Goal: Task Accomplishment & Management: Contribute content

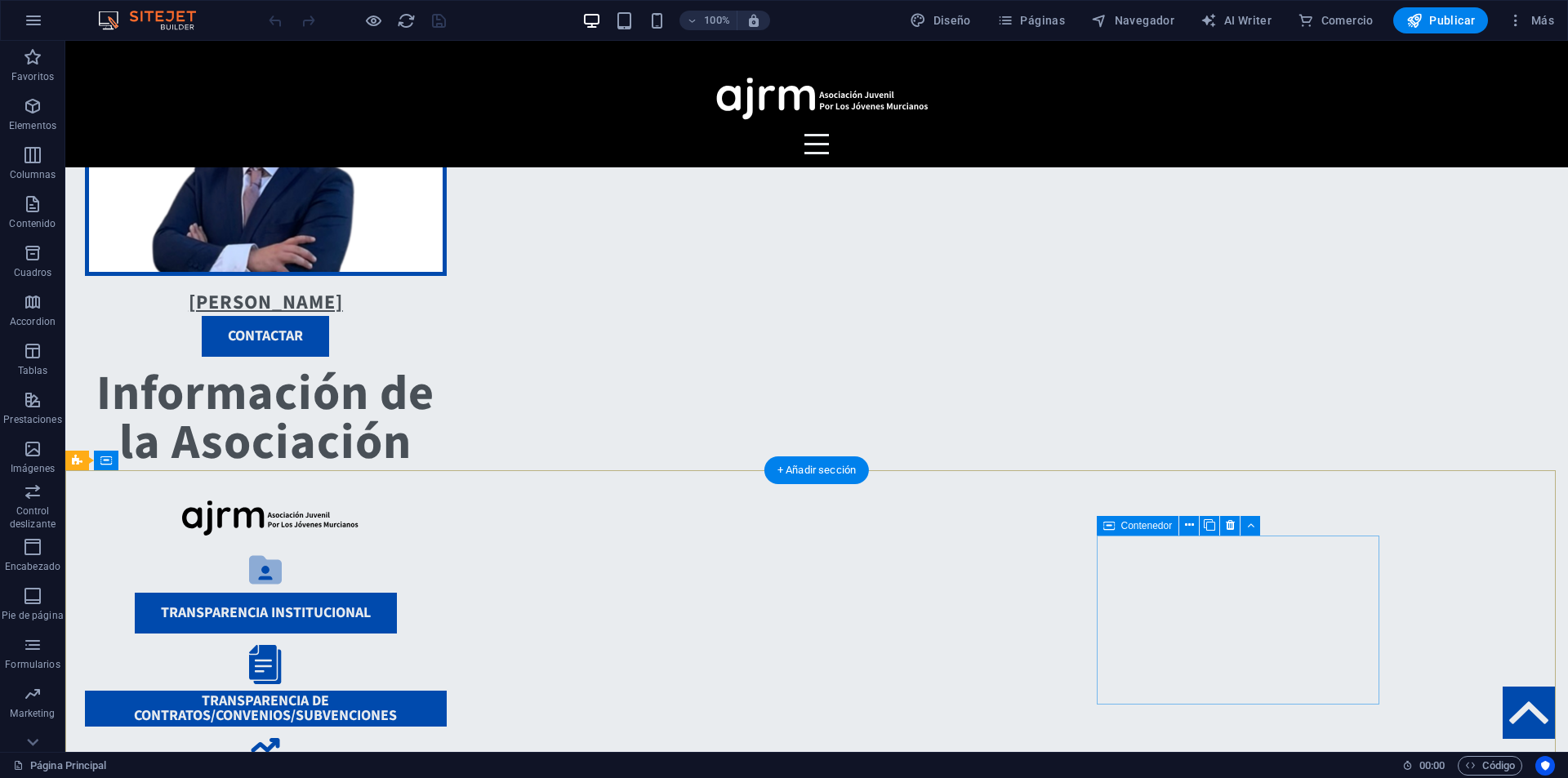
scroll to position [1563, 0]
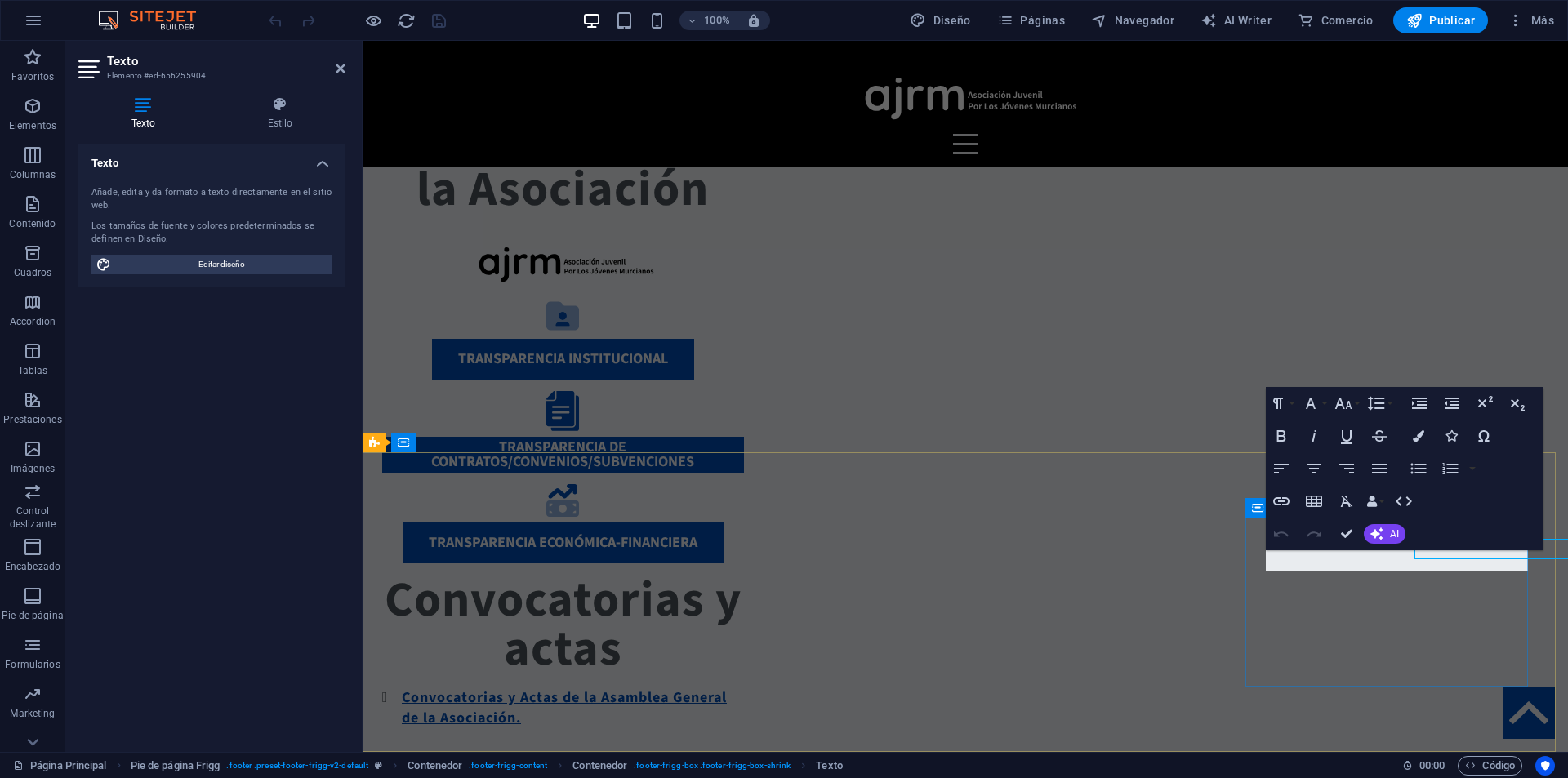
scroll to position [1574, 0]
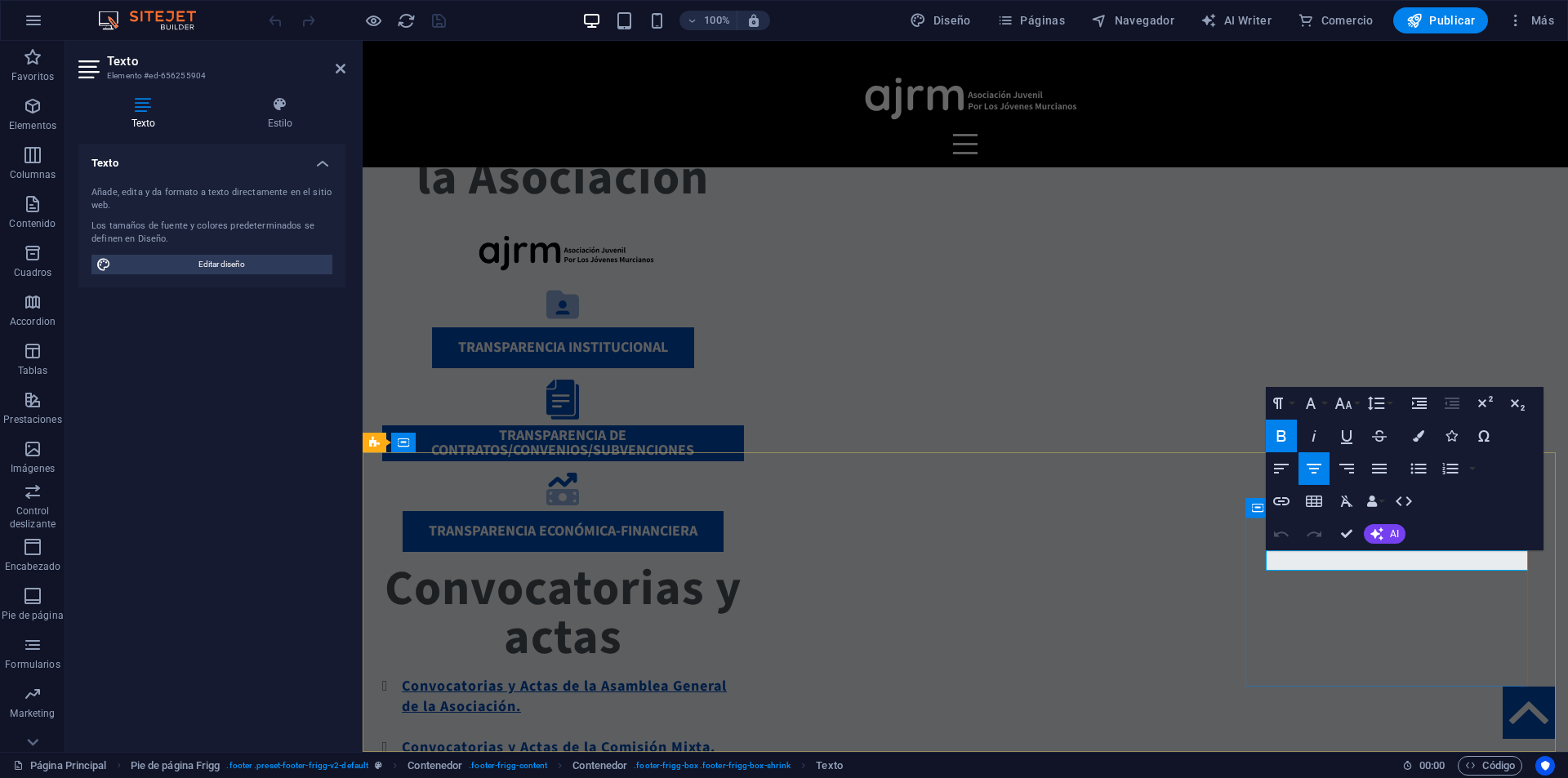
click at [1393, 521] on icon "button" at bounding box center [1397, 518] width 20 height 20
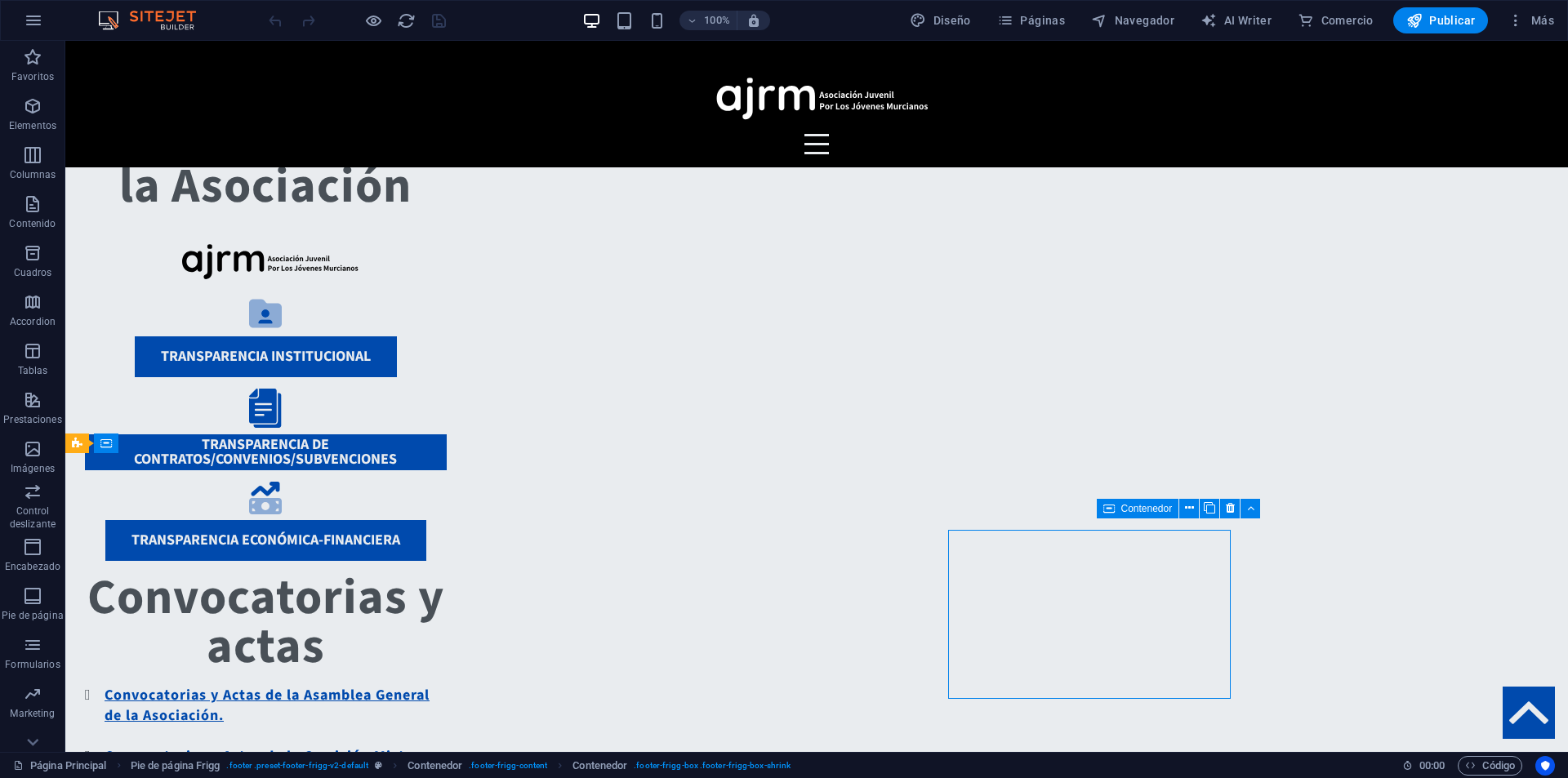
scroll to position [1562, 0]
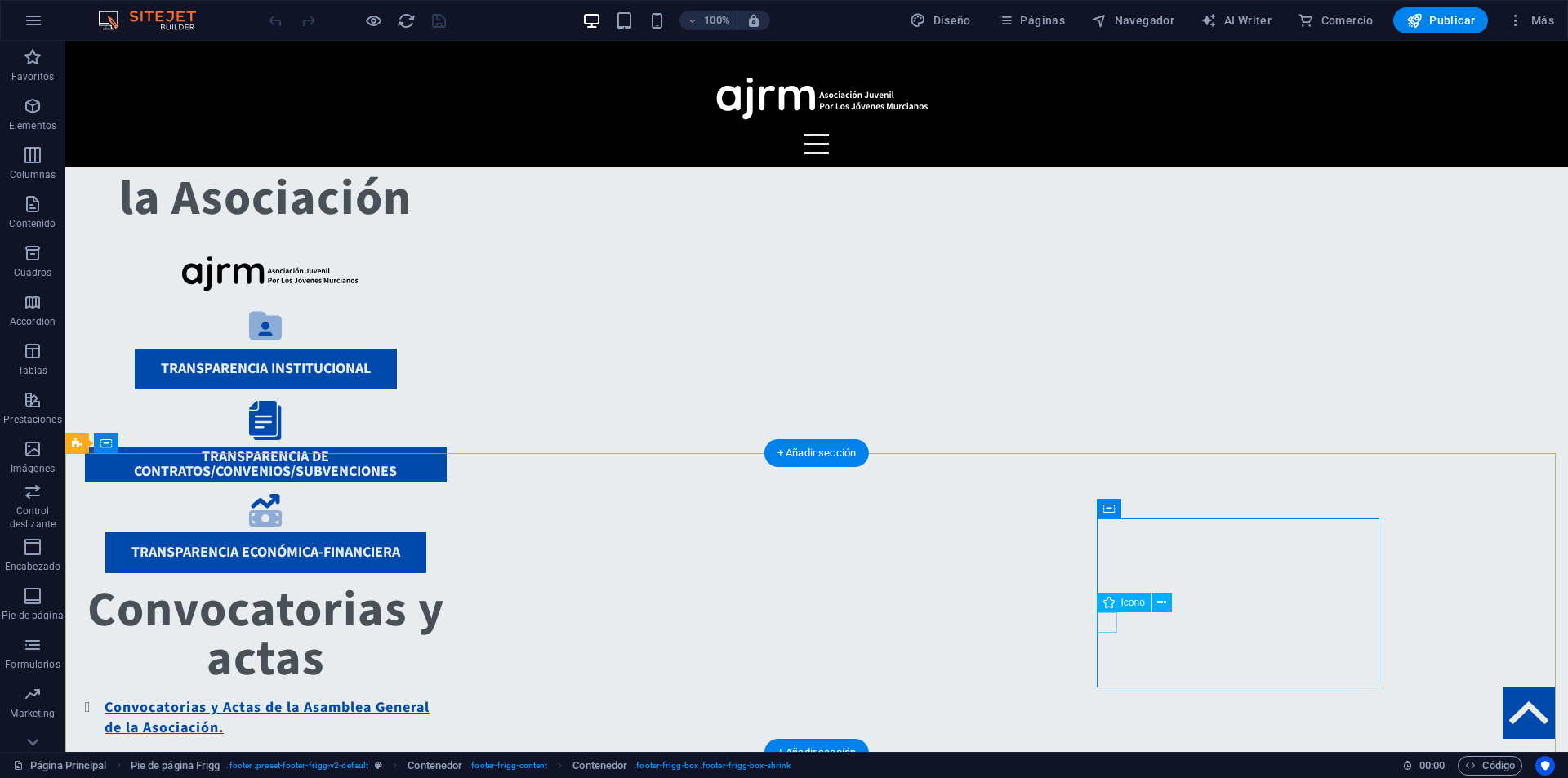
select select "xMidYMid"
select select "px"
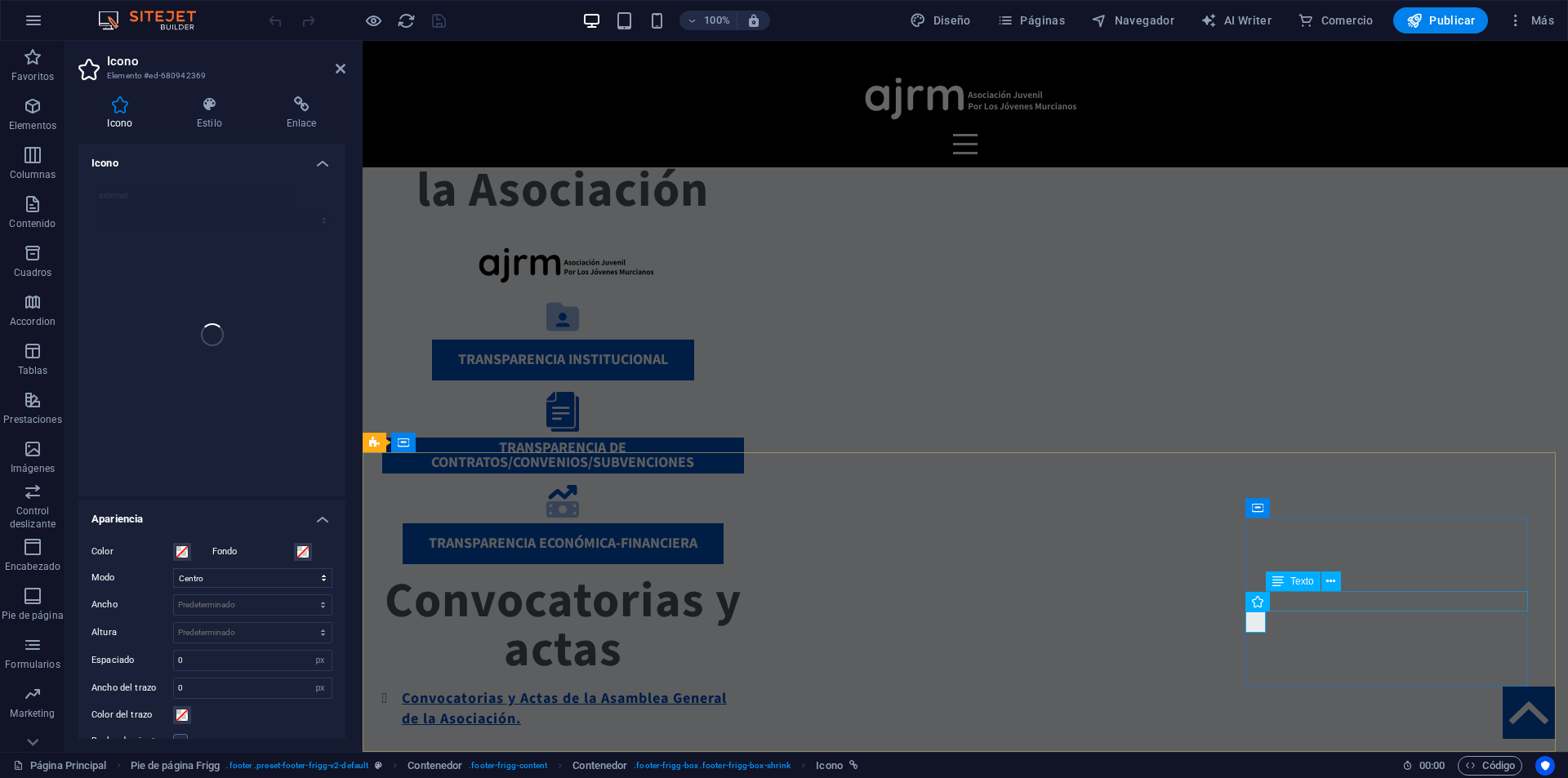
scroll to position [1574, 0]
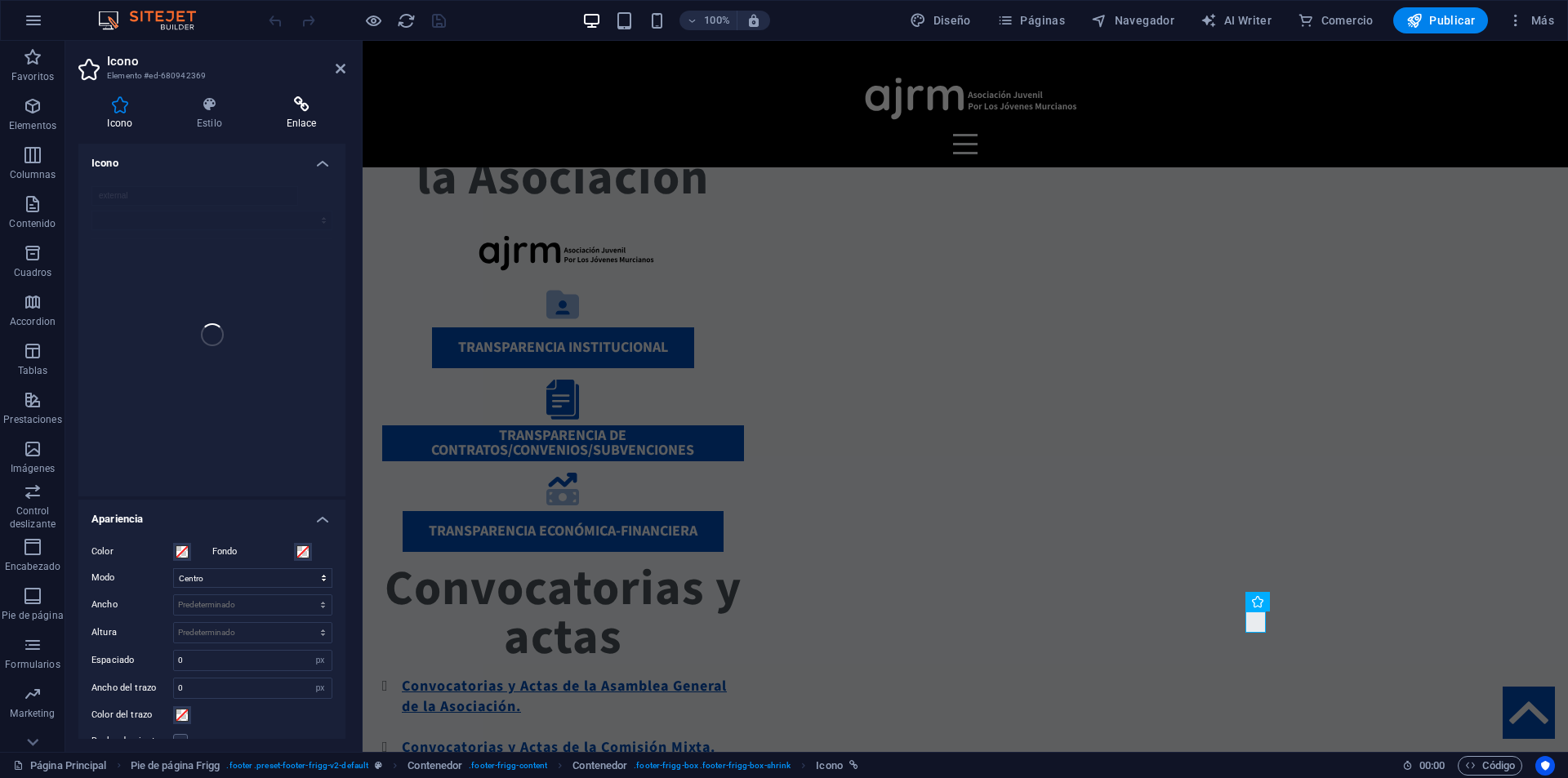
click at [303, 112] on h4 "Enlace" at bounding box center [301, 113] width 89 height 34
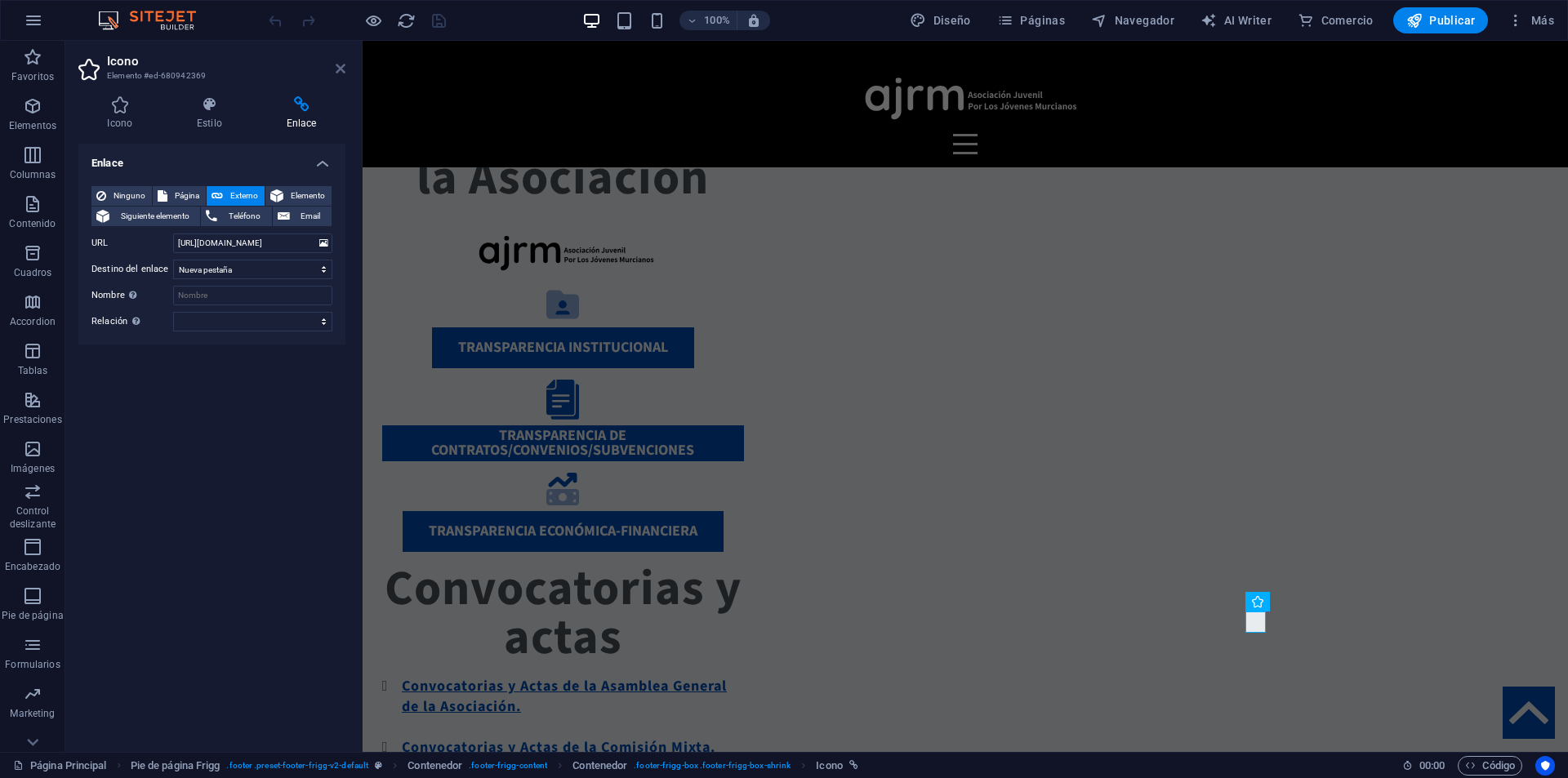
click at [339, 65] on icon at bounding box center [341, 69] width 10 height 13
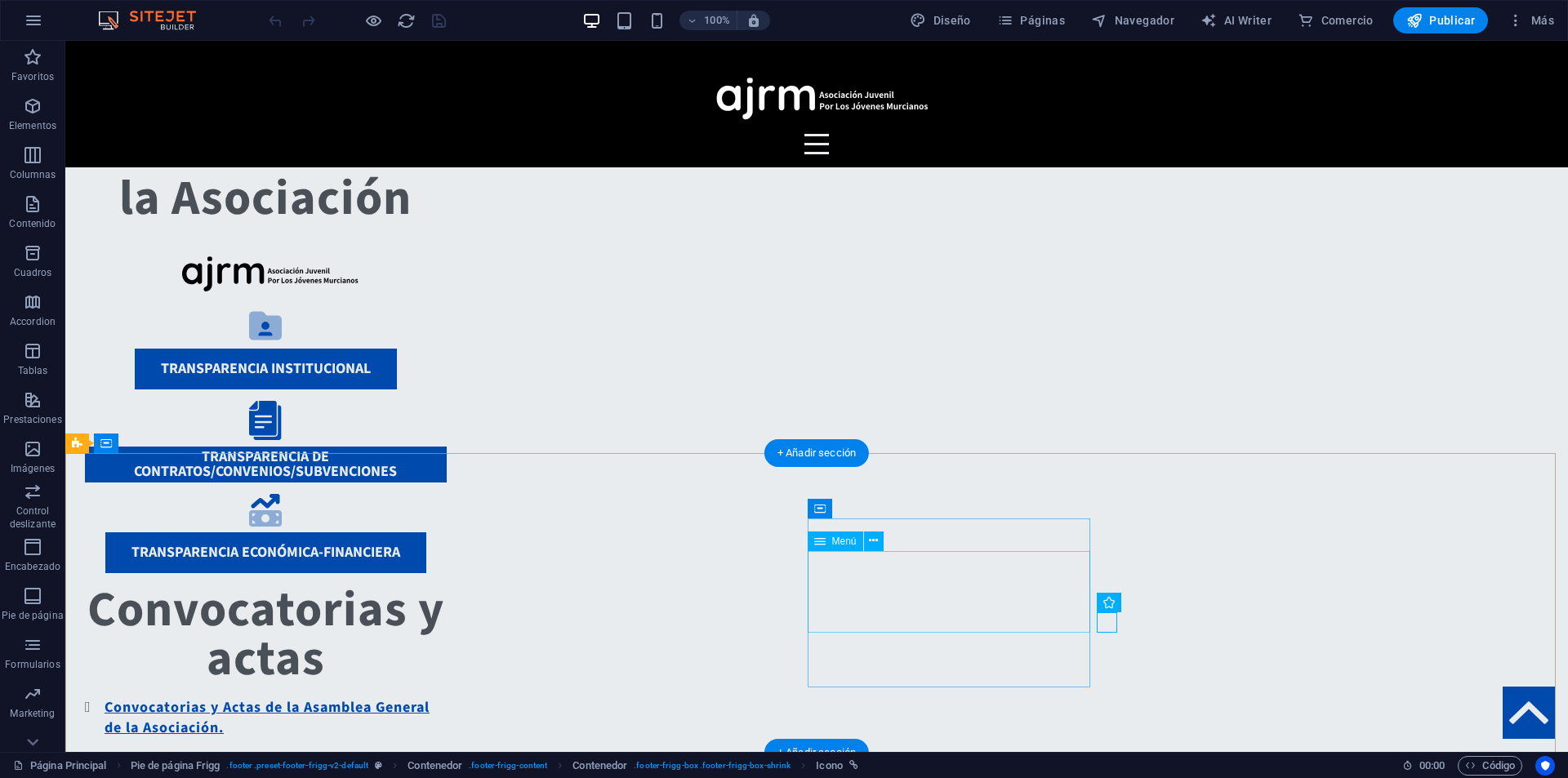
select select
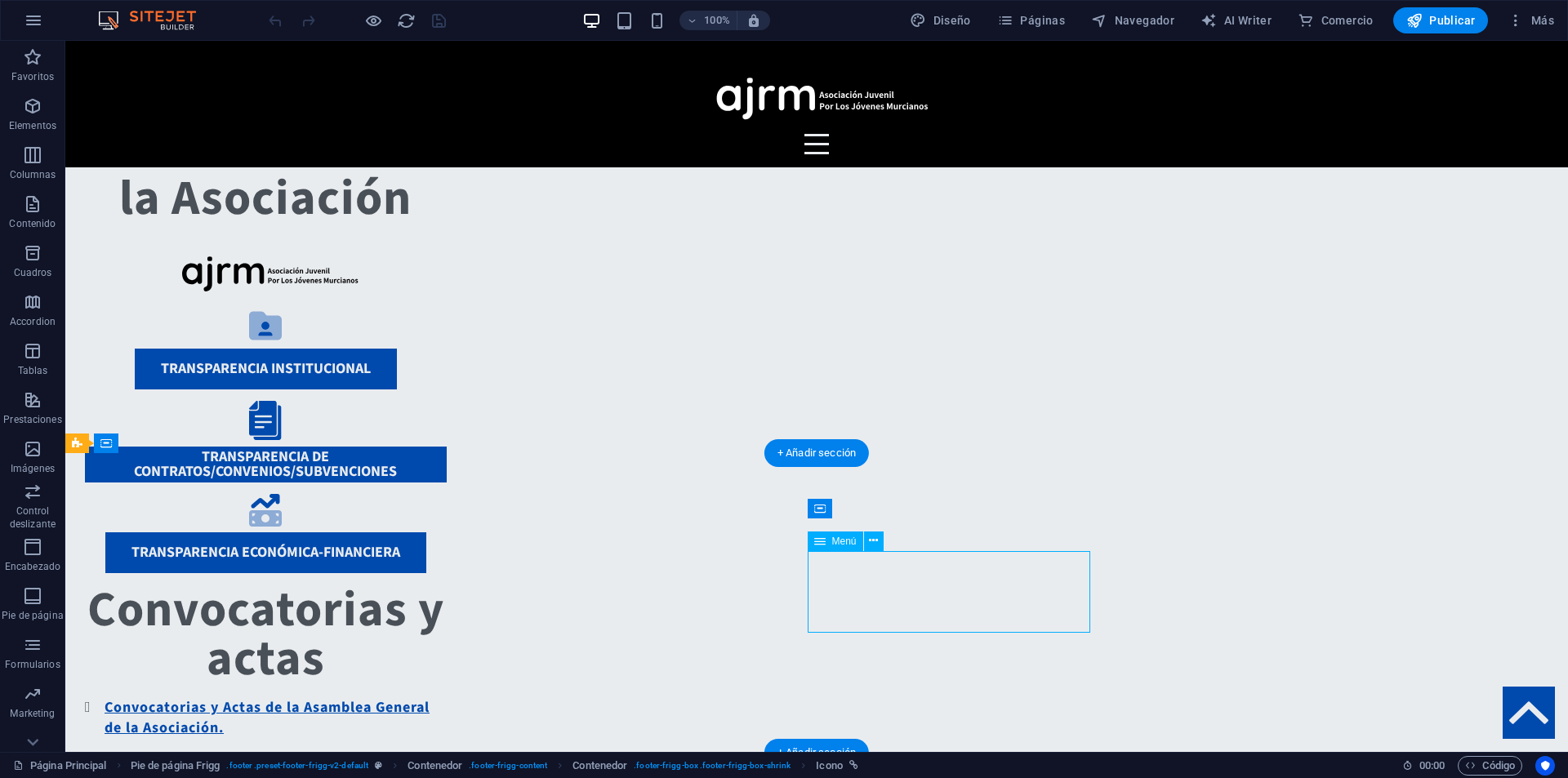
select select
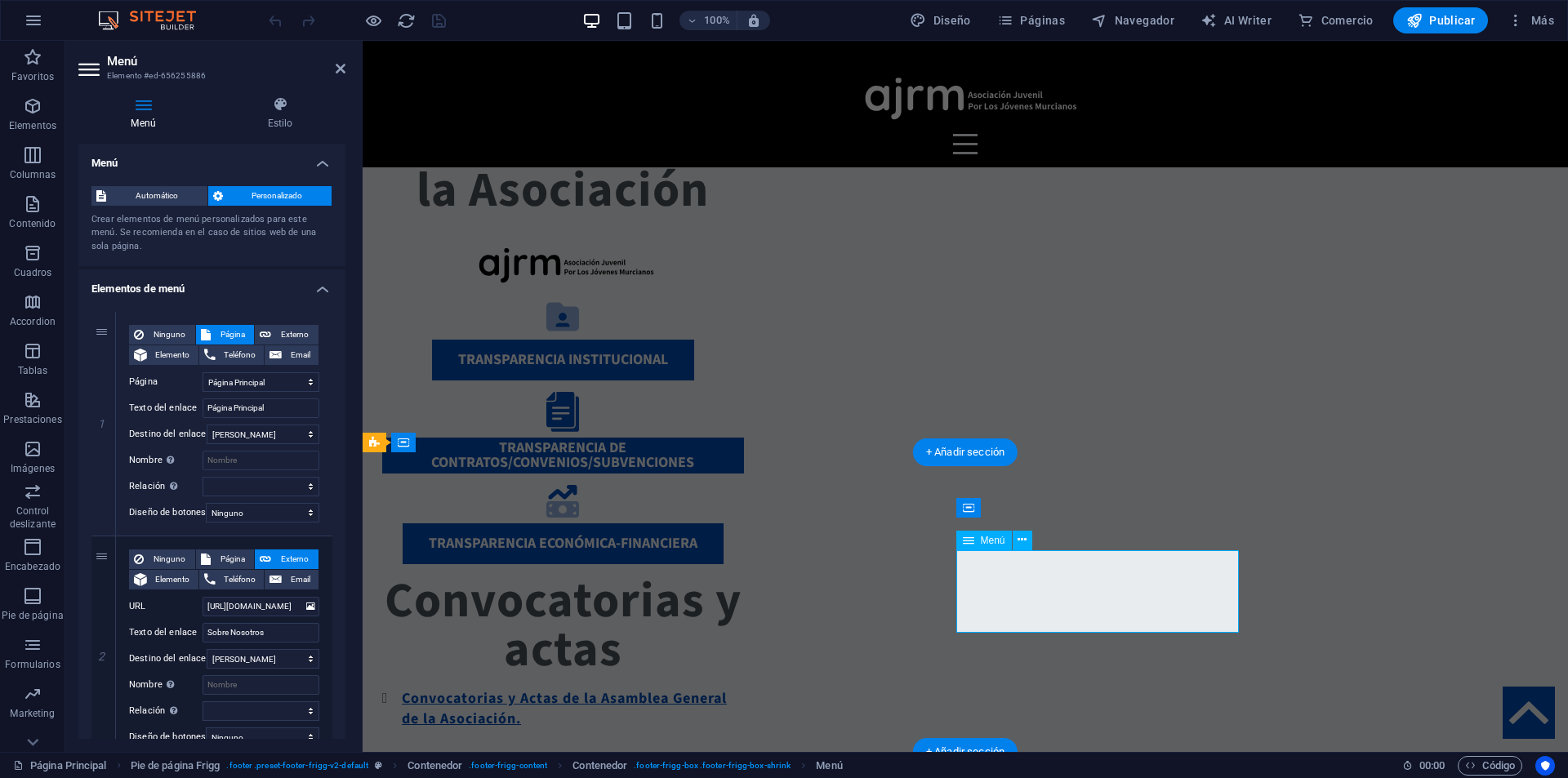
scroll to position [1574, 0]
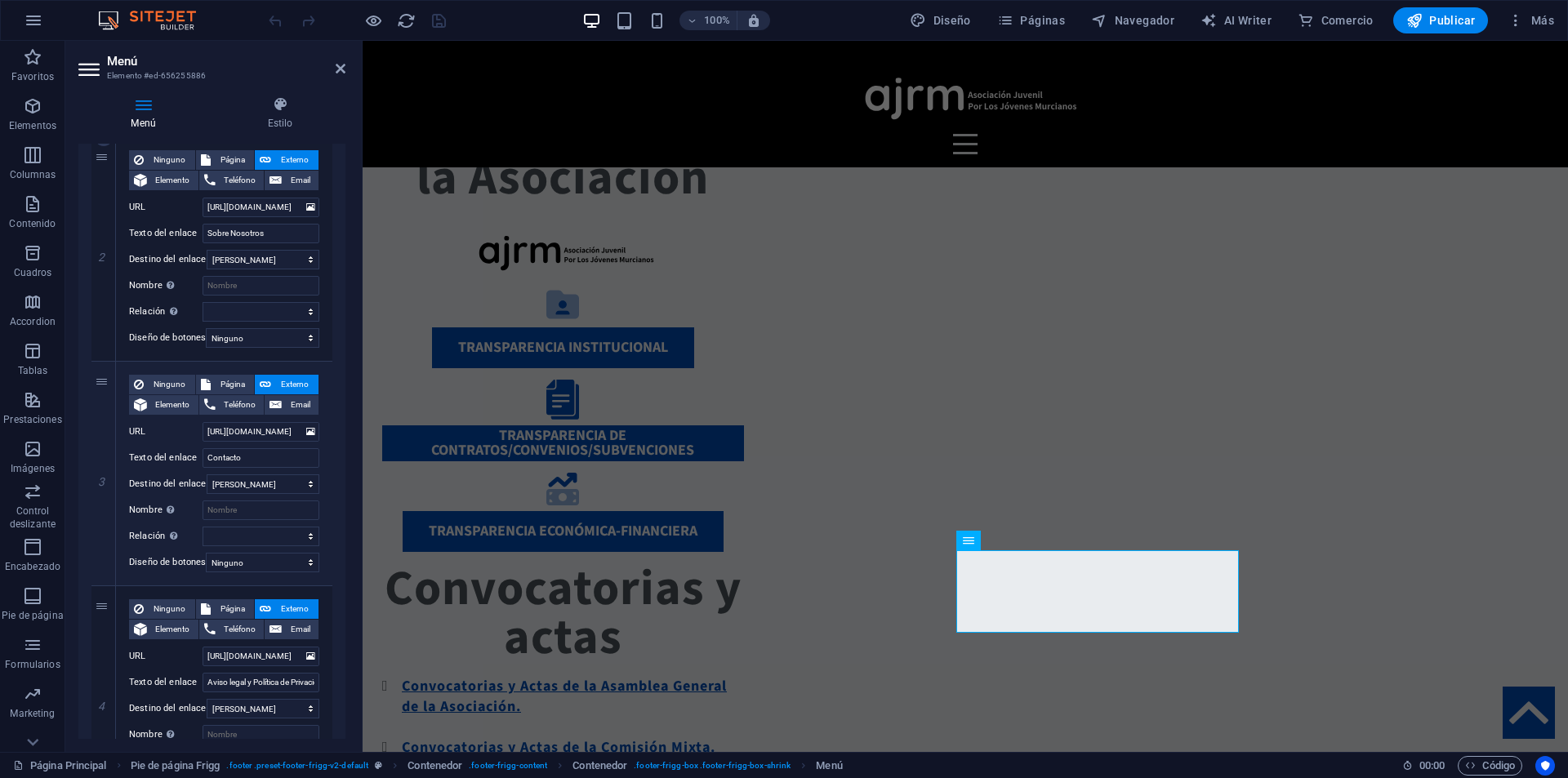
scroll to position [409, 0]
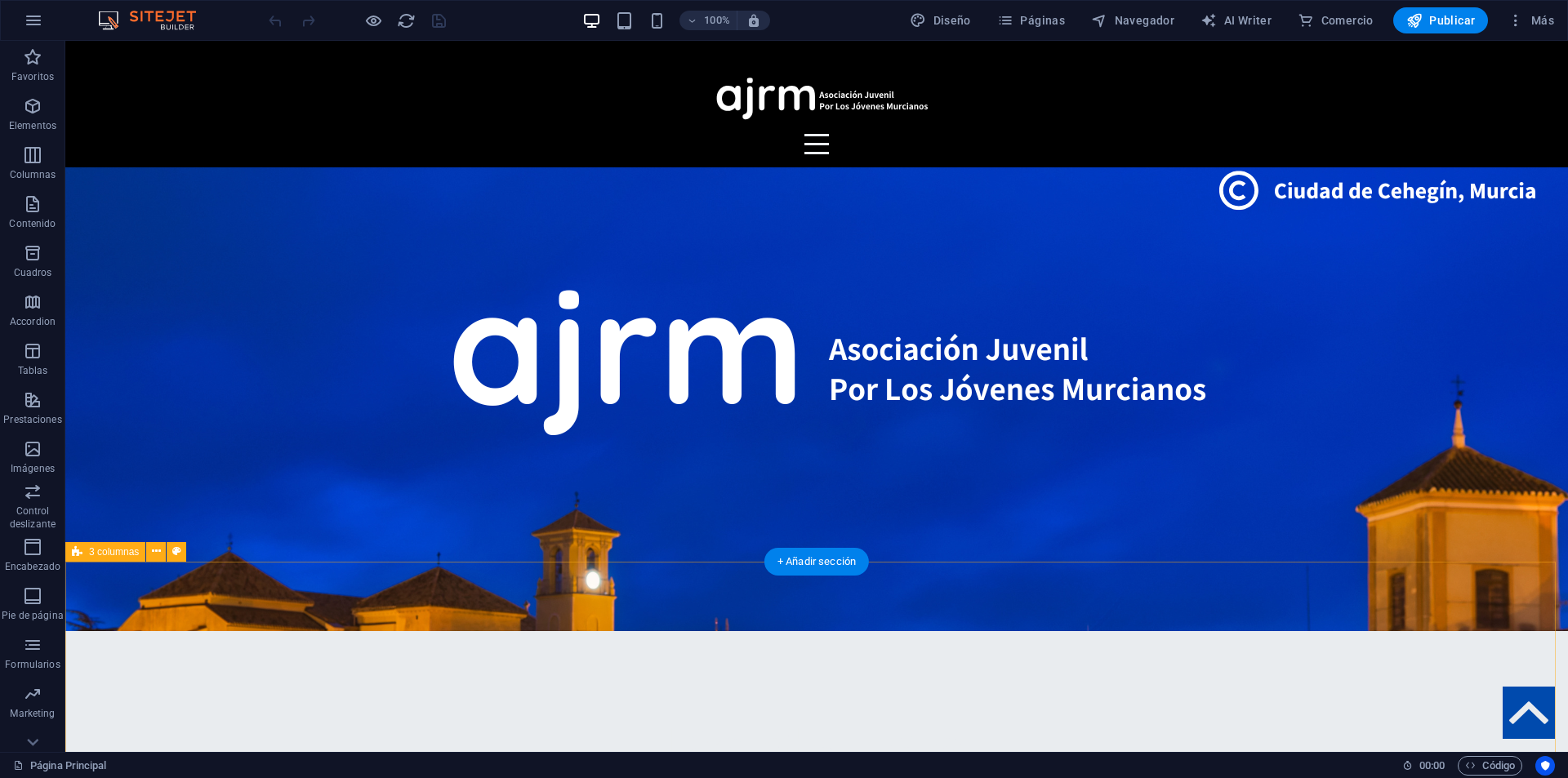
scroll to position [255, 0]
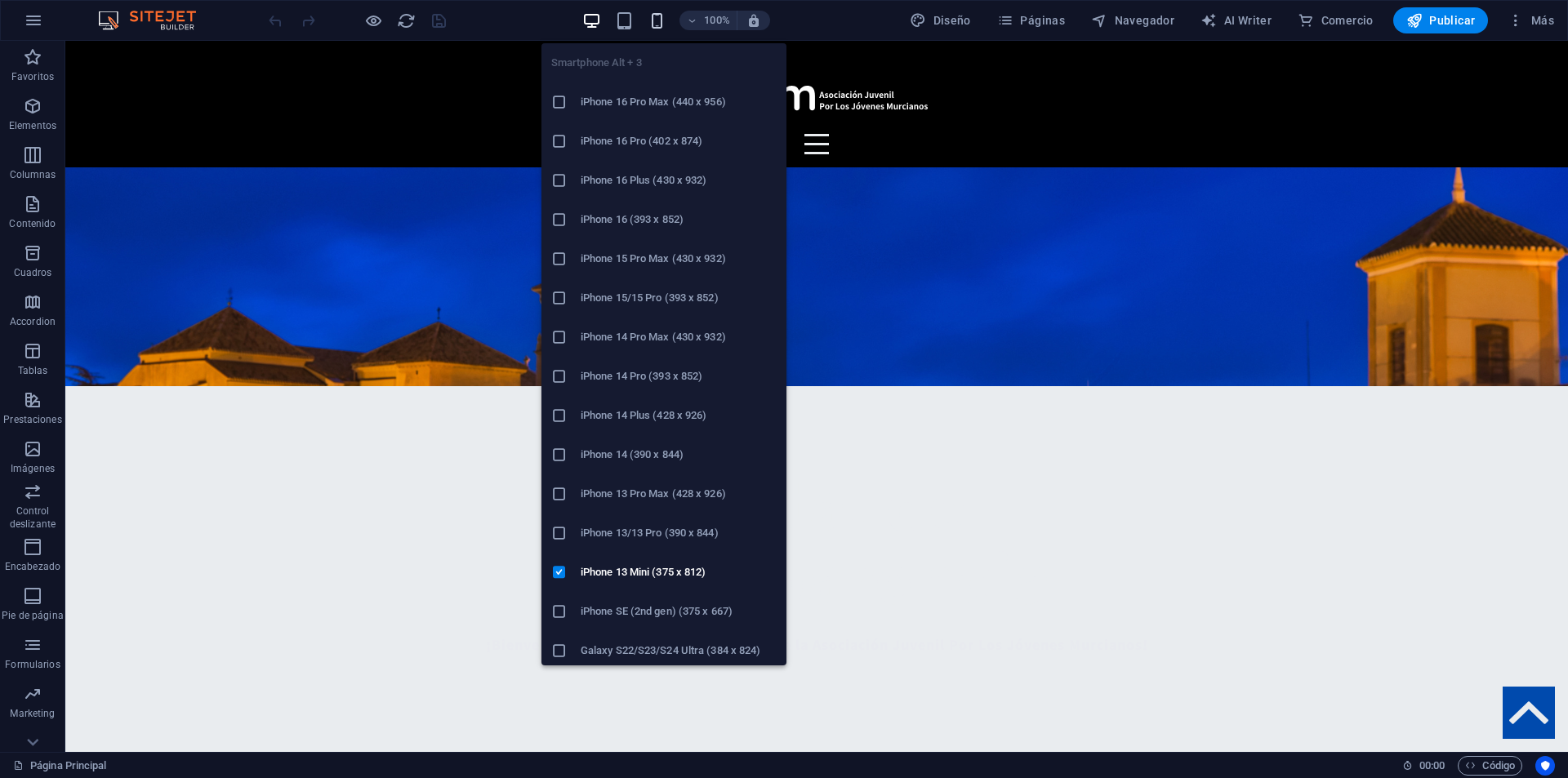
click at [652, 22] on icon "button" at bounding box center [657, 21] width 19 height 19
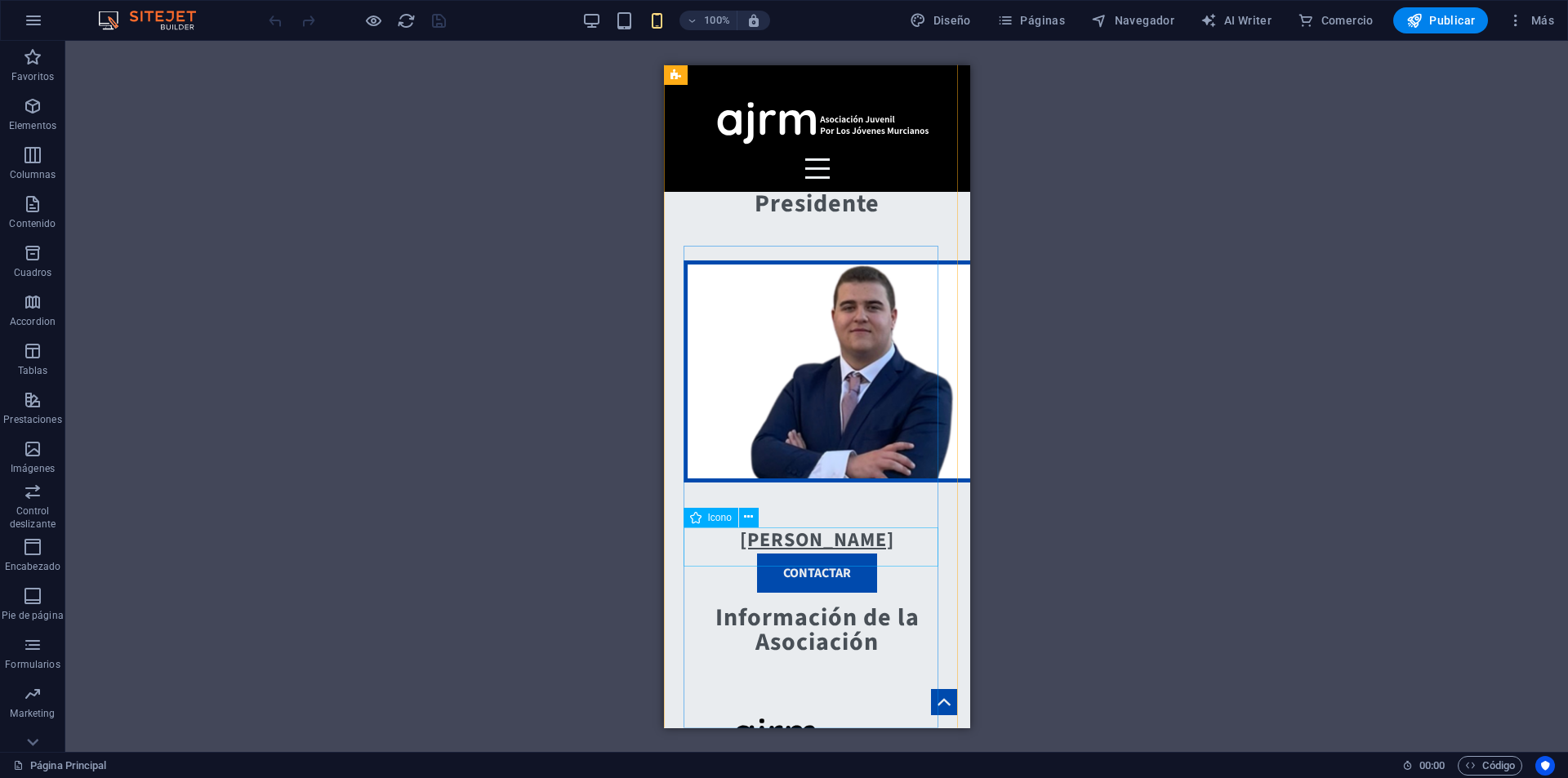
scroll to position [1153, 0]
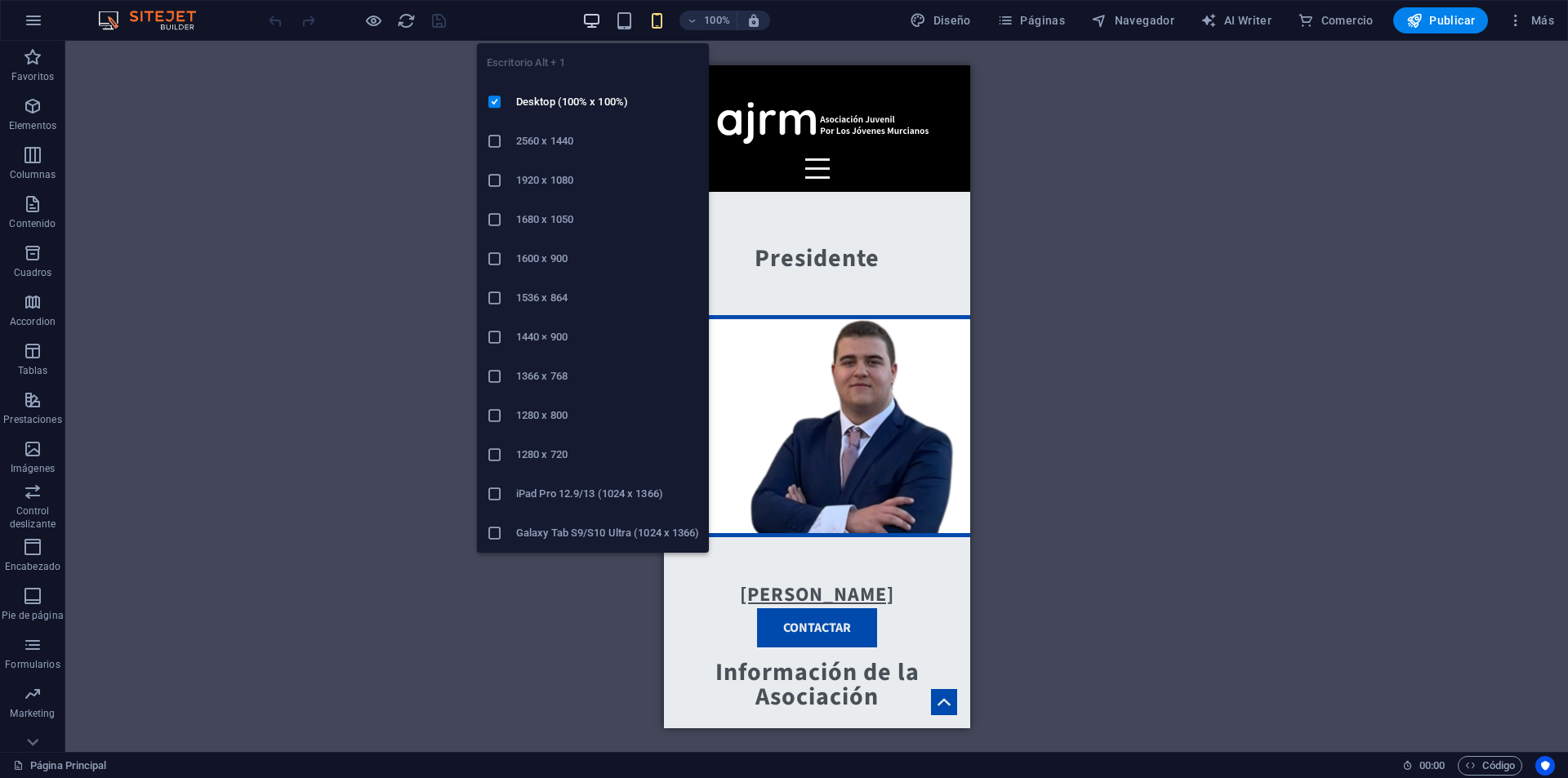
click at [594, 17] on icon "button" at bounding box center [592, 21] width 19 height 19
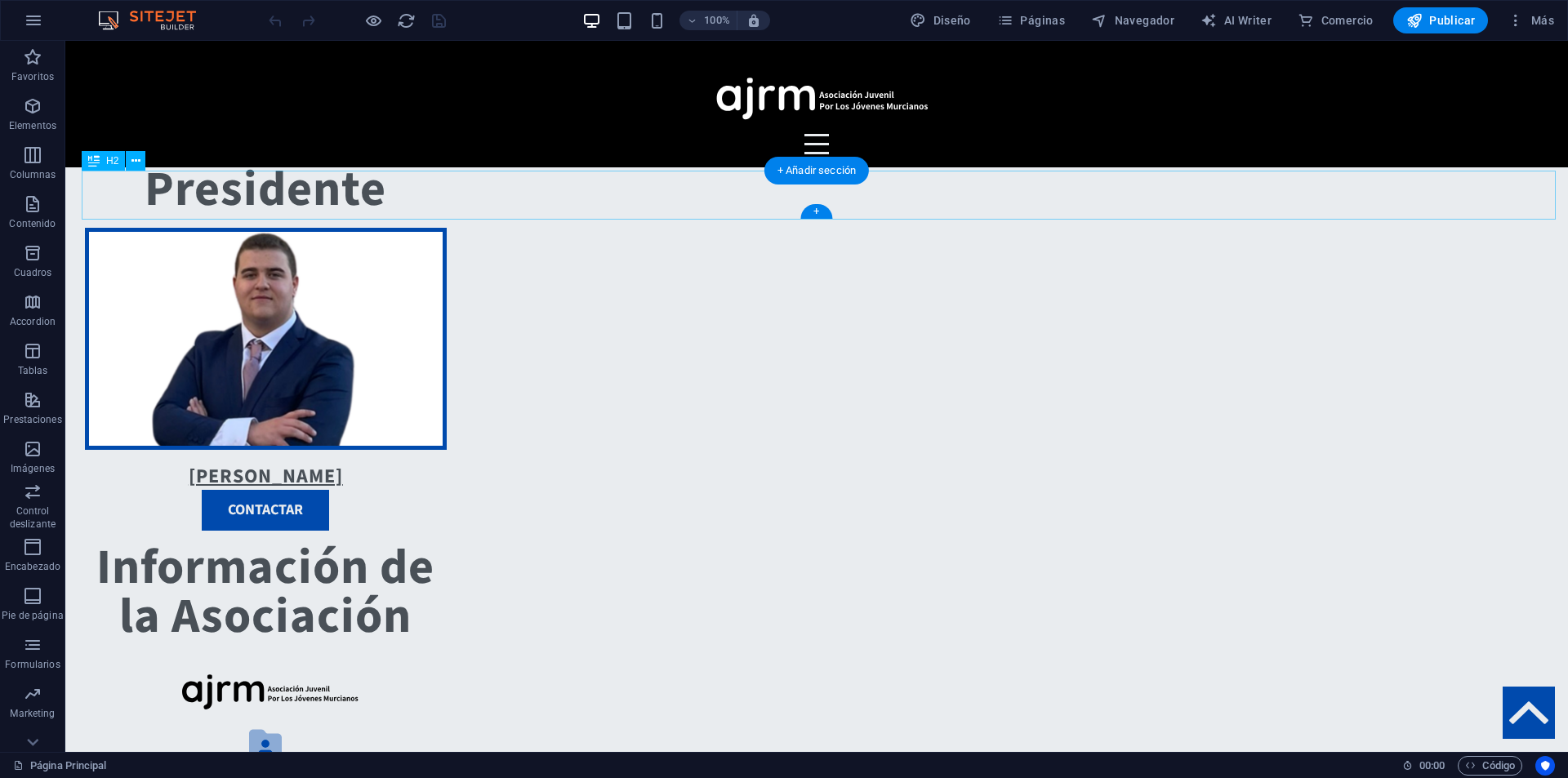
scroll to position [1470, 0]
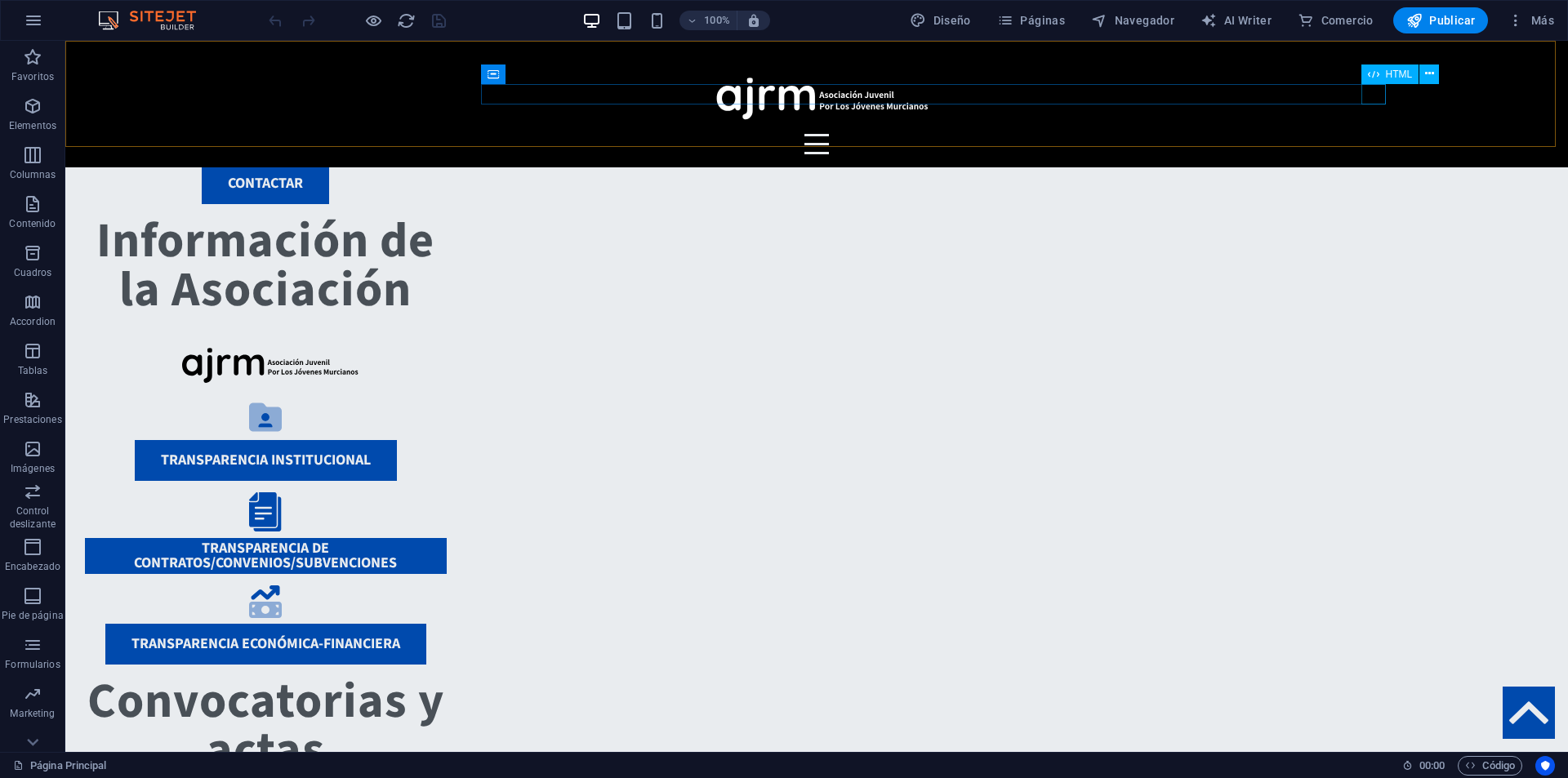
click at [1363, 134] on div at bounding box center [817, 144] width 1150 height 20
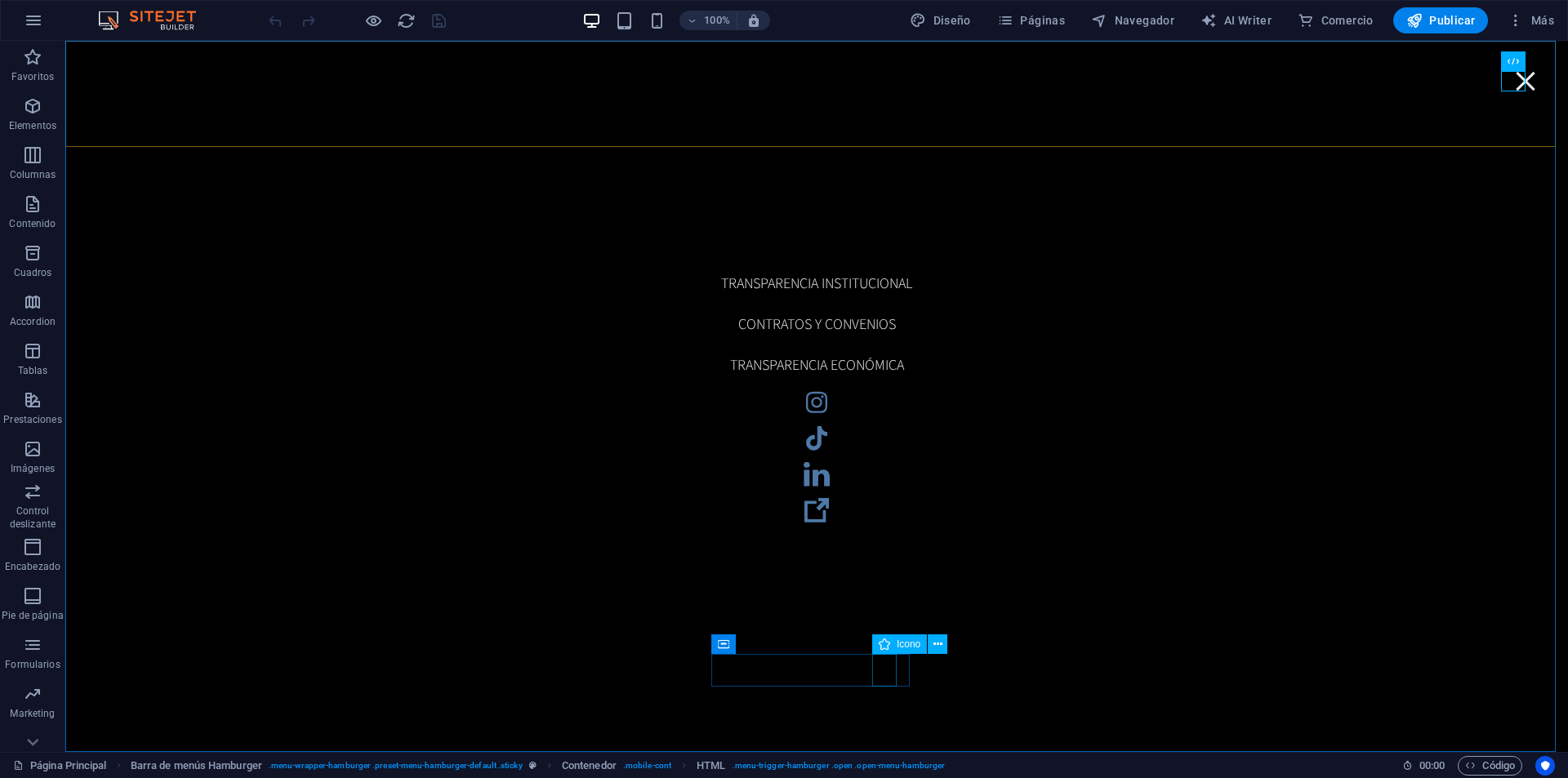
click at [881, 530] on figure at bounding box center [816, 512] width 191 height 36
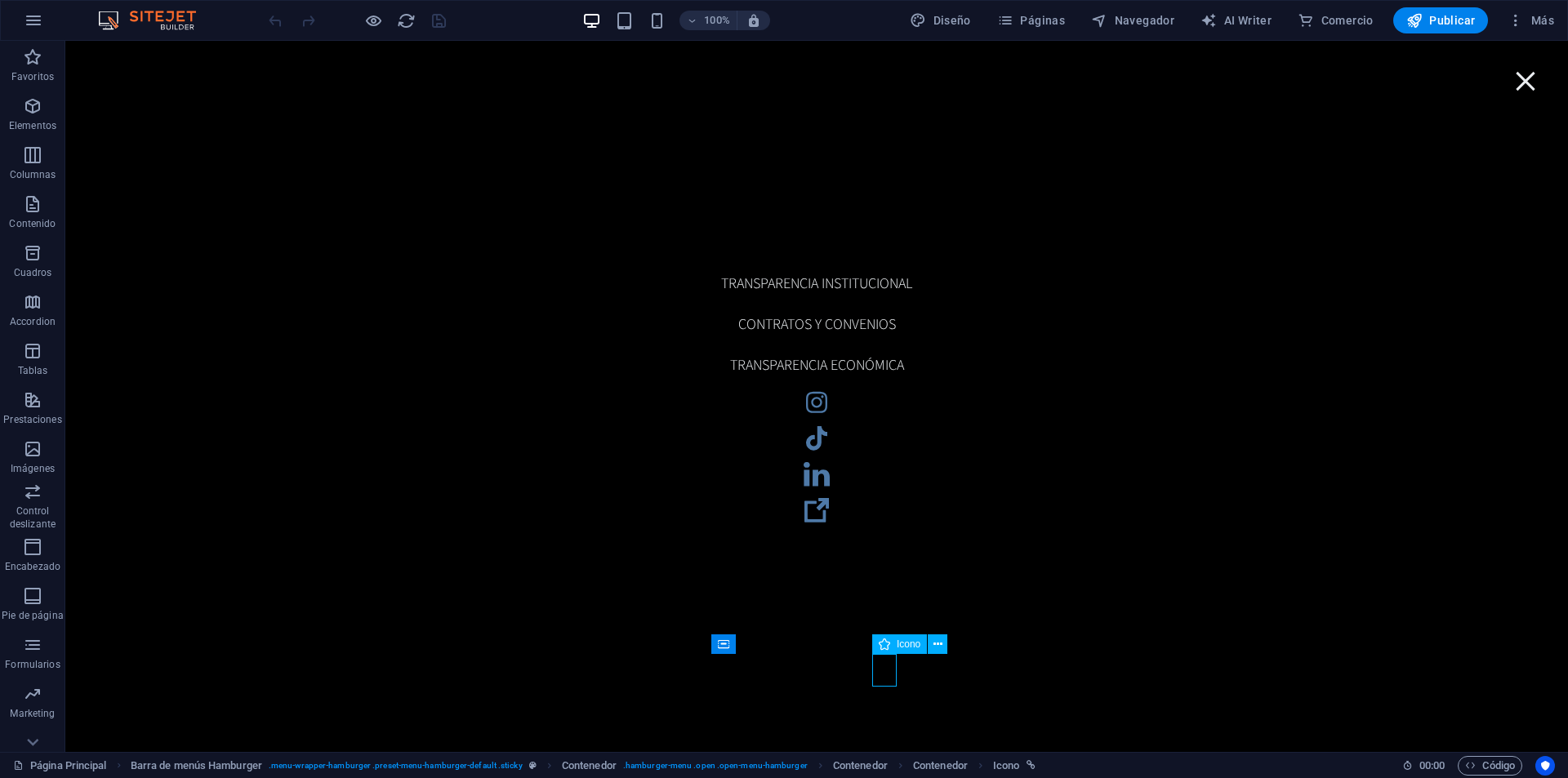
click at [881, 530] on figure at bounding box center [816, 512] width 191 height 36
select select "xMidYMid"
select select "px"
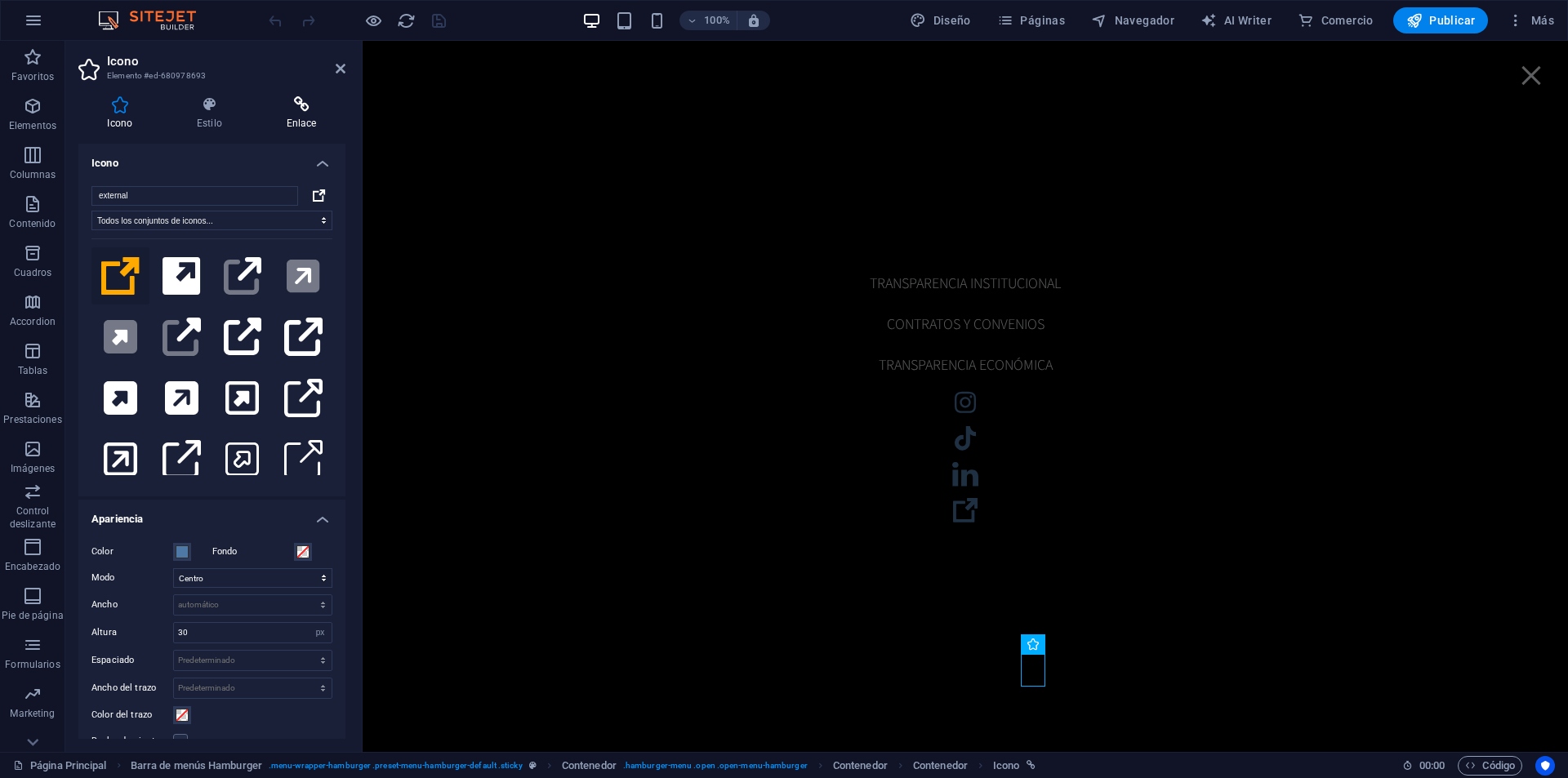
click at [297, 100] on icon at bounding box center [301, 104] width 89 height 16
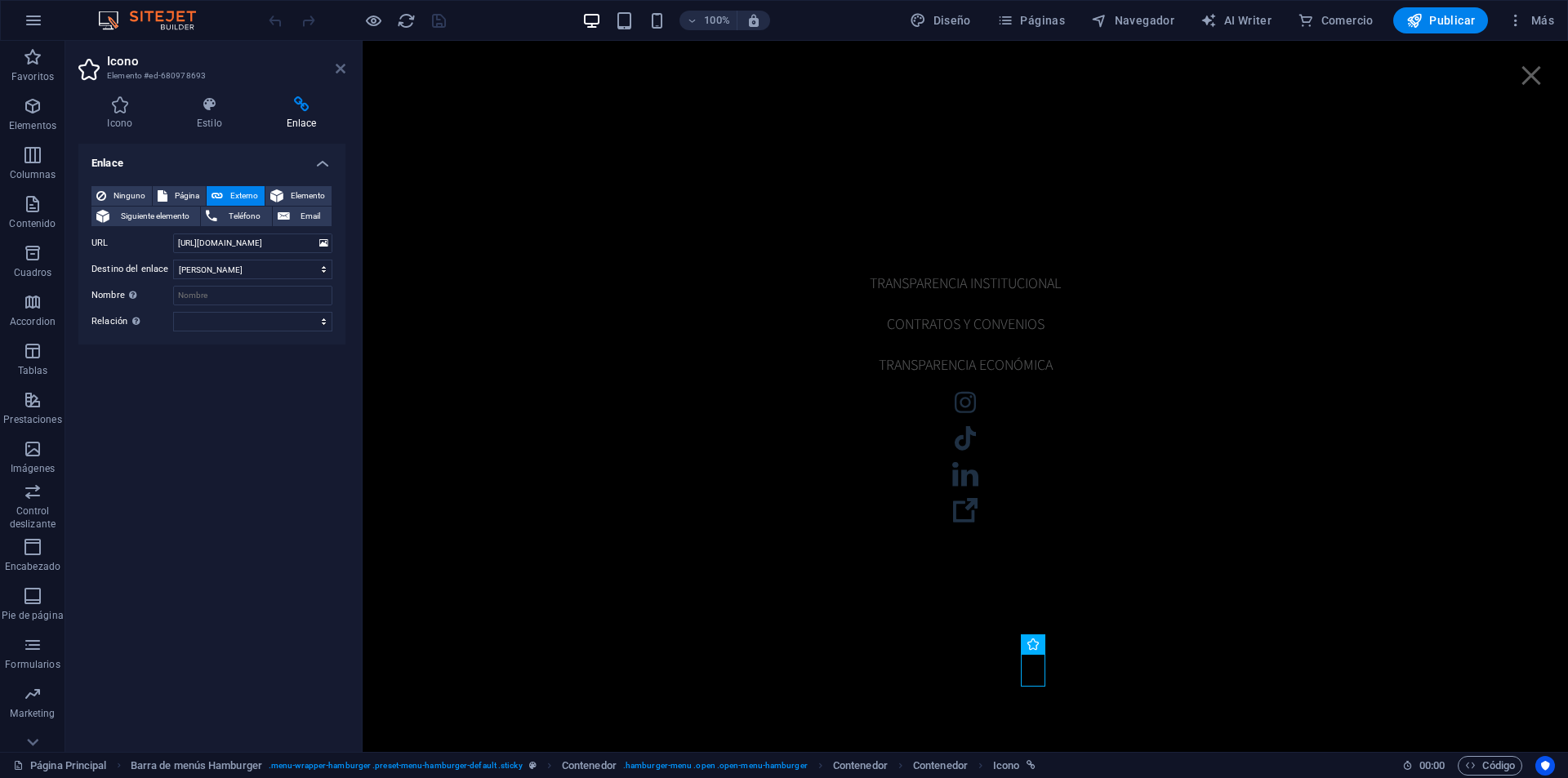
drag, startPoint x: 343, startPoint y: 73, endPoint x: 1501, endPoint y: 57, distance: 1158.1
click at [343, 73] on icon at bounding box center [341, 69] width 10 height 13
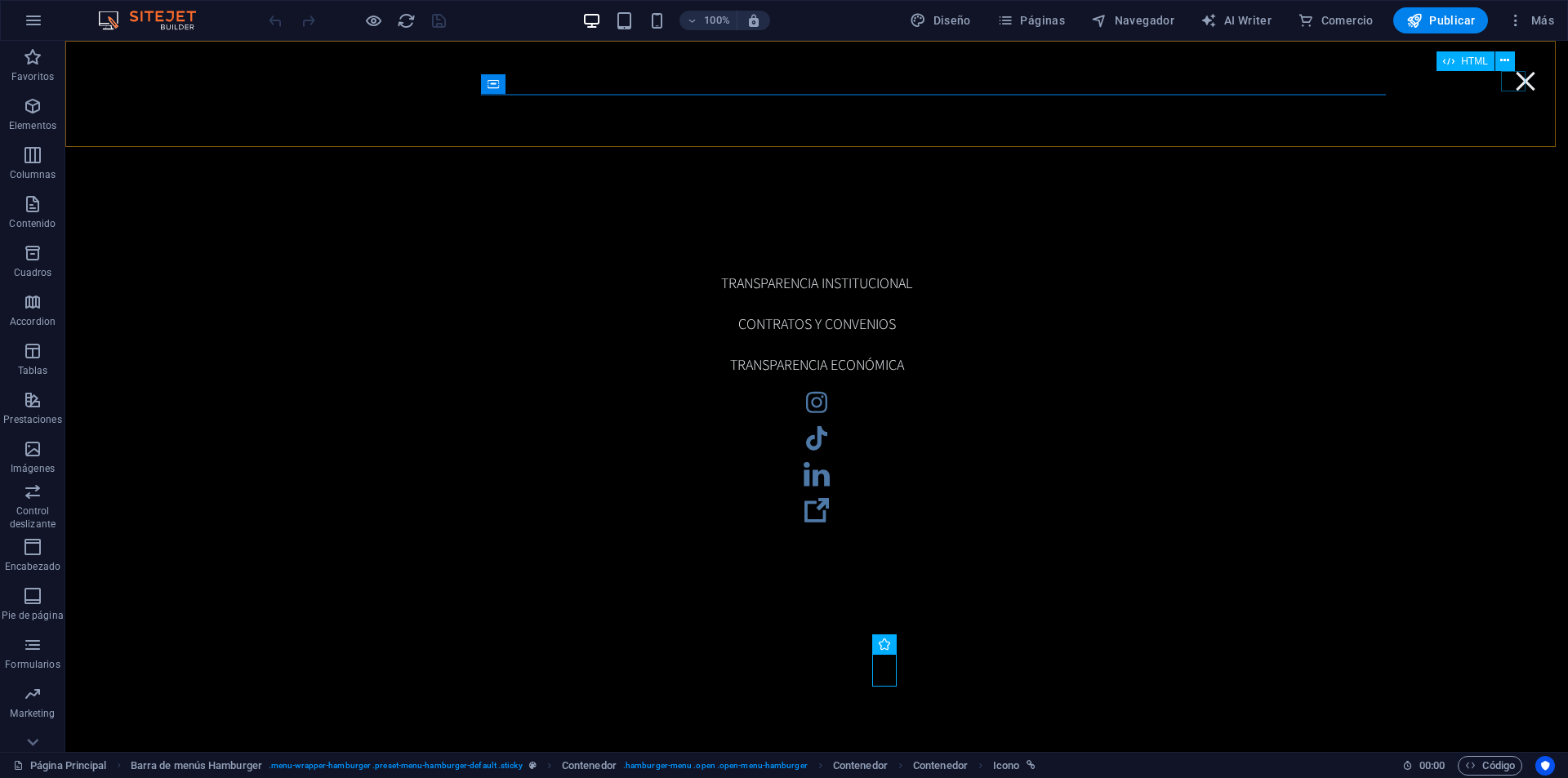
click at [1518, 71] on div at bounding box center [1525, 81] width 25 height 20
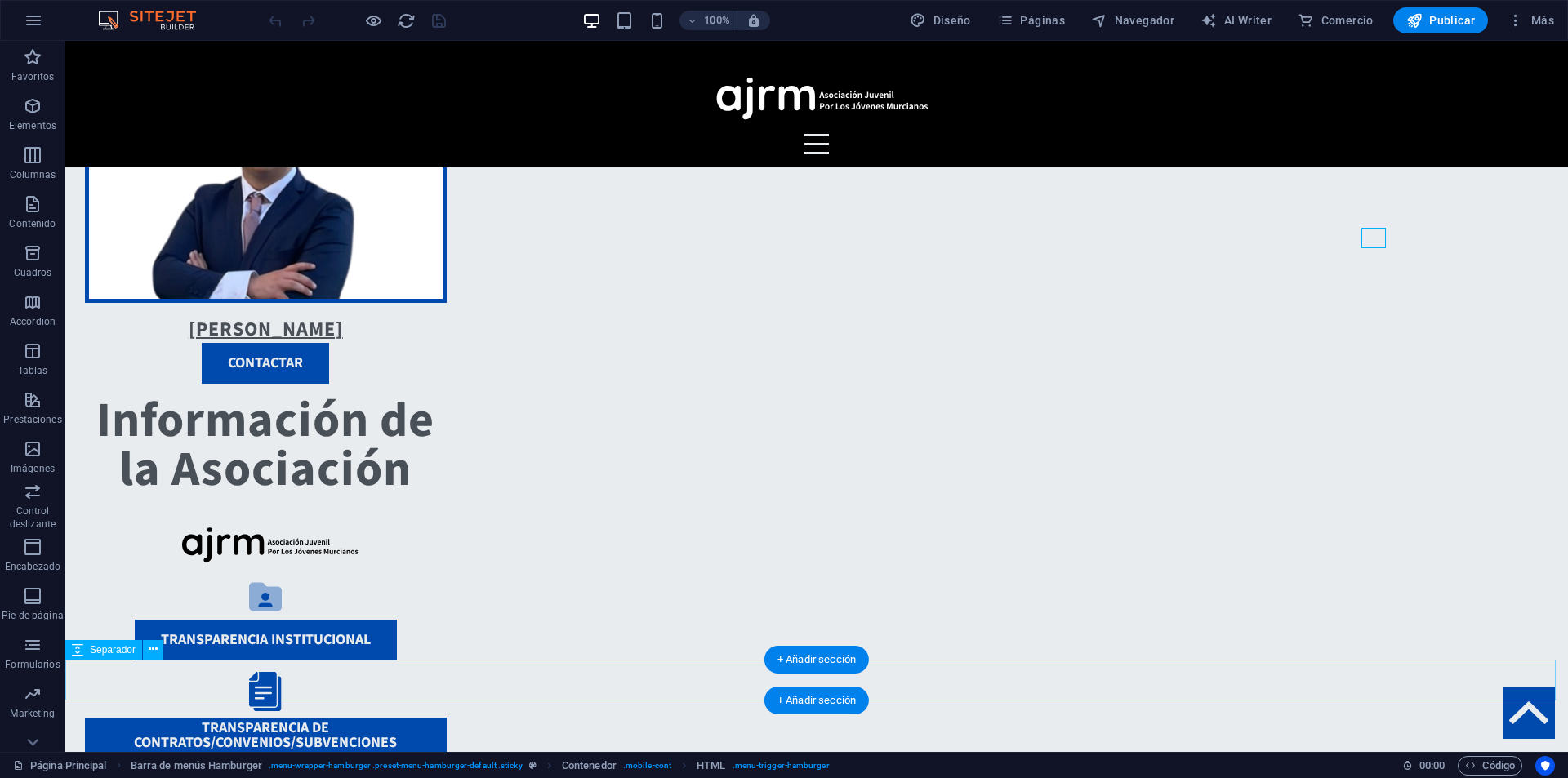
scroll to position [1318, 0]
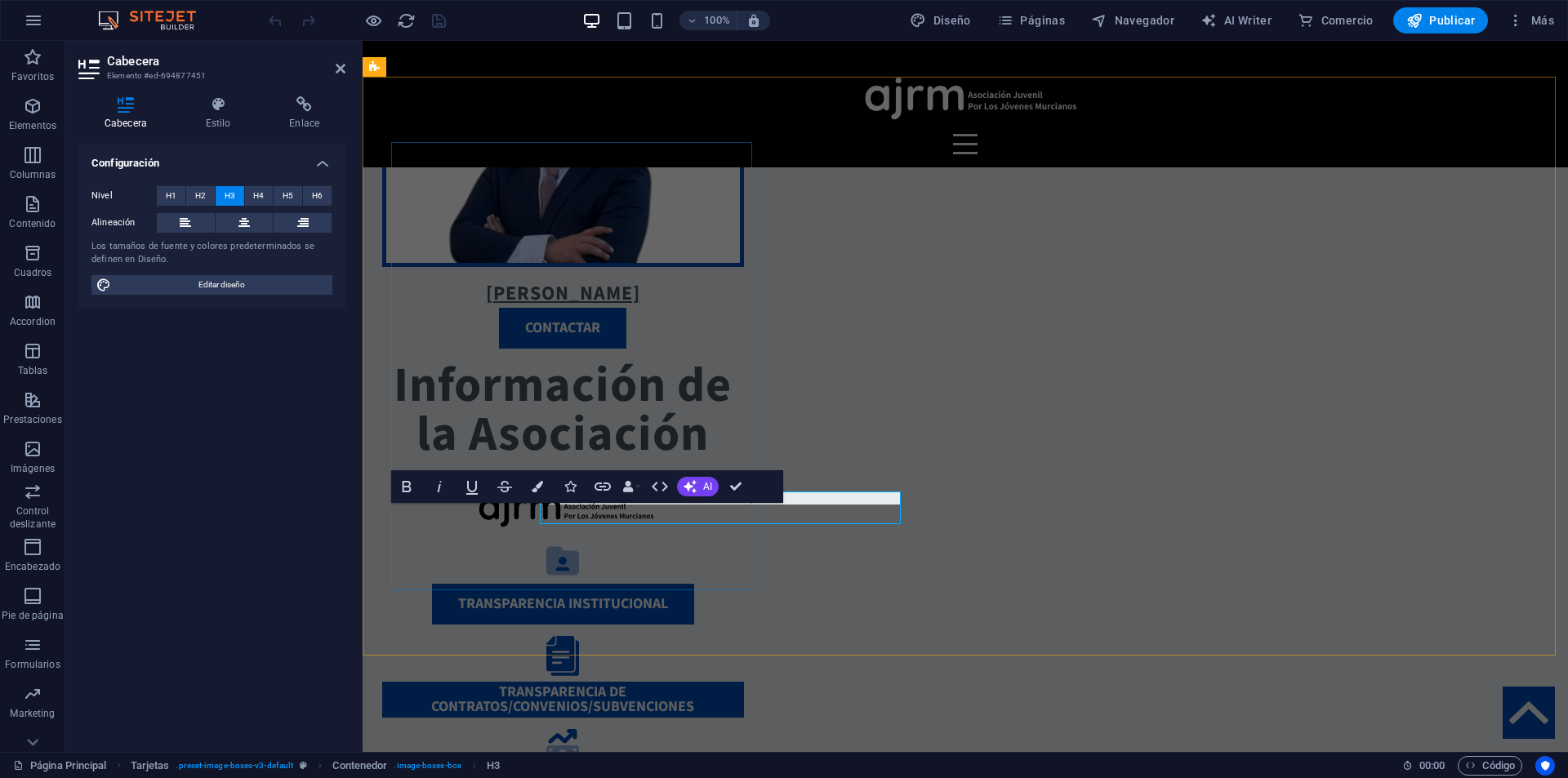
scroll to position [1329, 0]
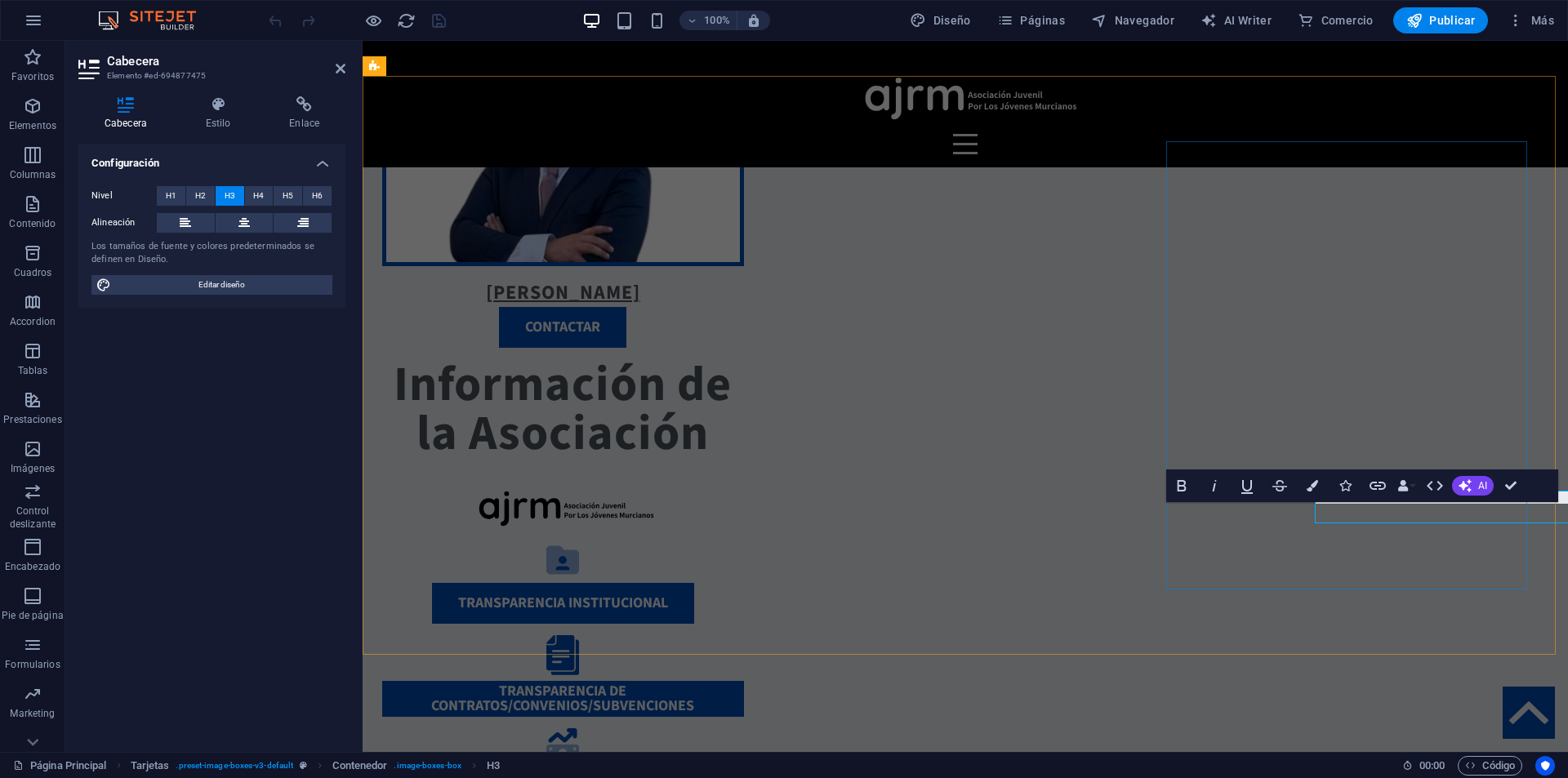
scroll to position [1330, 0]
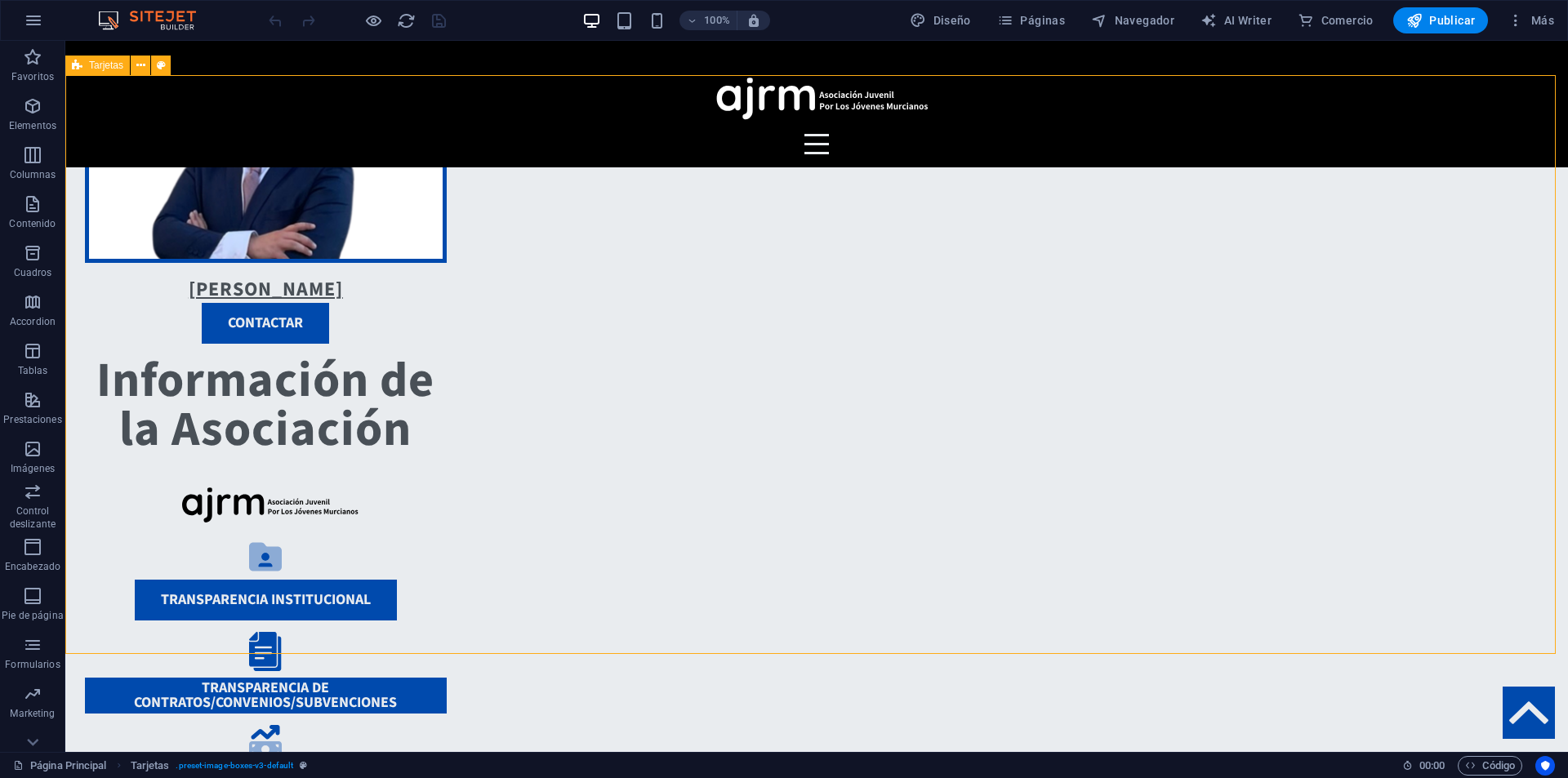
scroll to position [1319, 0]
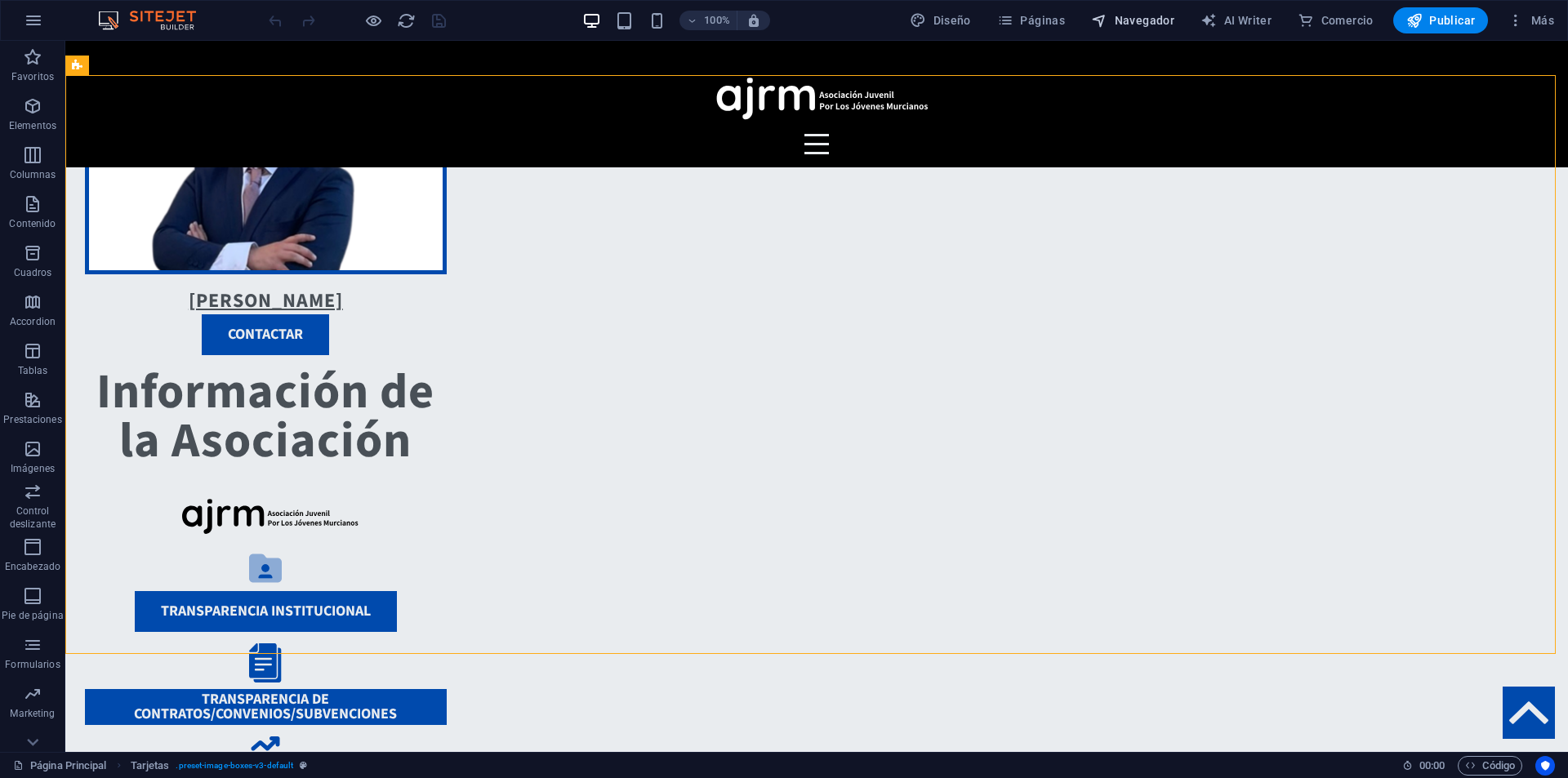
click at [1119, 20] on span "Navegador" at bounding box center [1132, 20] width 83 height 16
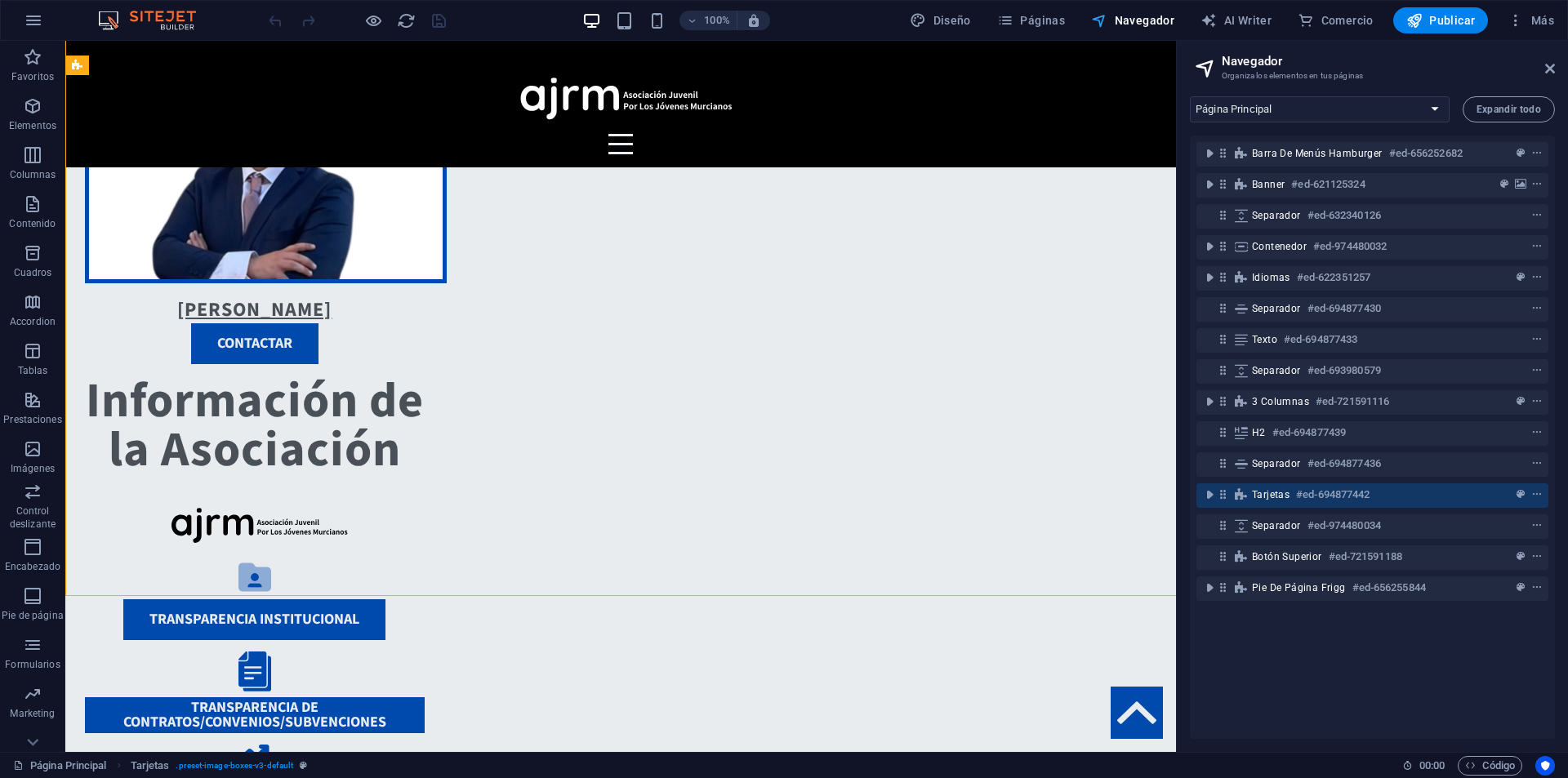
scroll to position [1377, 0]
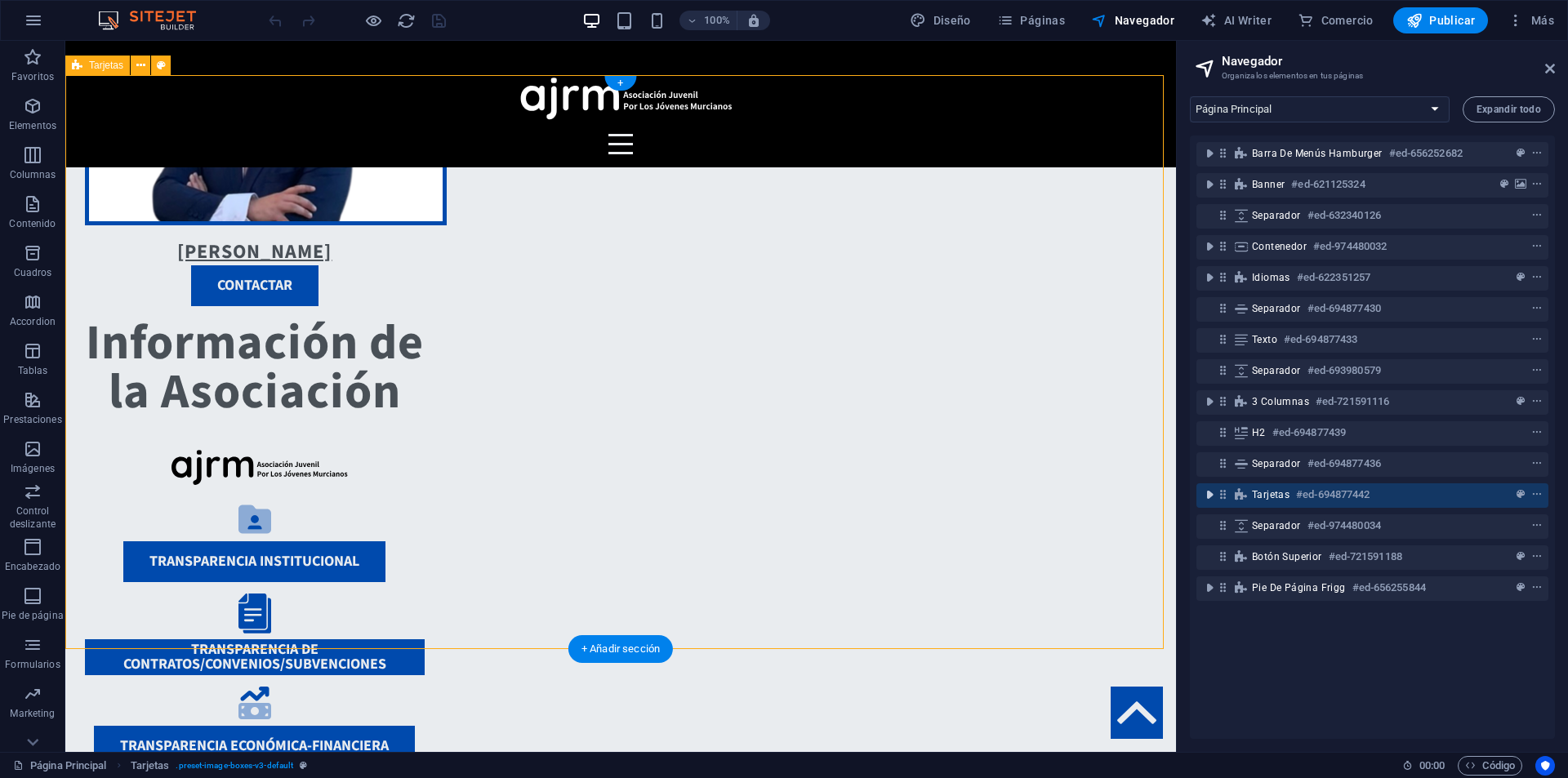
click at [1208, 497] on icon "toggle-expand" at bounding box center [1209, 494] width 16 height 16
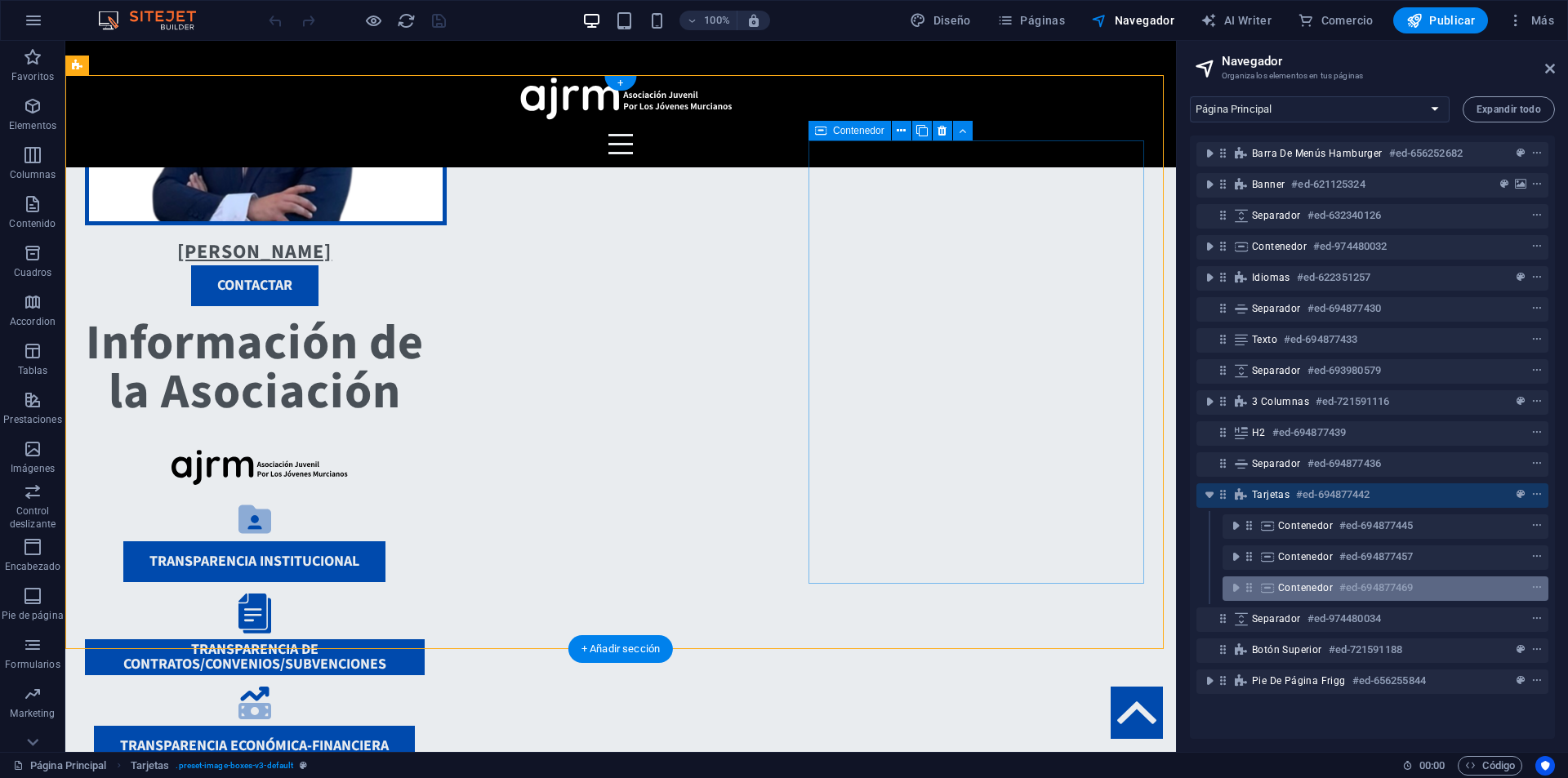
click at [1302, 597] on div "Contenedor #ed-694877469" at bounding box center [1372, 588] width 189 height 20
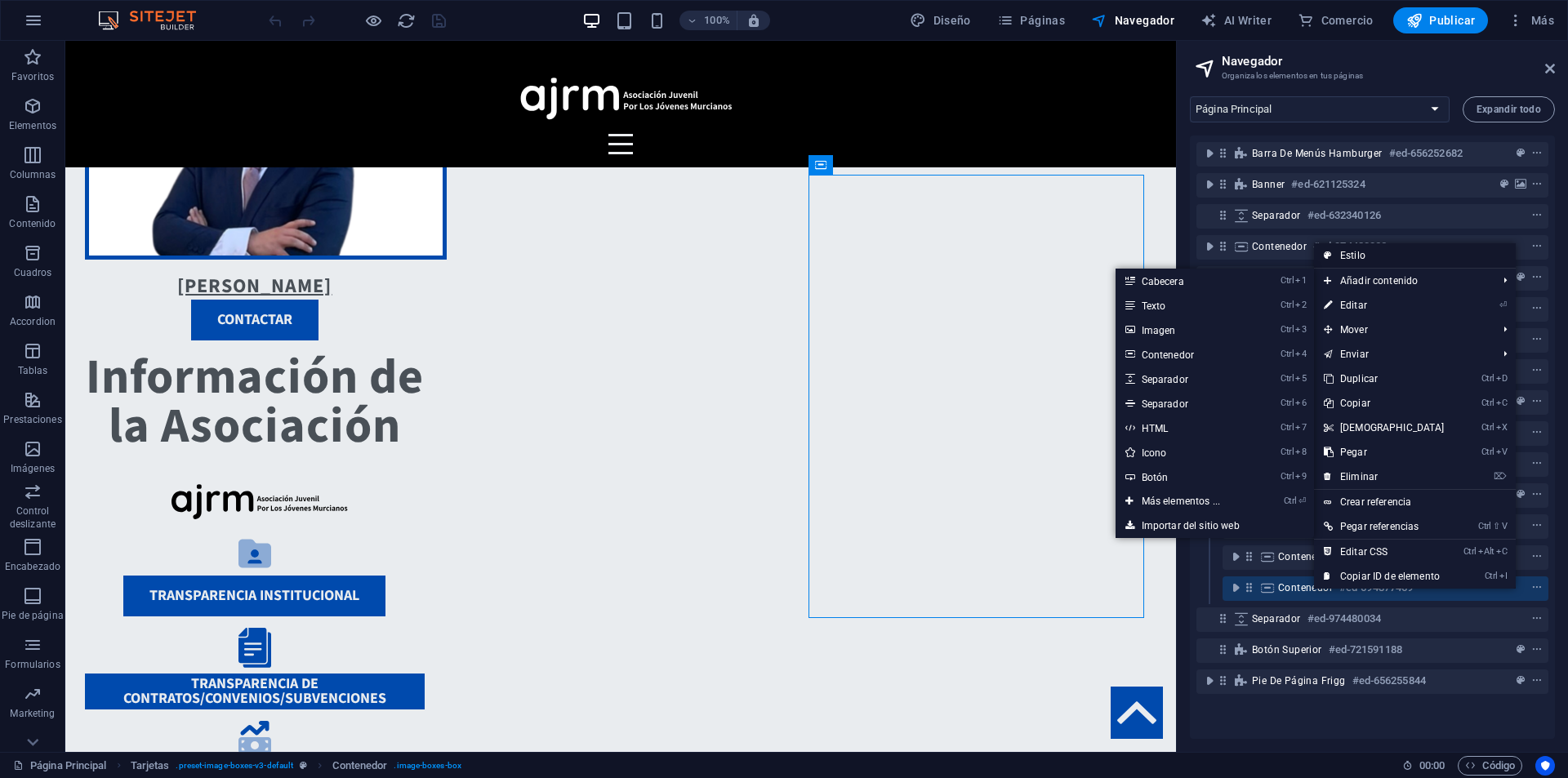
drag, startPoint x: 1386, startPoint y: 255, endPoint x: 434, endPoint y: 83, distance: 967.4
click at [1386, 255] on link "Estilo" at bounding box center [1415, 256] width 202 height 25
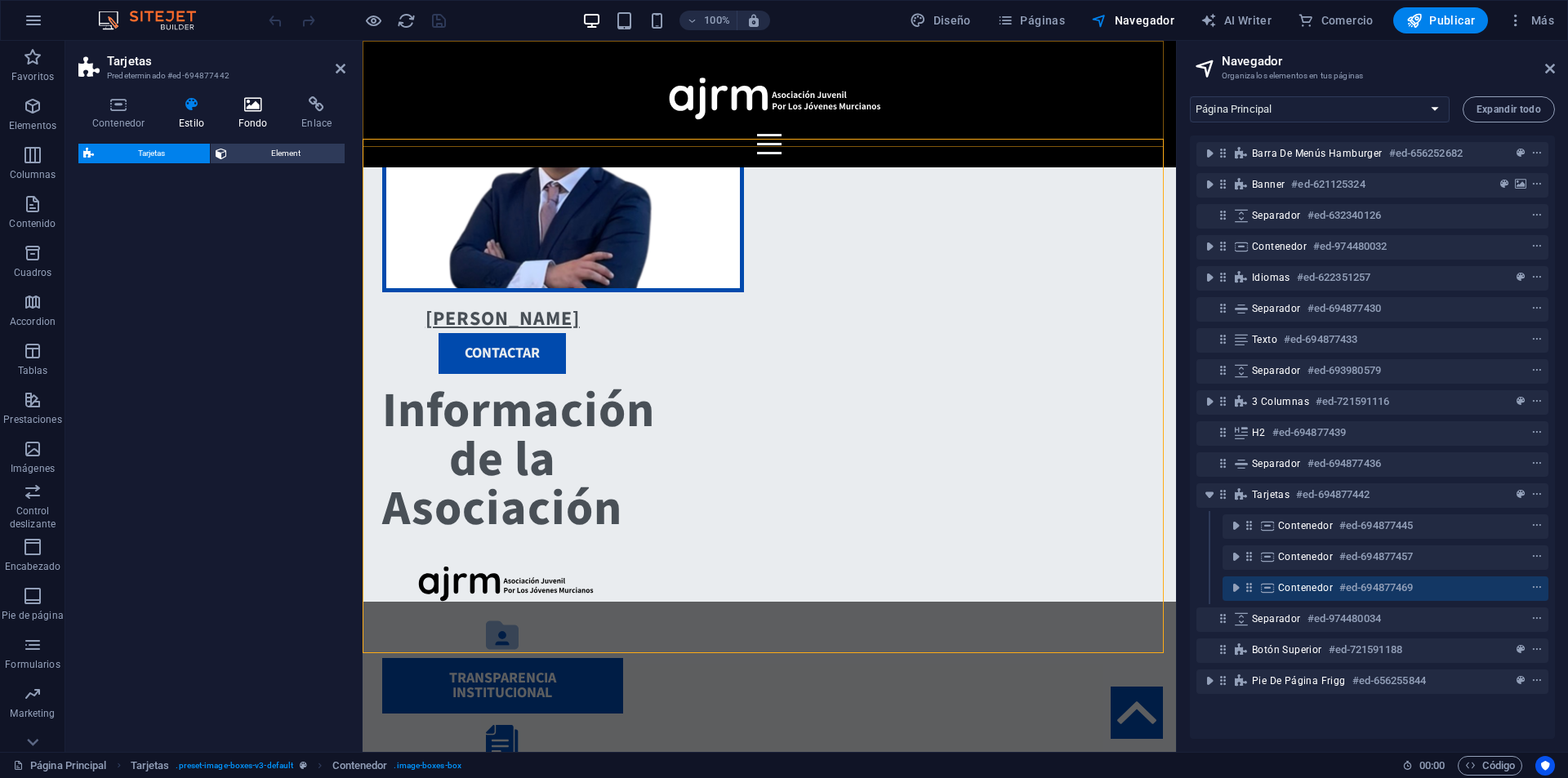
select select "rem"
select select "preset-image-boxes-v3-default"
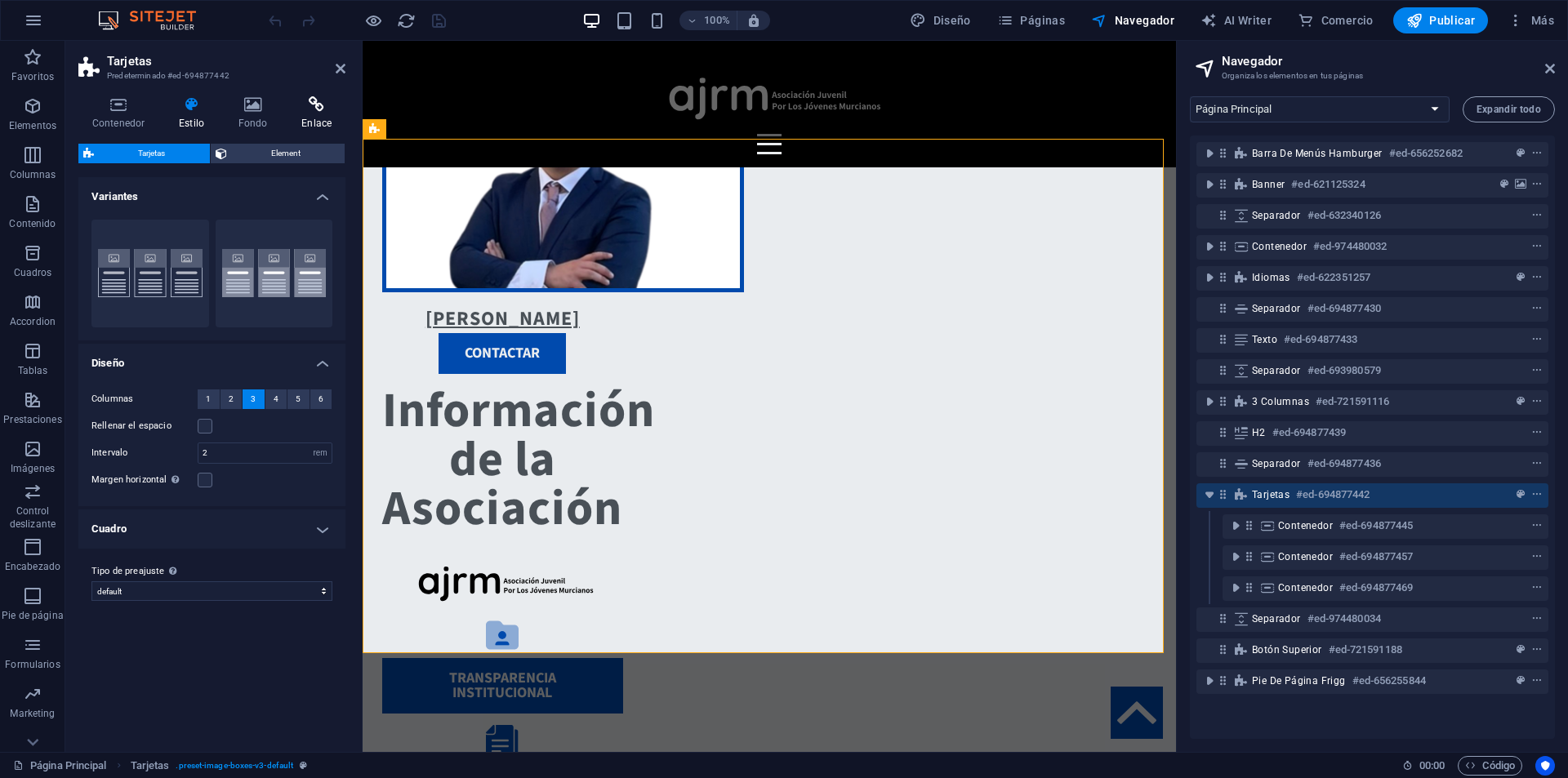
scroll to position [1425, 0]
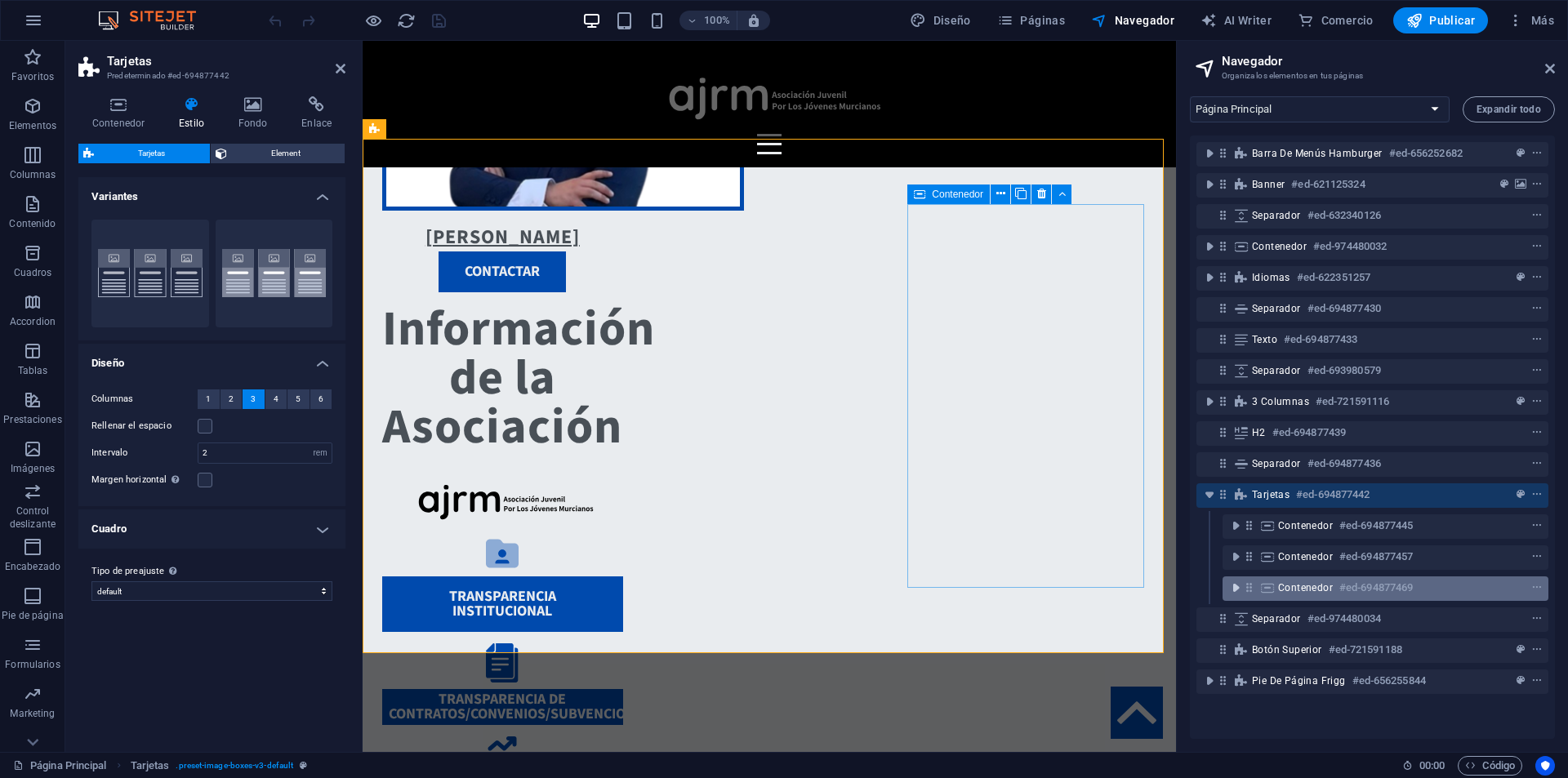
click at [1235, 587] on icon "toggle-expand" at bounding box center [1235, 588] width 16 height 16
click at [1319, 584] on span "Contenedor" at bounding box center [1304, 588] width 54 height 13
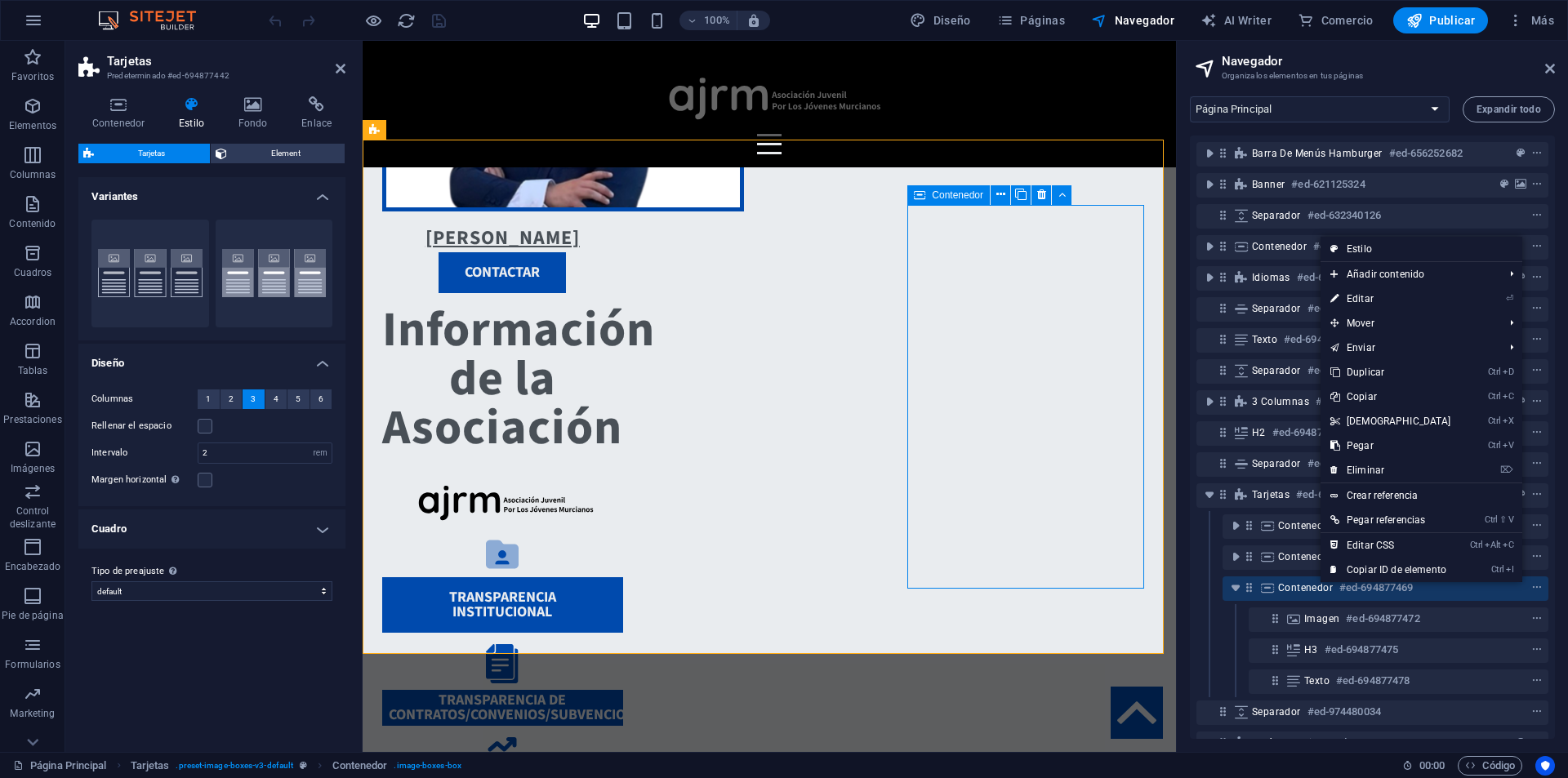
click at [1319, 584] on span "Contenedor" at bounding box center [1304, 588] width 54 height 13
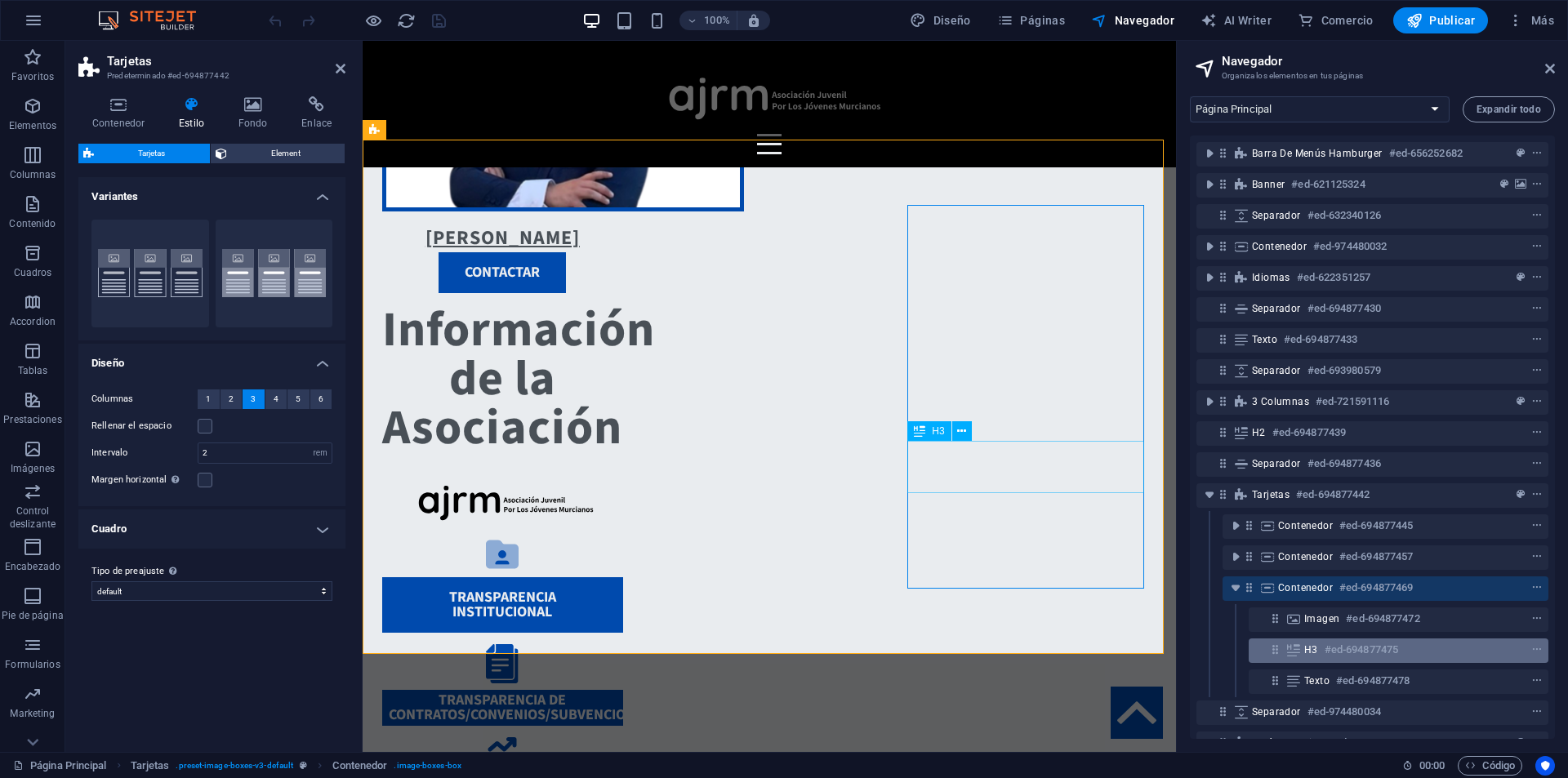
click at [1324, 652] on h6 "#ed-694877475" at bounding box center [1360, 649] width 73 height 20
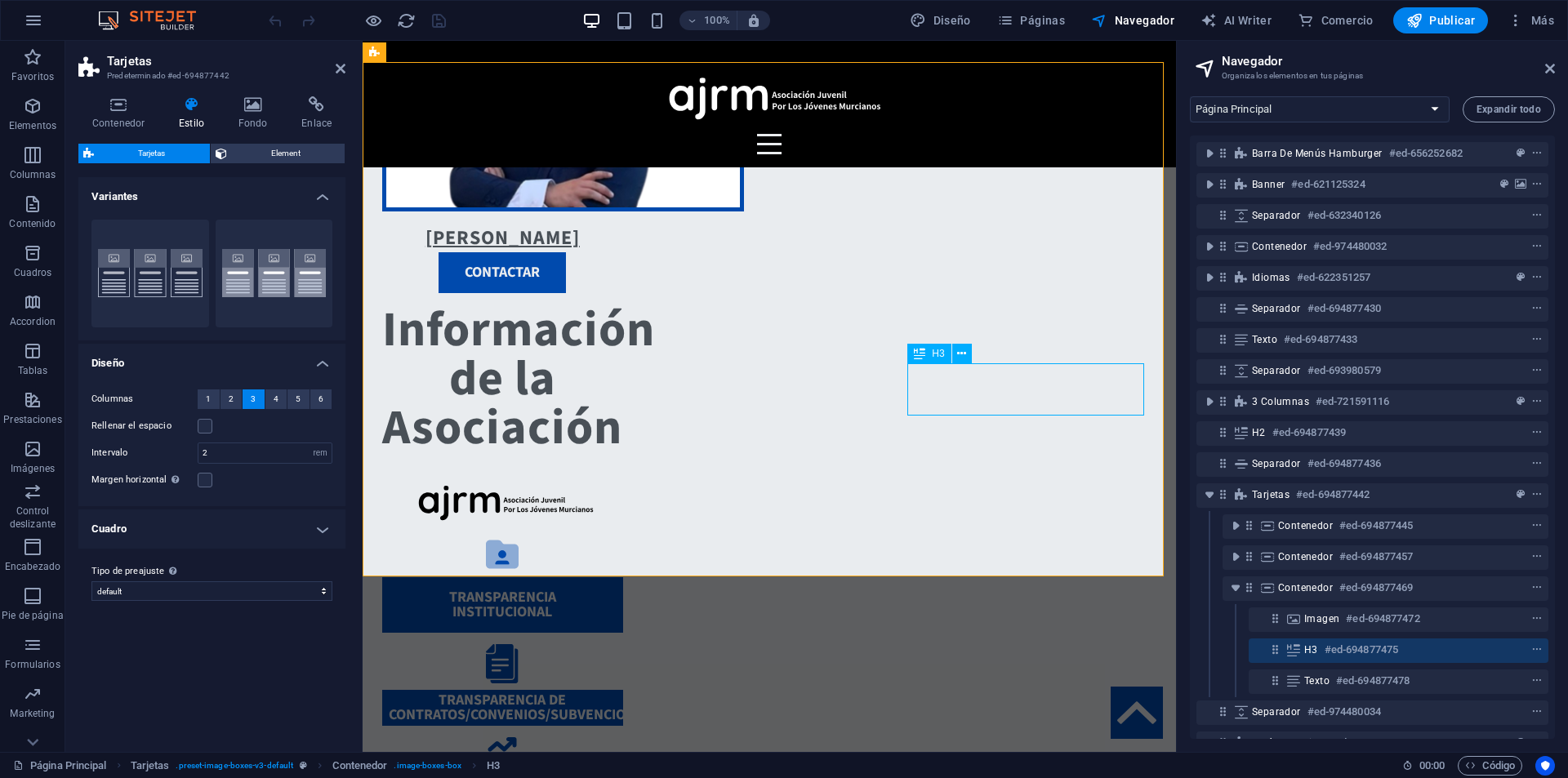
scroll to position [1502, 0]
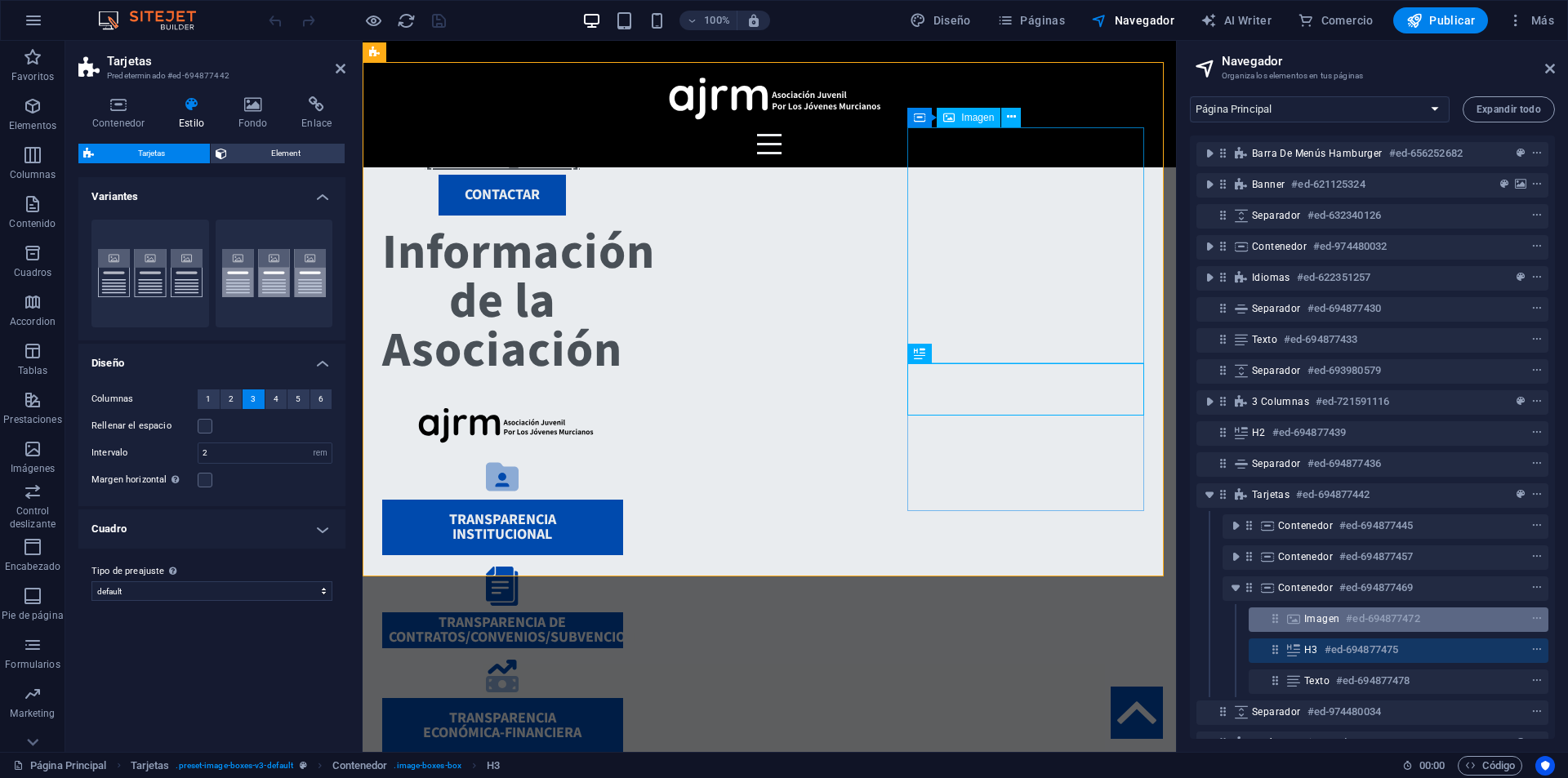
click at [1329, 612] on span "Imagen" at bounding box center [1321, 619] width 35 height 13
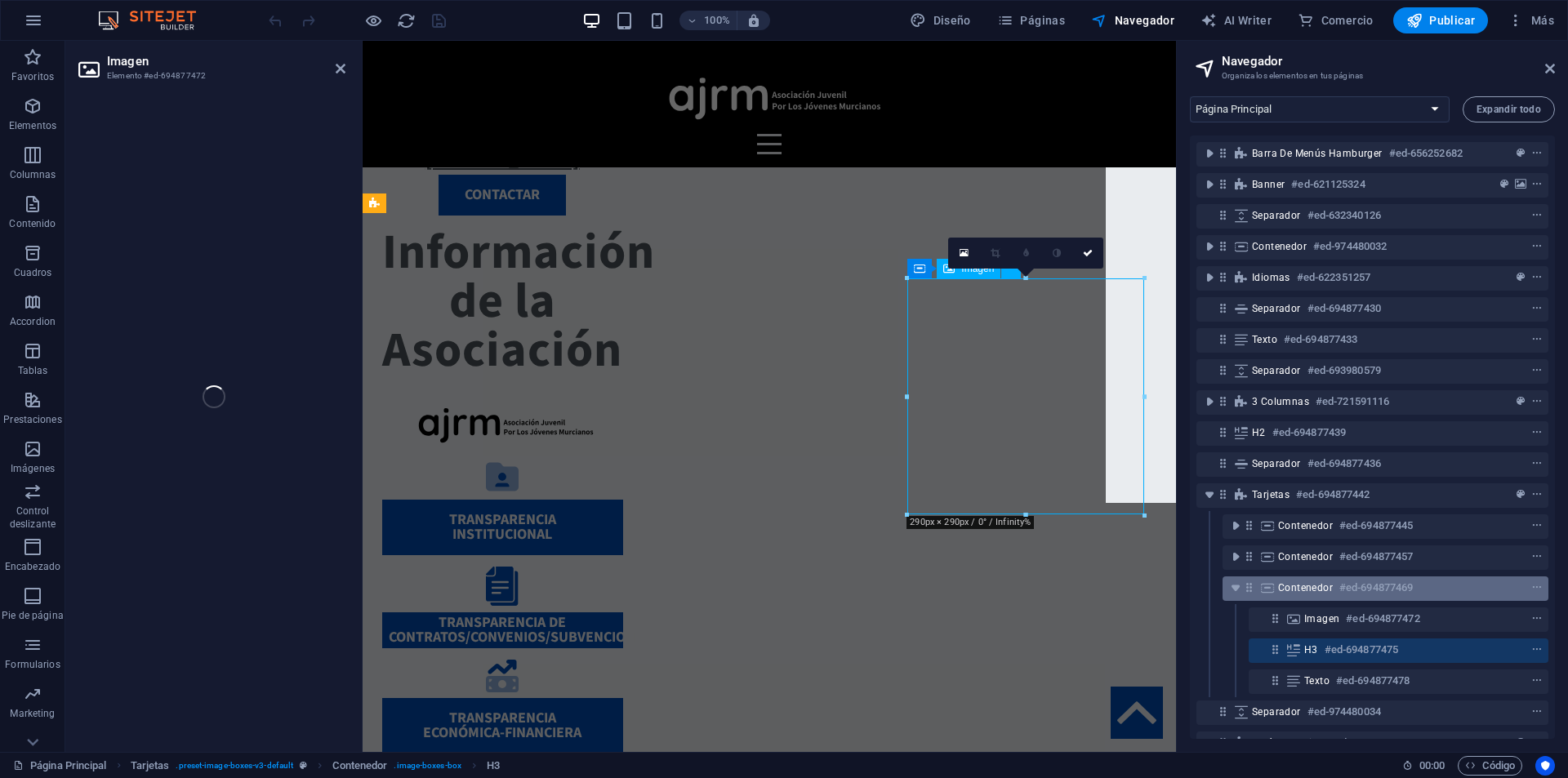
select select "px"
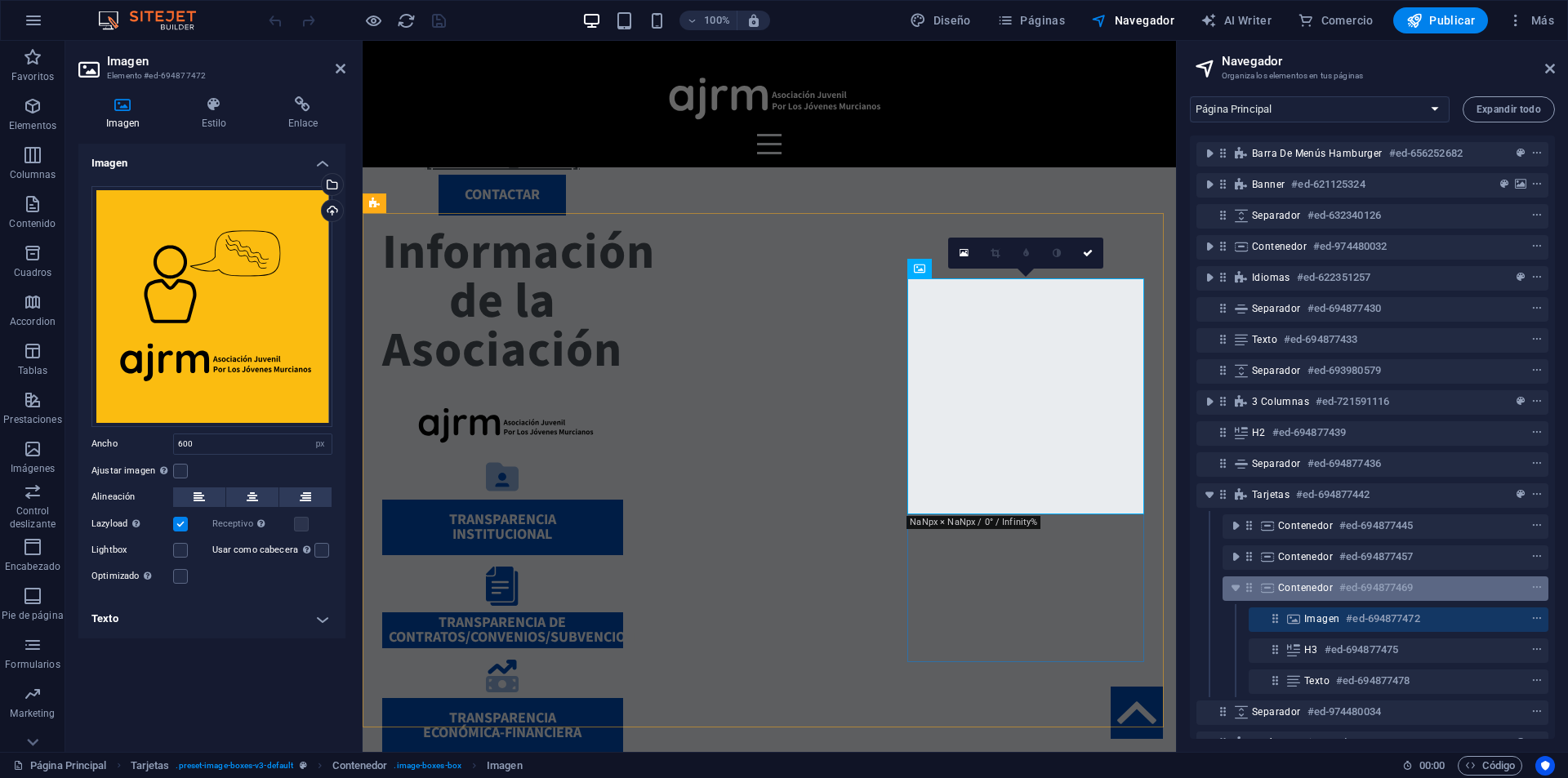
scroll to position [1350, 0]
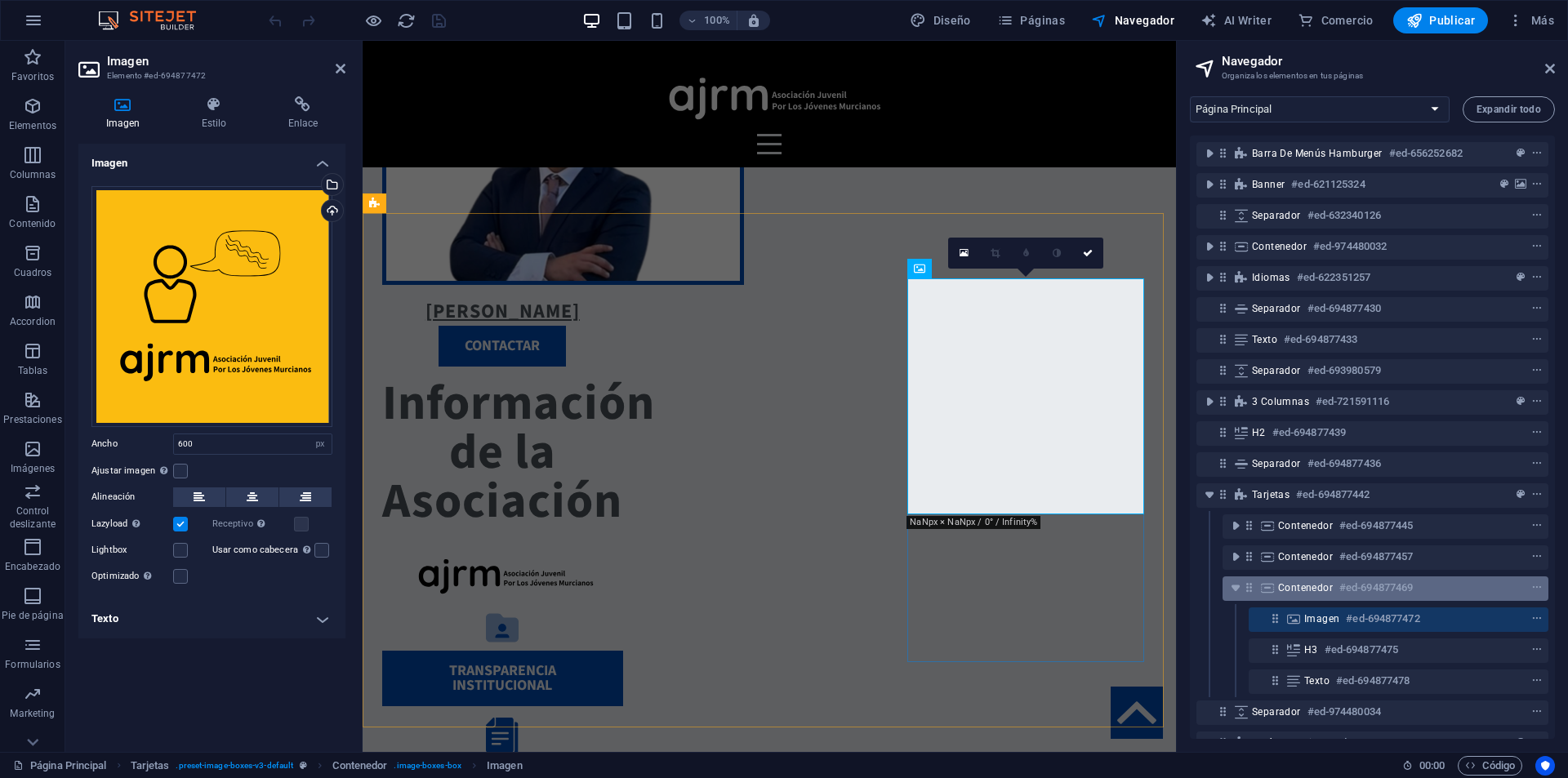
click at [1327, 597] on div "Contenedor #ed-694877469" at bounding box center [1372, 588] width 189 height 20
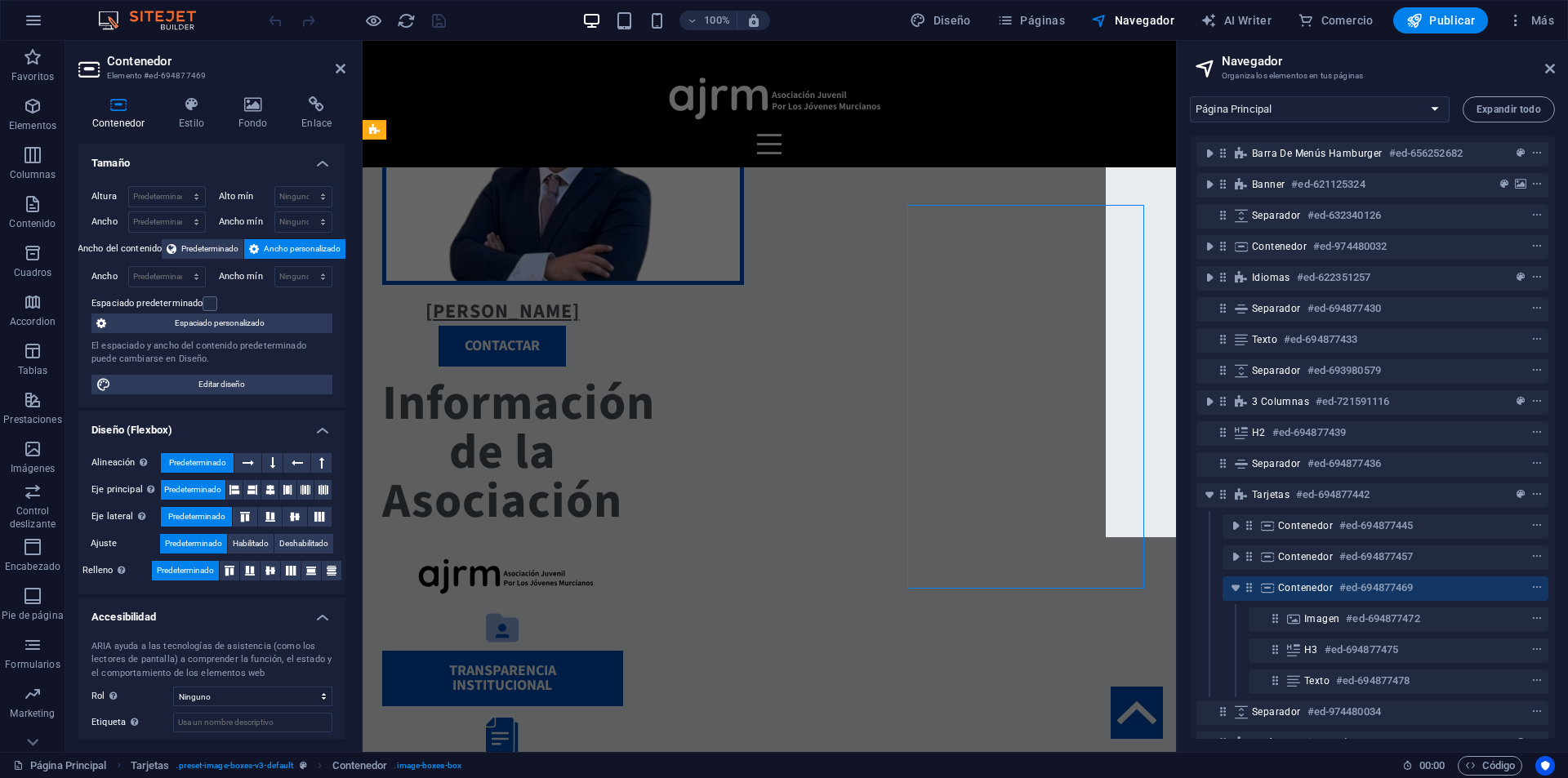
scroll to position [1424, 0]
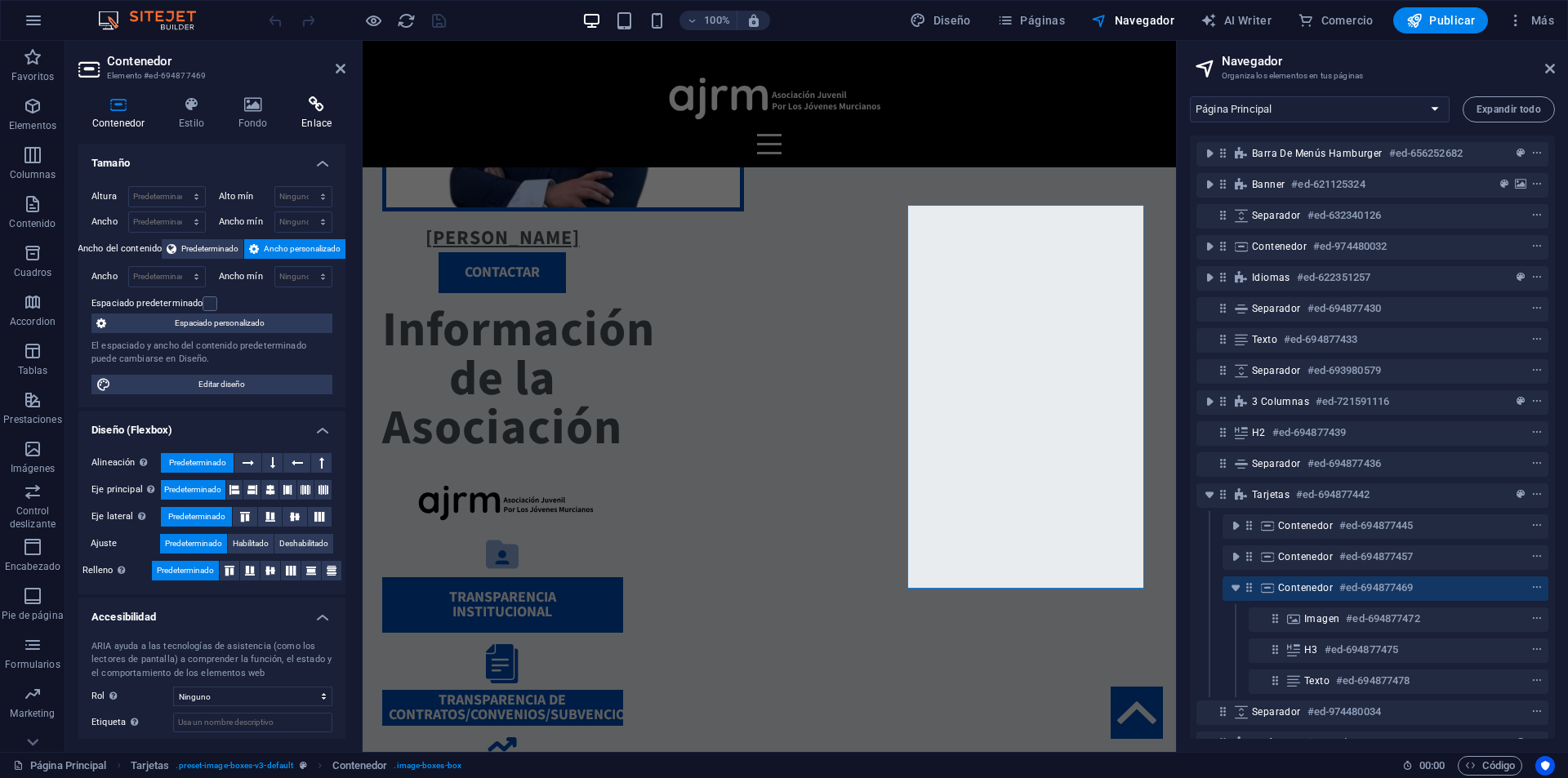
click at [333, 110] on icon at bounding box center [316, 104] width 58 height 16
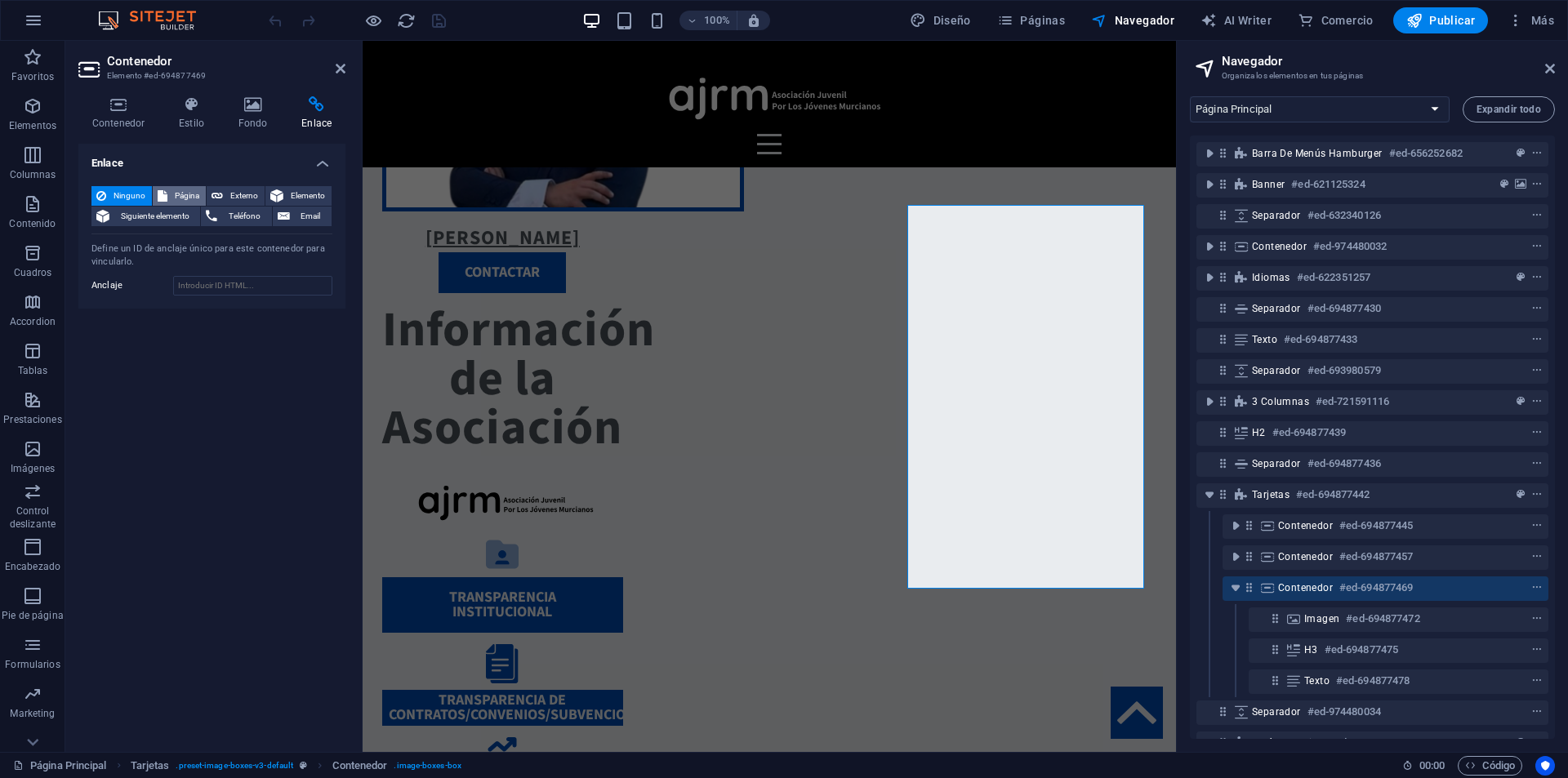
click at [181, 195] on span "Página" at bounding box center [187, 196] width 29 height 20
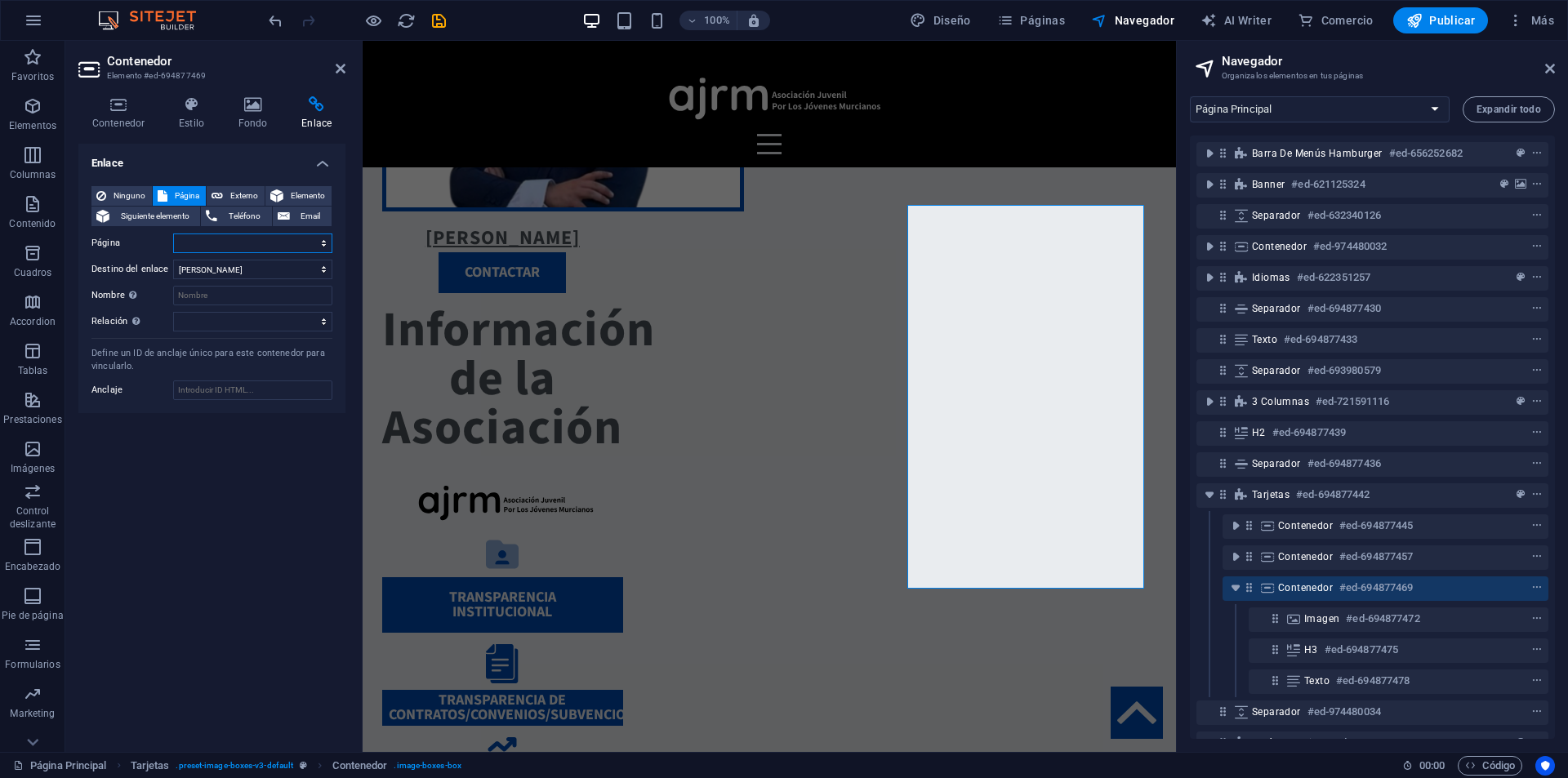
click at [206, 244] on select "Página Principal Transparencia Institucional Transparencia de Contratos, Conven…" at bounding box center [252, 243] width 159 height 20
click at [1039, 9] on button "Páginas" at bounding box center [1030, 20] width 81 height 26
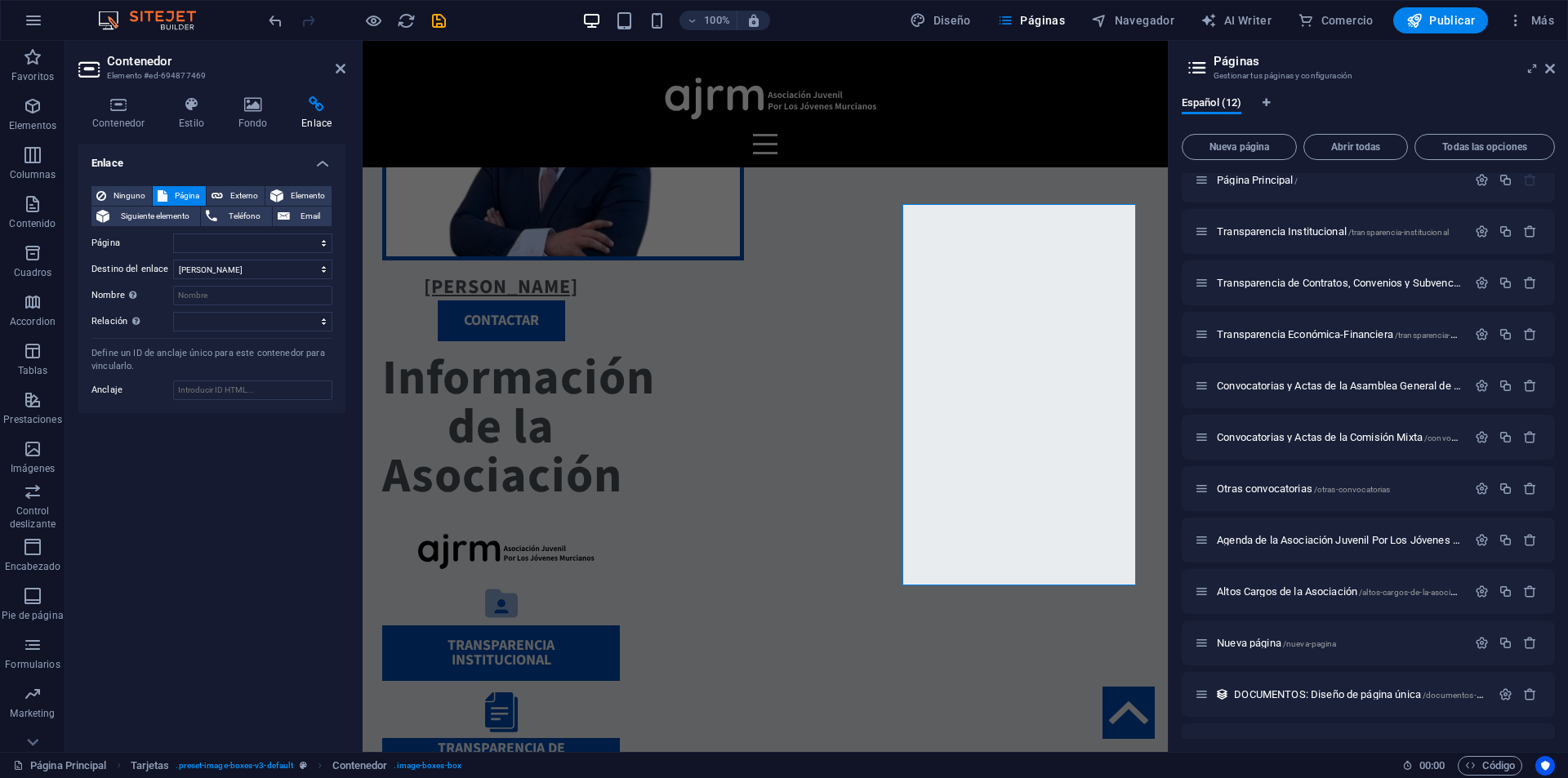
scroll to position [51, 0]
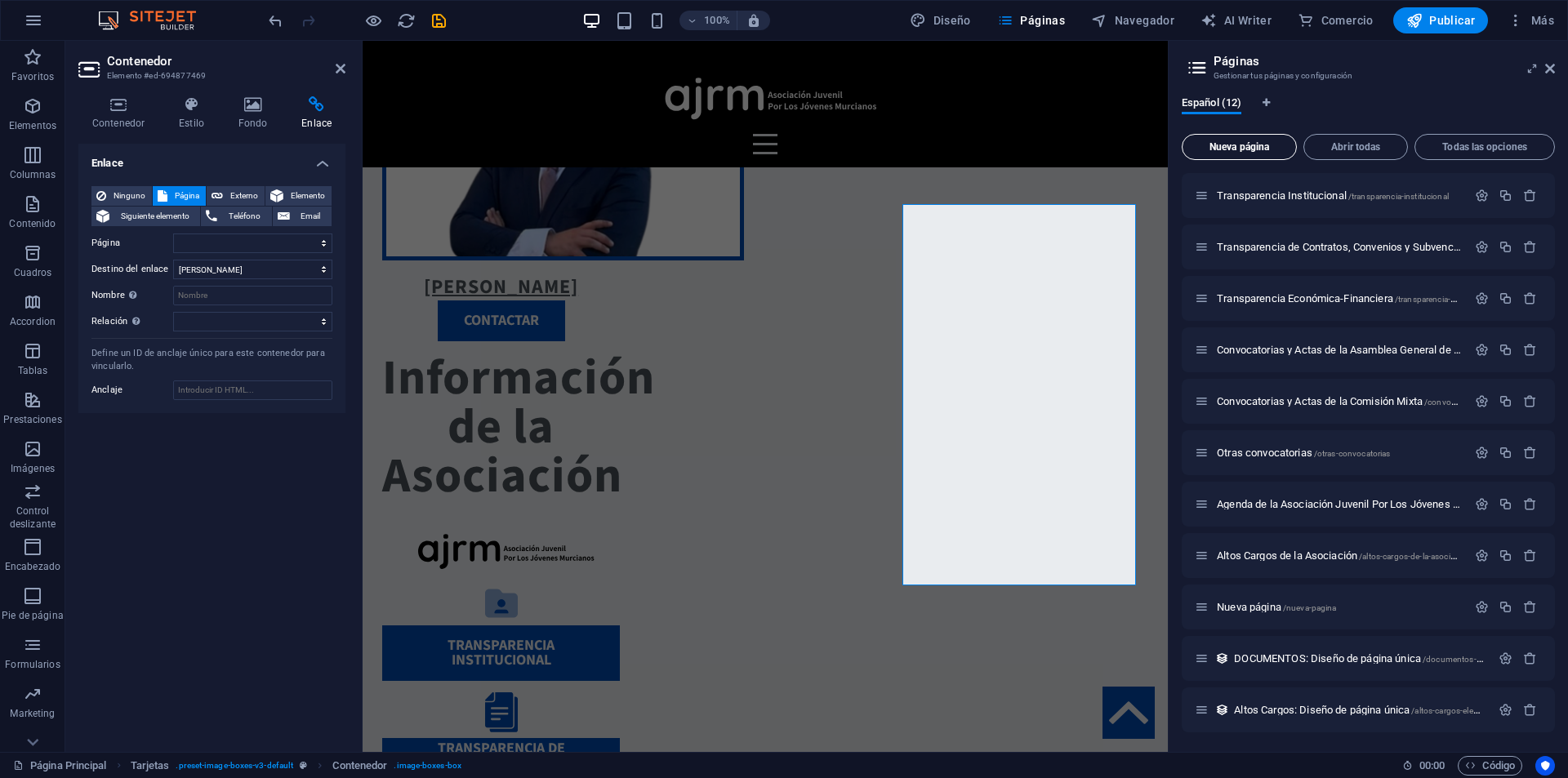
click at [1278, 150] on span "Nueva página" at bounding box center [1240, 147] width 101 height 10
select select
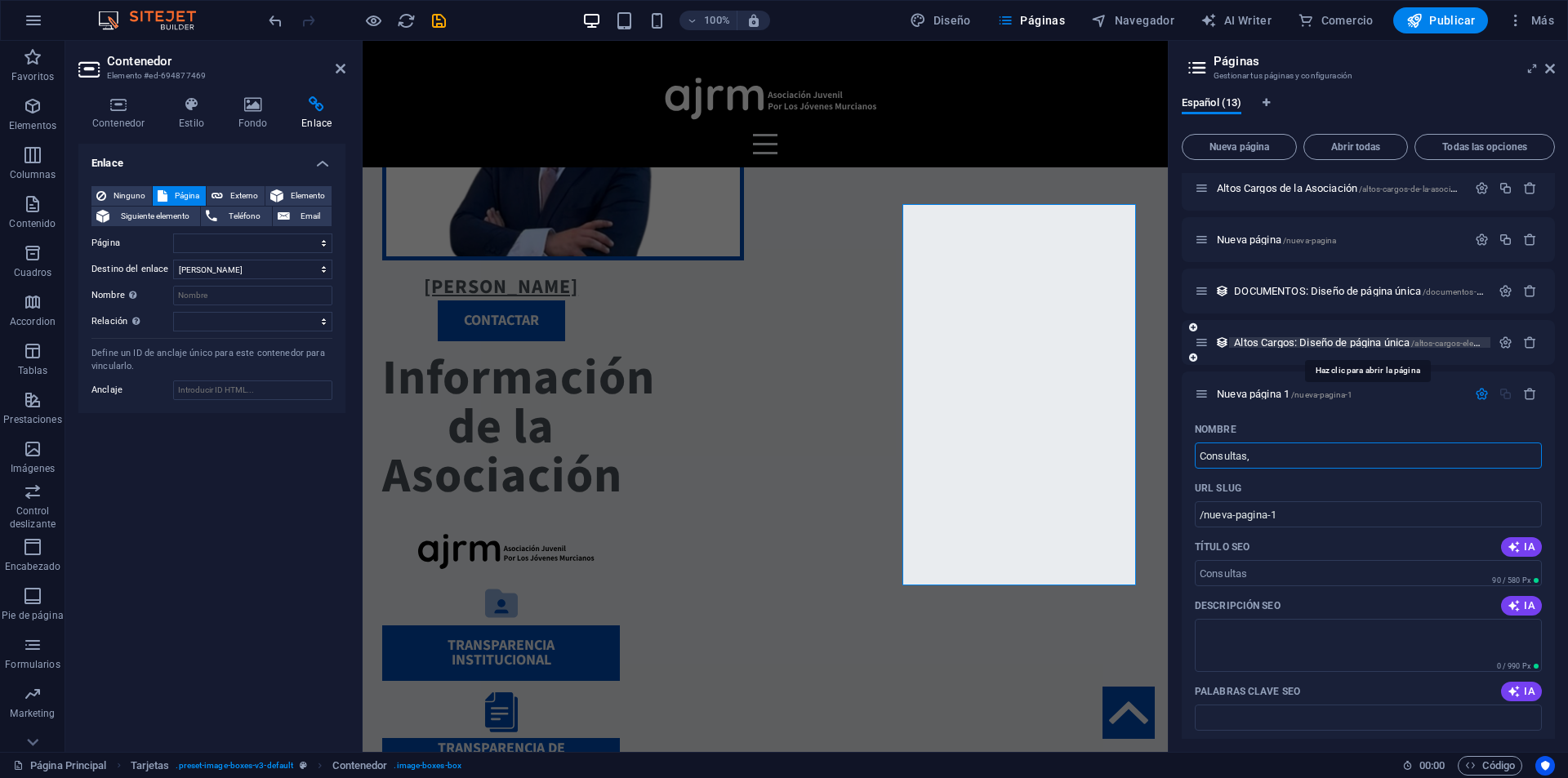
type input "Consultas,"
select select
type input "/consultas"
type input "Consultas, W"
select select
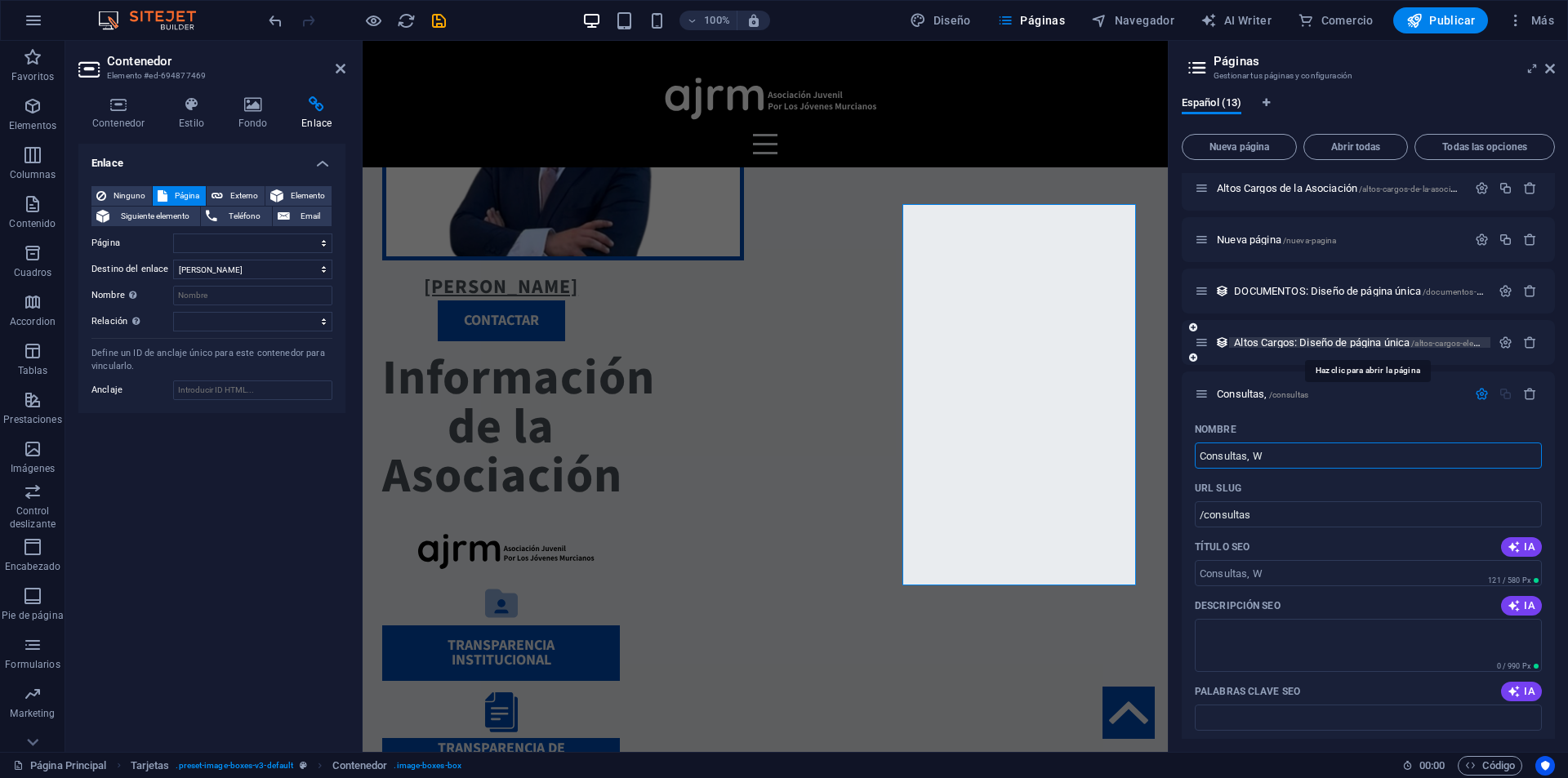
type input "Consultas, WQ"
select select
type input "/consultas-w"
type input "Consultas, Qu"
select select
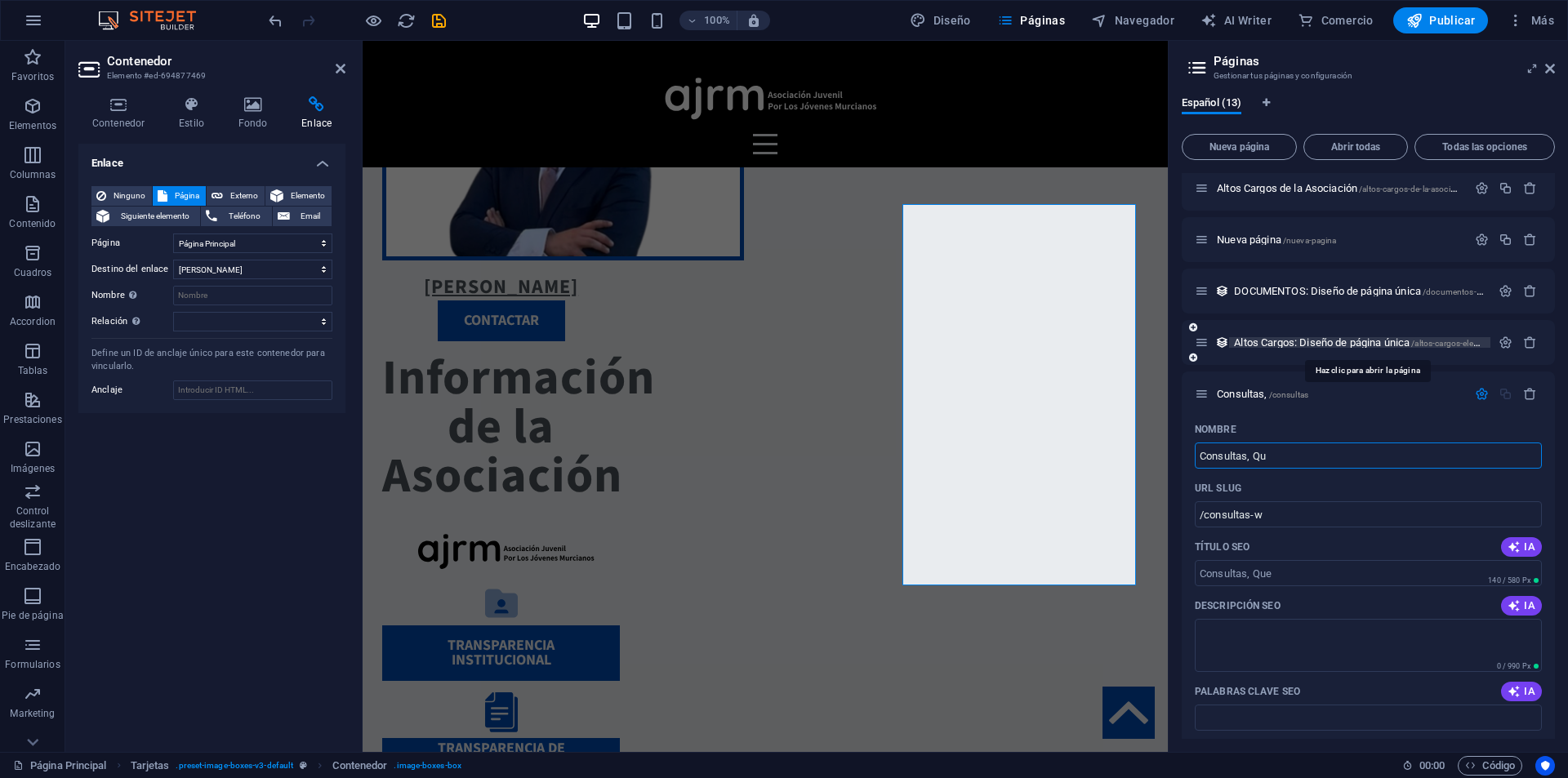
type input "Consultas, [GEOGRAPHIC_DATA]"
type input "/consultas"
type input "Consultas, Quejas y"
select select
type input "/consultas-quejas"
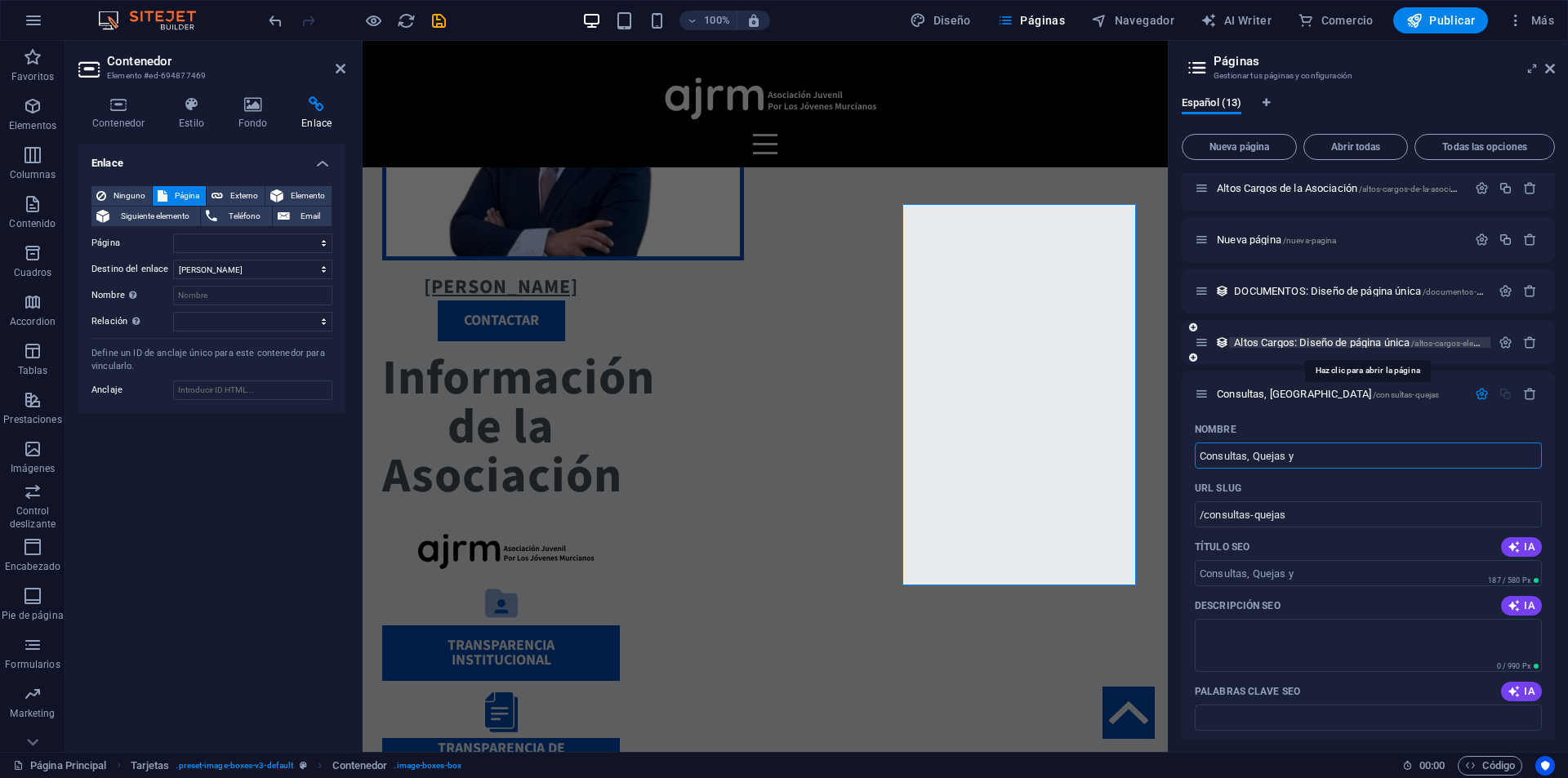
type input "Consultas, Quejas y S"
select select
type input "/consultas-quejas-y"
type input "Consultas, Quejas y Sugerencias"
type input "/consultas-quejas-y-sugerencias"
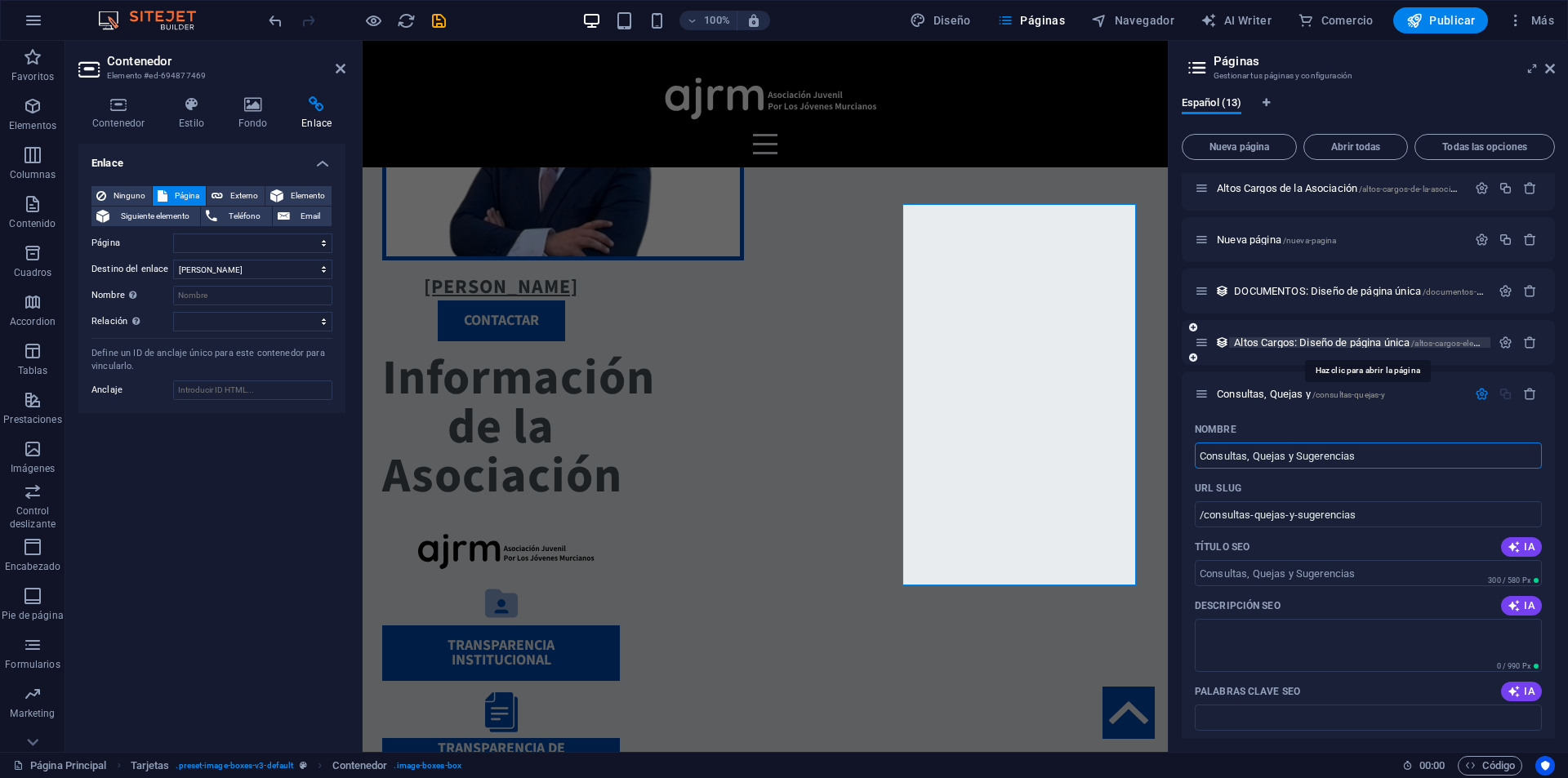
select select
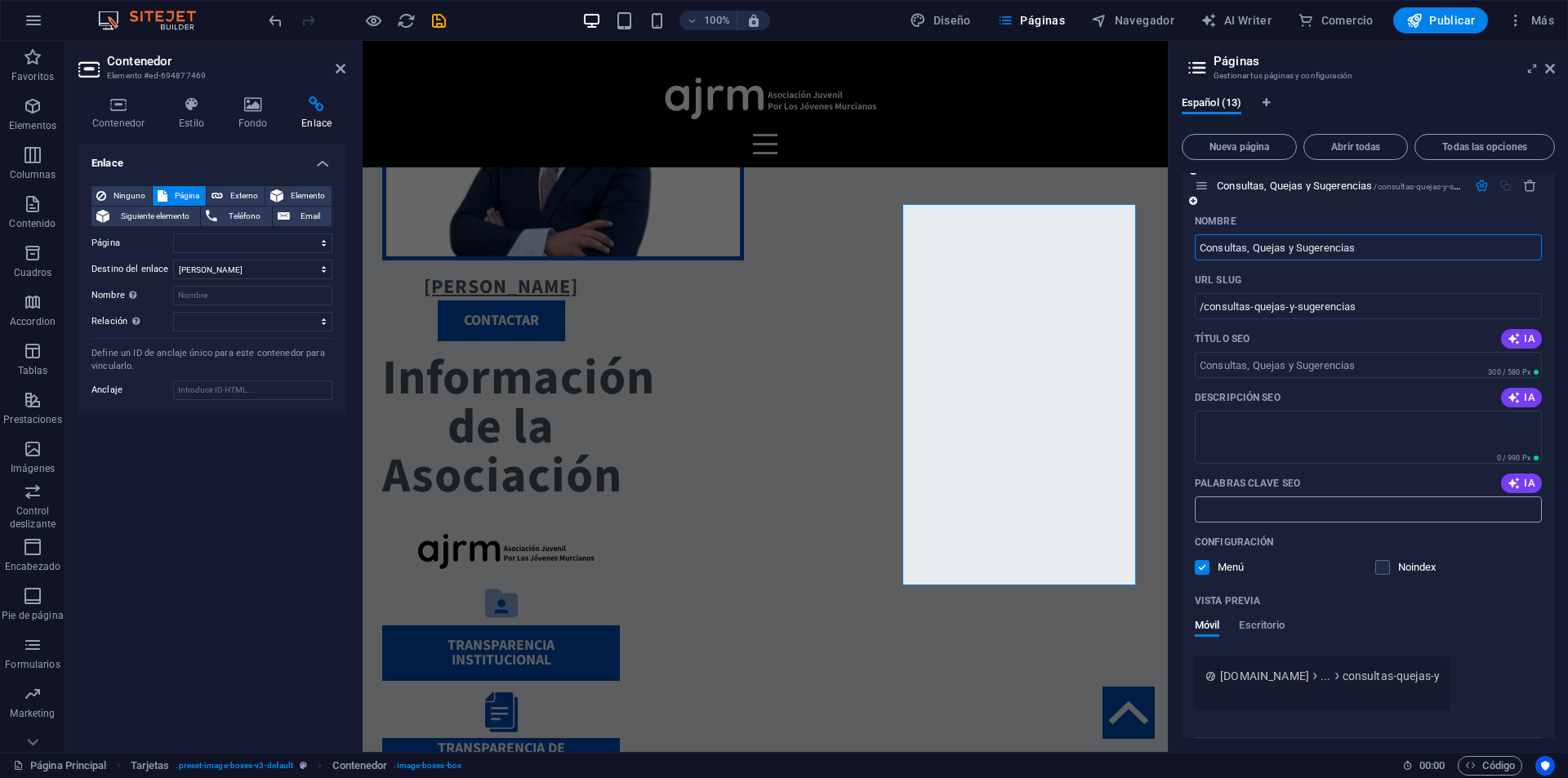
scroll to position [672, 0]
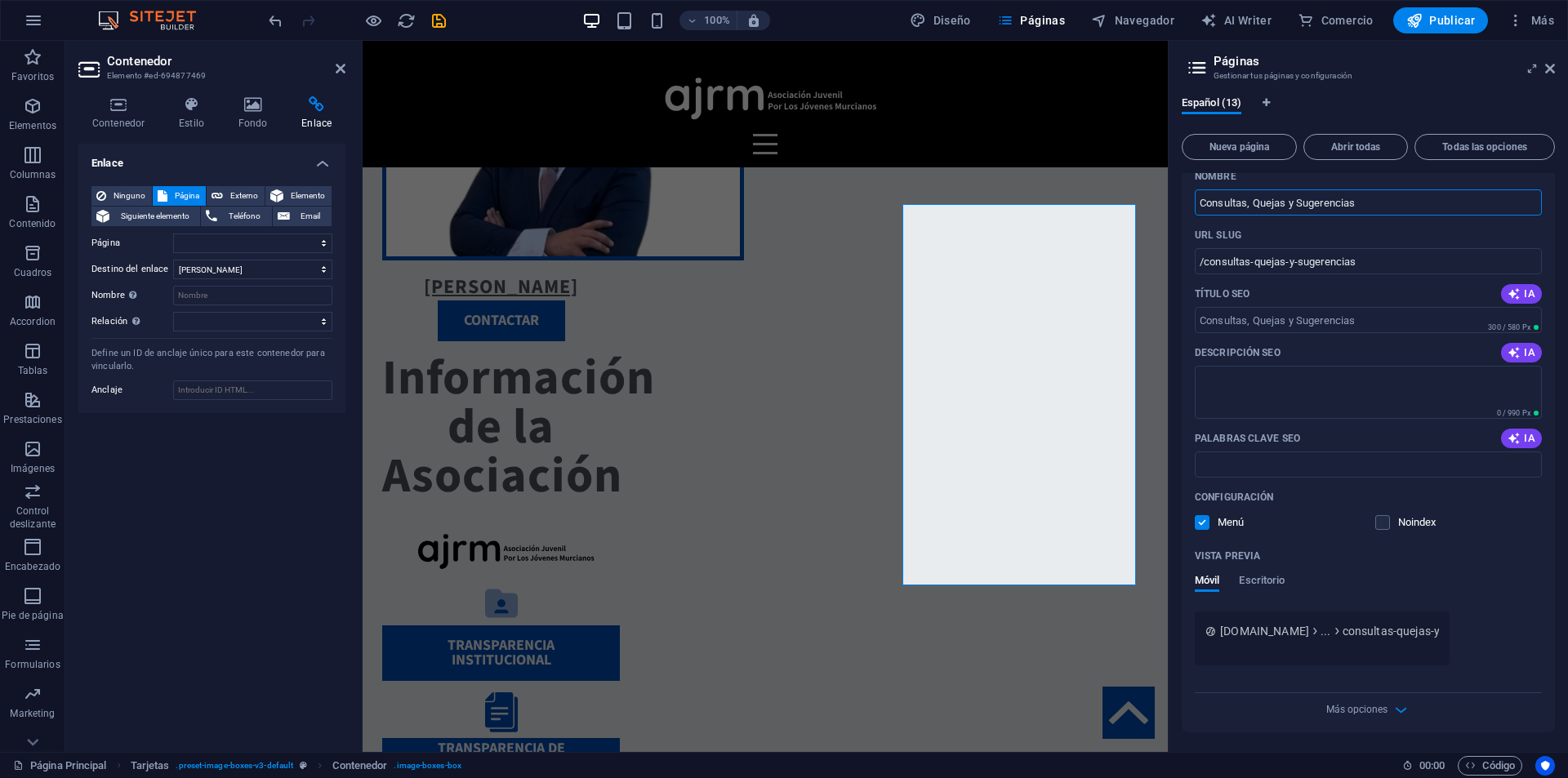
type input "Consultas, Quejas y Sugerencias"
click at [1501, 570] on div "Vista previa Móvil Escritorio" at bounding box center [1368, 577] width 347 height 69
click at [231, 241] on select "Página Principal Transparencia Institucional Transparencia de Contratos, Conven…" at bounding box center [252, 243] width 159 height 20
select select "10"
click at [173, 233] on select "Página Principal Transparencia Institucional Transparencia de Contratos, Conven…" at bounding box center [252, 243] width 159 height 20
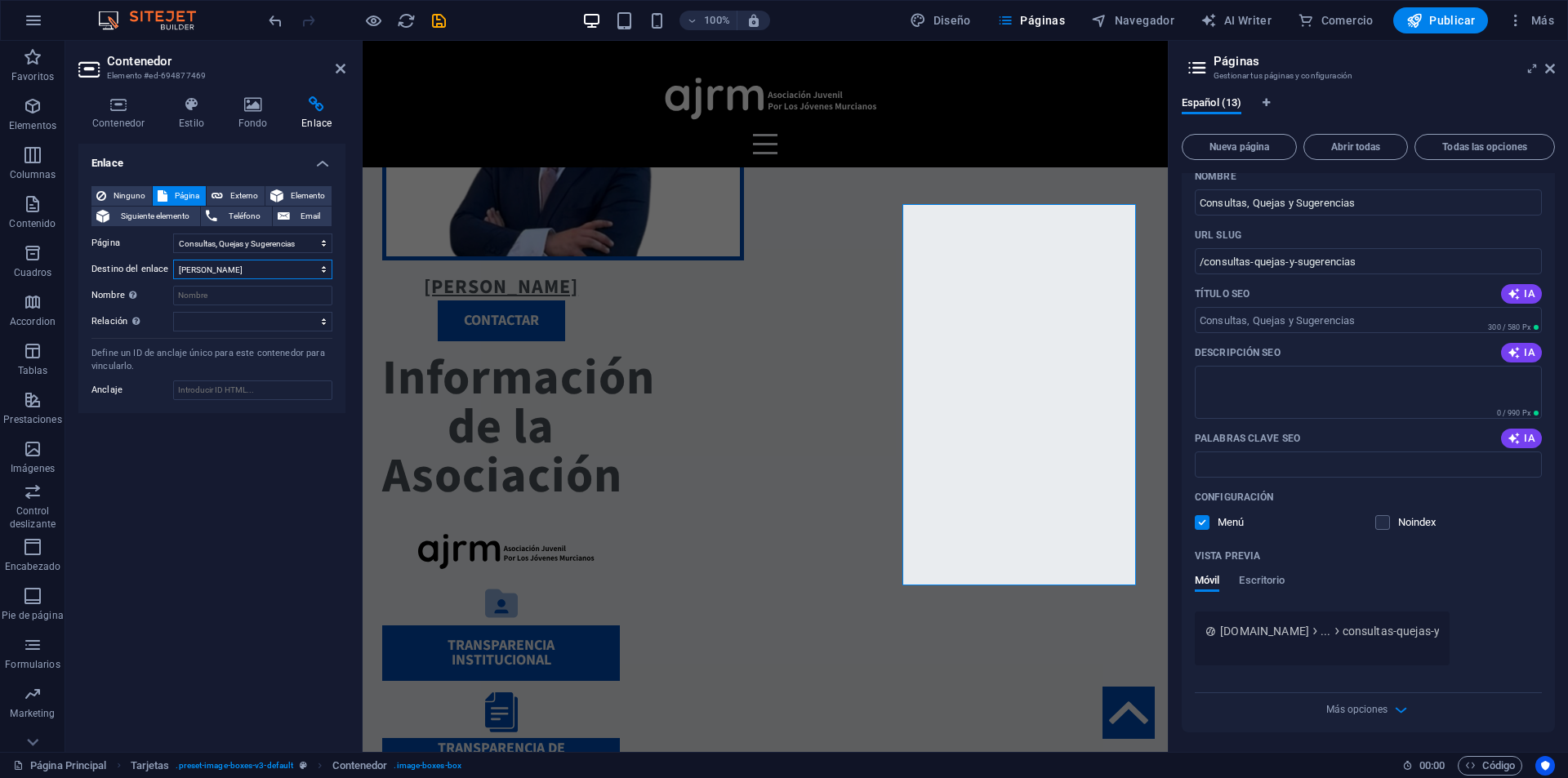
click at [219, 269] on select "Nueva pestaña Misma pestaña Superposición" at bounding box center [252, 269] width 159 height 20
click at [437, 20] on icon "save" at bounding box center [439, 21] width 19 height 19
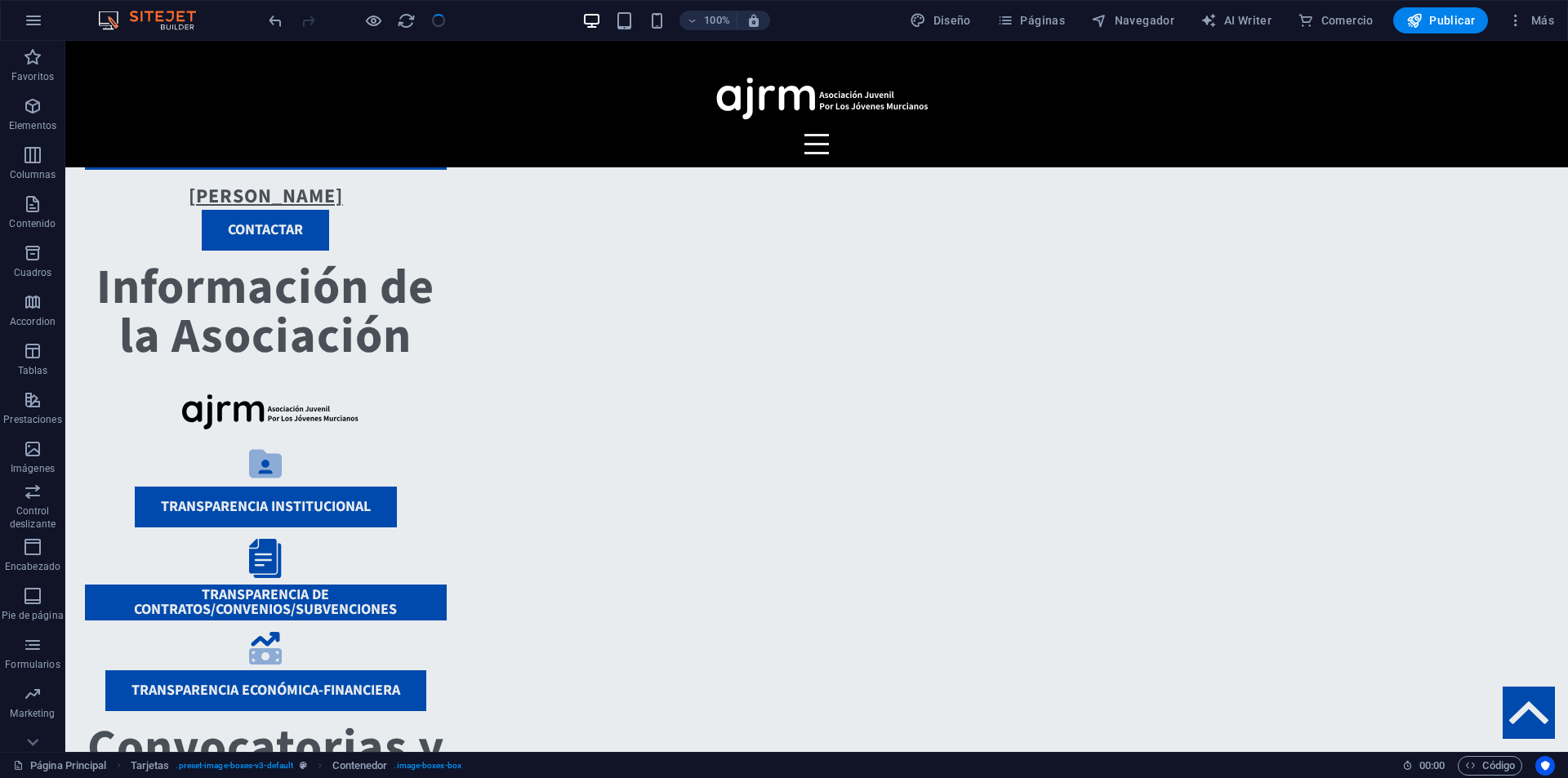
scroll to position [1334, 0]
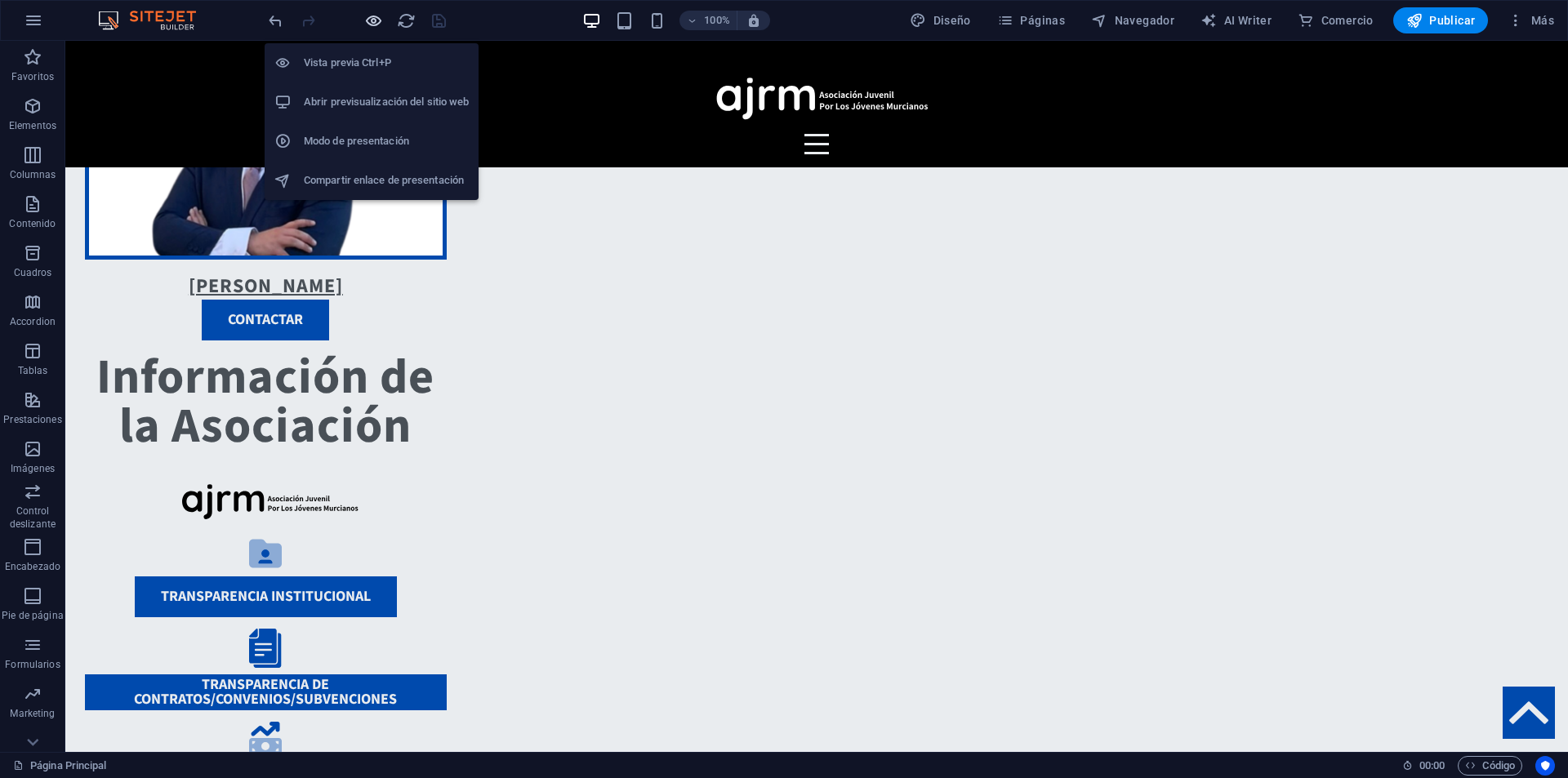
click at [377, 27] on icon "button" at bounding box center [374, 21] width 19 height 19
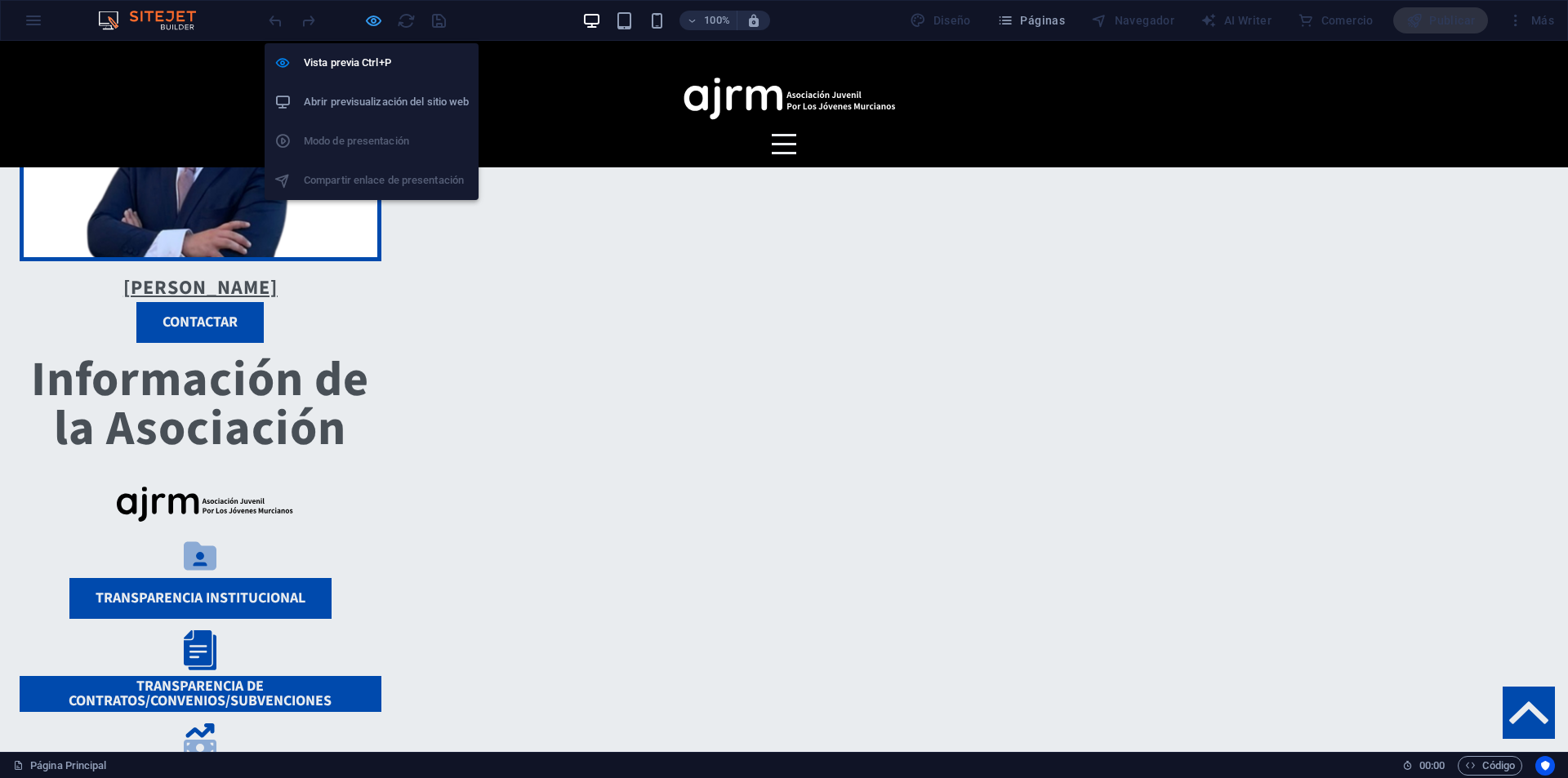
scroll to position [1335, 0]
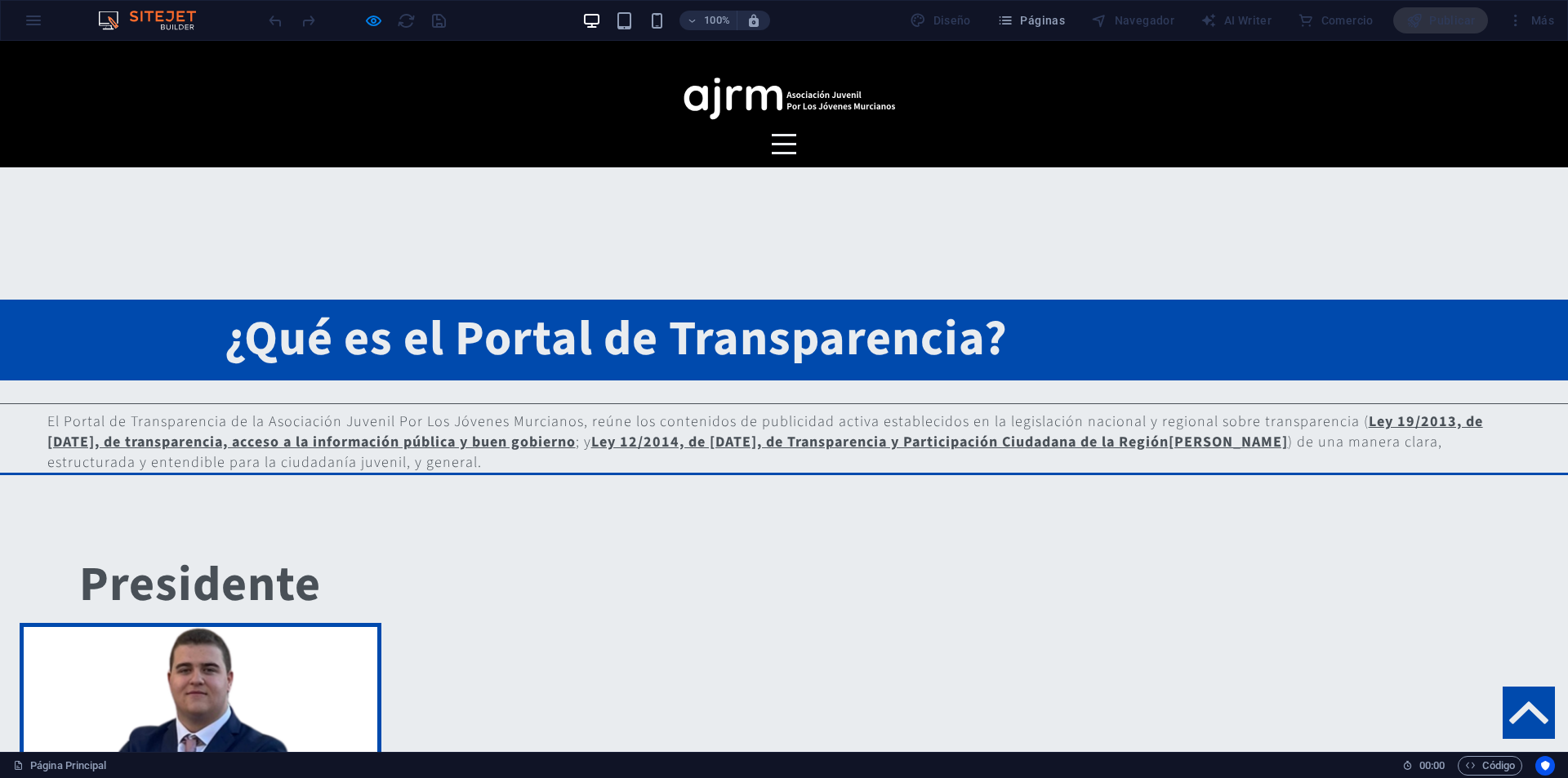
scroll to position [600, 0]
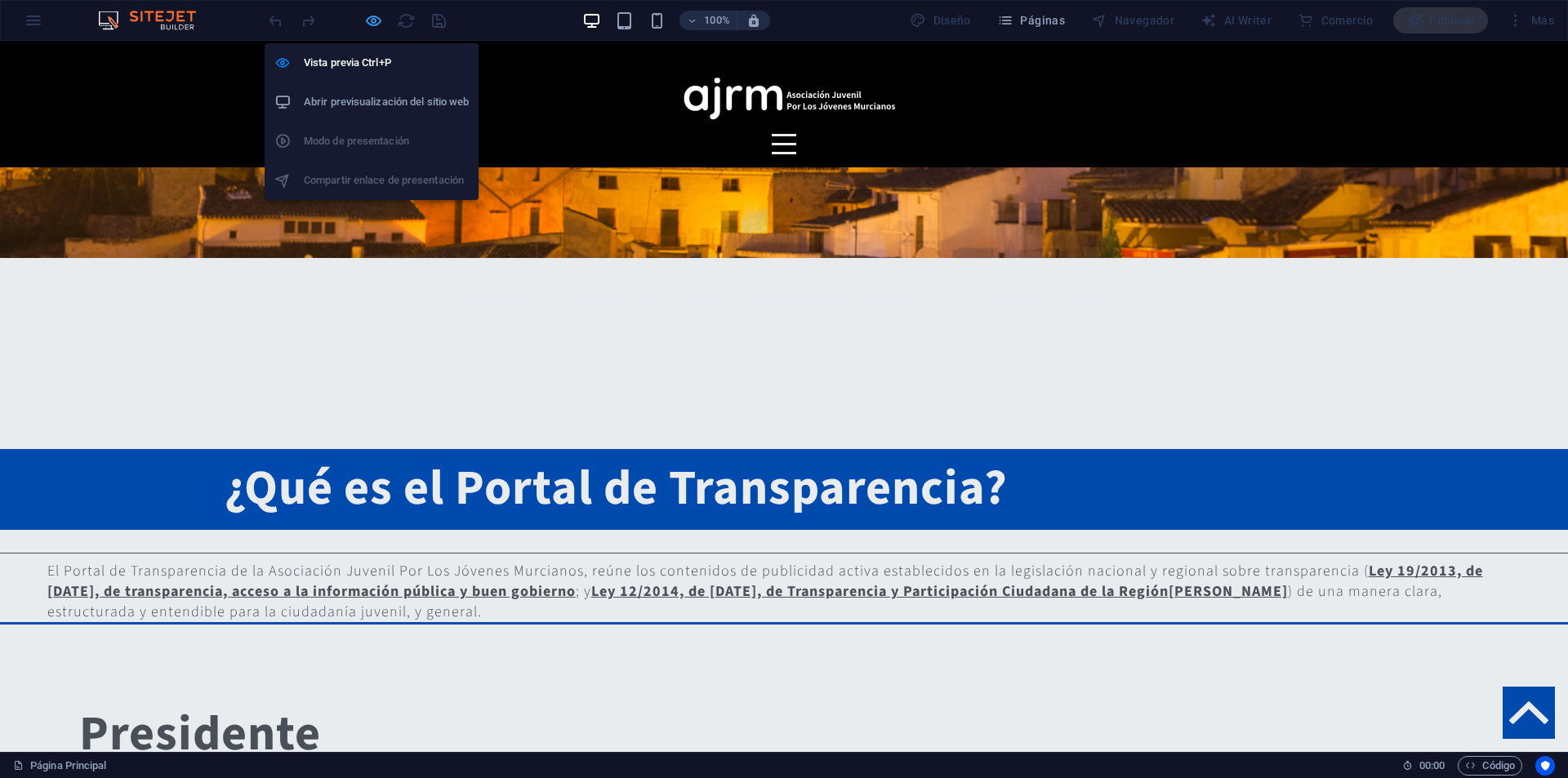
click at [370, 26] on icon "button" at bounding box center [374, 21] width 19 height 19
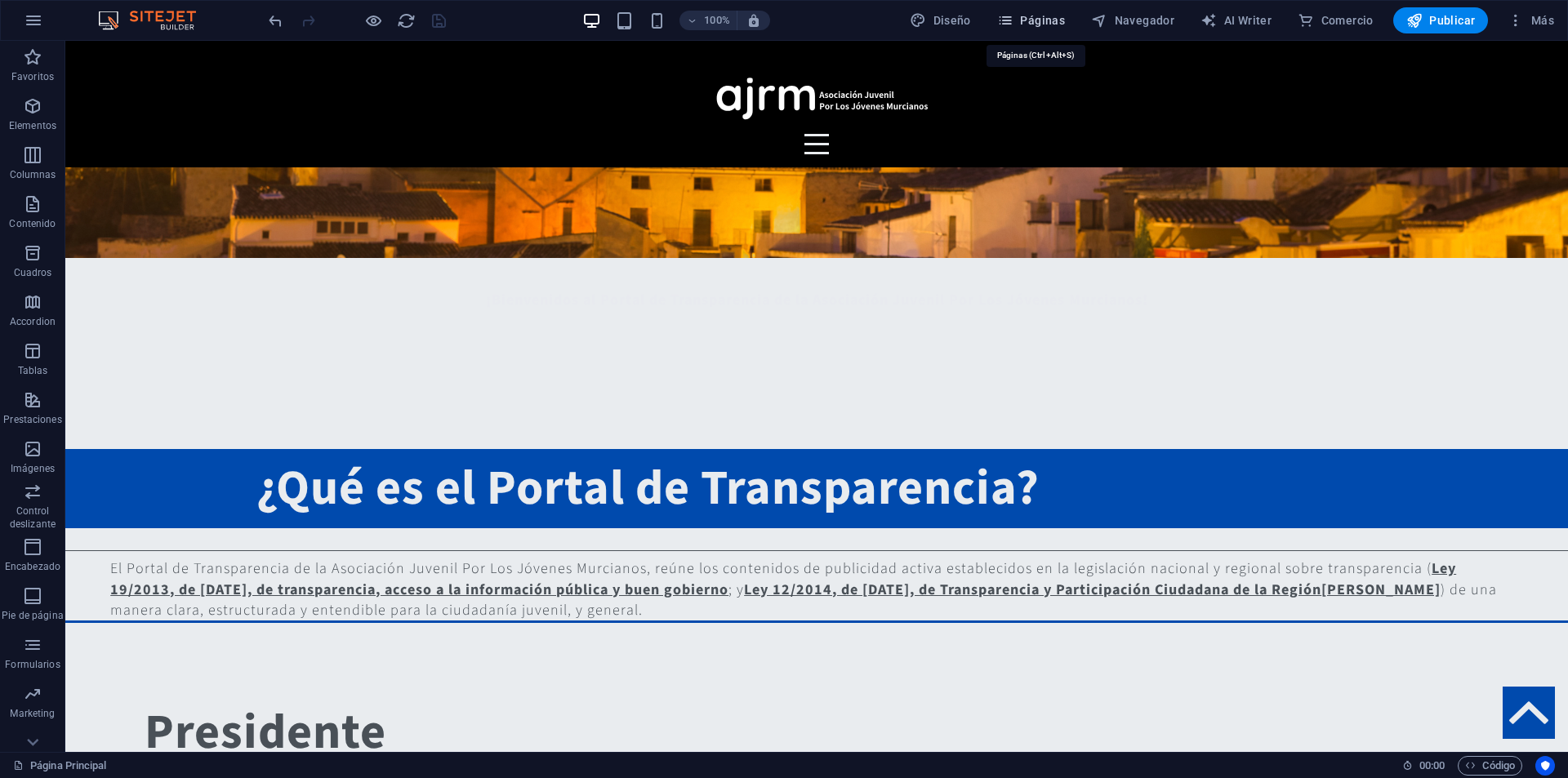
click at [1055, 10] on button "Páginas" at bounding box center [1030, 20] width 81 height 26
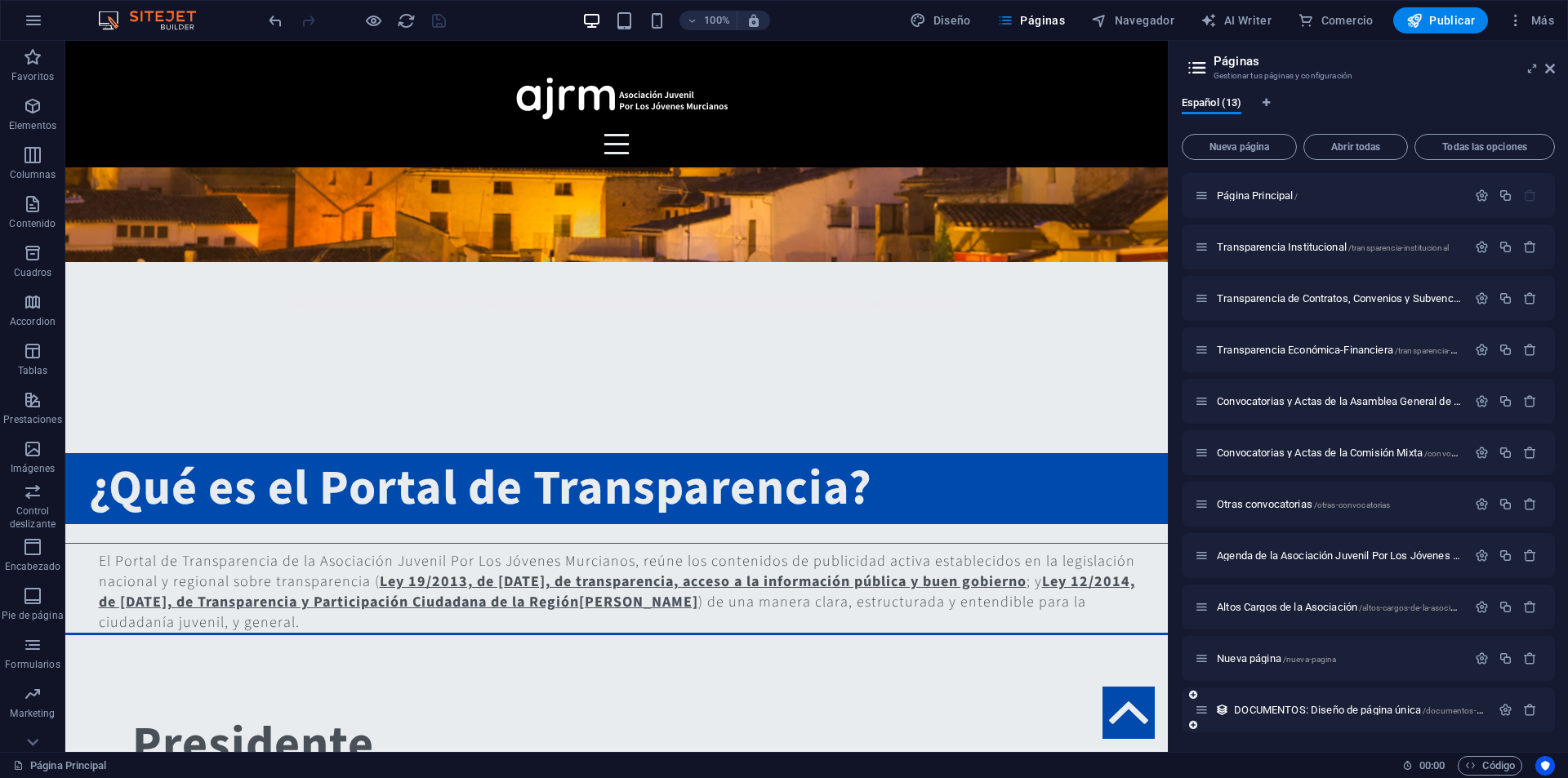
scroll to position [103, 0]
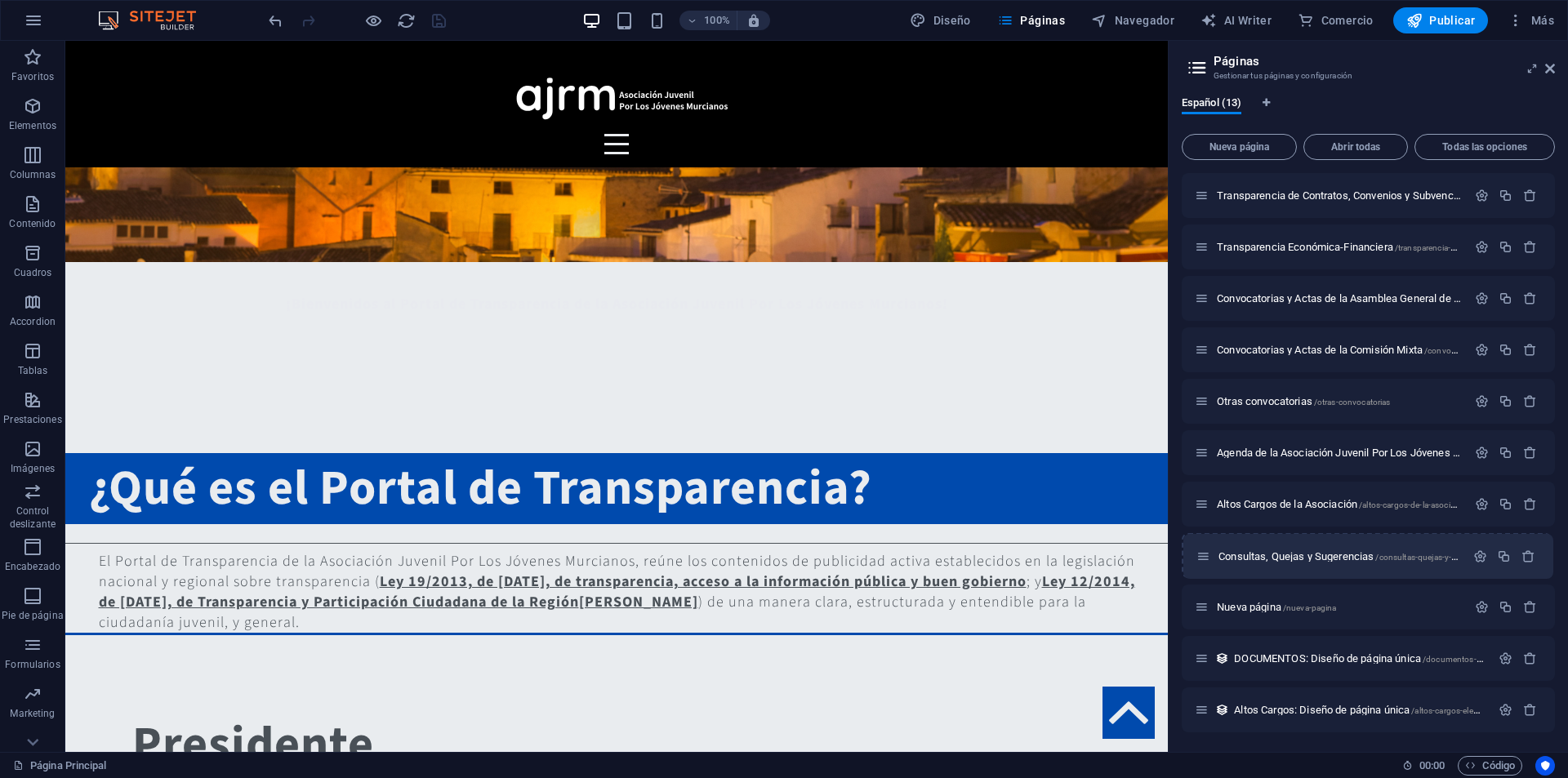
drag, startPoint x: 1203, startPoint y: 716, endPoint x: 1204, endPoint y: 546, distance: 170.0
click at [1204, 546] on div "Página Principal / Transparencia Institucional /transparencia-institucional Tra…" at bounding box center [1368, 402] width 373 height 663
click at [1300, 553] on span "Consultas, Quejas y Sugerencias /consultas-quejas-y-sugerencias" at bounding box center [1356, 555] width 278 height 12
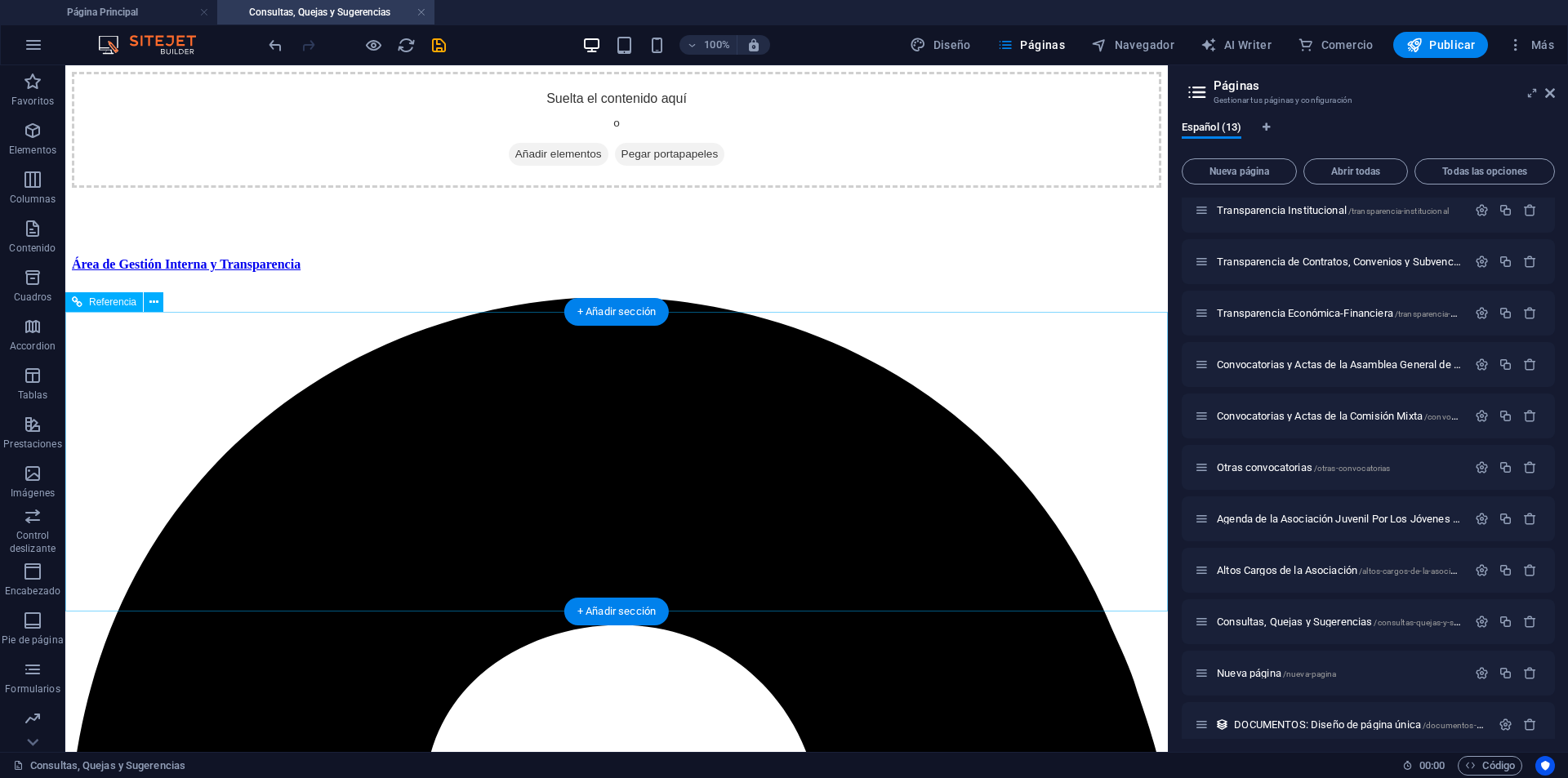
scroll to position [0, 0]
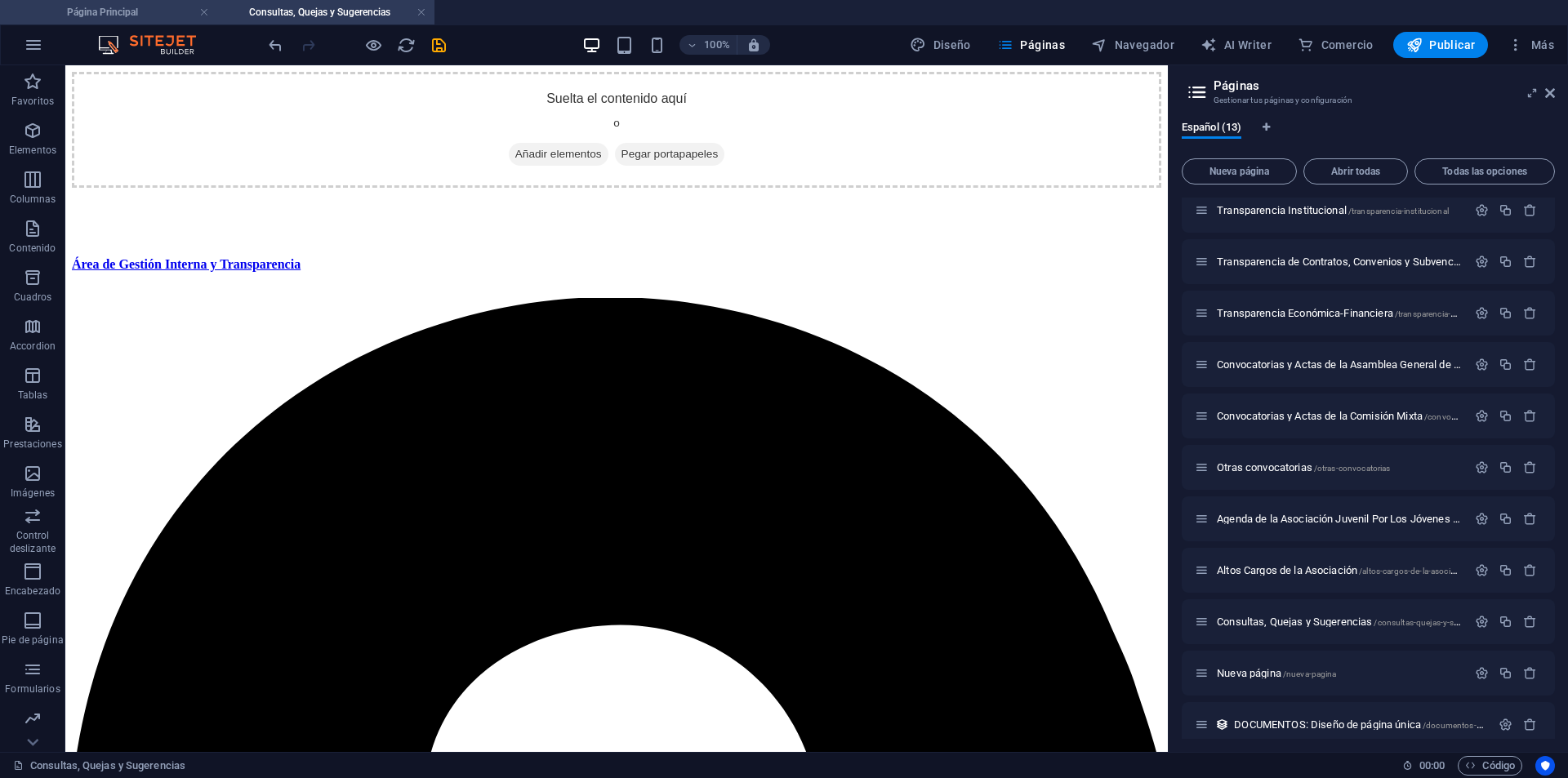
drag, startPoint x: 89, startPoint y: 8, endPoint x: 196, endPoint y: 147, distance: 175.4
click at [89, 8] on h4 "Página Principal" at bounding box center [109, 11] width 217 height 18
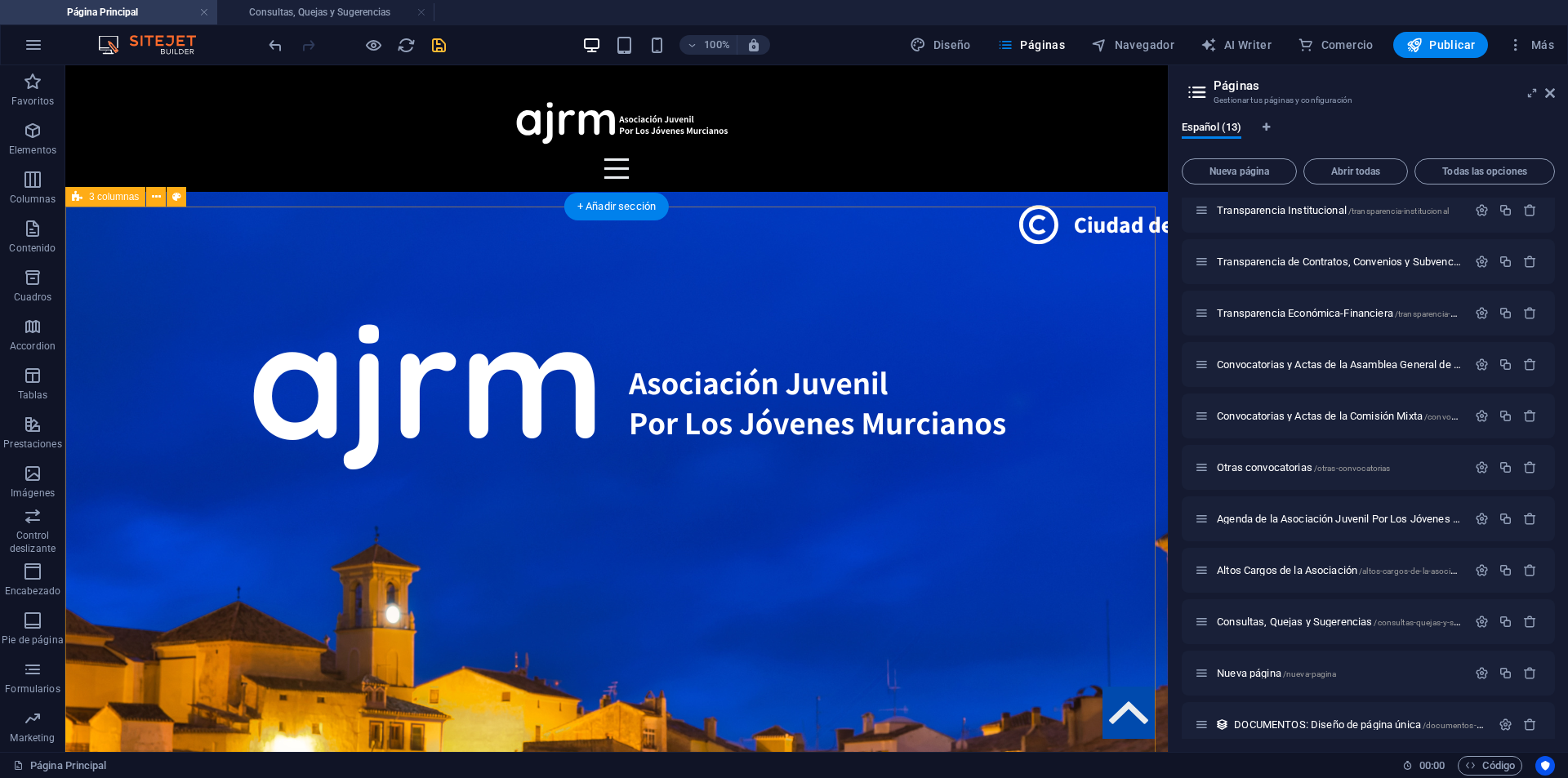
scroll to position [596, 0]
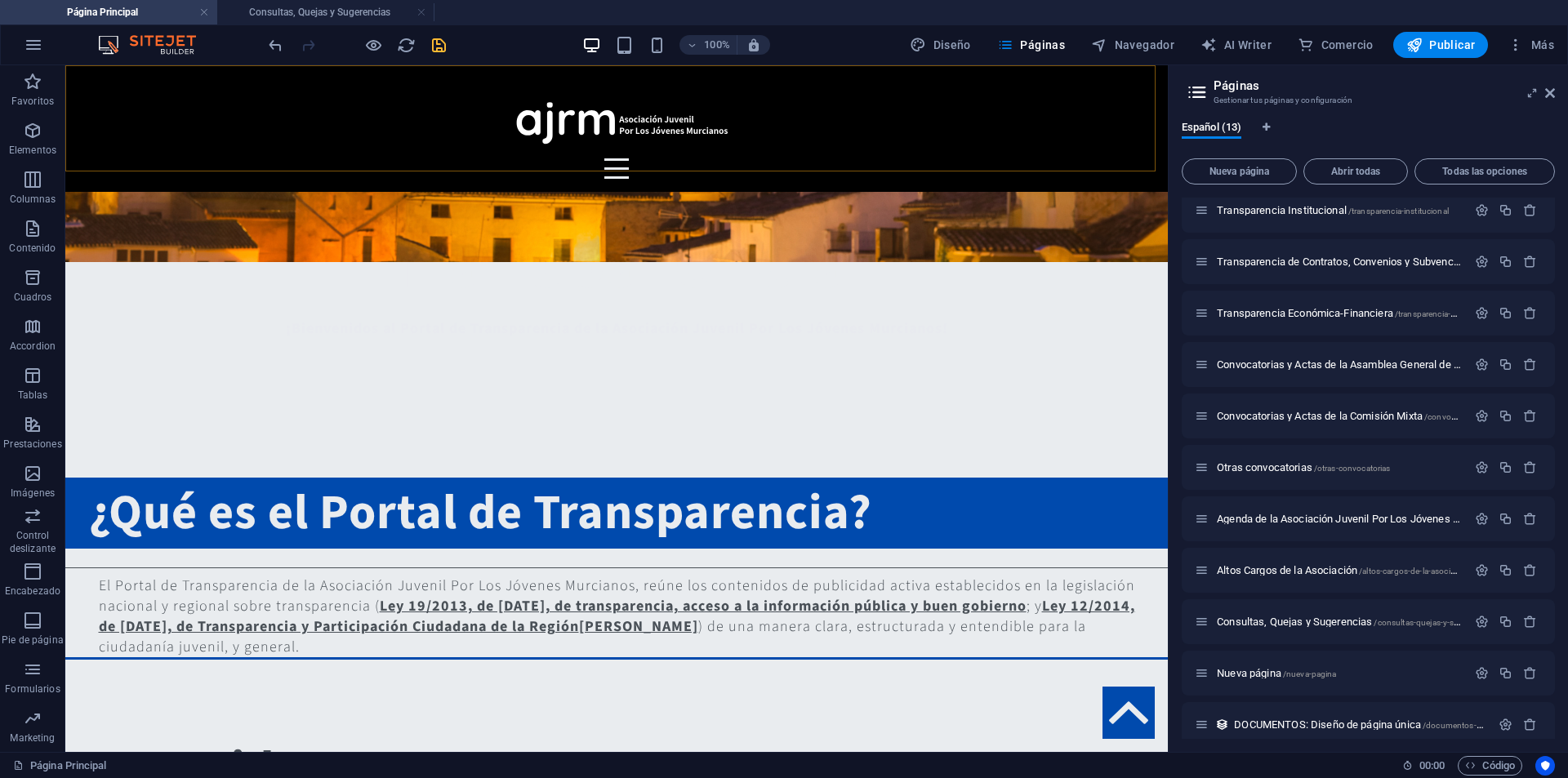
click at [72, 91] on div "Transparencia Institucional Contratos y Convenios Transparencia Económica" at bounding box center [617, 129] width 1102 height 127
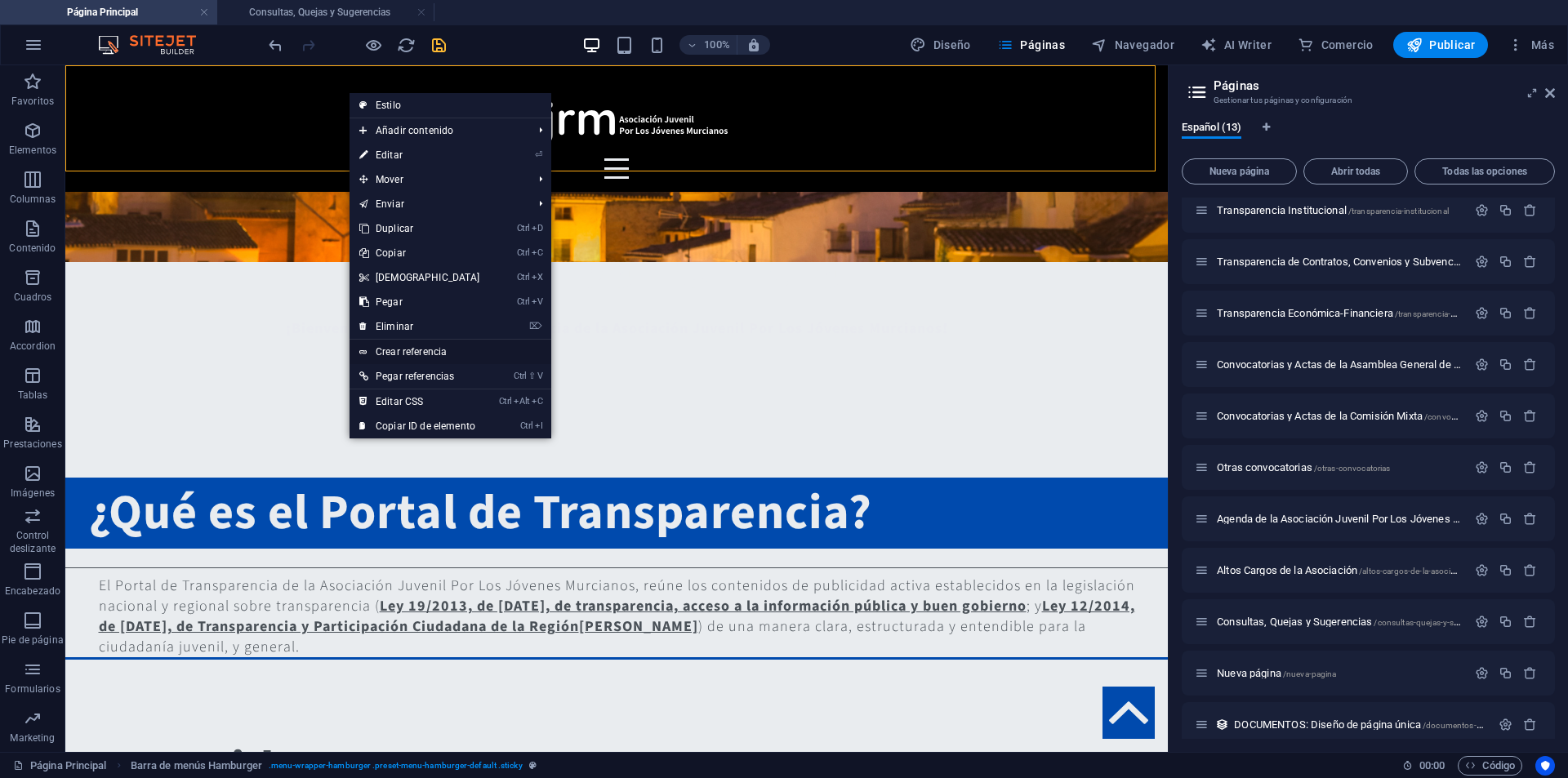
click at [437, 353] on link "Crear referencia" at bounding box center [450, 352] width 202 height 25
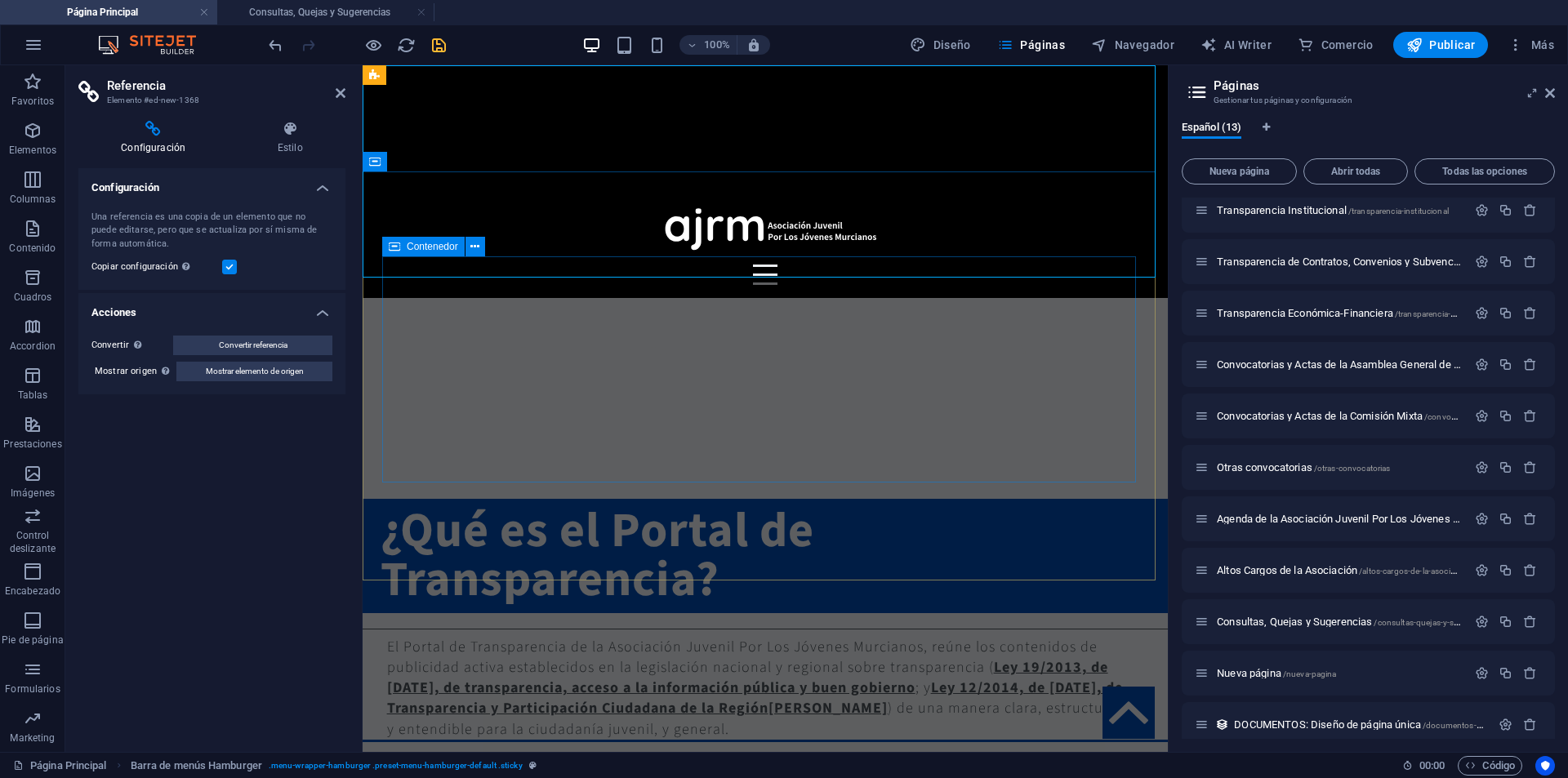
scroll to position [0, 0]
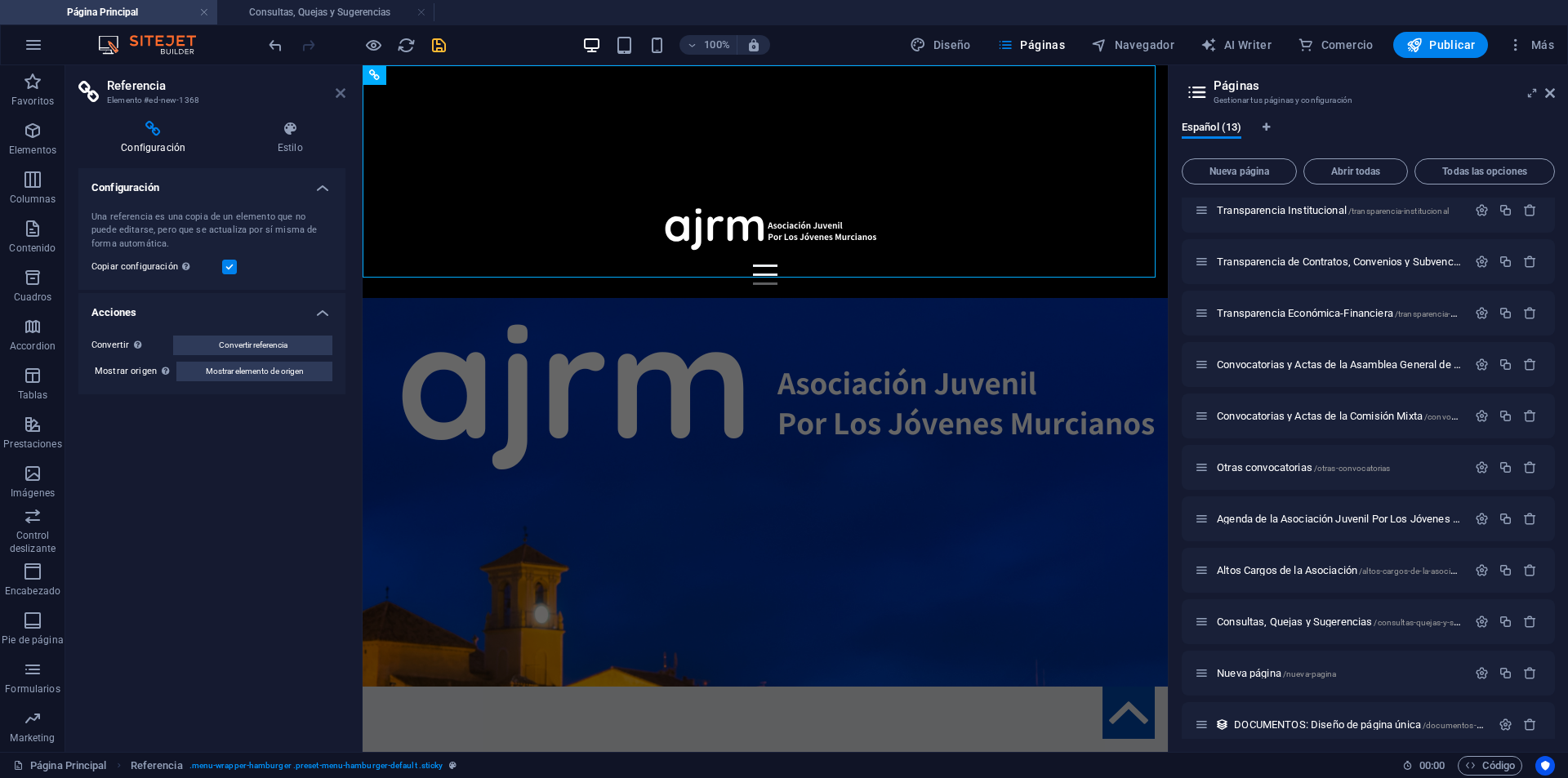
click at [342, 89] on icon at bounding box center [341, 93] width 10 height 13
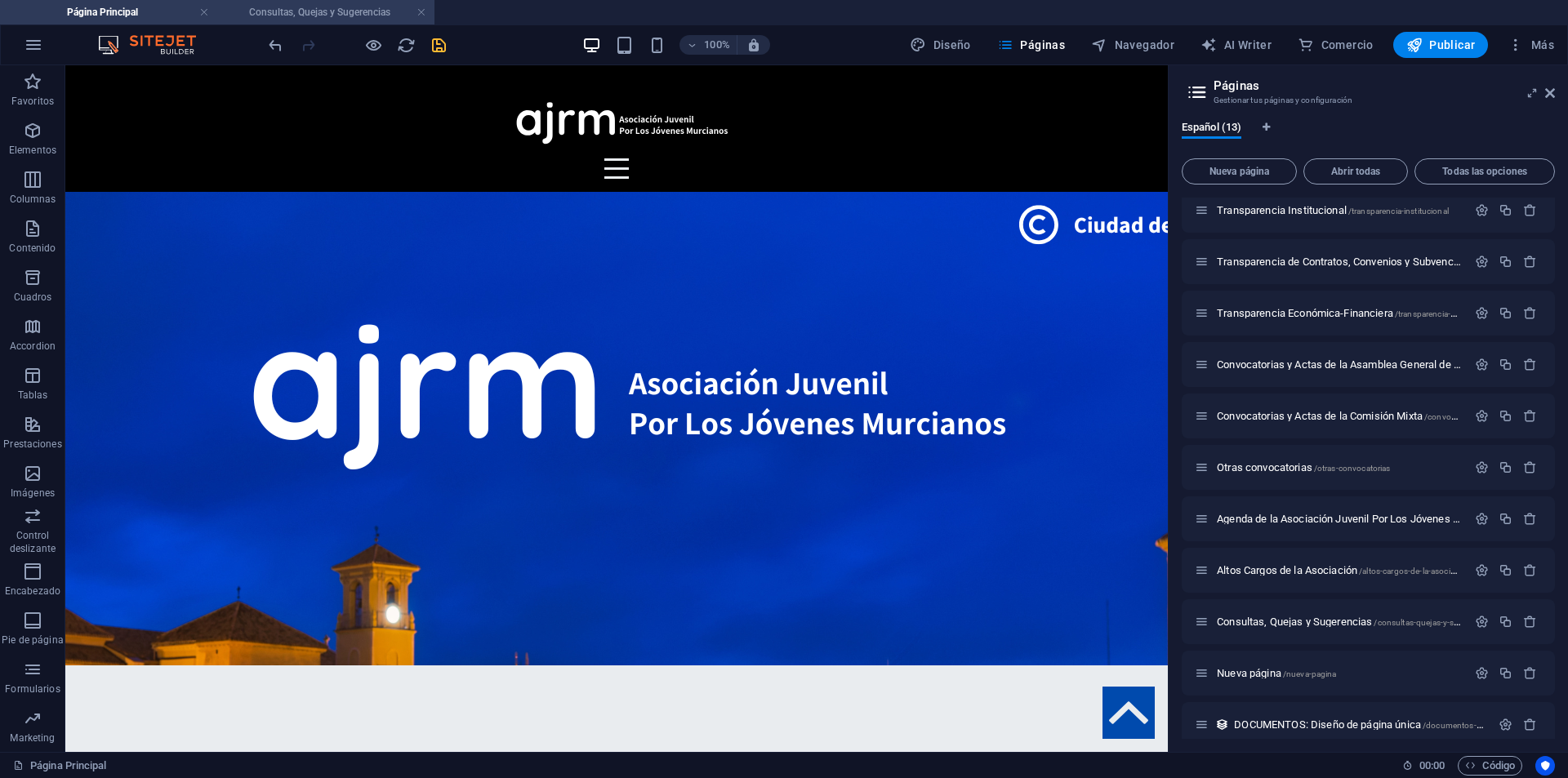
click at [329, 18] on h4 "Consultas, Quejas y Sugerencias" at bounding box center [326, 11] width 217 height 18
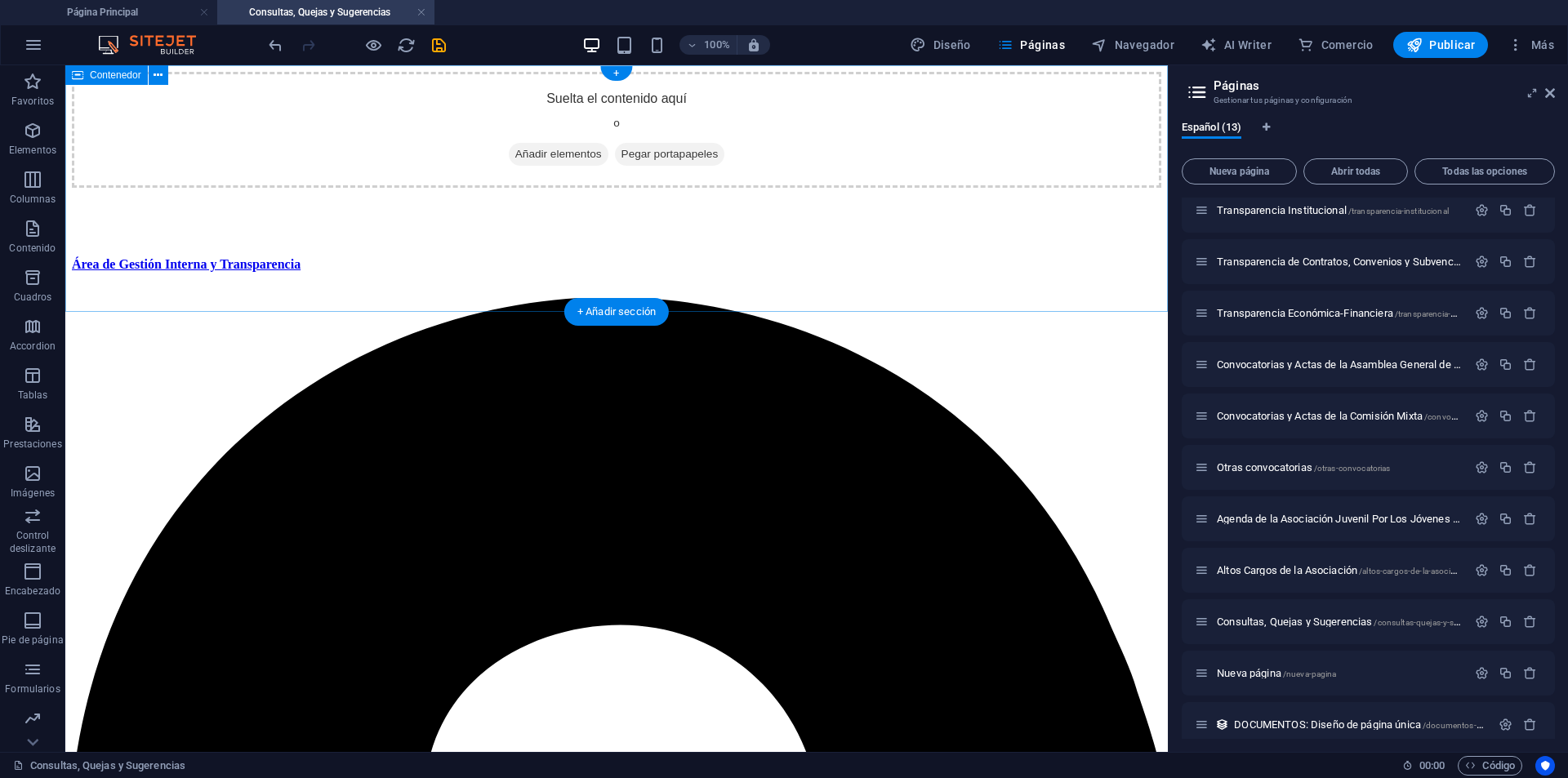
click at [315, 104] on div "Suelta el contenido aquí o Añadir elementos Pegar portapapeles" at bounding box center [616, 130] width 1089 height 116
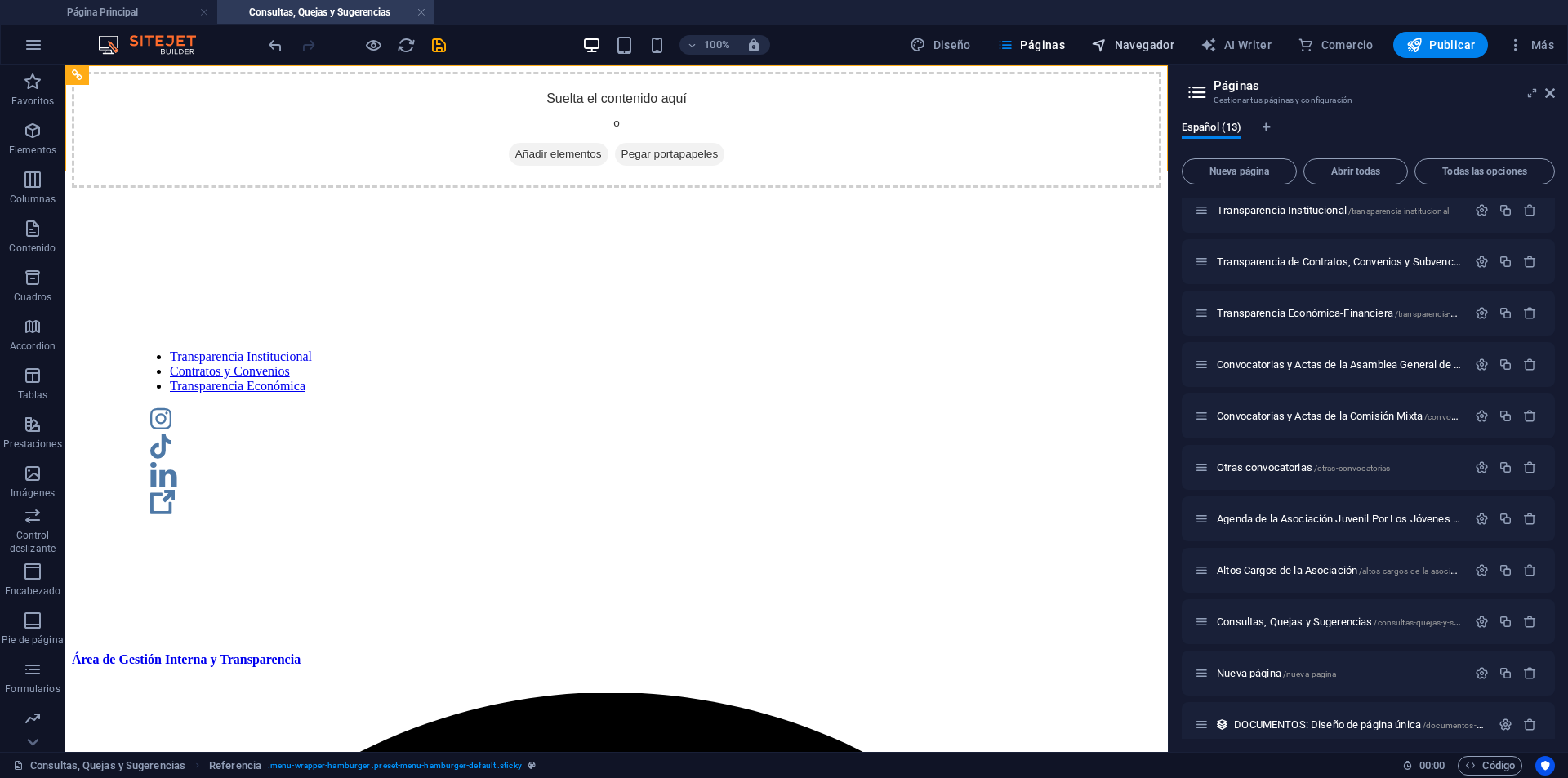
click at [1106, 55] on button "Navegador" at bounding box center [1132, 44] width 96 height 26
select select "18227979-es"
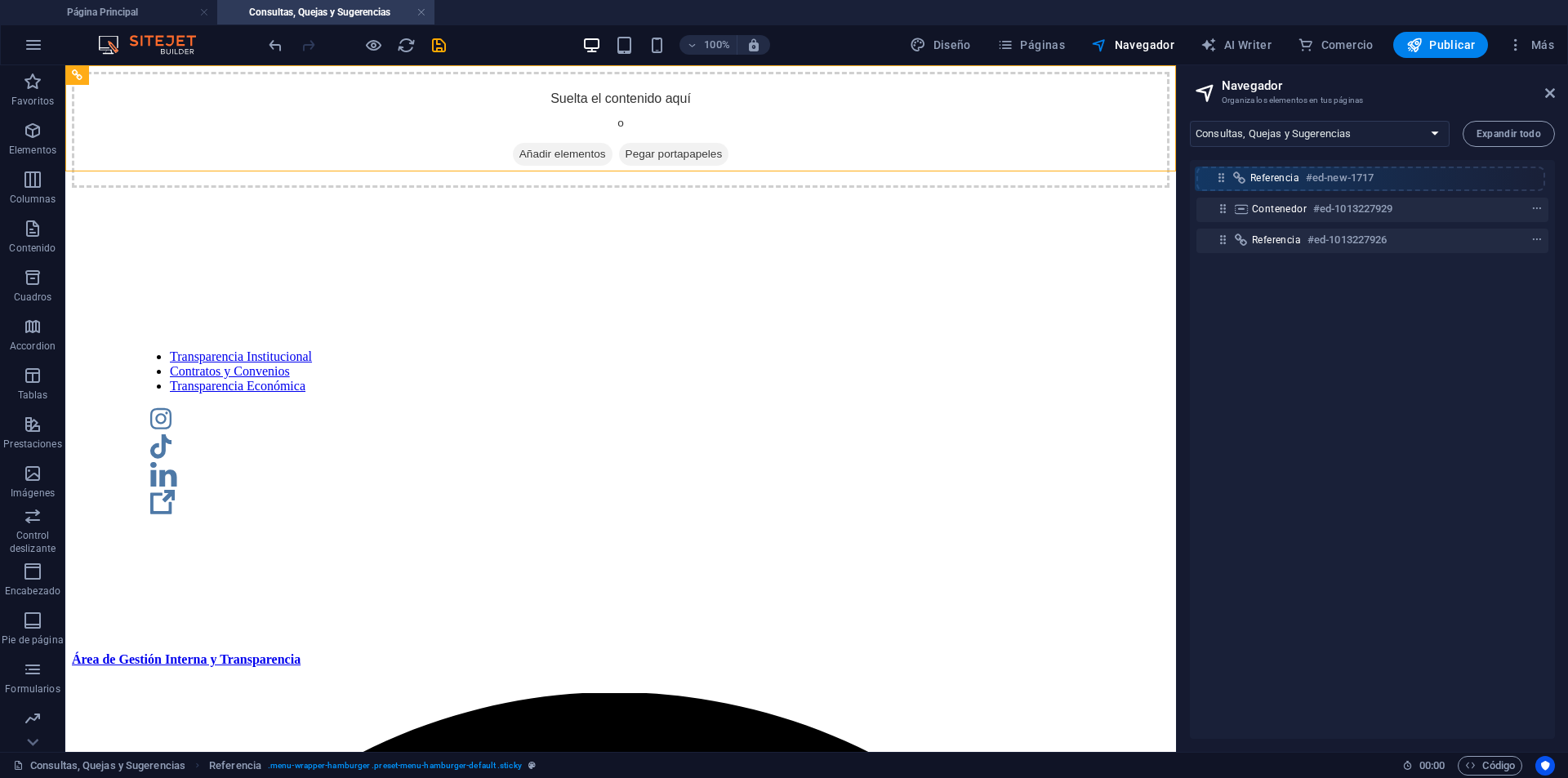
drag, startPoint x: 1226, startPoint y: 209, endPoint x: 1224, endPoint y: 172, distance: 37.1
click at [1224, 172] on div "Contenedor #ed-1013227929 Referencia #ed-new-1717 Referencia #ed-1013227926" at bounding box center [1372, 449] width 365 height 579
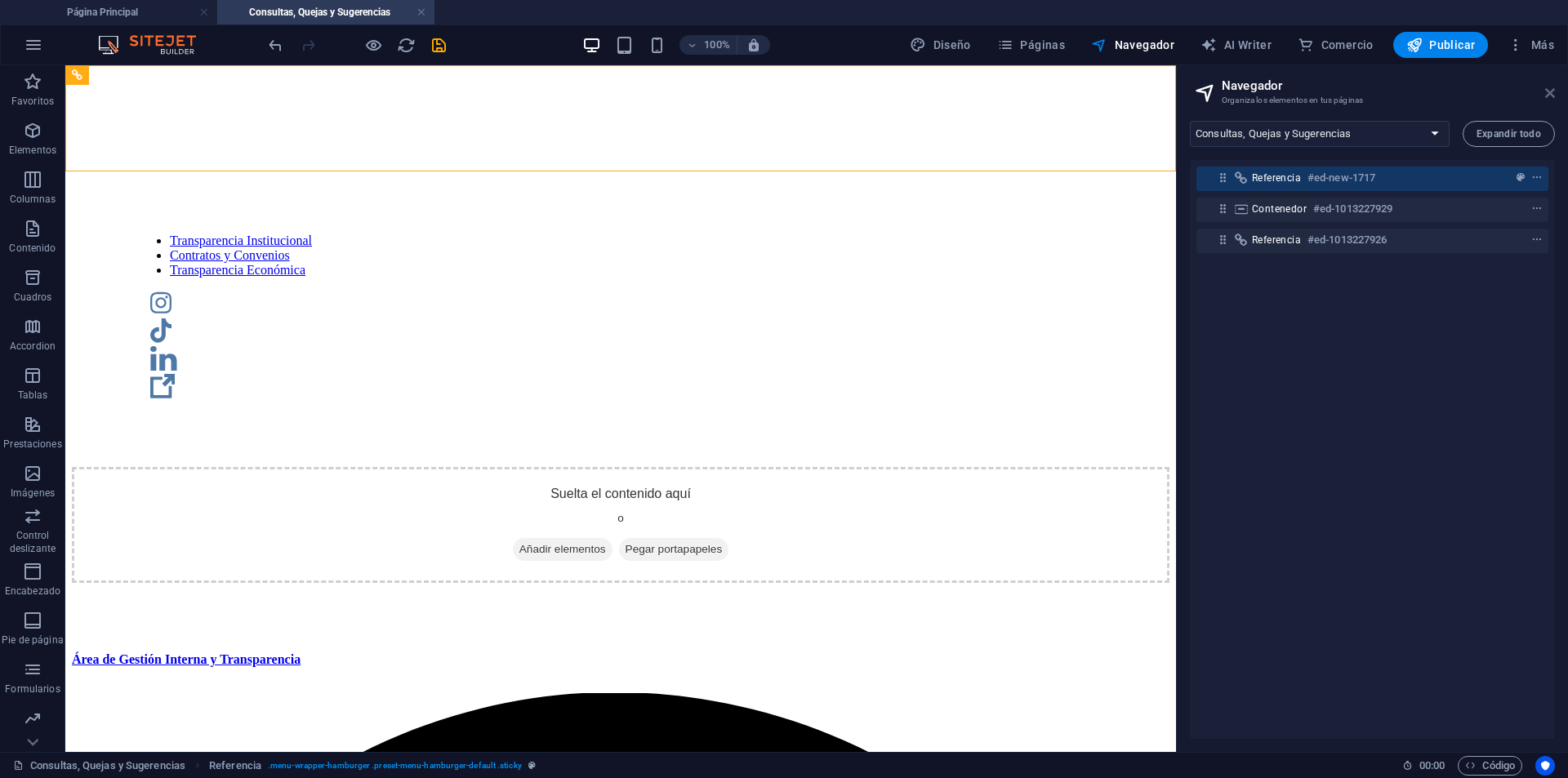
click at [1545, 91] on icon at bounding box center [1550, 93] width 10 height 13
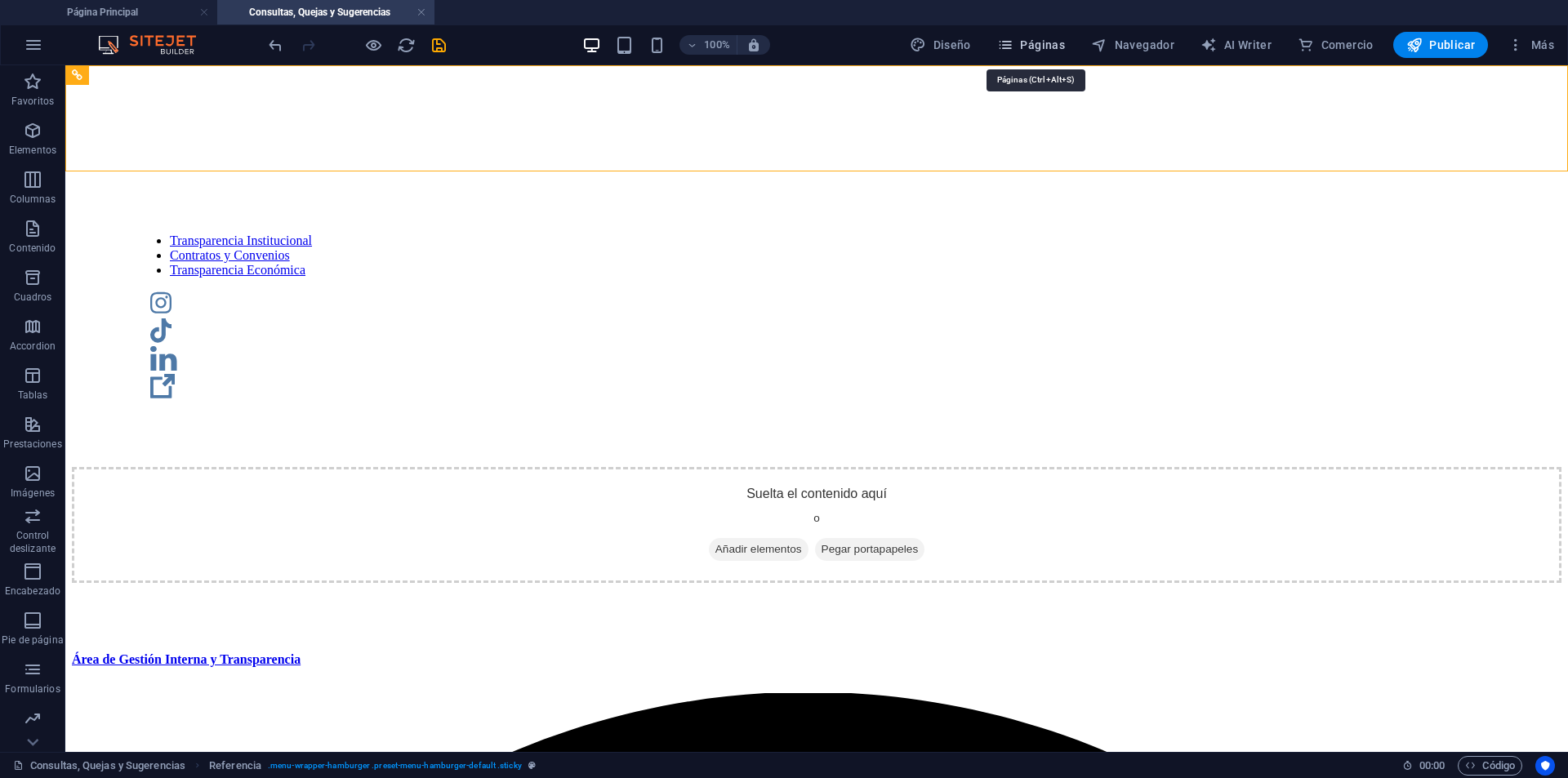
click at [1054, 34] on button "Páginas" at bounding box center [1030, 44] width 81 height 26
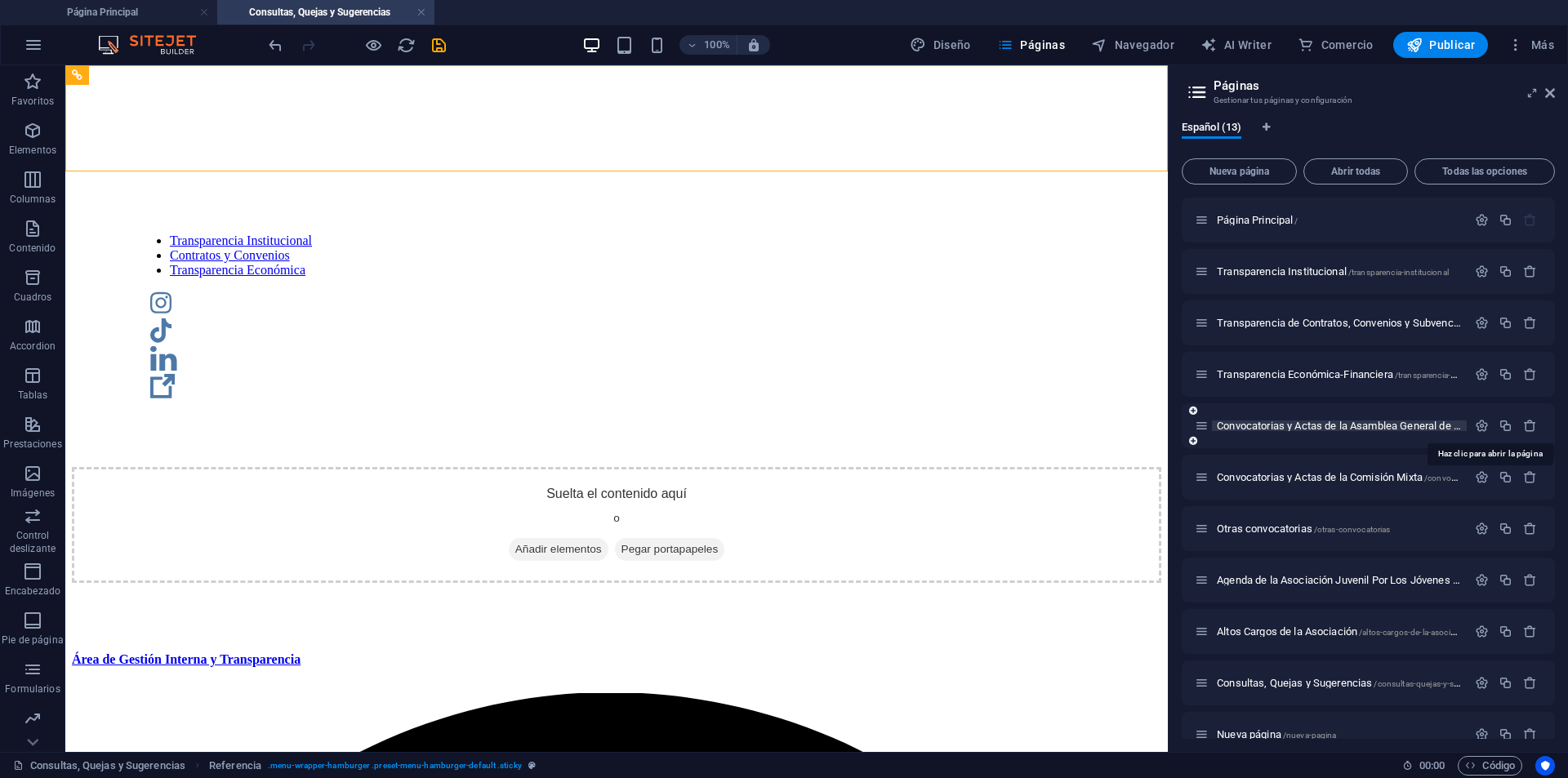
click at [1311, 421] on span "Convocatorias y Actas de la Asamblea General de la Asociación /convocatorias-y-…" at bounding box center [1484, 426] width 536 height 12
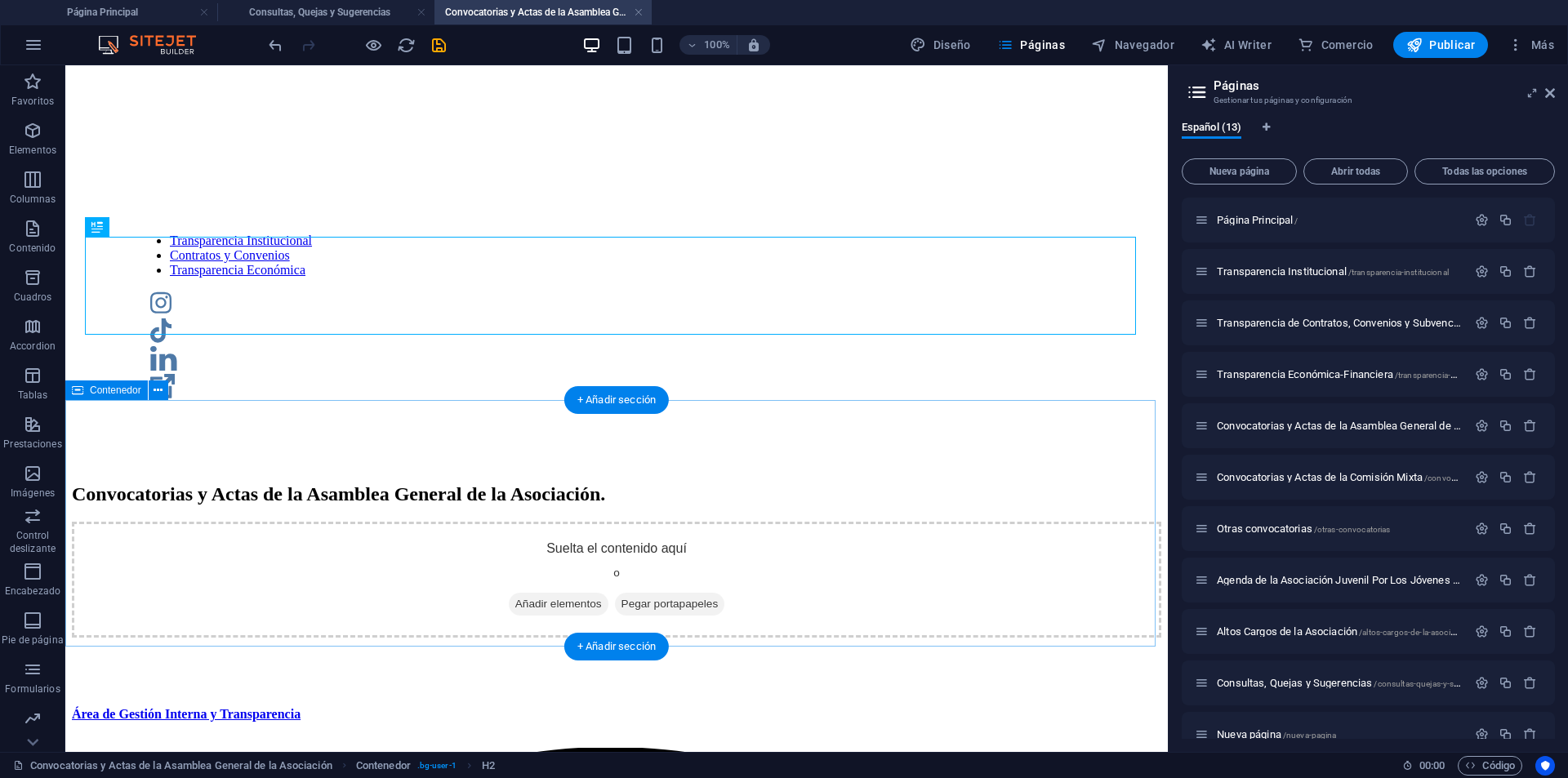
click at [1042, 522] on div "Suelta el contenido aquí o Añadir elementos Pegar portapapeles" at bounding box center [616, 580] width 1089 height 116
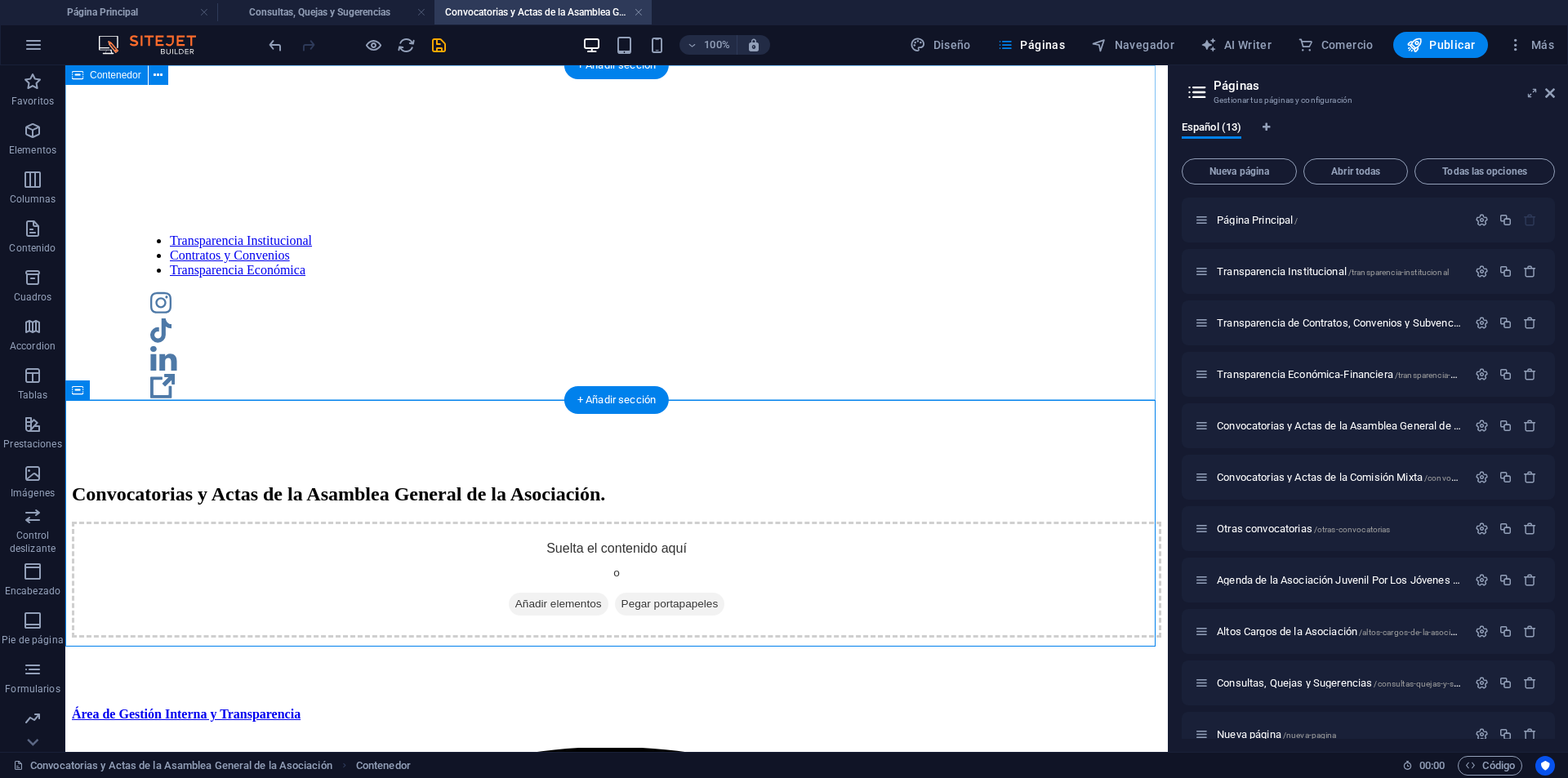
click at [916, 484] on div "Convocatorias y Actas de la Asamblea General de la Asociación." at bounding box center [616, 494] width 1089 height 22
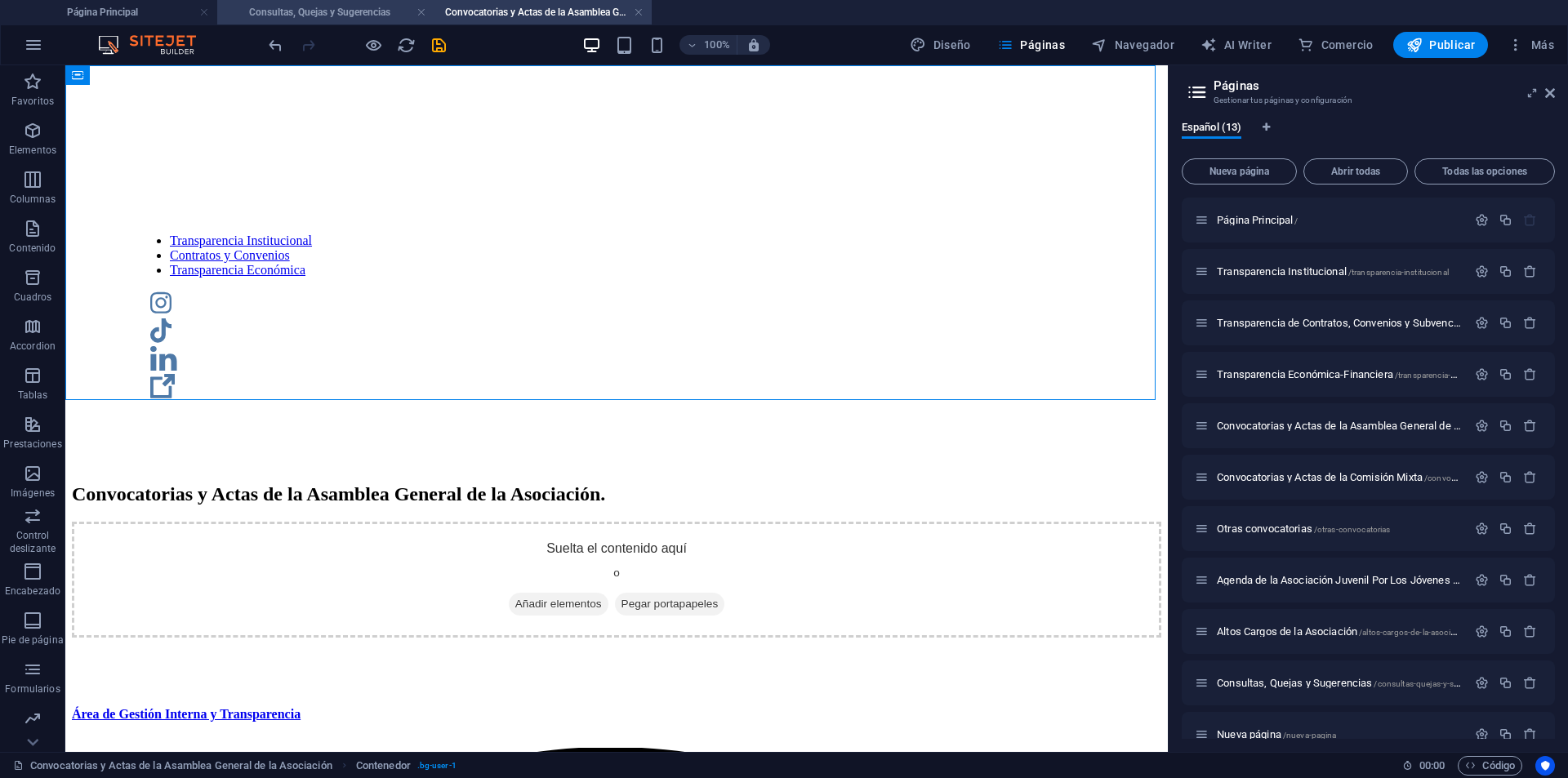
click at [379, 5] on h4 "Consultas, Quejas y Sugerencias" at bounding box center [326, 11] width 217 height 18
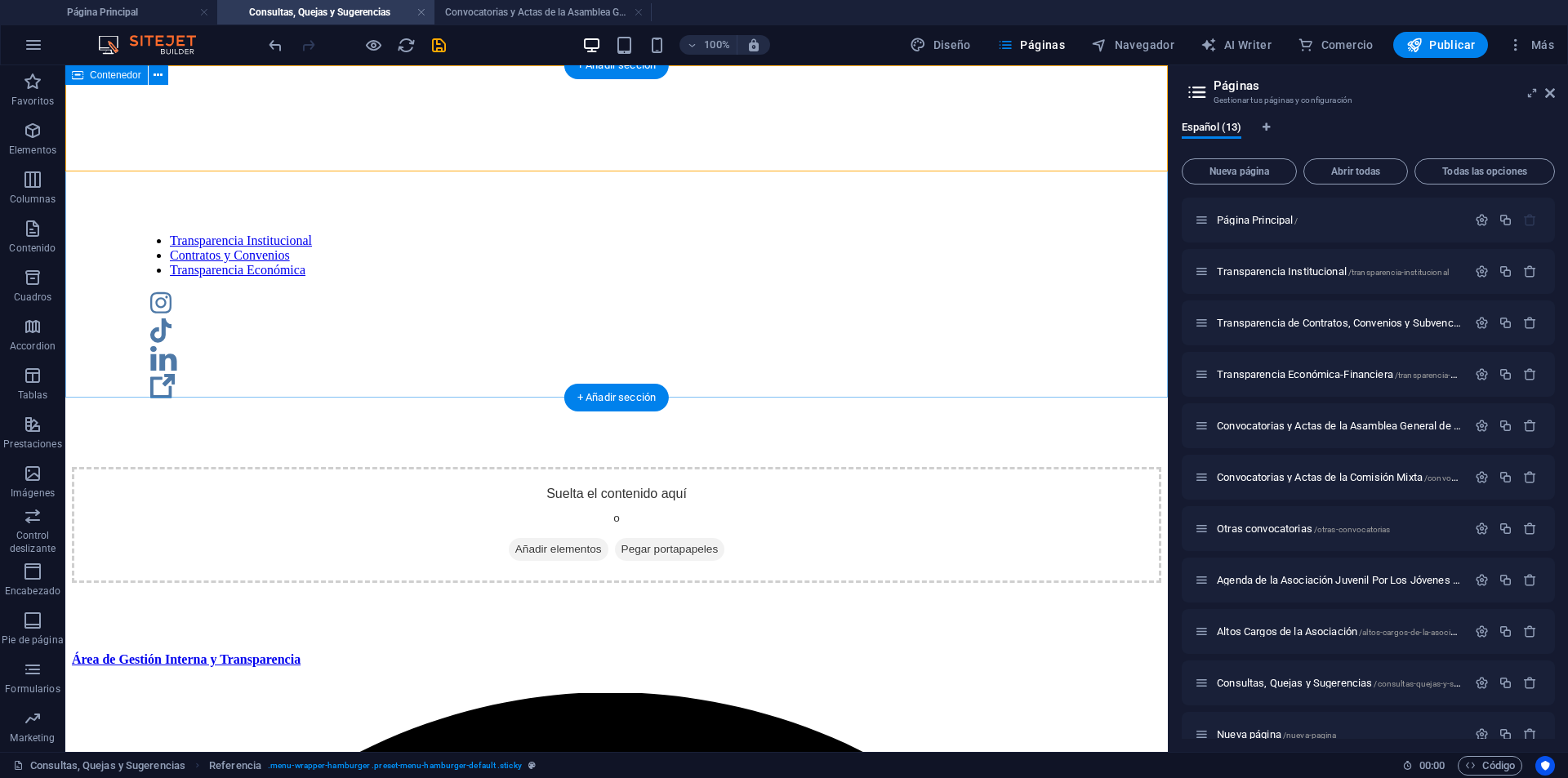
click at [333, 468] on div "Suelta el contenido aquí o Añadir elementos Pegar portapapeles" at bounding box center [616, 526] width 1089 height 116
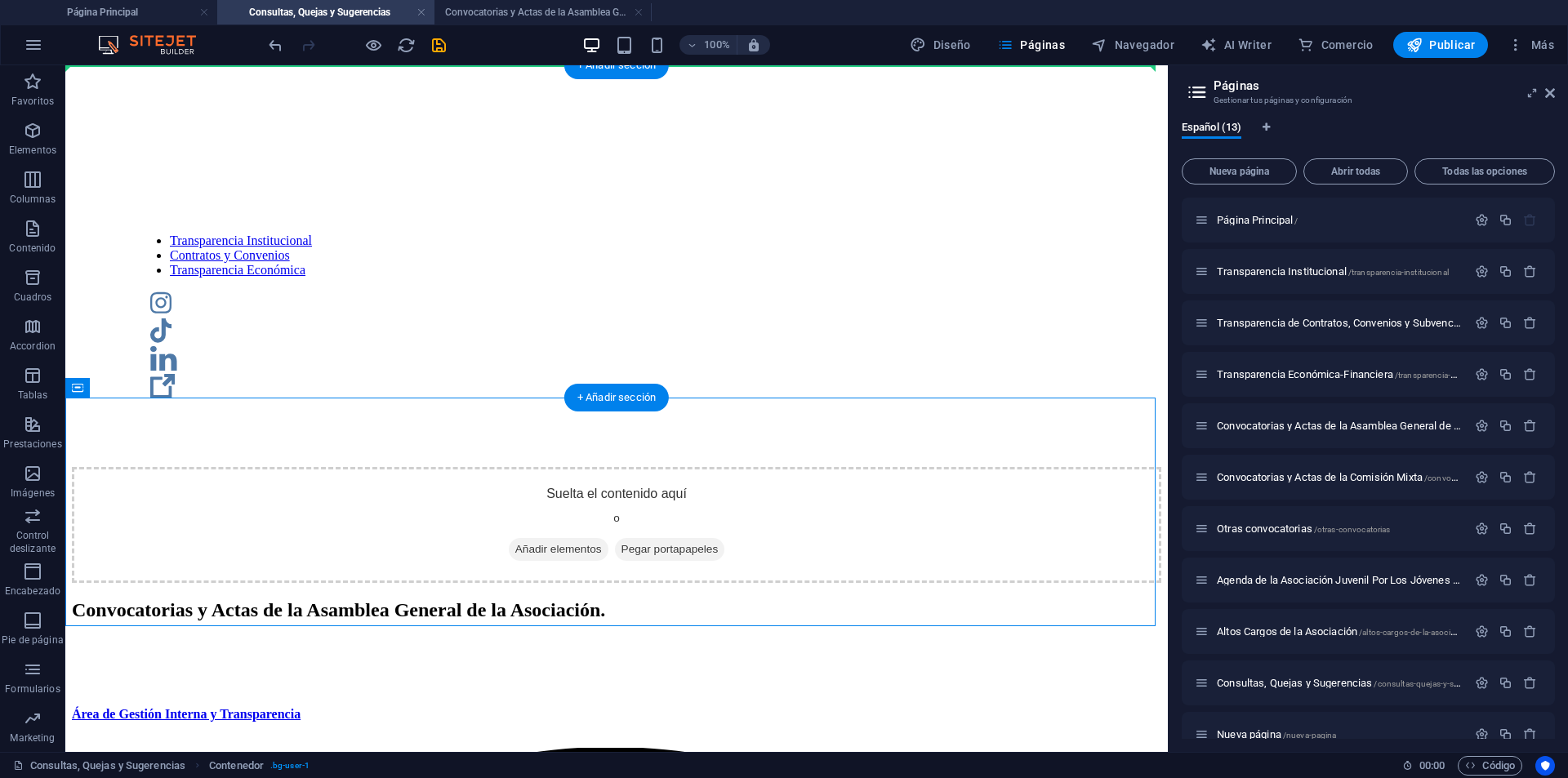
drag, startPoint x: 396, startPoint y: 438, endPoint x: 371, endPoint y: 196, distance: 243.3
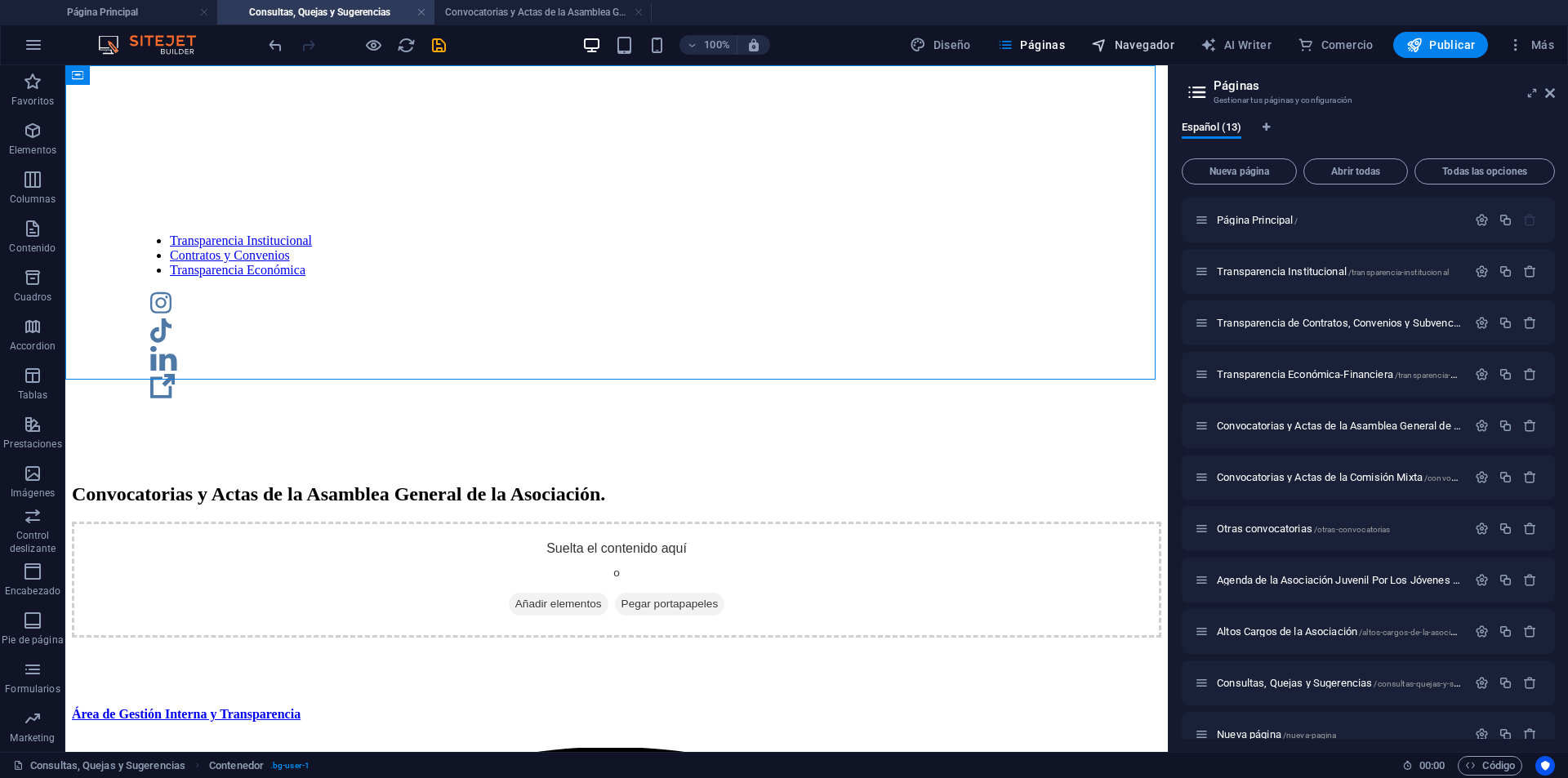
click at [1123, 53] on button "Navegador" at bounding box center [1132, 44] width 96 height 26
select select "18227979-es"
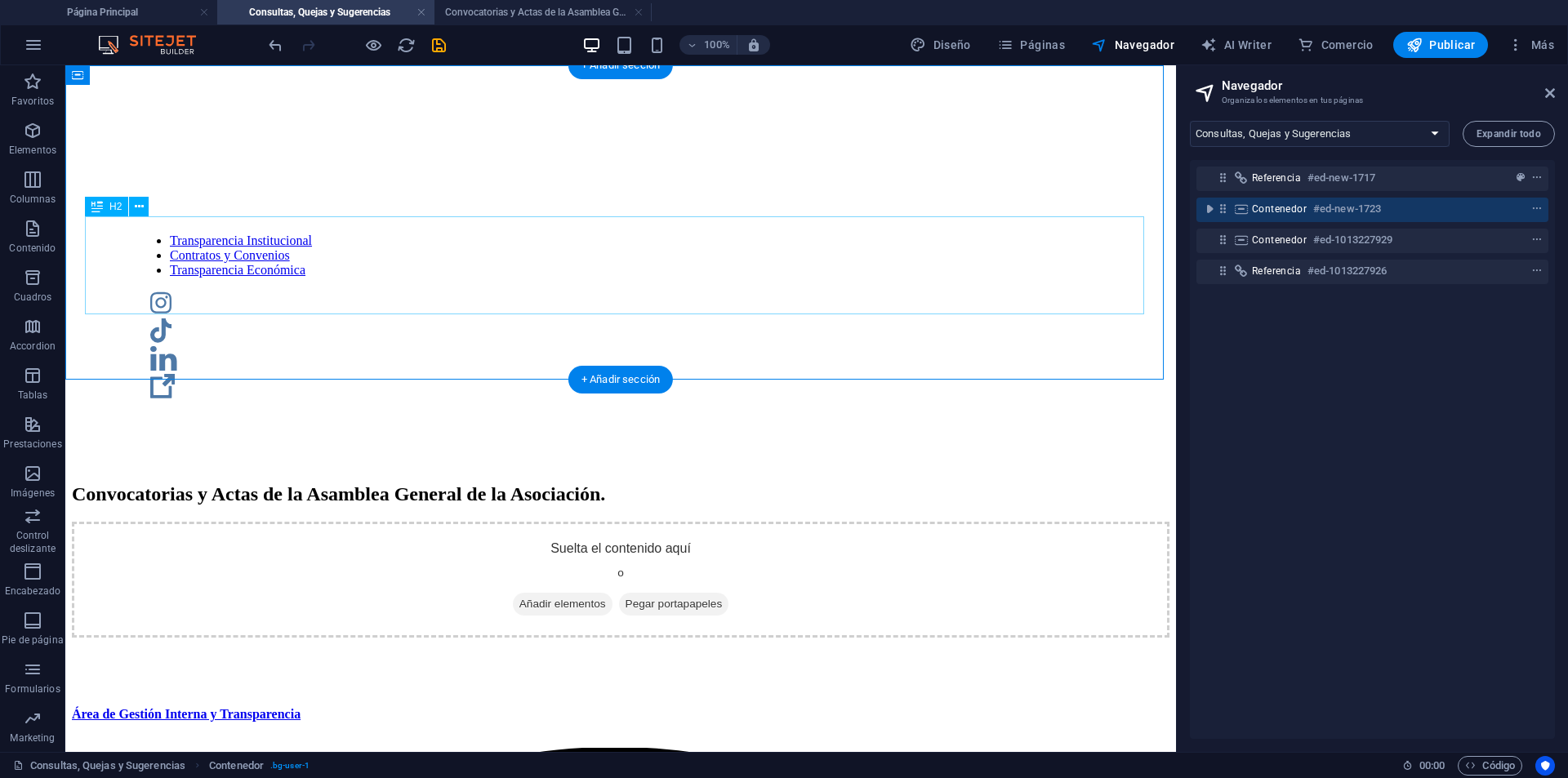
click at [706, 484] on div "Convocatorias y Actas de la Asamblea General de la Asociación." at bounding box center [620, 494] width 1098 height 22
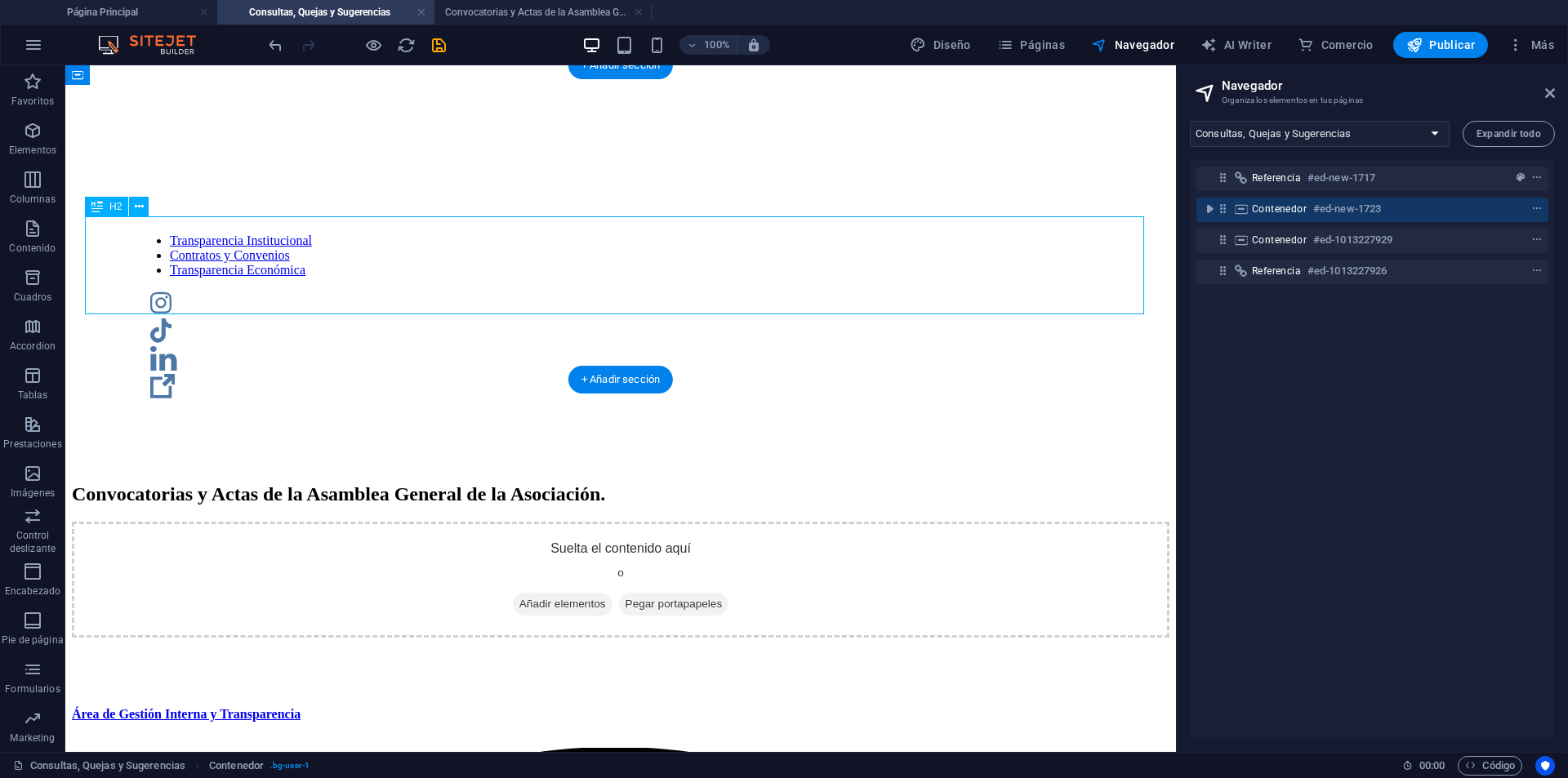
click at [706, 484] on div "Convocatorias y Actas de la Asamblea General de la Asociación." at bounding box center [620, 494] width 1098 height 22
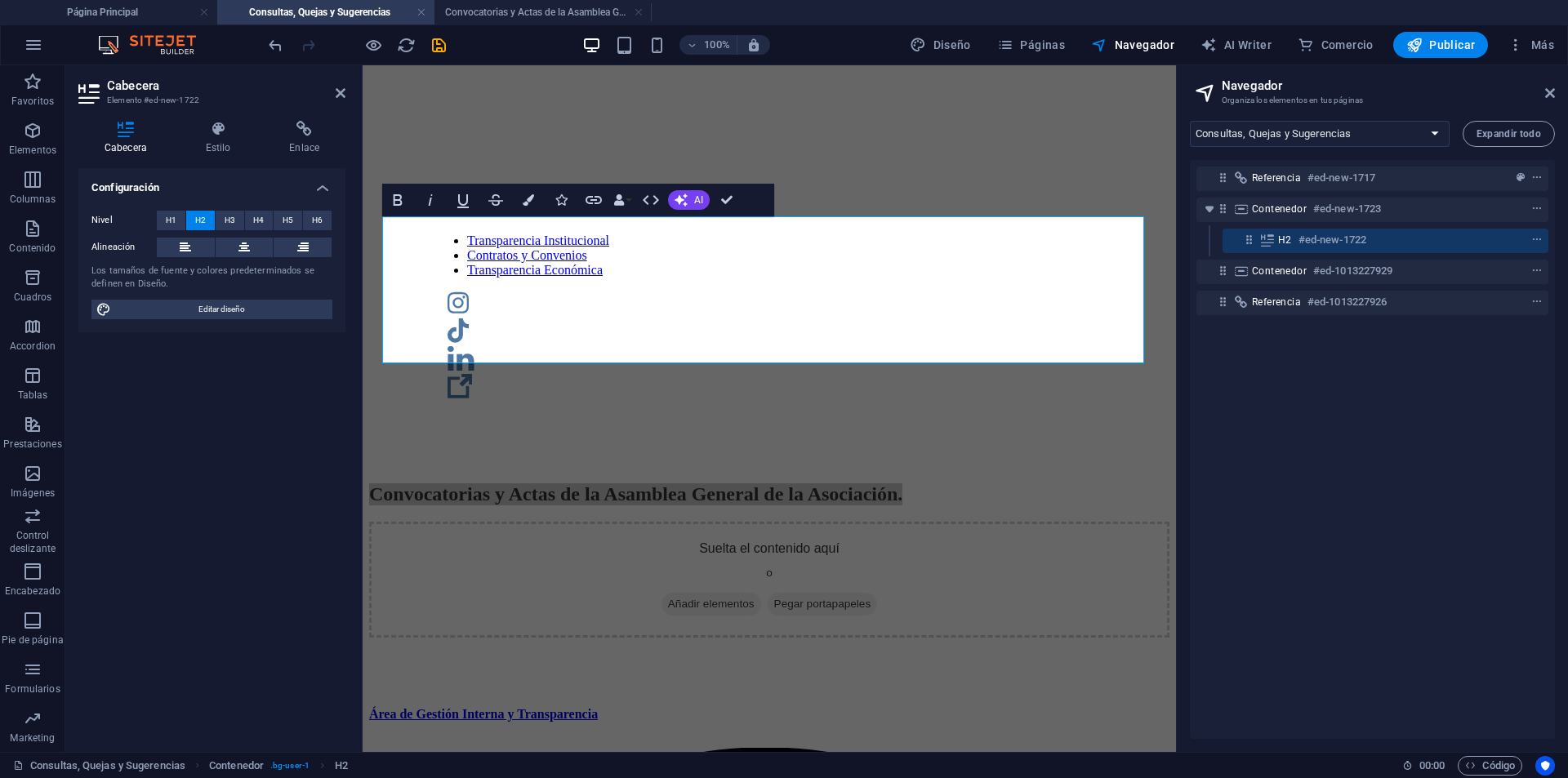
click at [652, 33] on div "100%" at bounding box center [676, 44] width 189 height 26
click at [654, 34] on div "100%" at bounding box center [676, 44] width 189 height 26
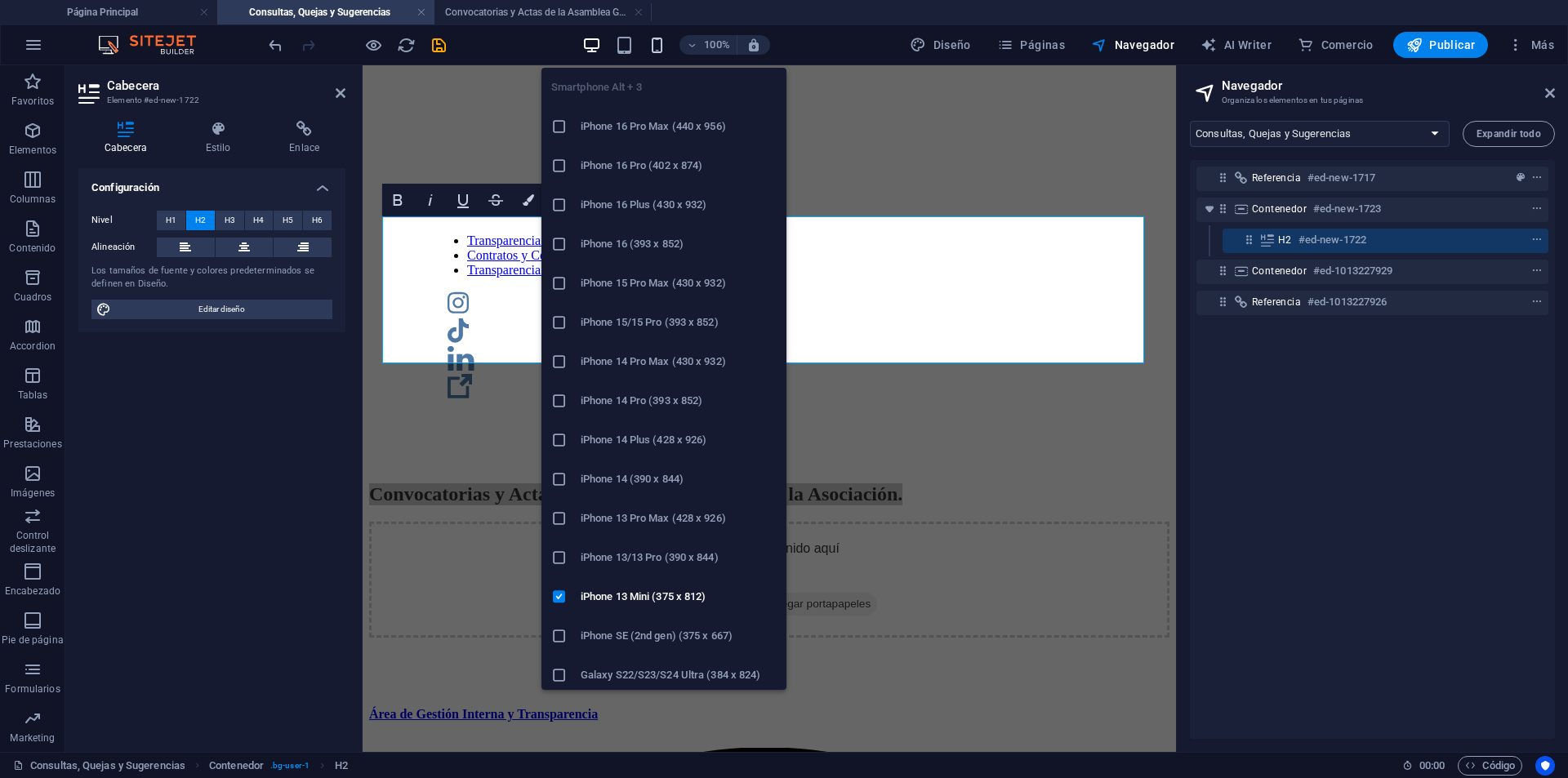
click at [658, 37] on icon "button" at bounding box center [657, 46] width 19 height 19
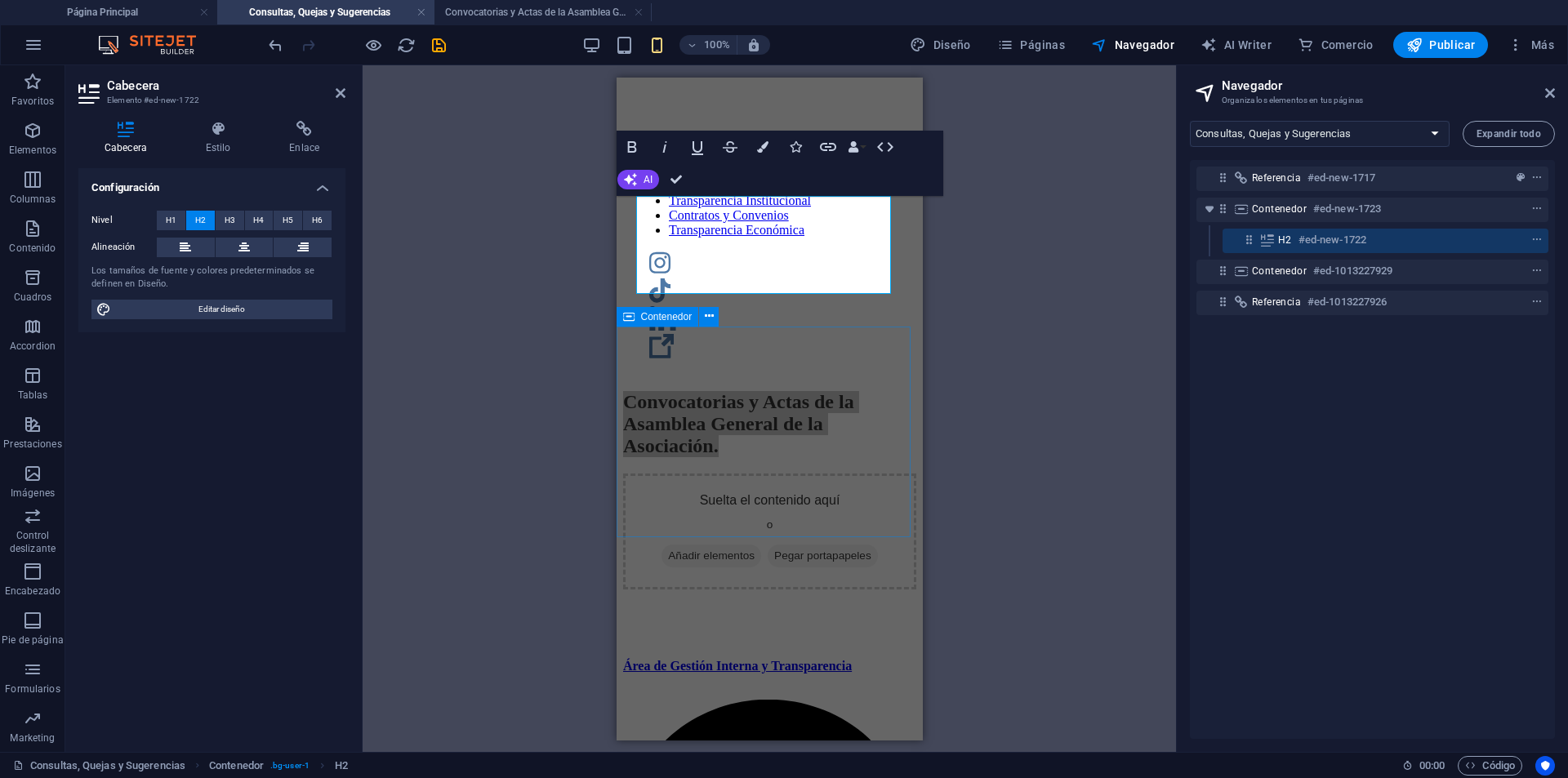
click at [864, 473] on div "Suelta el contenido aquí o Añadir elementos Pegar portapapeles" at bounding box center [769, 531] width 293 height 116
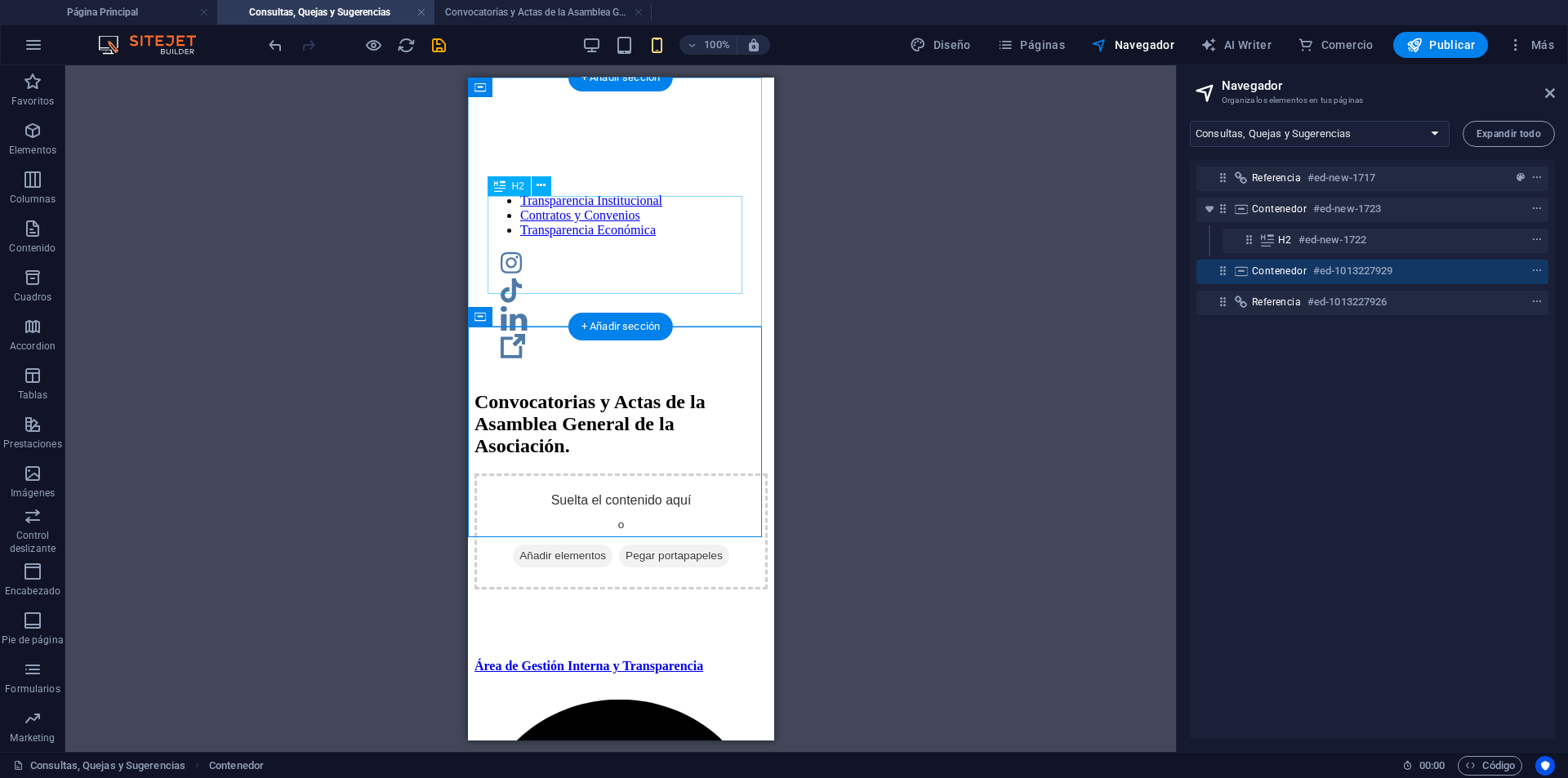
click at [667, 390] on div "Convocatorias y Actas de la Asamblea General de la Asociación." at bounding box center [621, 423] width 293 height 66
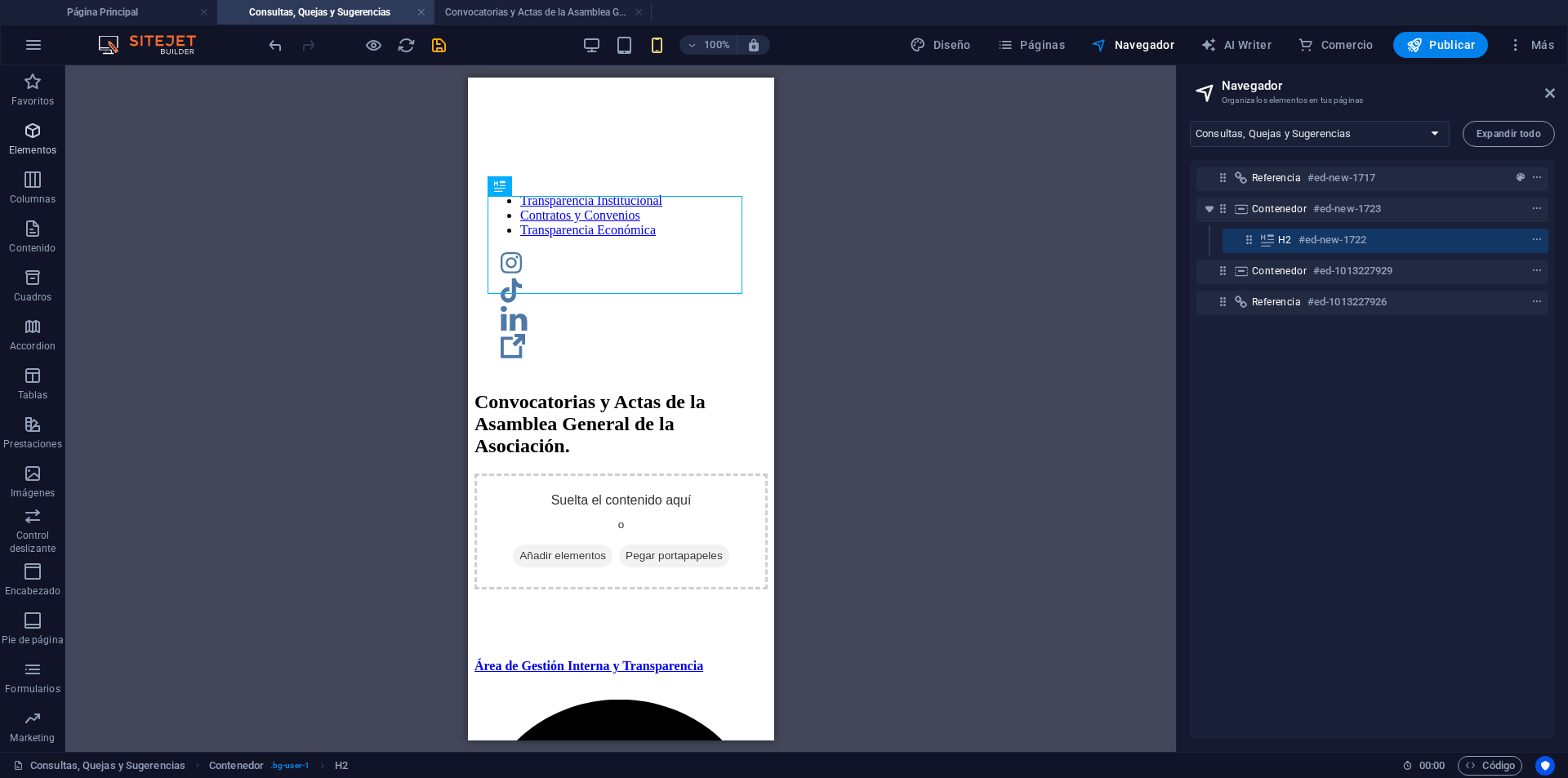
click at [40, 151] on p "Elementos" at bounding box center [32, 150] width 48 height 13
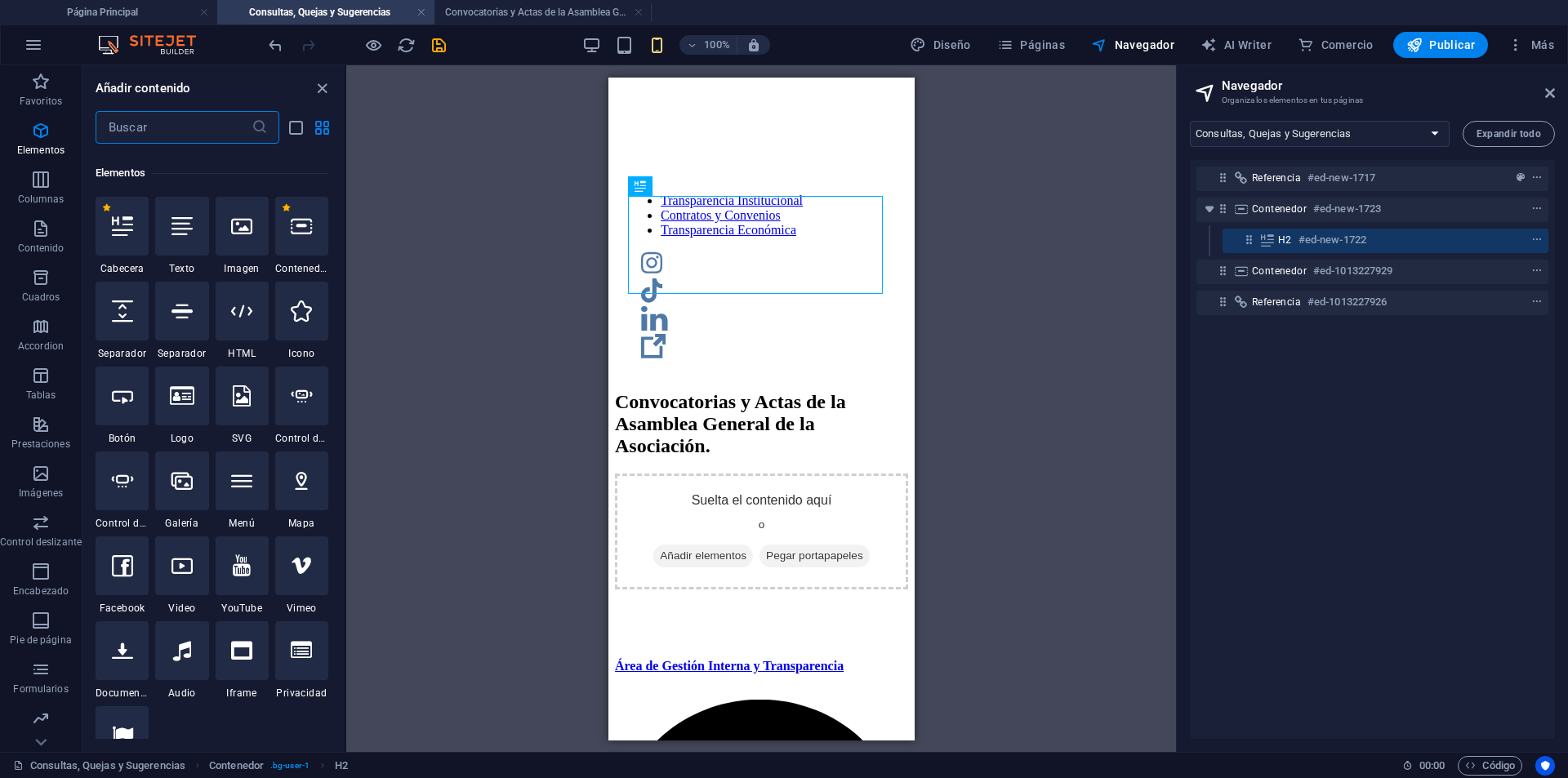
scroll to position [308, 0]
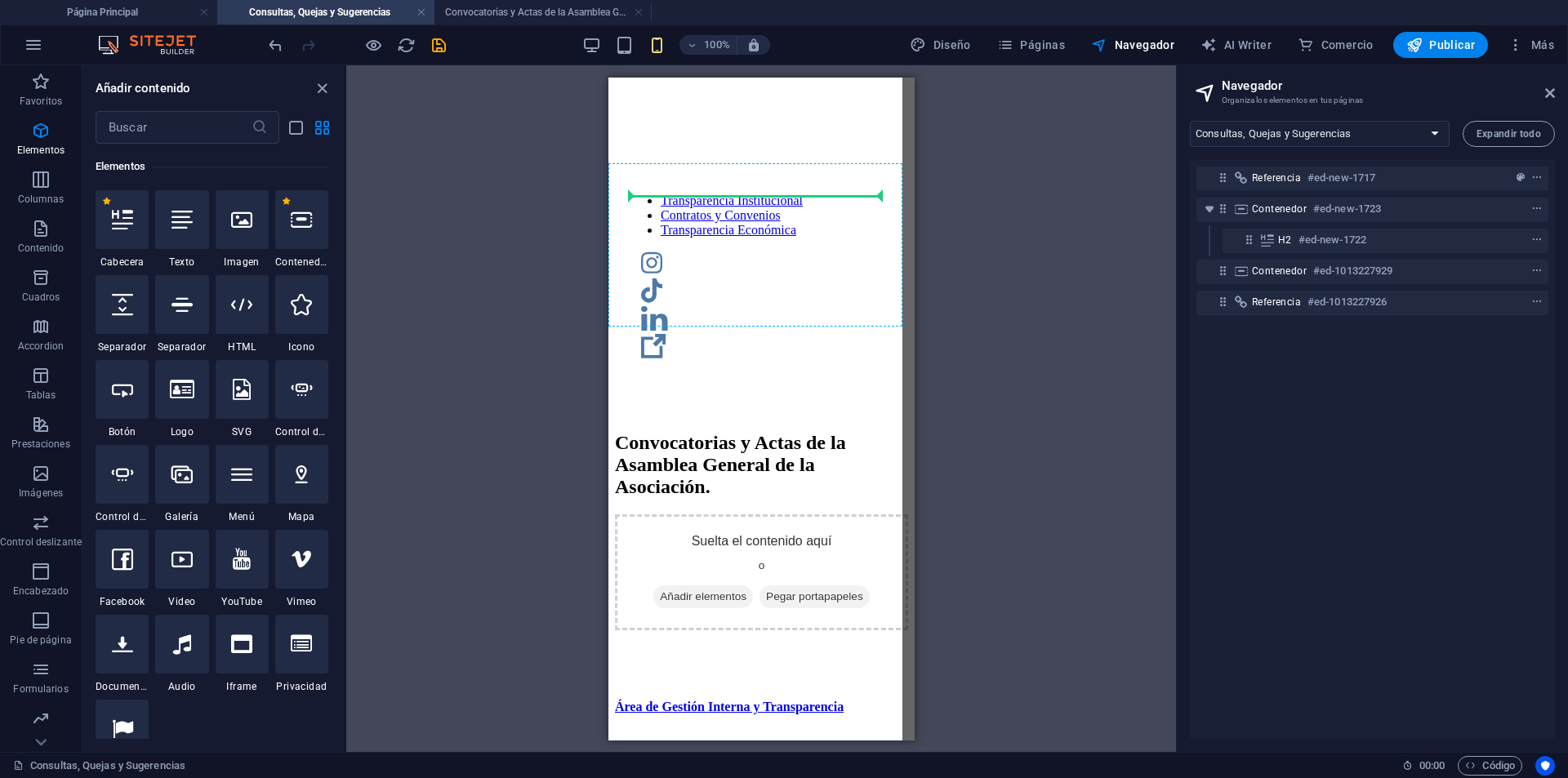
select select "px"
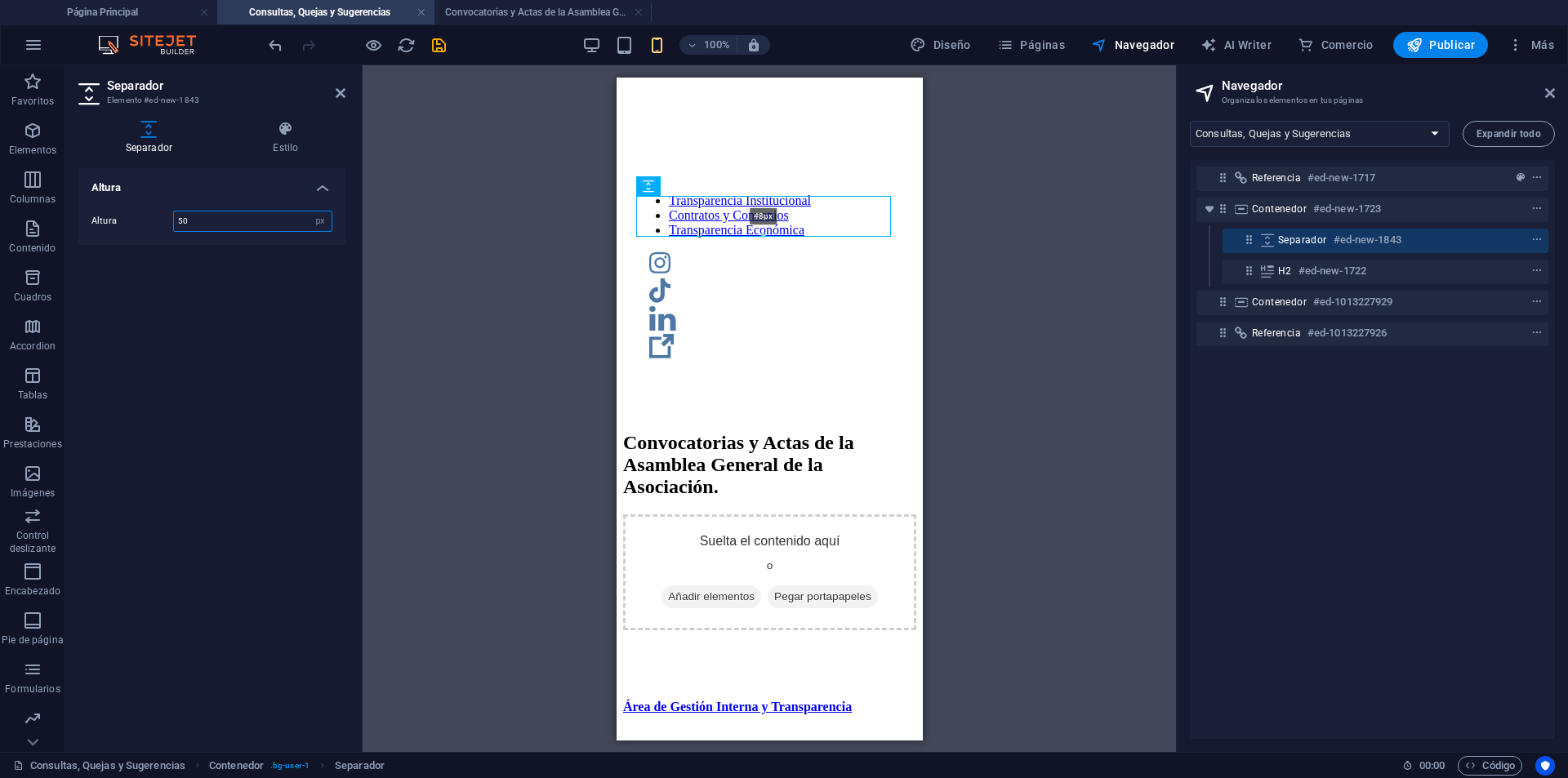
click at [766, 236] on div at bounding box center [764, 236] width 253 height 6
type input "48"
click at [818, 512] on div "Suelta el contenido aquí o Añadir elementos Pegar portapapeles" at bounding box center [769, 570] width 293 height 116
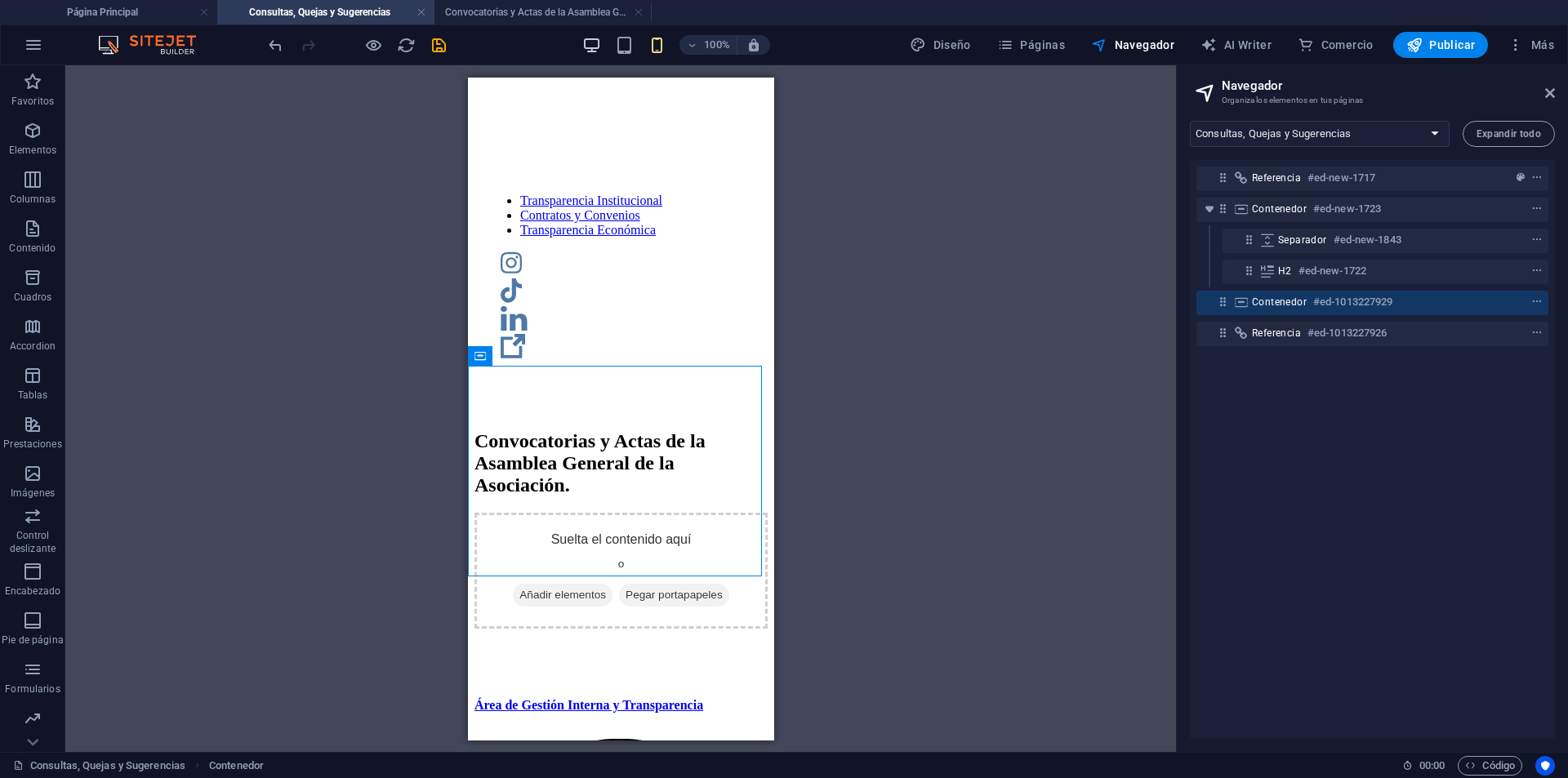
click at [598, 43] on icon "button" at bounding box center [592, 46] width 19 height 19
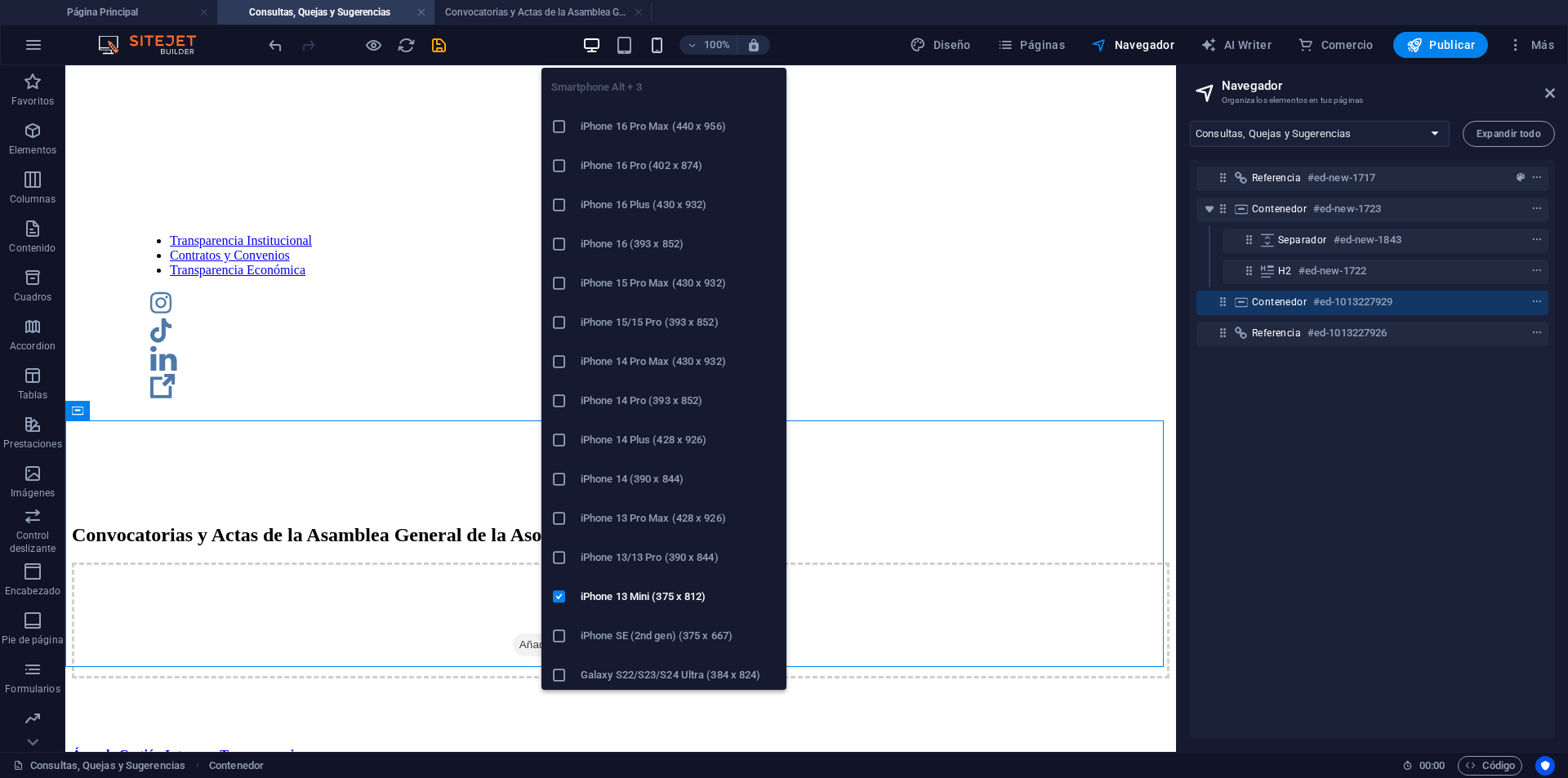
click at [660, 41] on icon "button" at bounding box center [657, 46] width 19 height 19
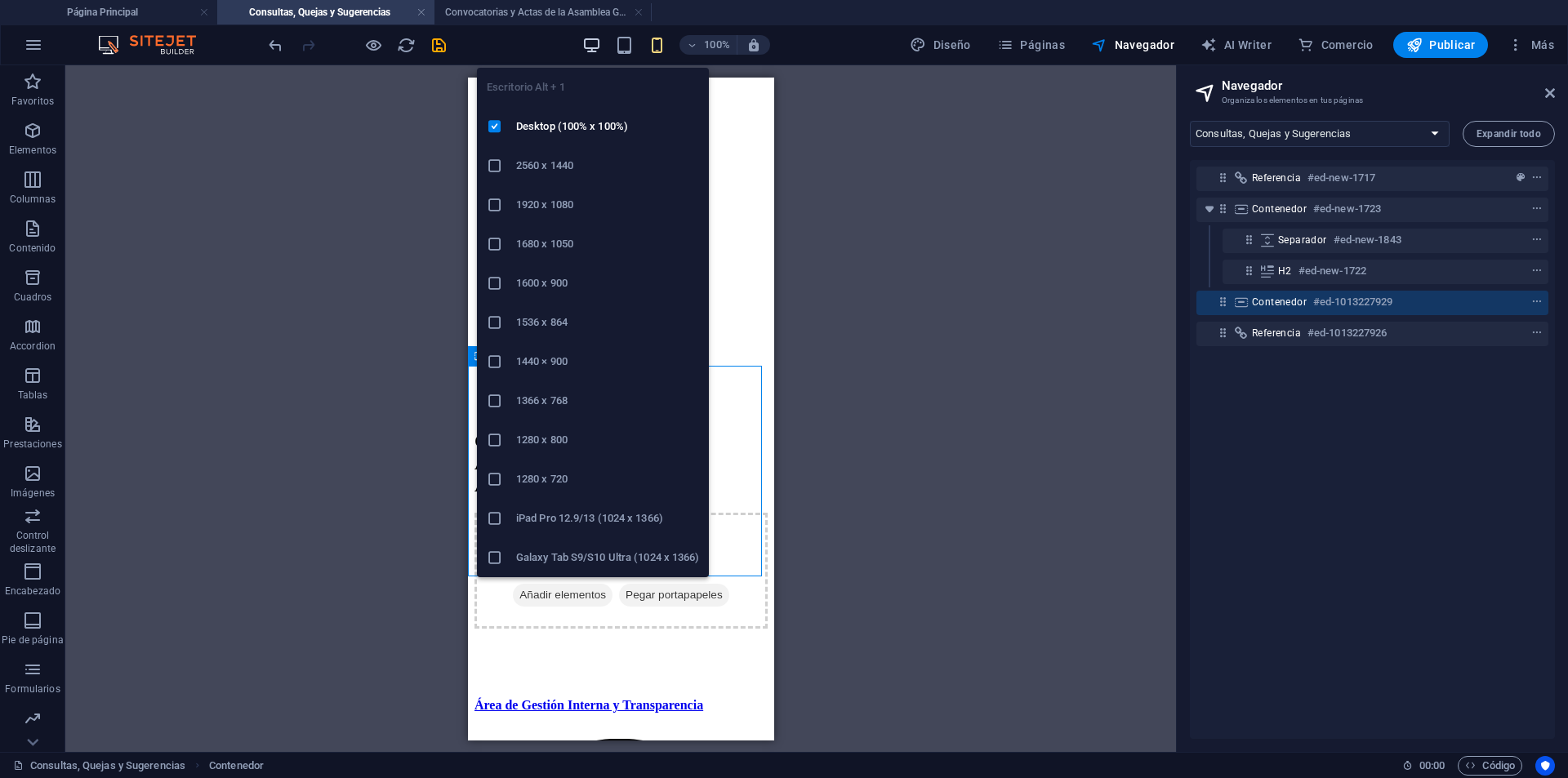
click at [589, 42] on icon "button" at bounding box center [592, 46] width 19 height 19
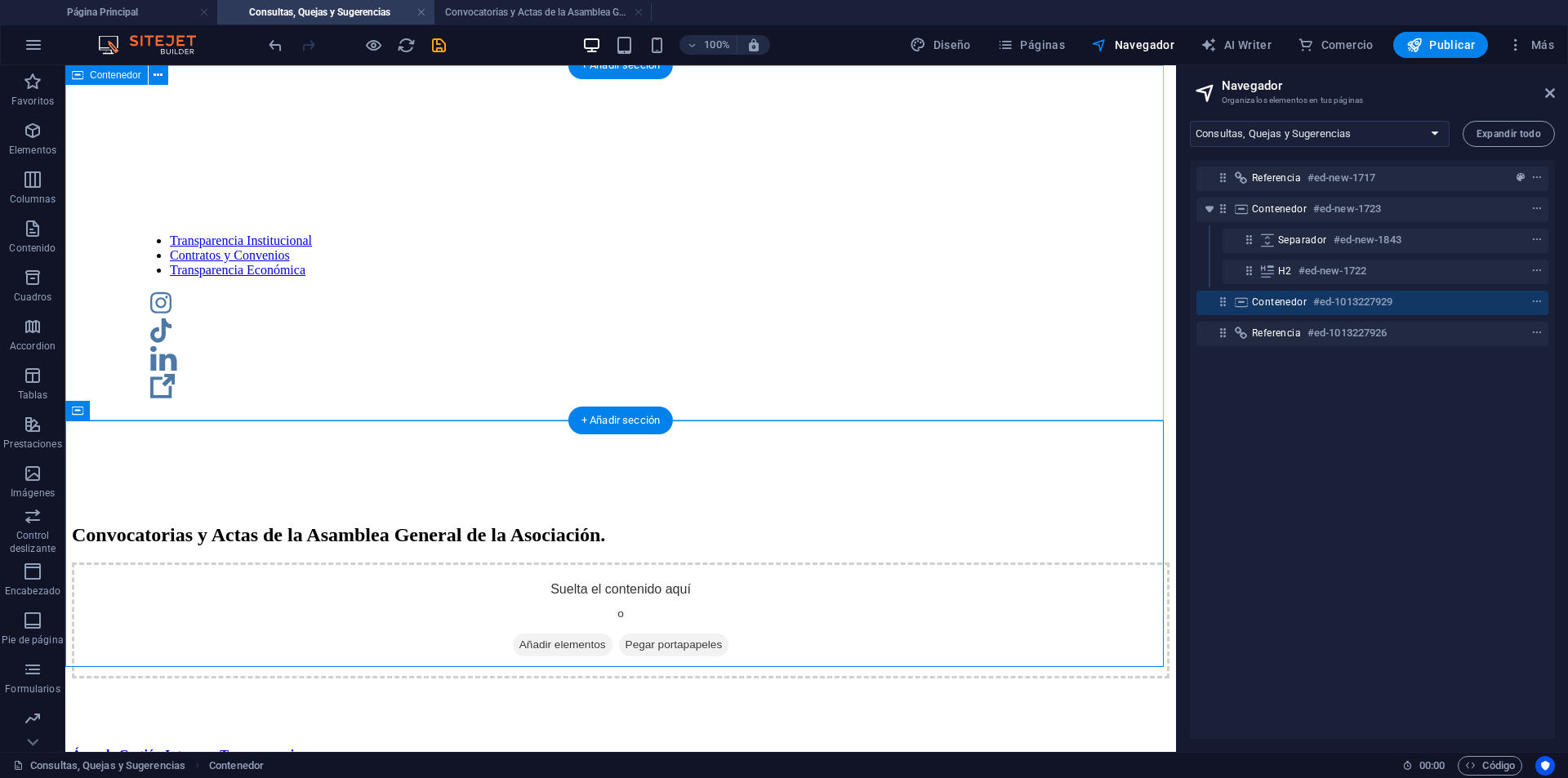
click at [372, 468] on div "Convocatorias y Actas de la Asamblea General de la Asociación." at bounding box center [620, 507] width 1098 height 79
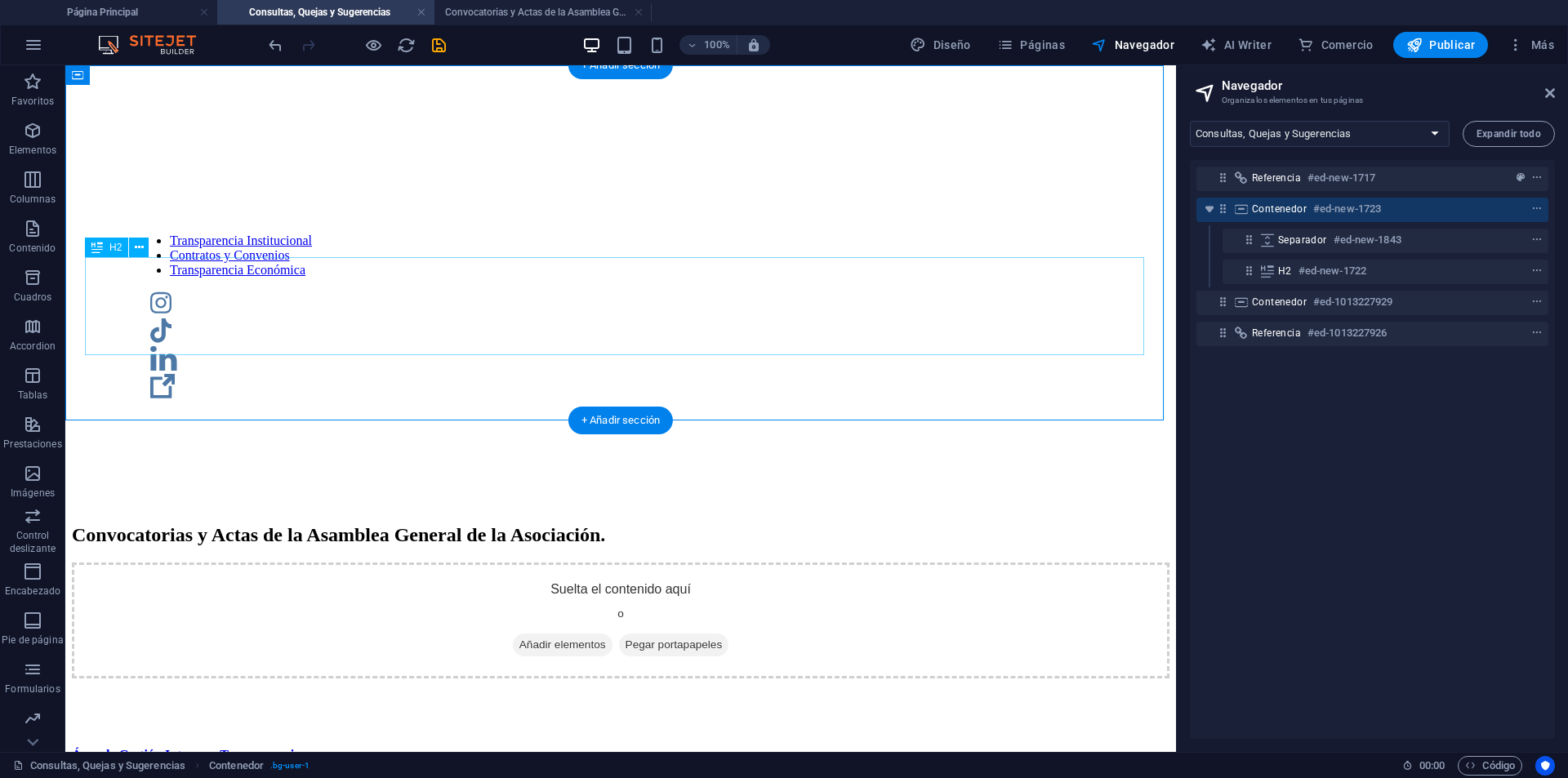
click at [498, 468] on div at bounding box center [620, 488] width 1098 height 41
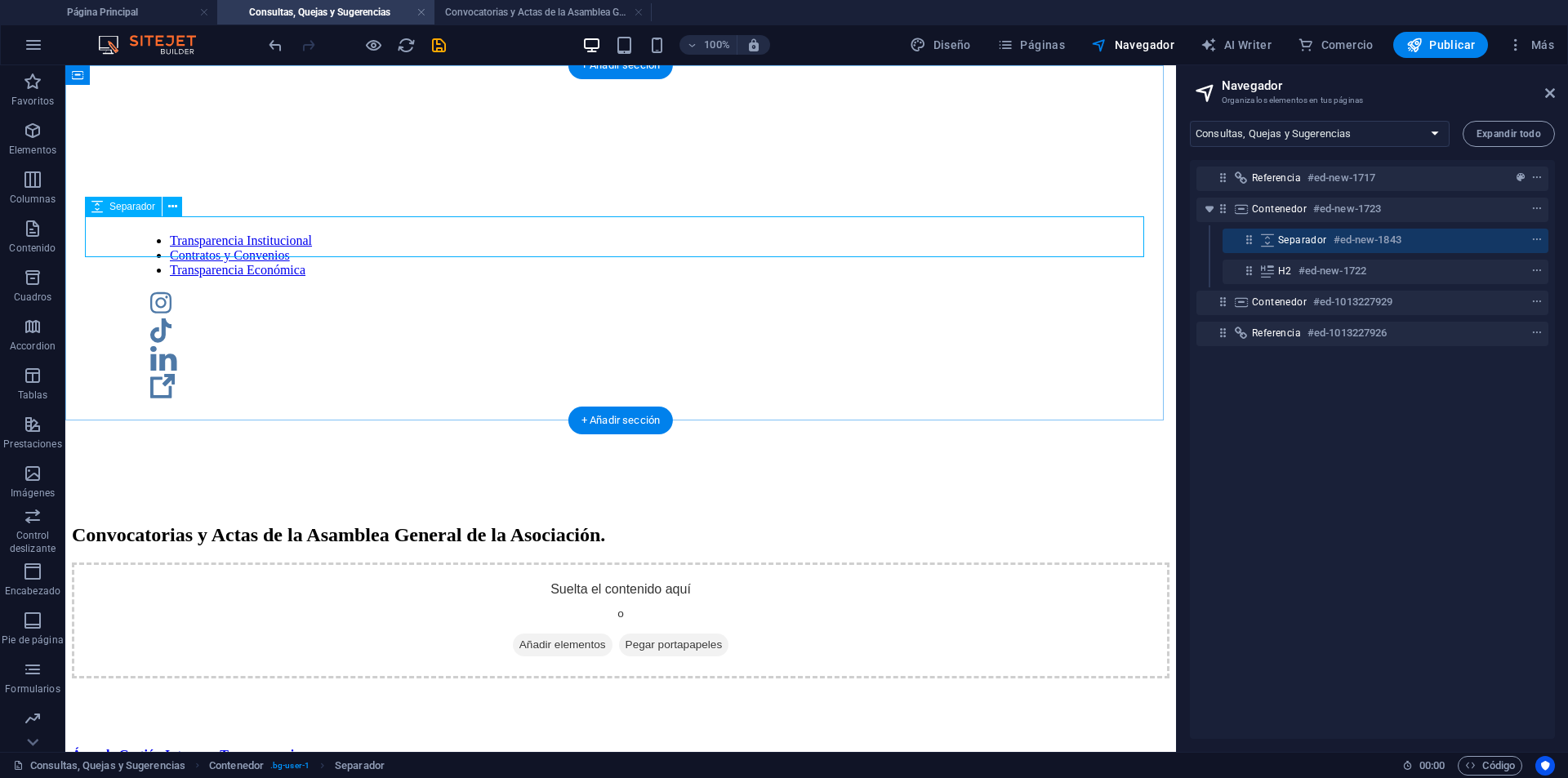
click at [603, 468] on div at bounding box center [620, 488] width 1098 height 41
select select "px"
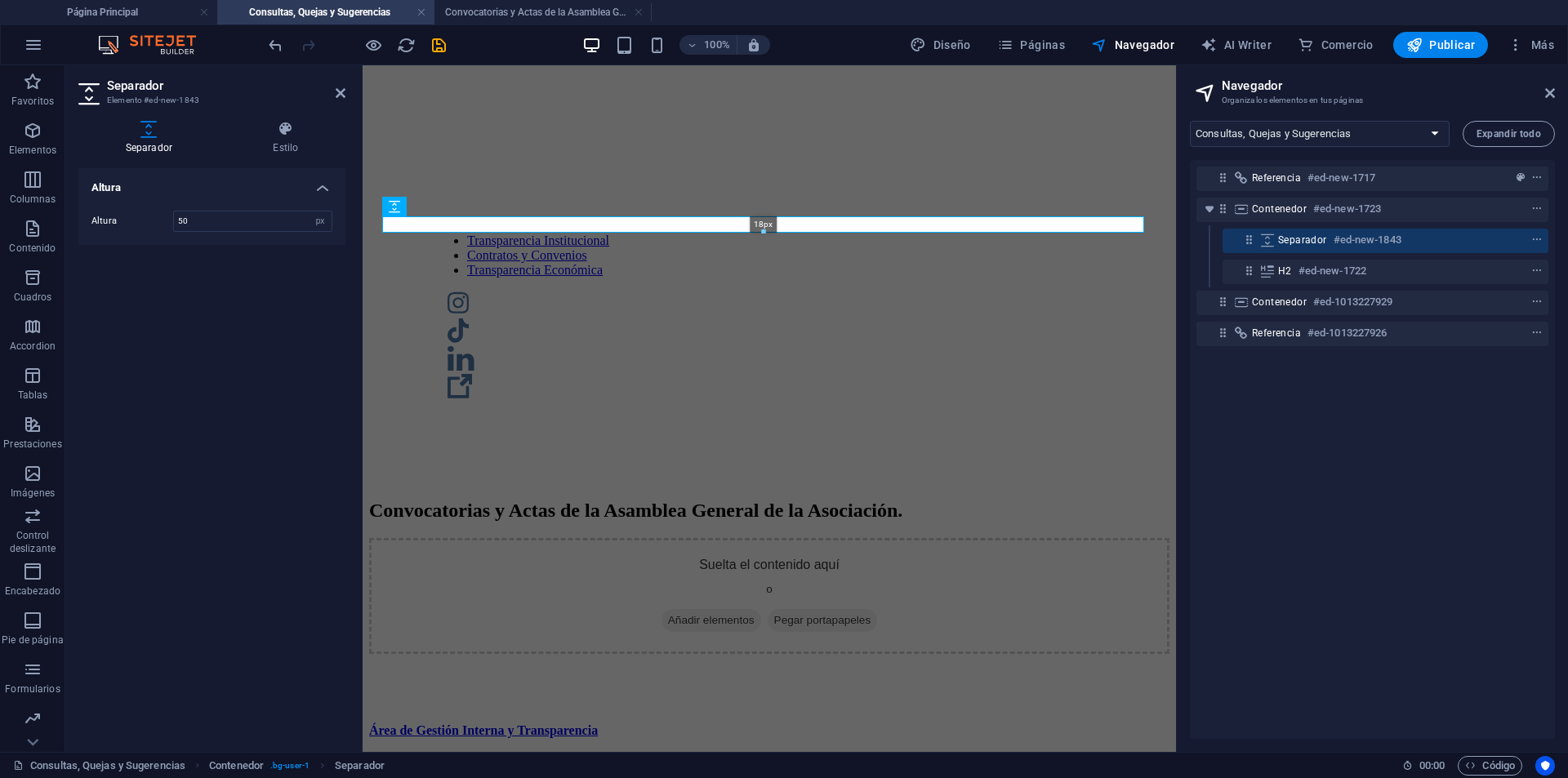
drag, startPoint x: 764, startPoint y: 257, endPoint x: 764, endPoint y: 220, distance: 37.0
click at [764, 220] on div "18px" at bounding box center [763, 224] width 762 height 16
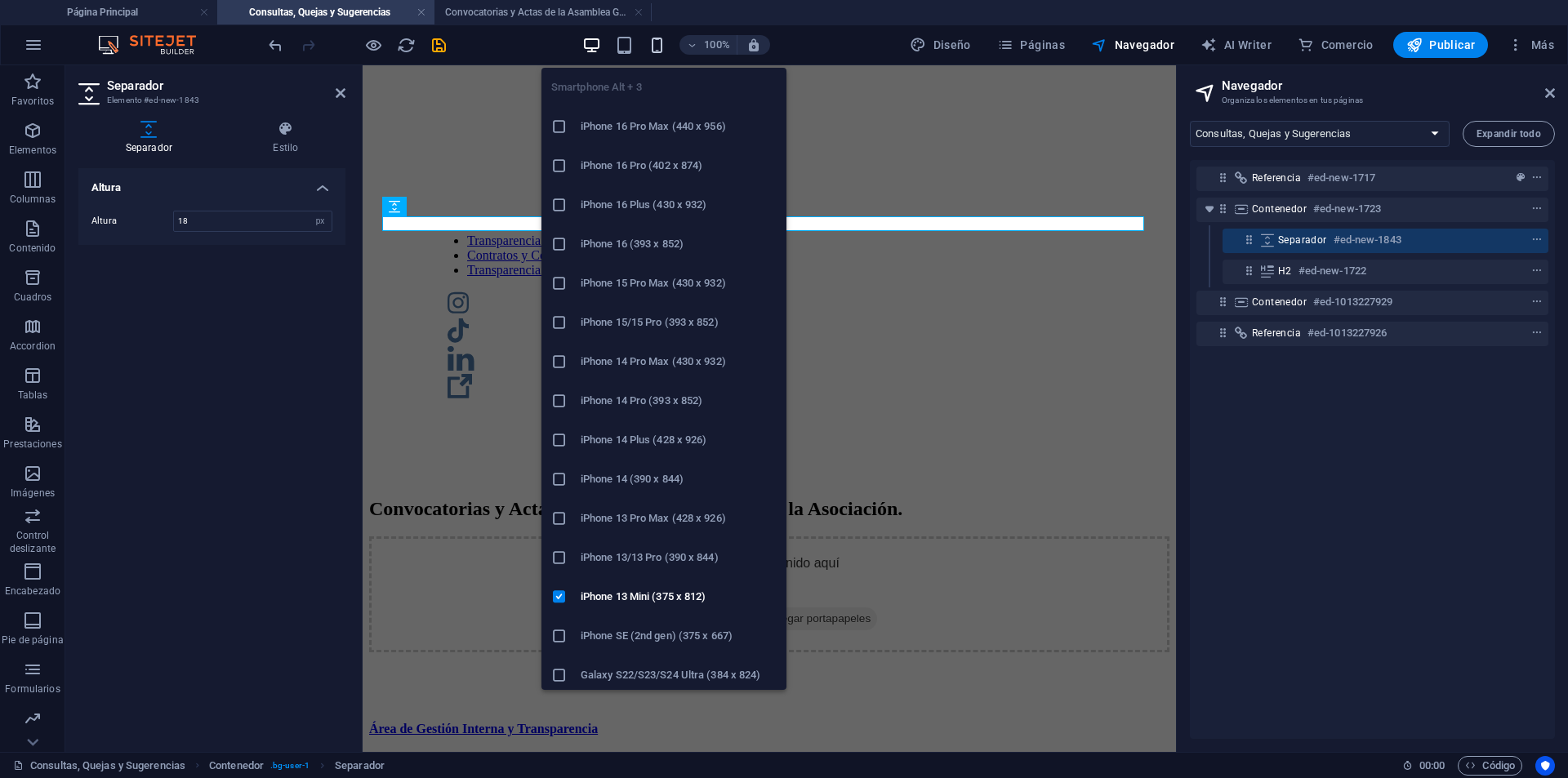
click at [664, 46] on icon "button" at bounding box center [657, 46] width 19 height 19
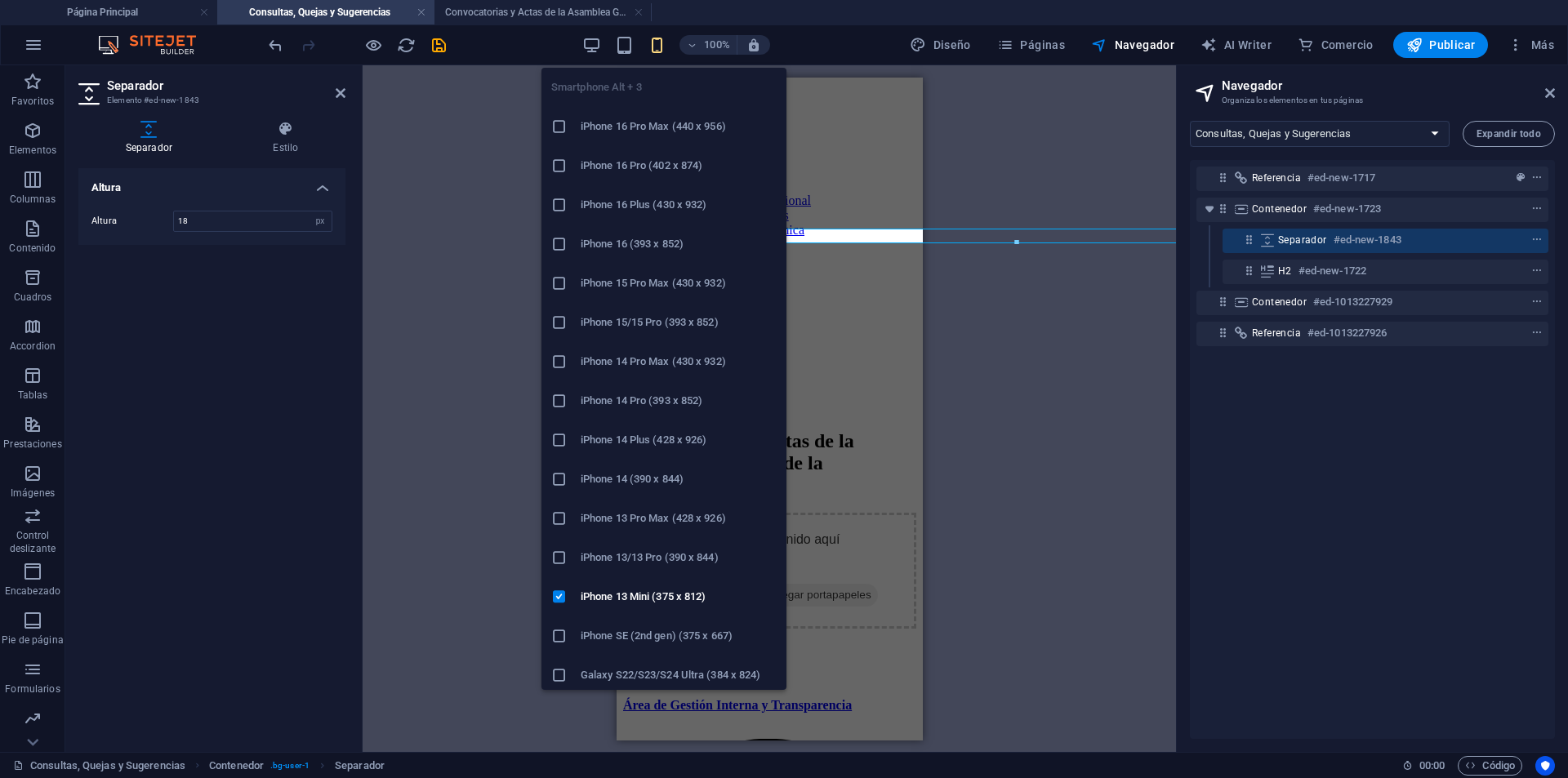
type input "48"
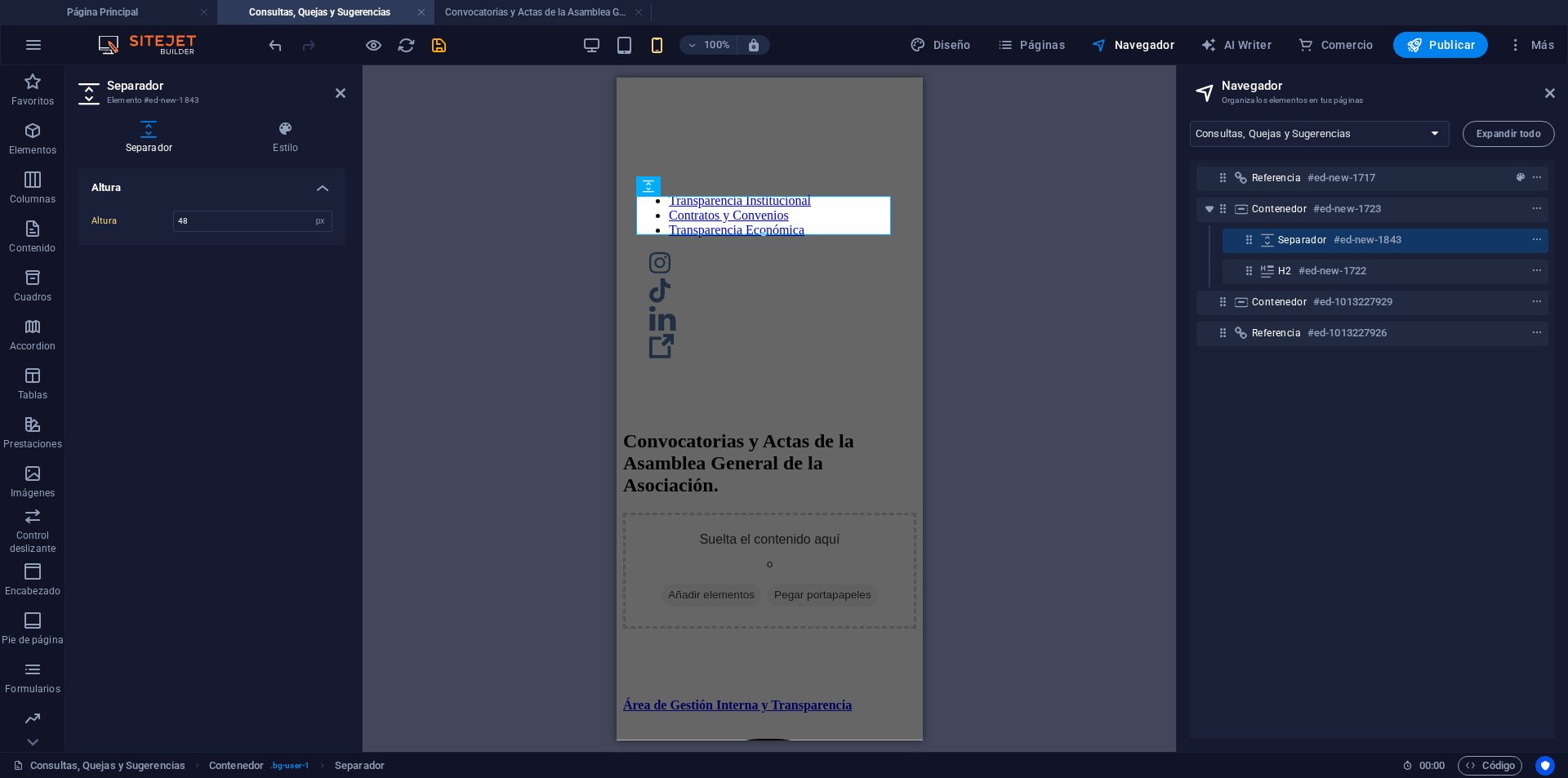
click at [1045, 383] on div "Marcador Contenedor Referencia Referencia Contenedor H2 Separador" at bounding box center [769, 409] width 813 height 687
click at [893, 374] on div "Convocatorias y Actas de la Asamblea General de la Asociación." at bounding box center [769, 435] width 293 height 122
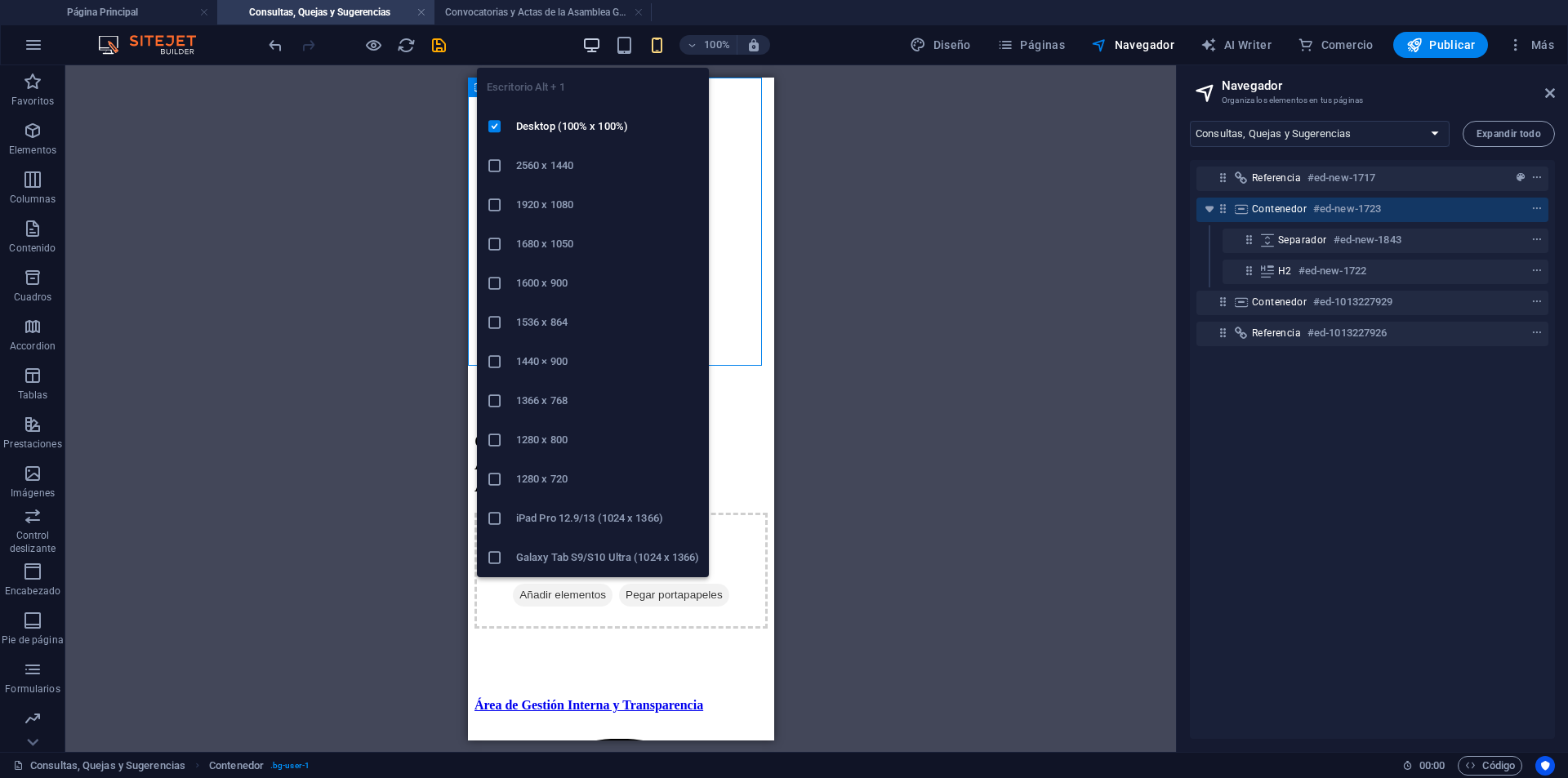
click at [590, 43] on icon "button" at bounding box center [592, 46] width 19 height 19
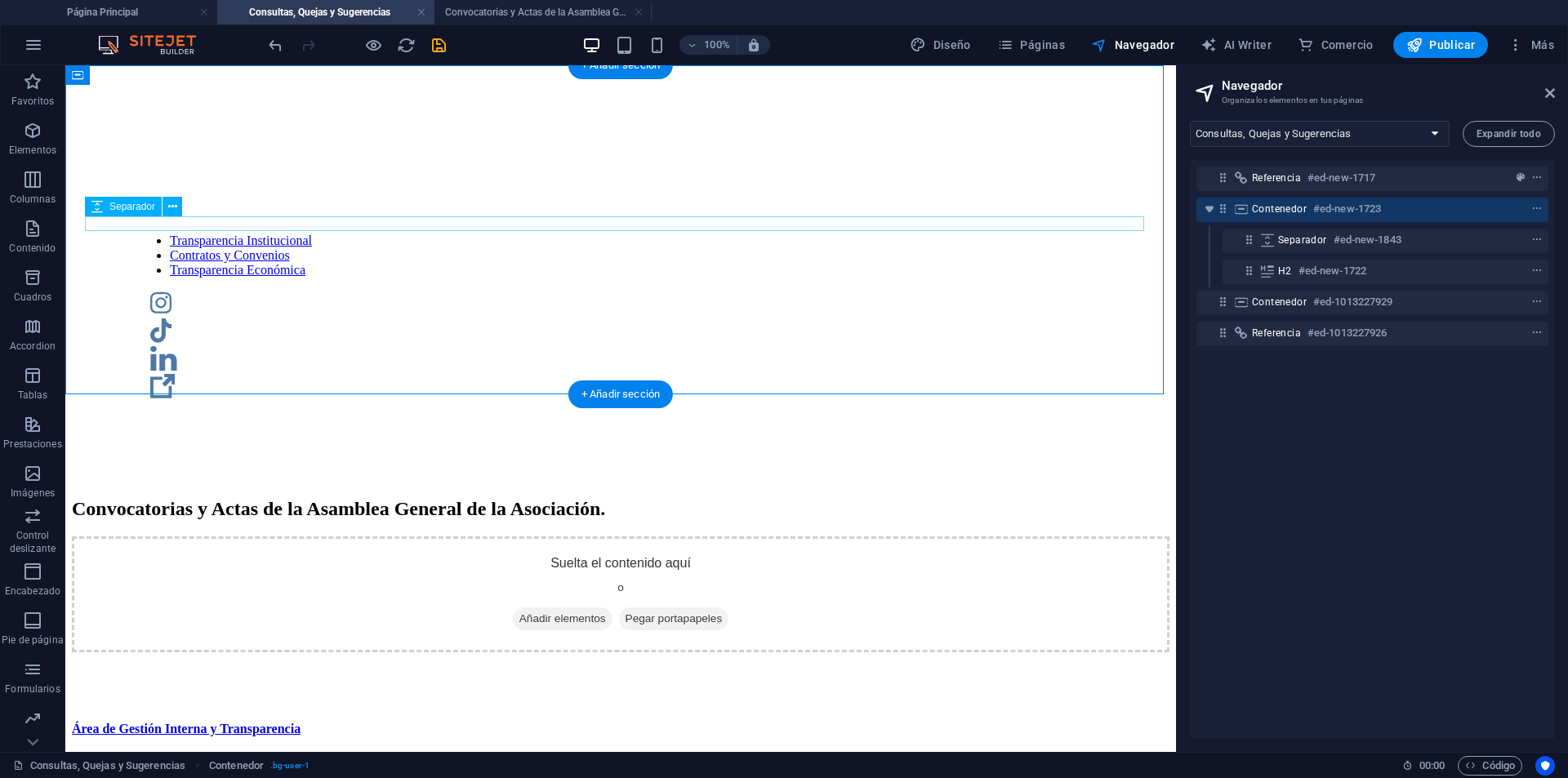
click at [664, 468] on div at bounding box center [620, 474] width 1098 height 14
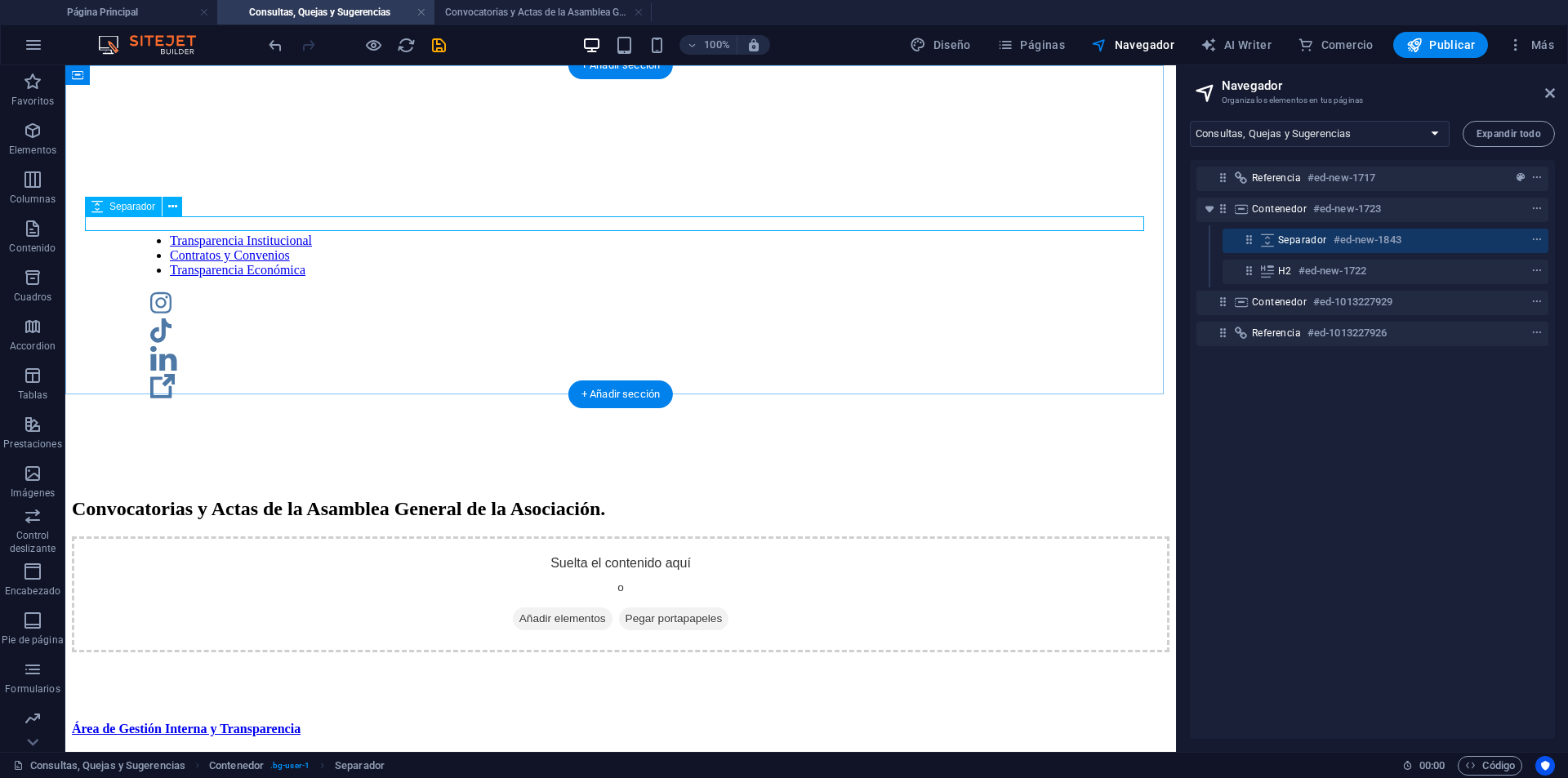
click at [634, 468] on div at bounding box center [620, 474] width 1098 height 14
select select "px"
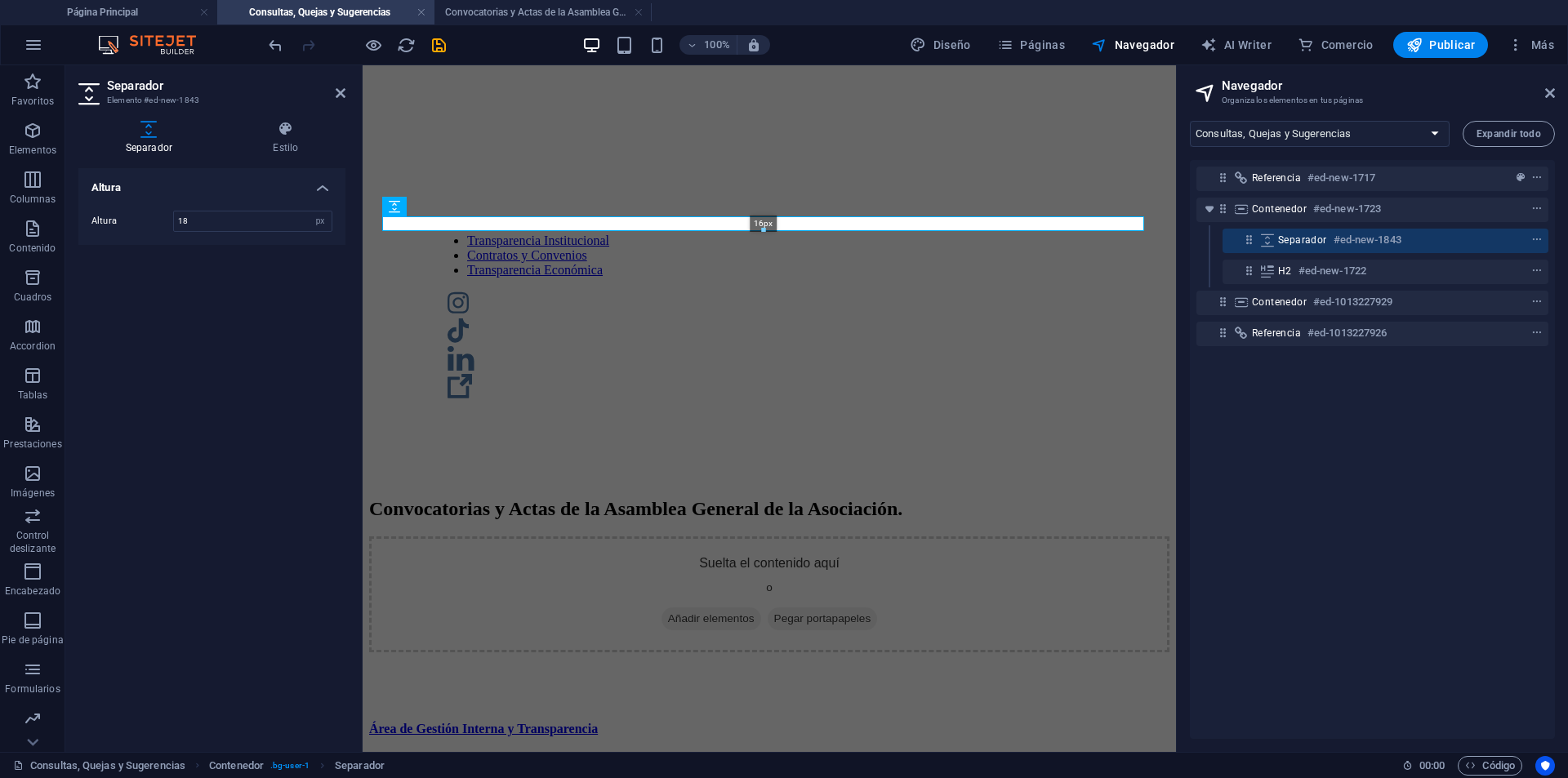
drag, startPoint x: 763, startPoint y: 229, endPoint x: 757, endPoint y: 163, distance: 66.3
click at [757, 163] on div "Marcador Contenedor Referencia Referencia Contenedor H2 16px Separador" at bounding box center [769, 409] width 813 height 687
click at [229, 229] on input "16" at bounding box center [253, 221] width 158 height 20
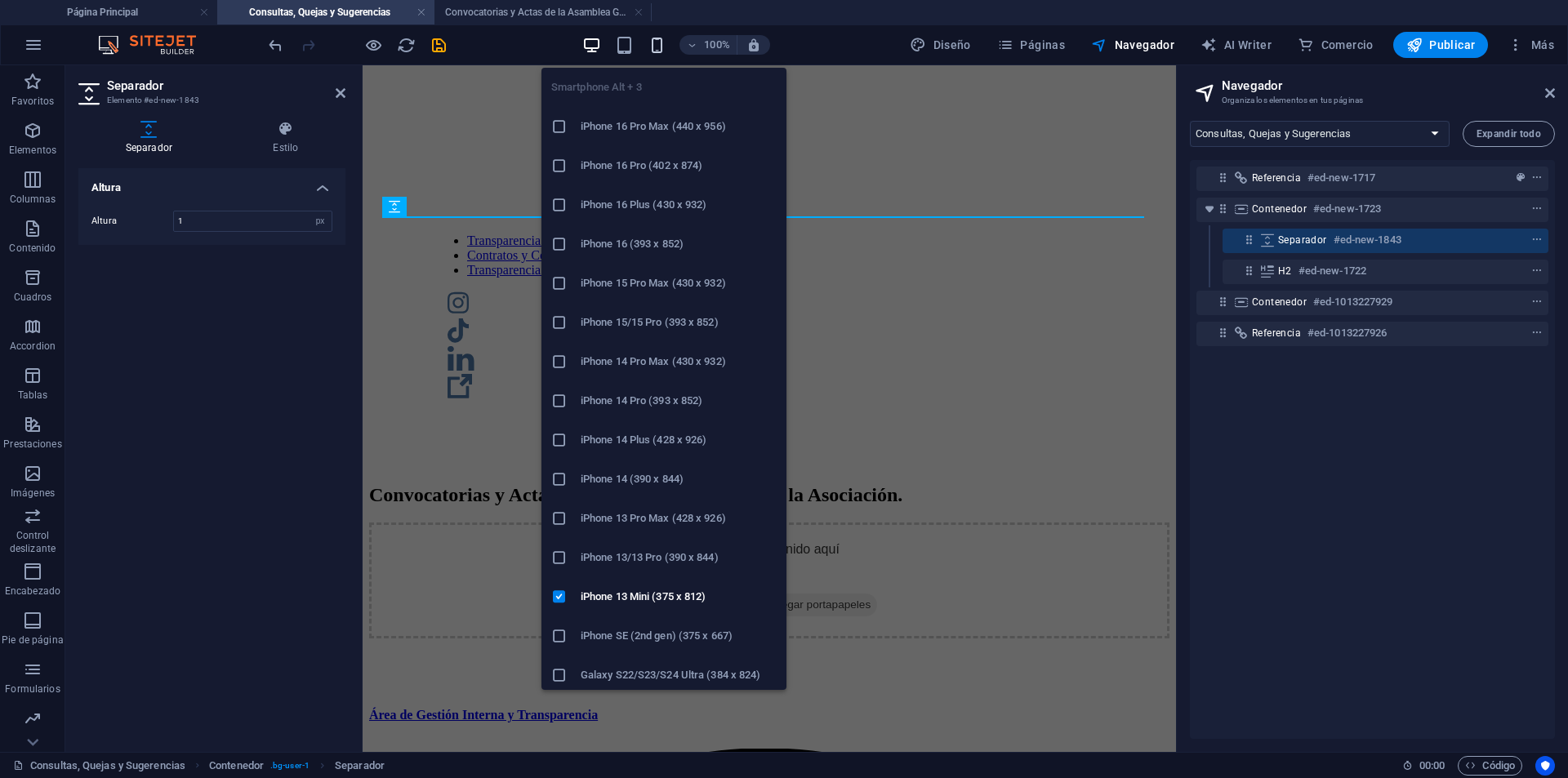
click at [665, 43] on icon "button" at bounding box center [657, 46] width 19 height 19
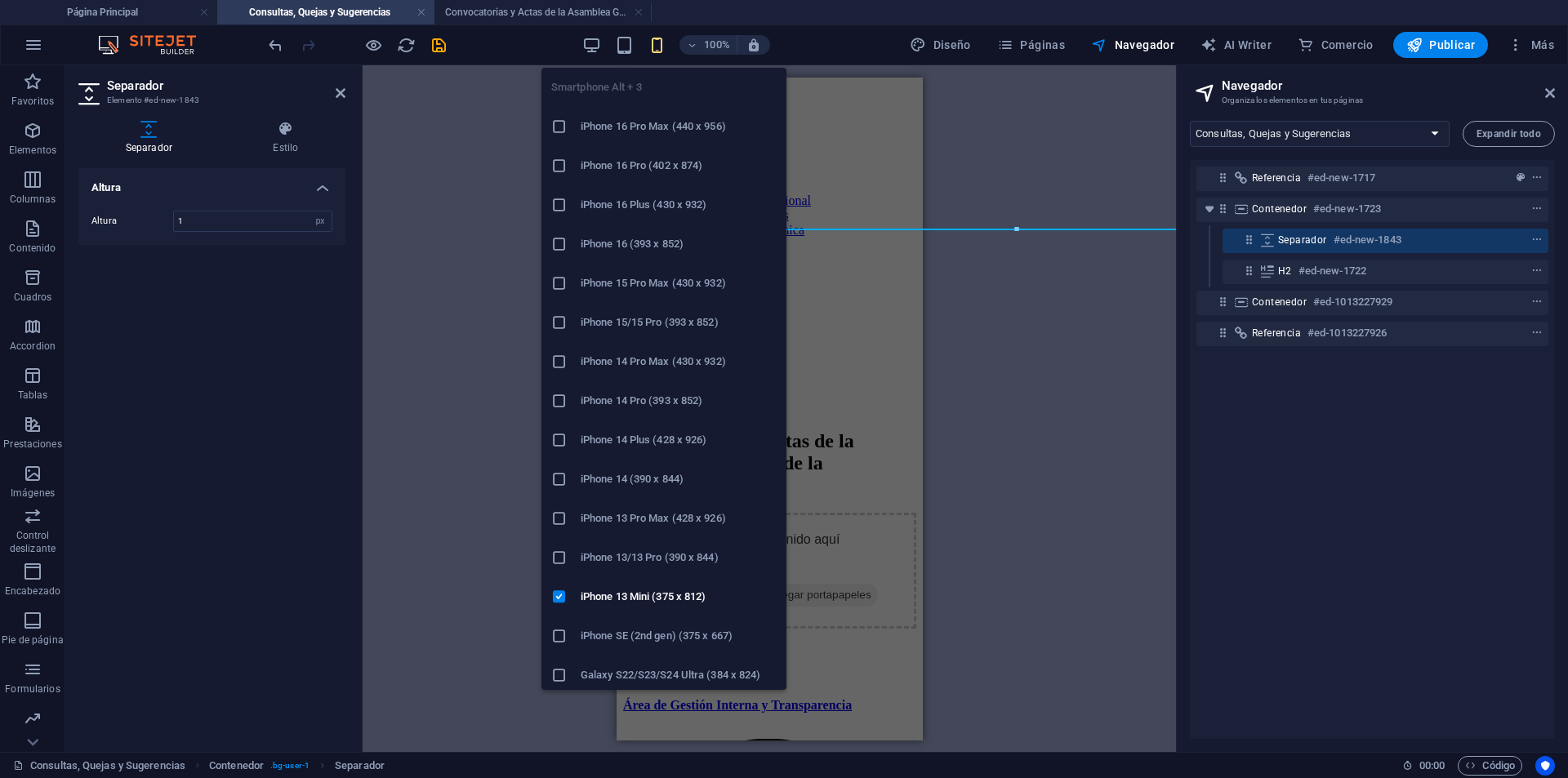
type input "48"
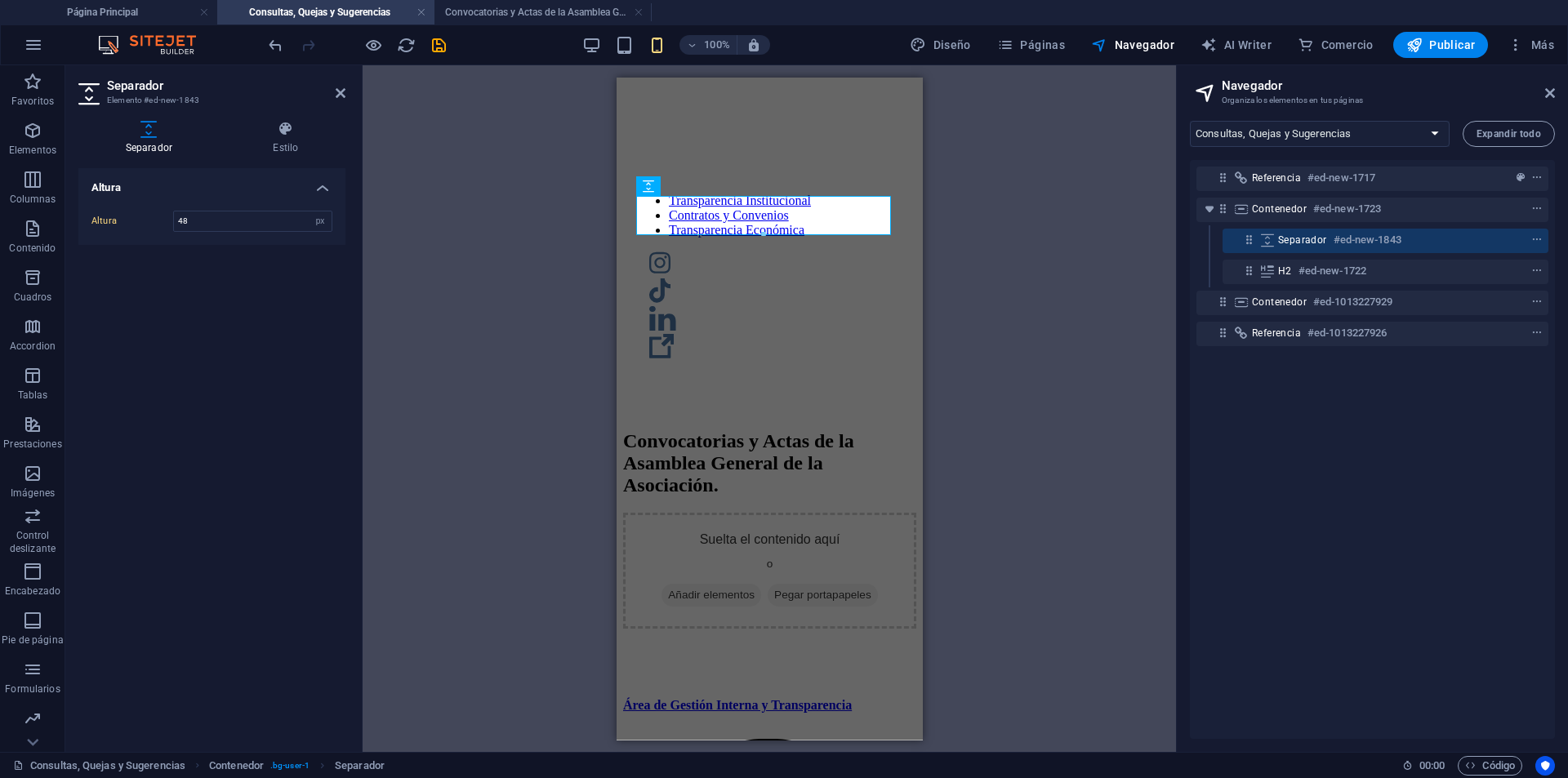
click at [943, 386] on div "Marcador Contenedor Referencia Referencia Contenedor H2 Separador" at bounding box center [769, 409] width 813 height 687
click at [793, 512] on div "Suelta el contenido aquí o Añadir elementos Pegar portapapeles" at bounding box center [769, 570] width 293 height 116
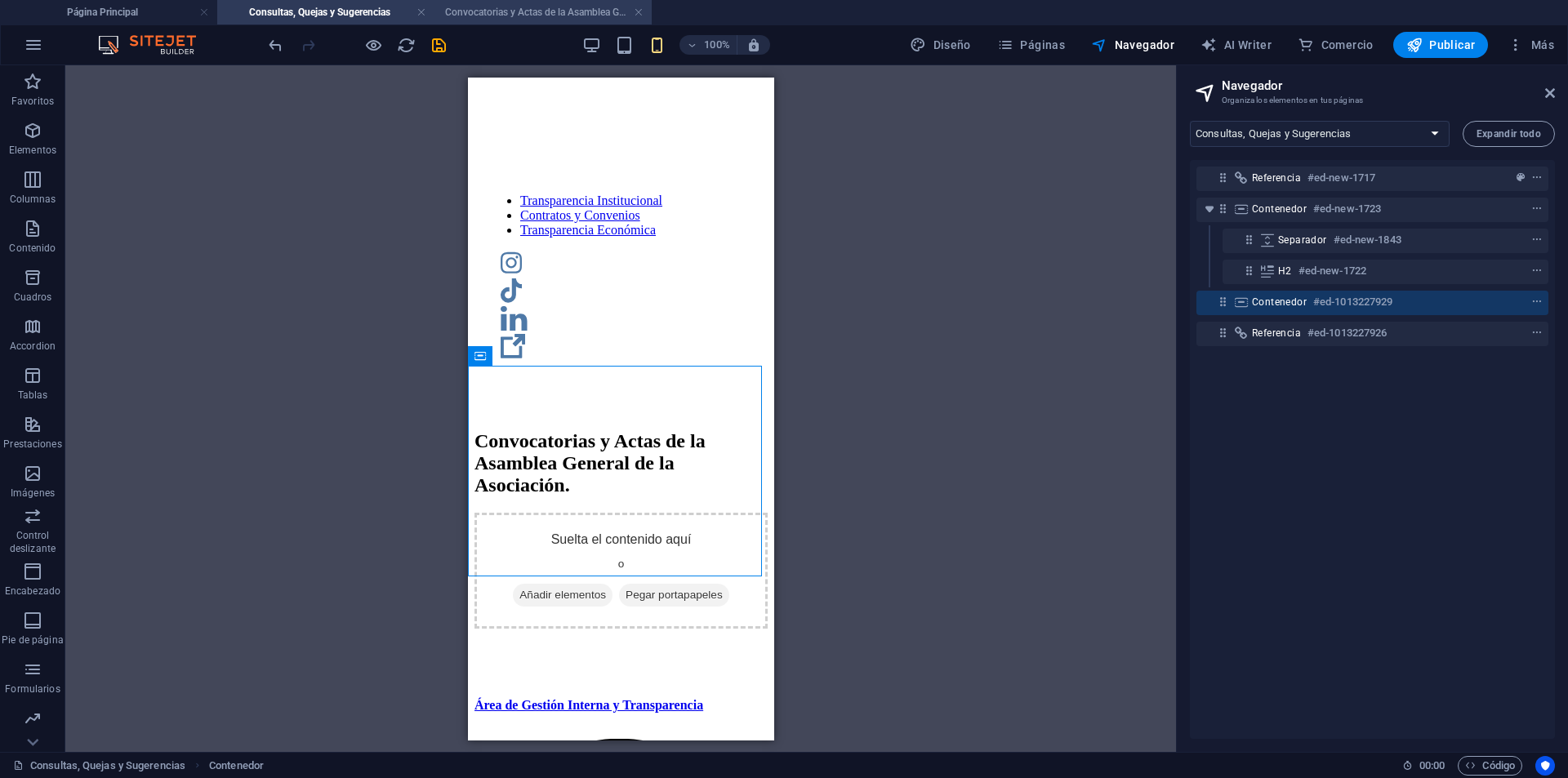
click at [560, 7] on h4 "Convocatorias y Actas de la Asamblea General de la Asociación" at bounding box center [543, 11] width 217 height 18
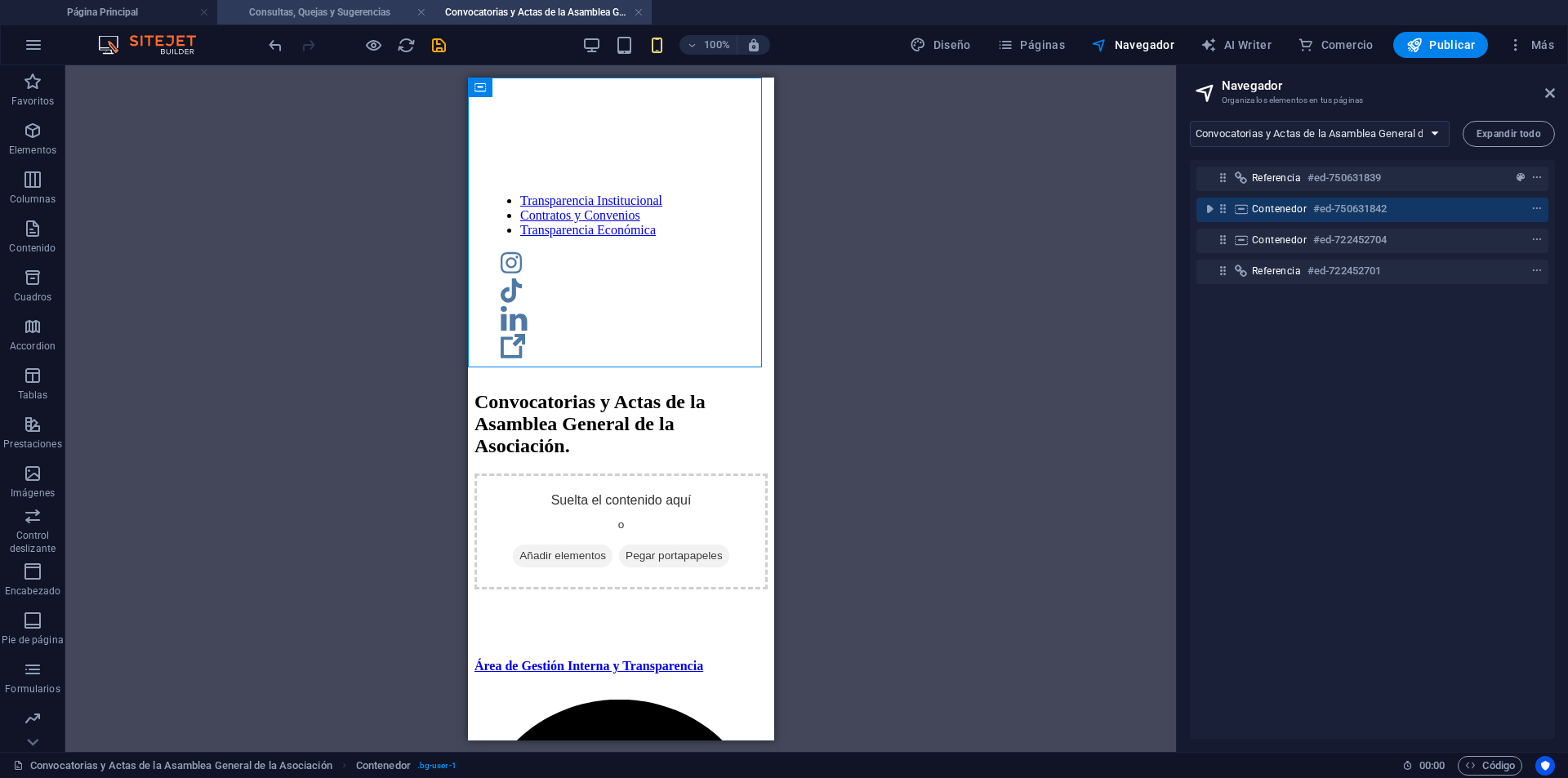
click at [347, 21] on li "Consultas, Quejas y Sugerencias" at bounding box center [326, 12] width 217 height 25
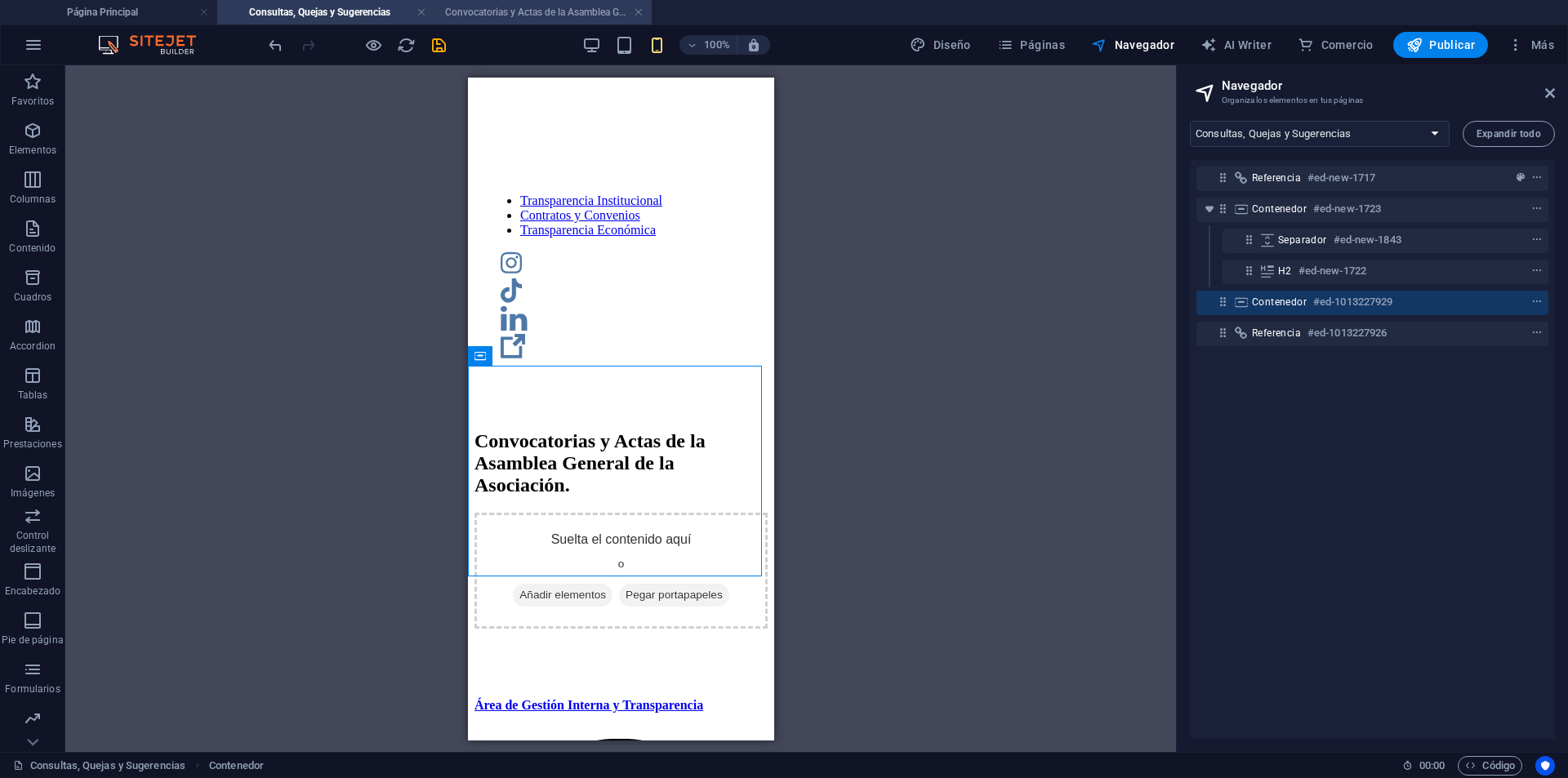
click at [529, 3] on h4 "Convocatorias y Actas de la Asamblea General de la Asociación" at bounding box center [543, 11] width 217 height 18
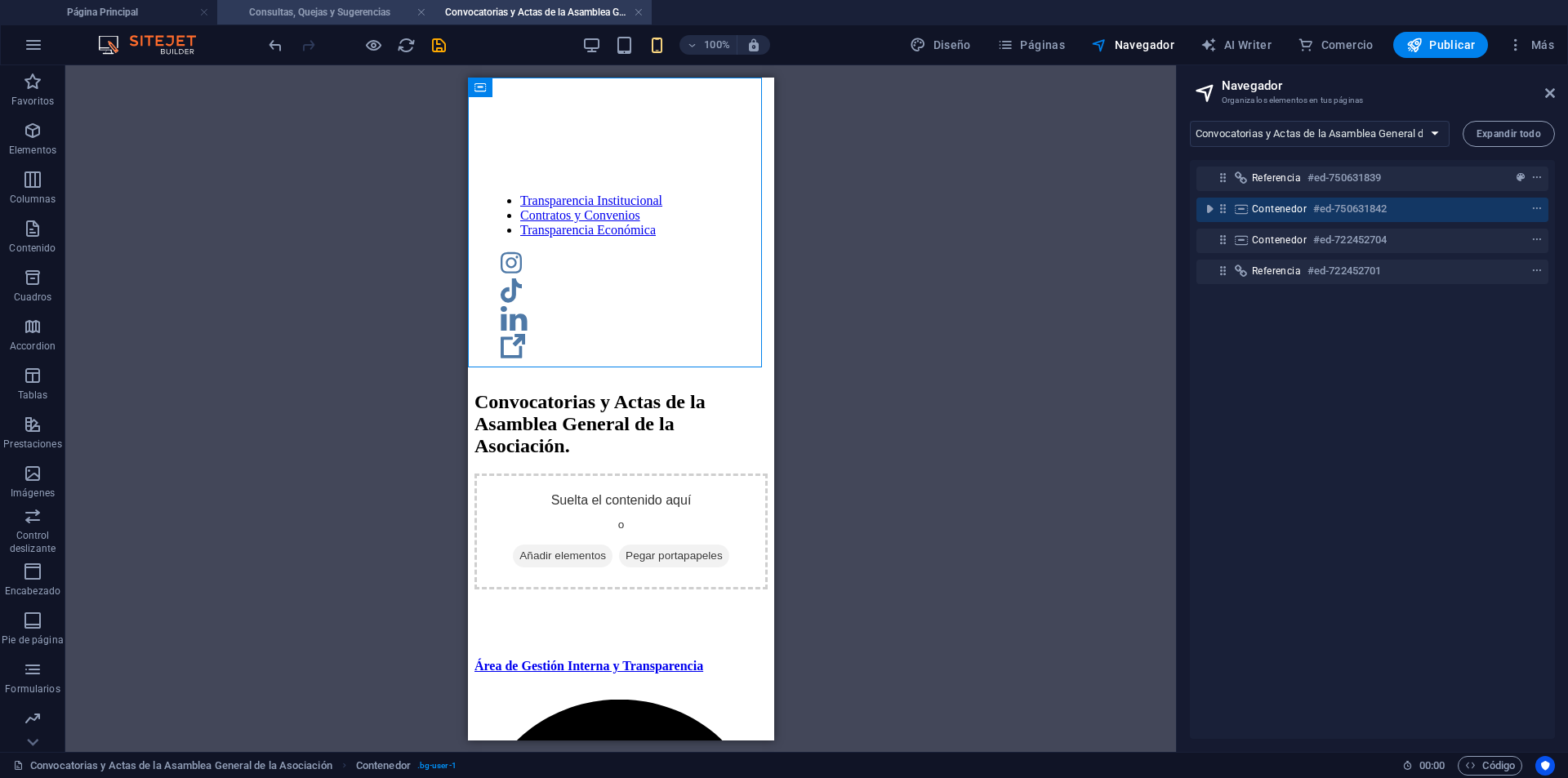
click at [337, 10] on h4 "Consultas, Quejas y Sugerencias" at bounding box center [326, 11] width 217 height 18
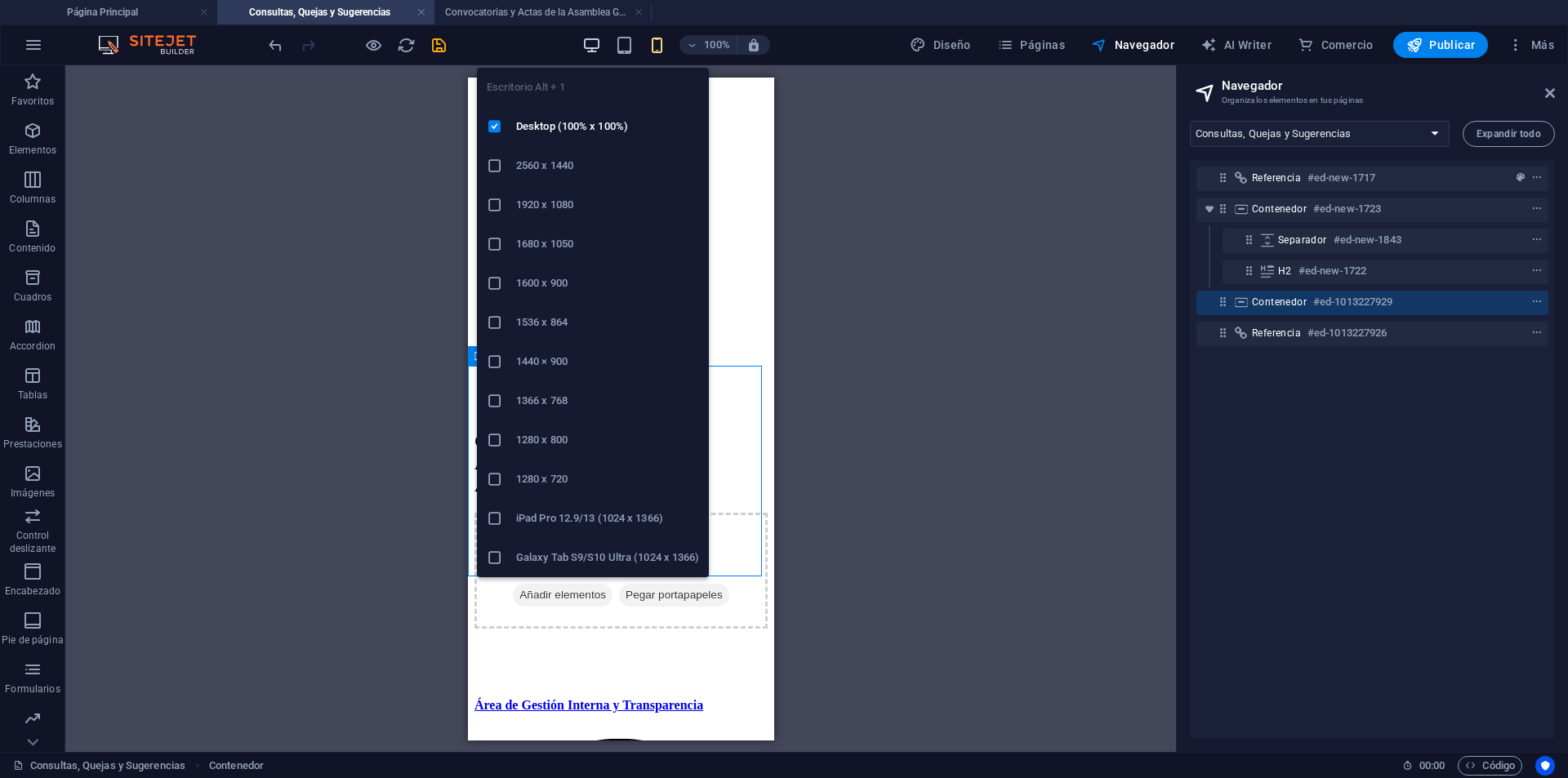
click at [595, 38] on icon "button" at bounding box center [592, 46] width 19 height 19
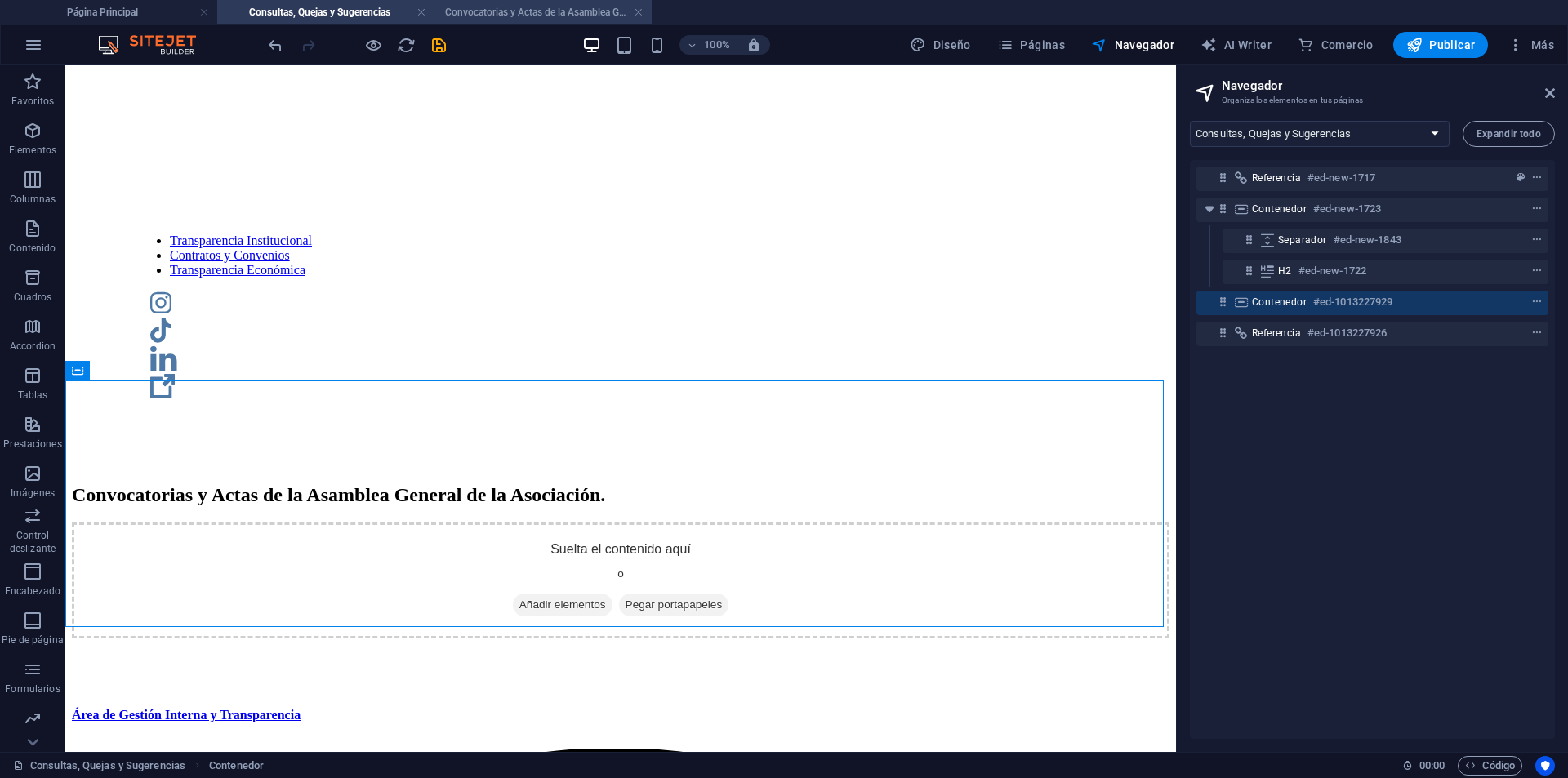
click at [518, 9] on h4 "Convocatorias y Actas de la Asamblea General de la Asociación" at bounding box center [543, 11] width 217 height 18
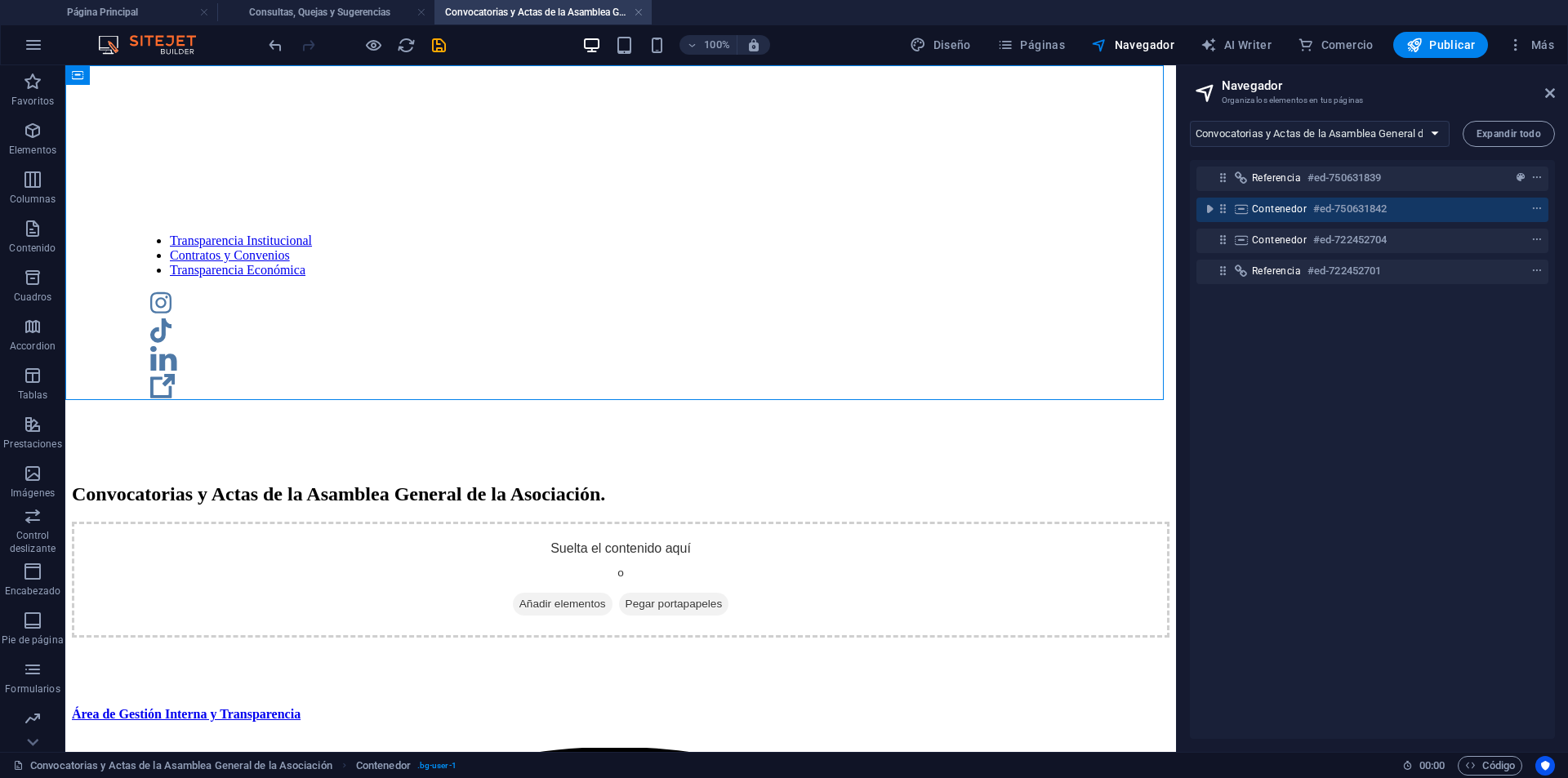
select select "18227979-es"
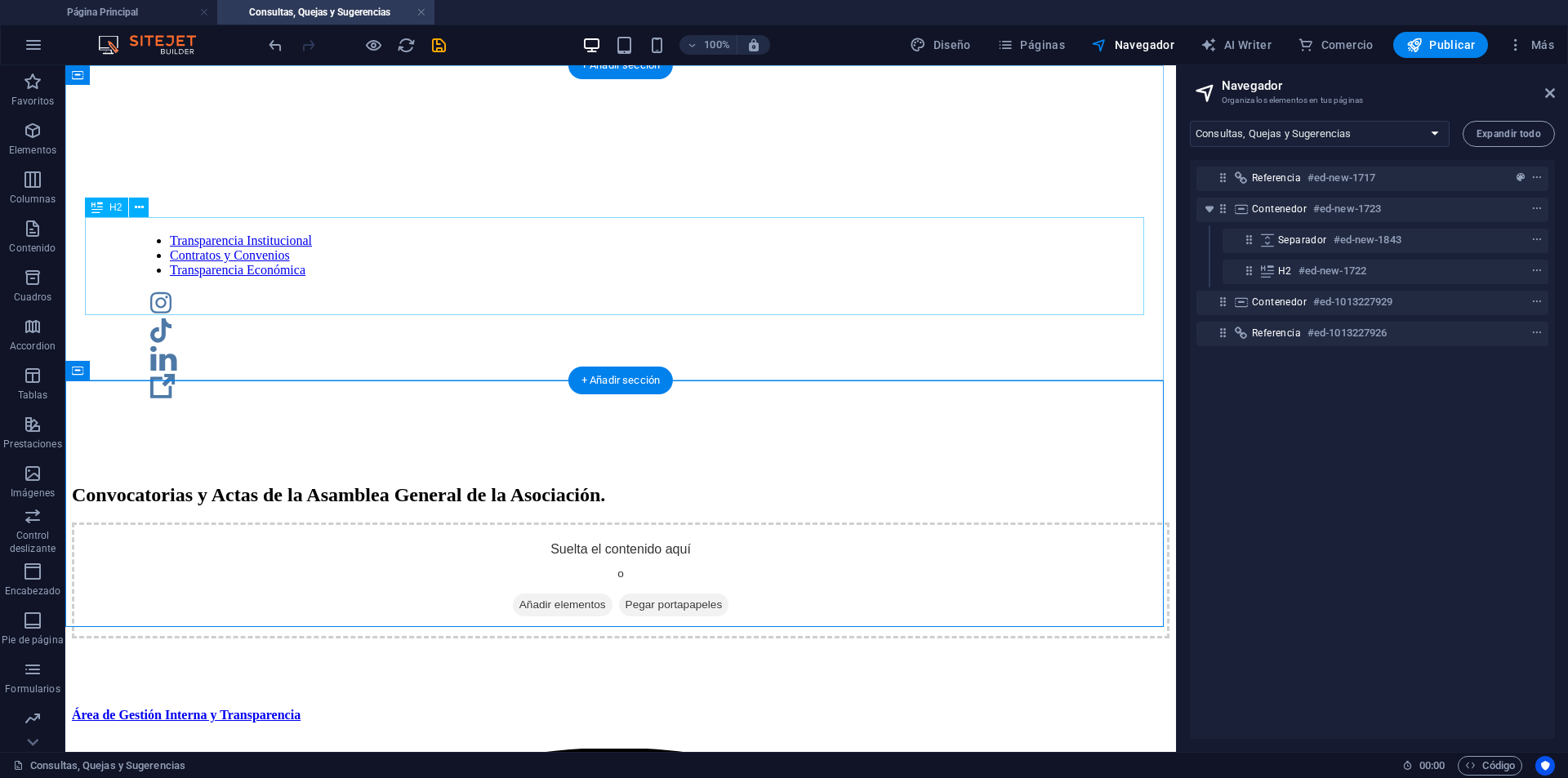
click at [561, 485] on div "Convocatorias y Actas de la Asamblea General de la Asociación." at bounding box center [620, 495] width 1098 height 22
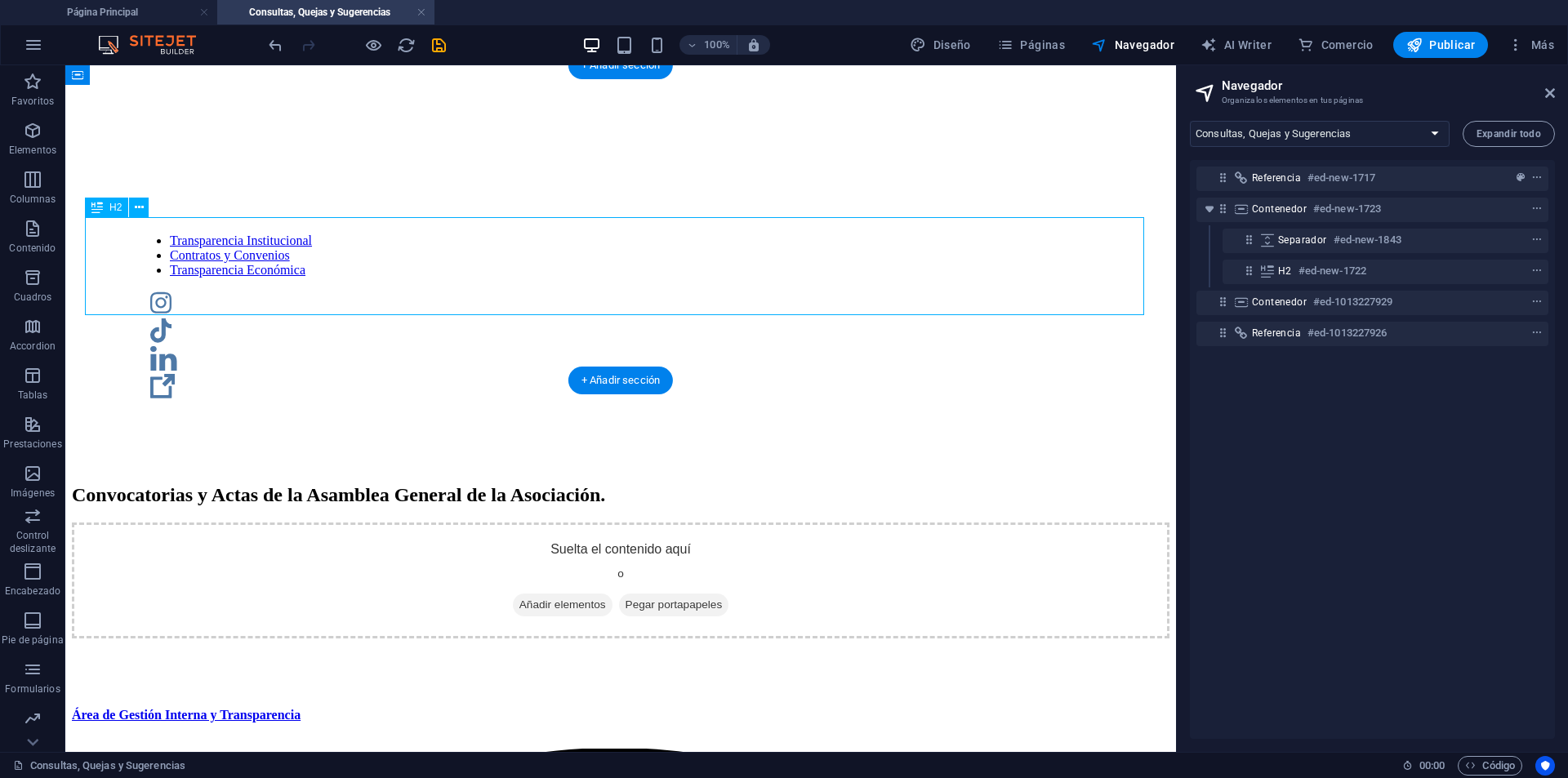
click at [561, 485] on div "Convocatorias y Actas de la Asamblea General de la Asociación." at bounding box center [620, 495] width 1098 height 22
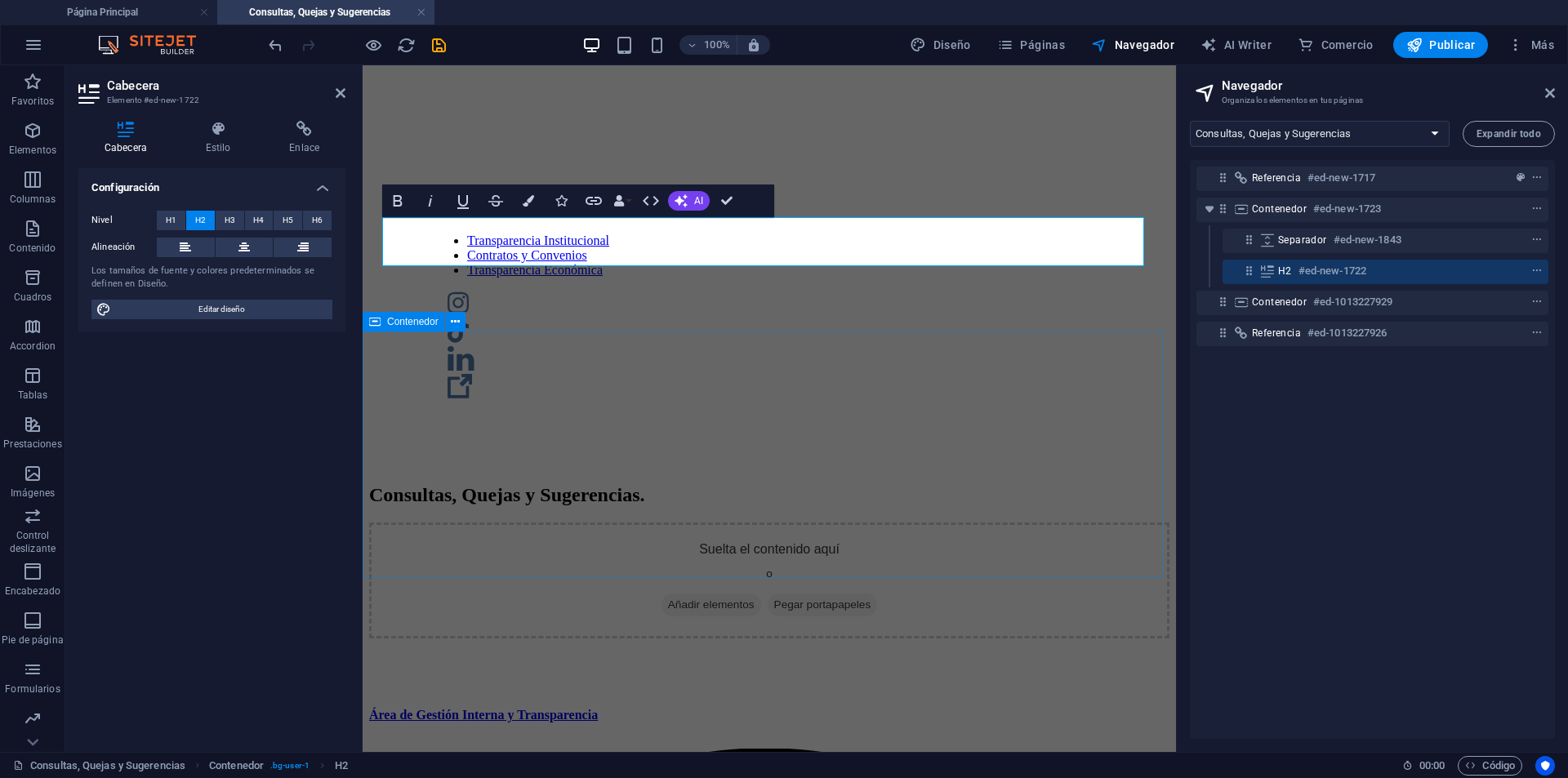
click at [675, 523] on div "Suelta el contenido aquí o Añadir elementos Pegar portapapeles" at bounding box center [769, 581] width 801 height 116
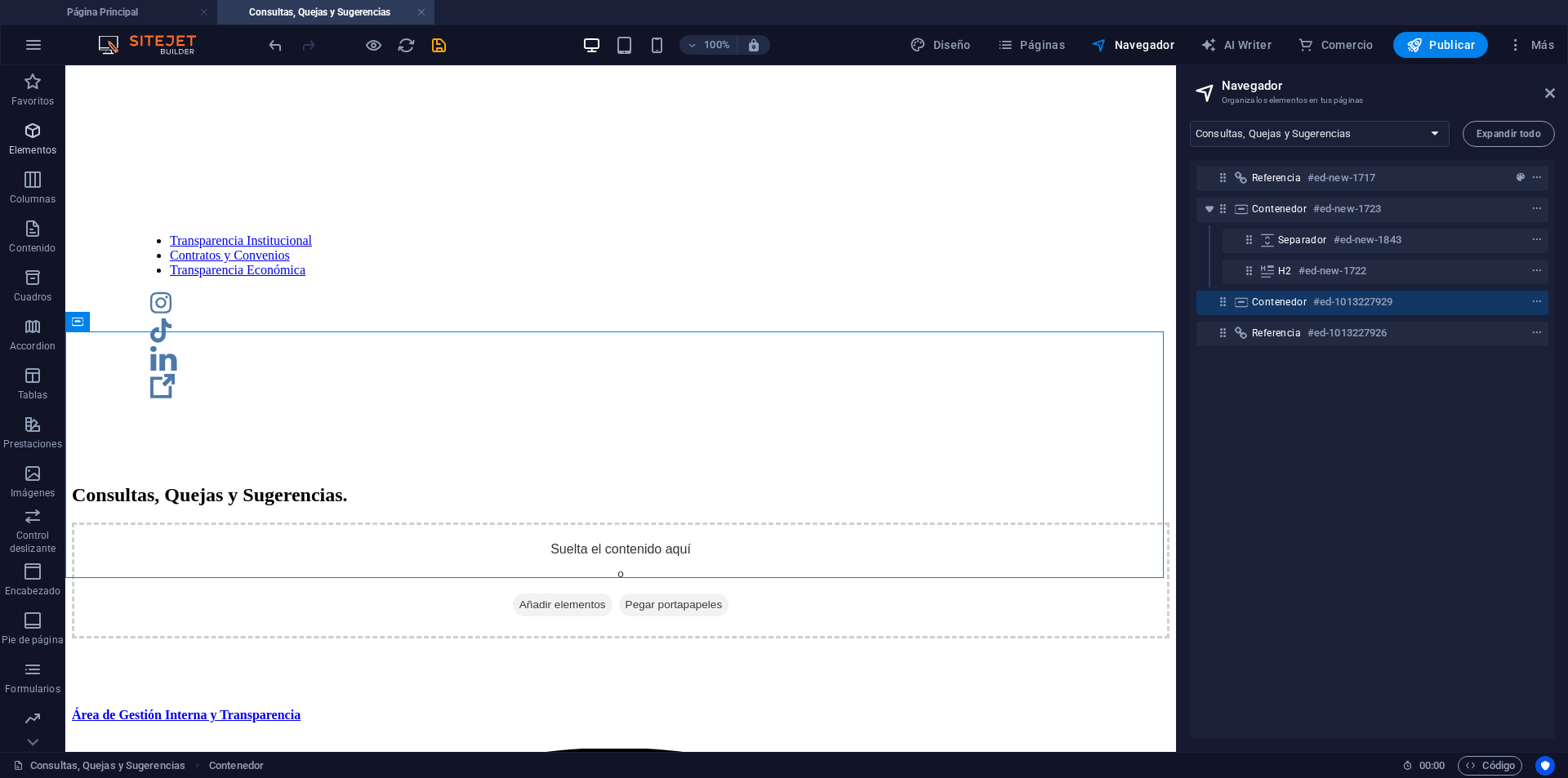
click at [41, 145] on p "Elementos" at bounding box center [32, 150] width 48 height 13
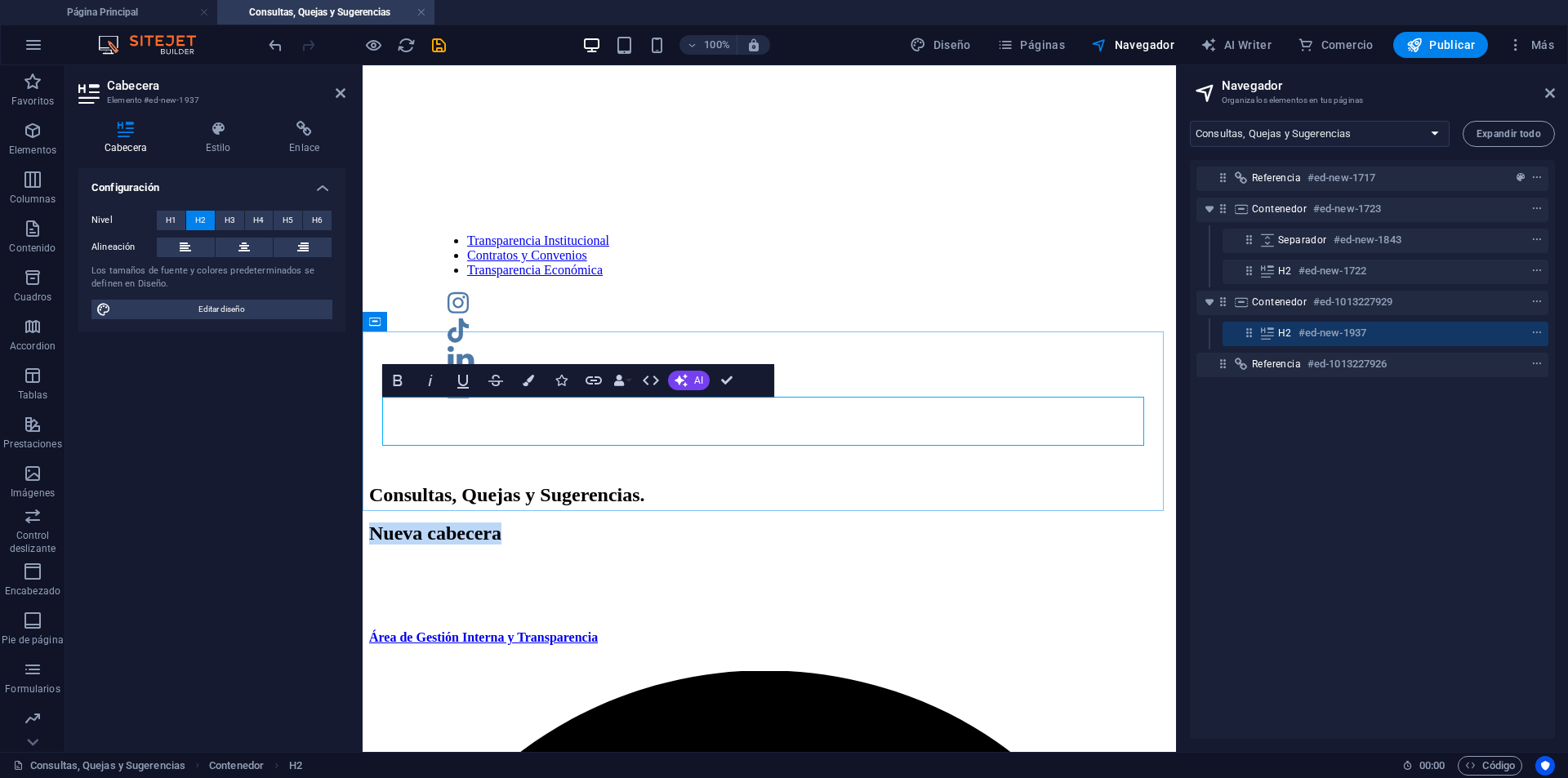
click at [978, 523] on h2 "Nueva cabecera" at bounding box center [769, 533] width 801 height 22
click at [945, 523] on h2 "Nueva cabecera" at bounding box center [769, 533] width 801 height 22
click at [899, 523] on h2 "Nueva cabecera" at bounding box center [769, 533] width 801 height 22
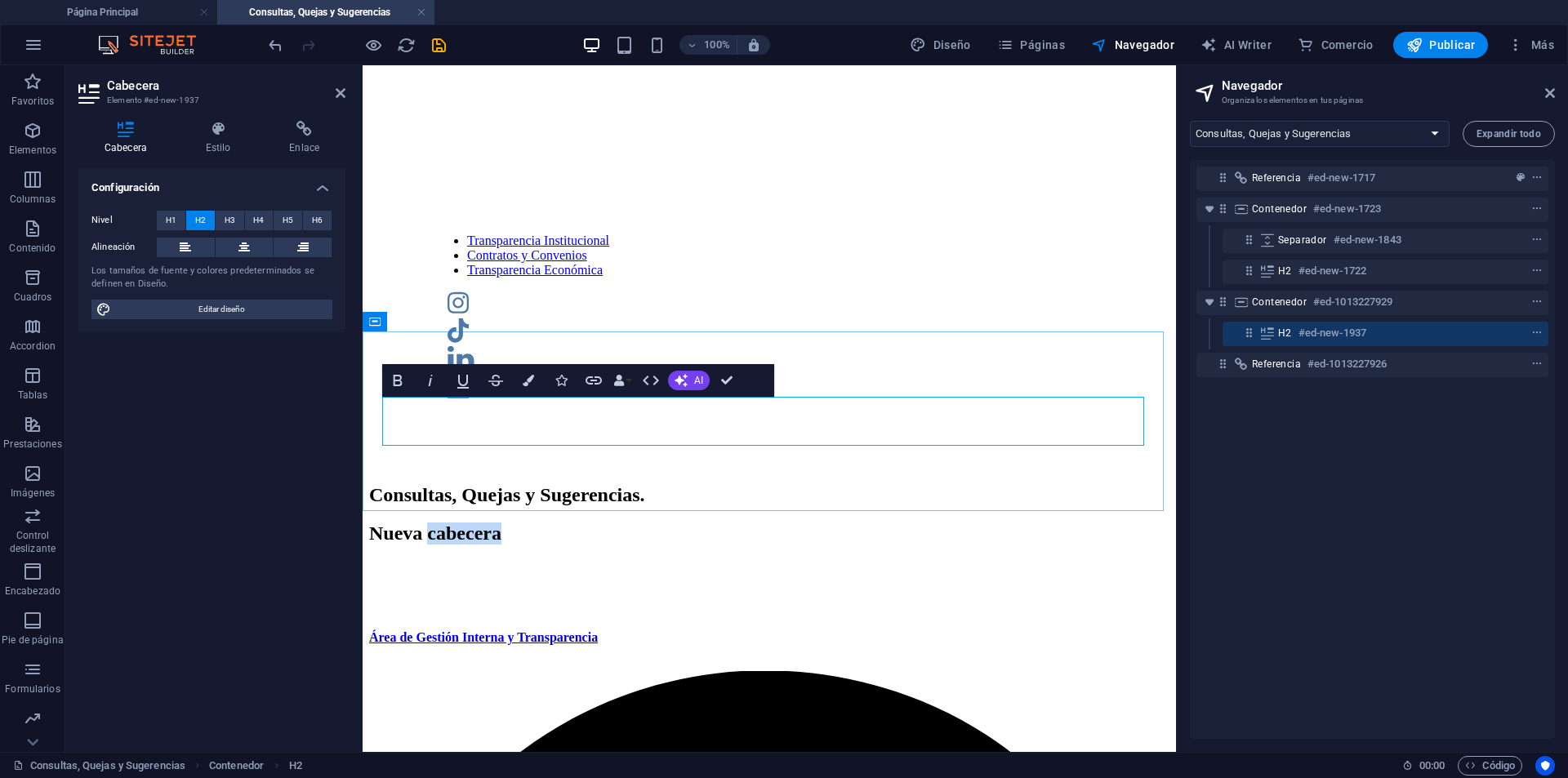
click at [899, 523] on h2 "Nueva cabecera" at bounding box center [769, 533] width 801 height 22
click at [764, 523] on h2 "Nueva cabecera" at bounding box center [769, 533] width 801 height 22
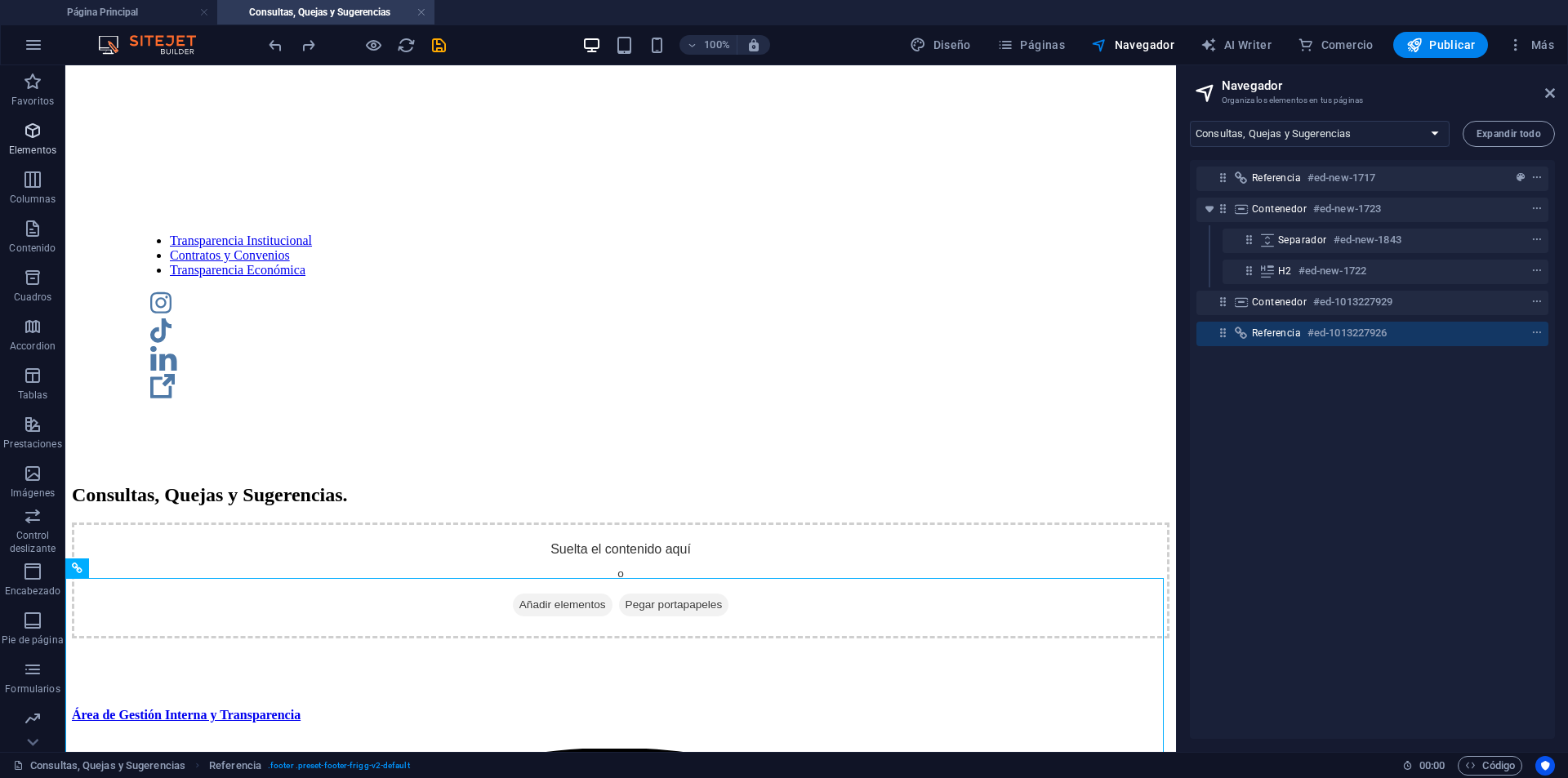
click at [47, 121] on span "Elementos" at bounding box center [32, 140] width 66 height 39
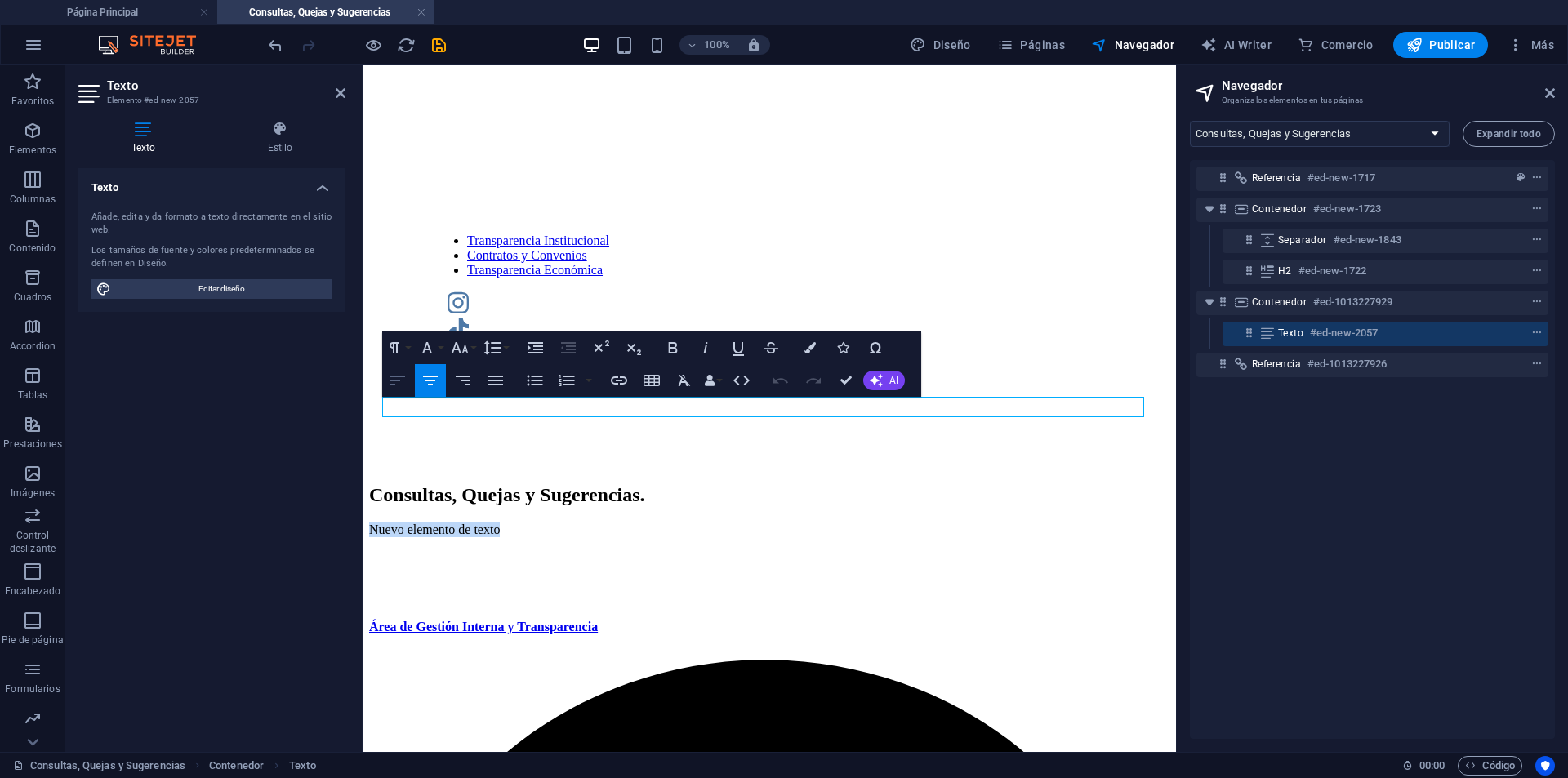
click at [404, 370] on icon "button" at bounding box center [397, 380] width 20 height 20
click at [654, 523] on div "Nuevo elemento de texto" at bounding box center [769, 529] width 801 height 14
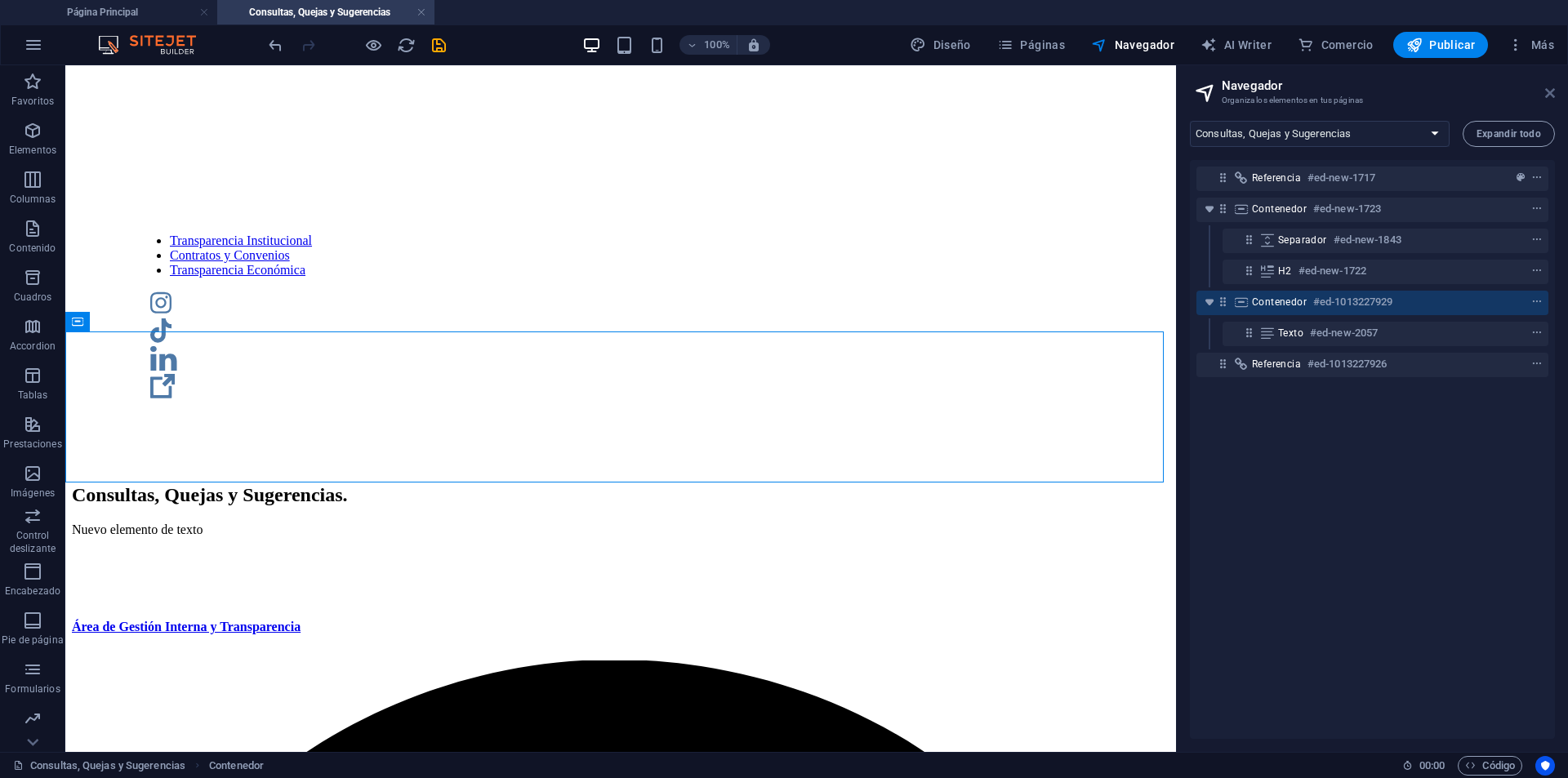
click at [1553, 91] on icon at bounding box center [1550, 93] width 10 height 13
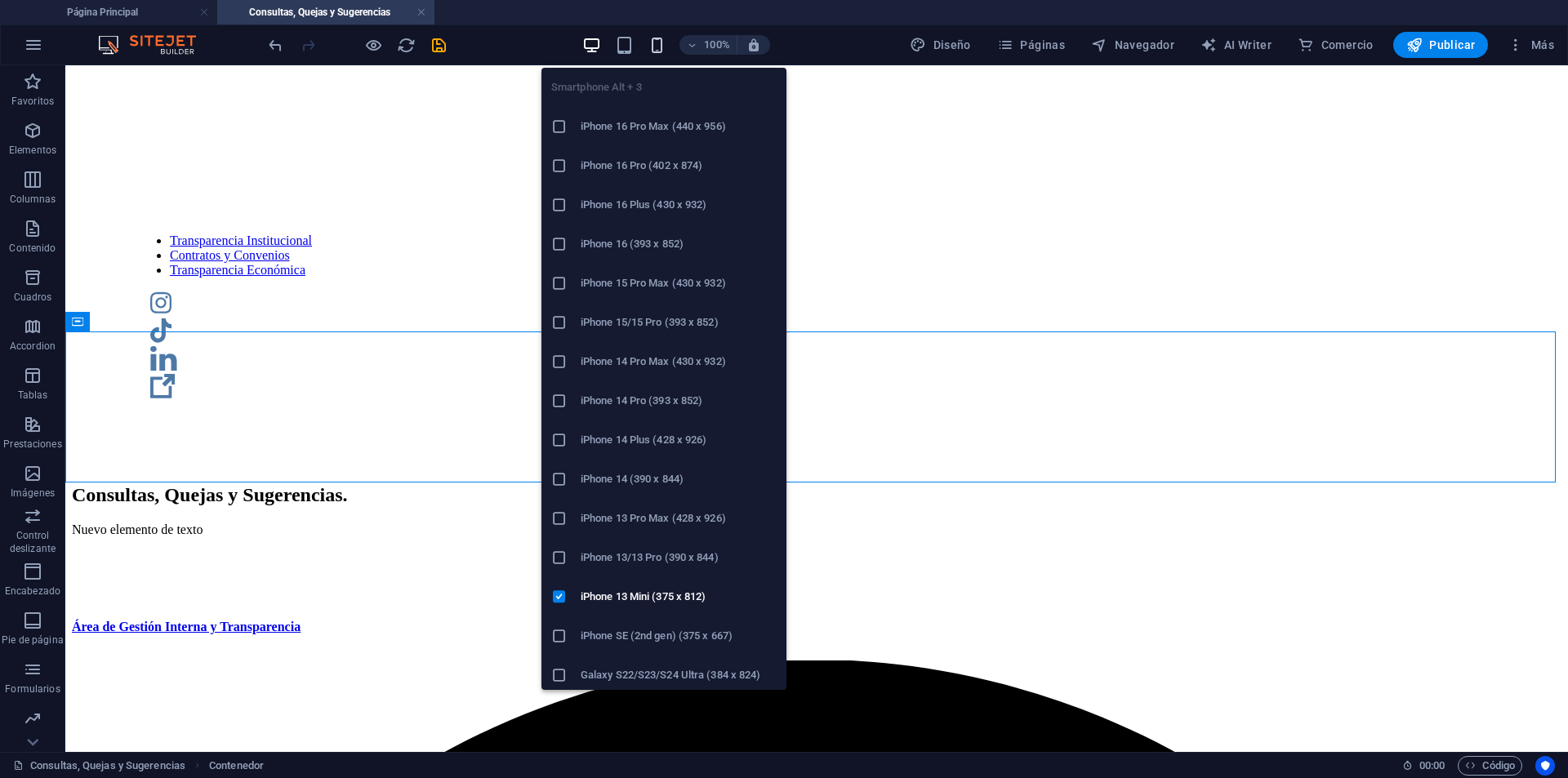
click at [656, 39] on icon "button" at bounding box center [657, 46] width 19 height 19
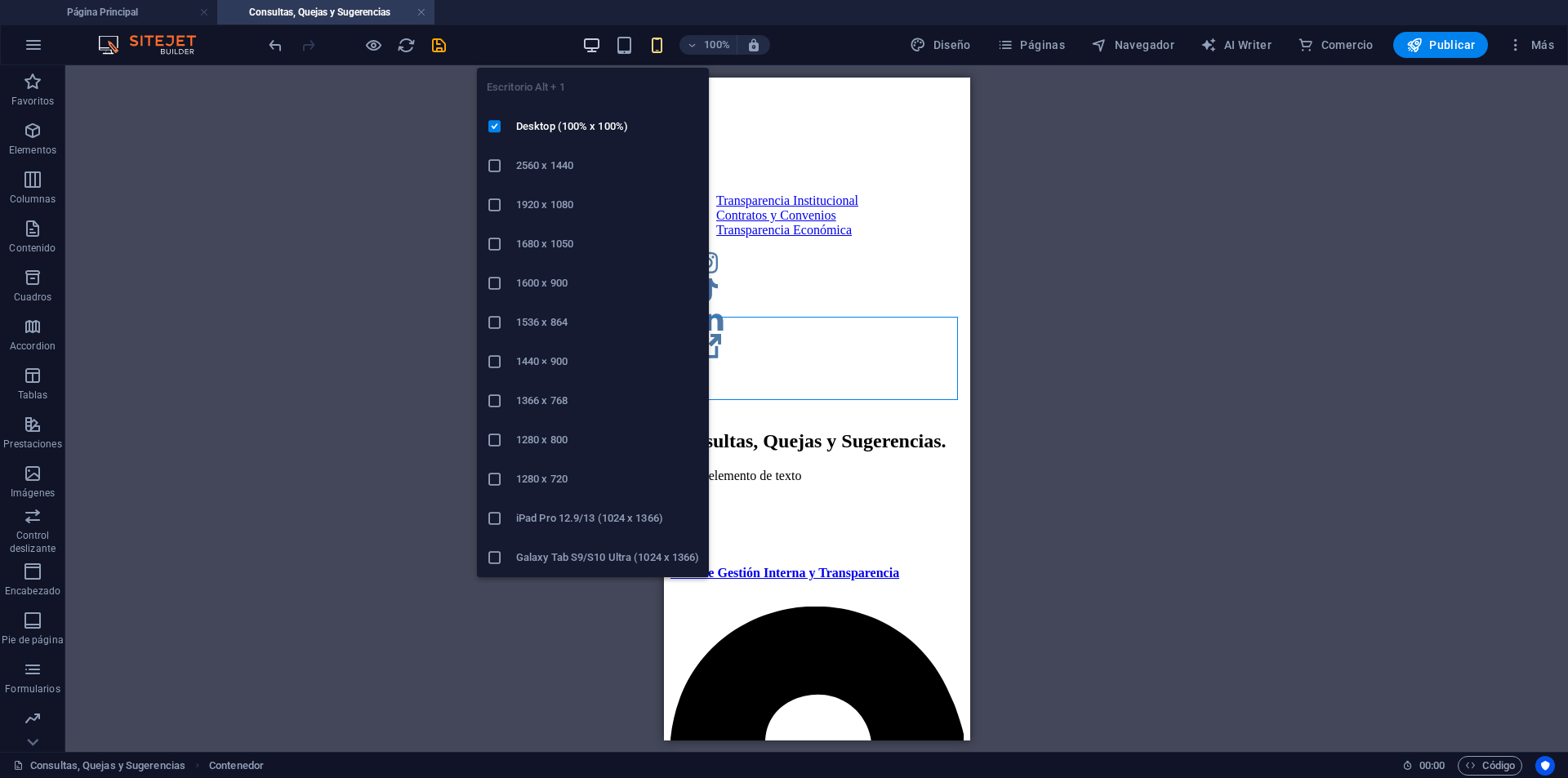
click at [589, 36] on icon "button" at bounding box center [592, 46] width 19 height 19
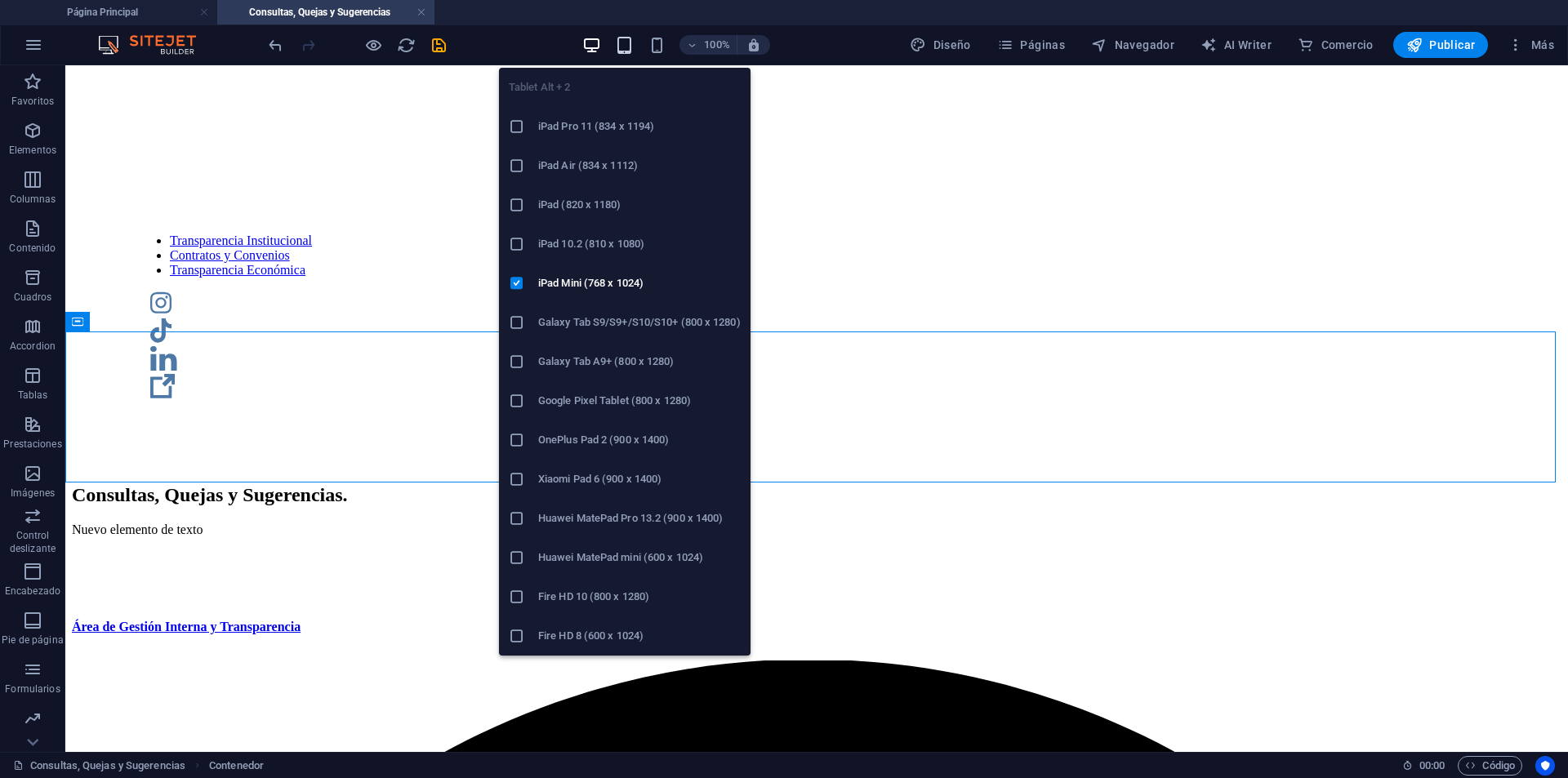
click at [632, 47] on icon "button" at bounding box center [625, 46] width 19 height 19
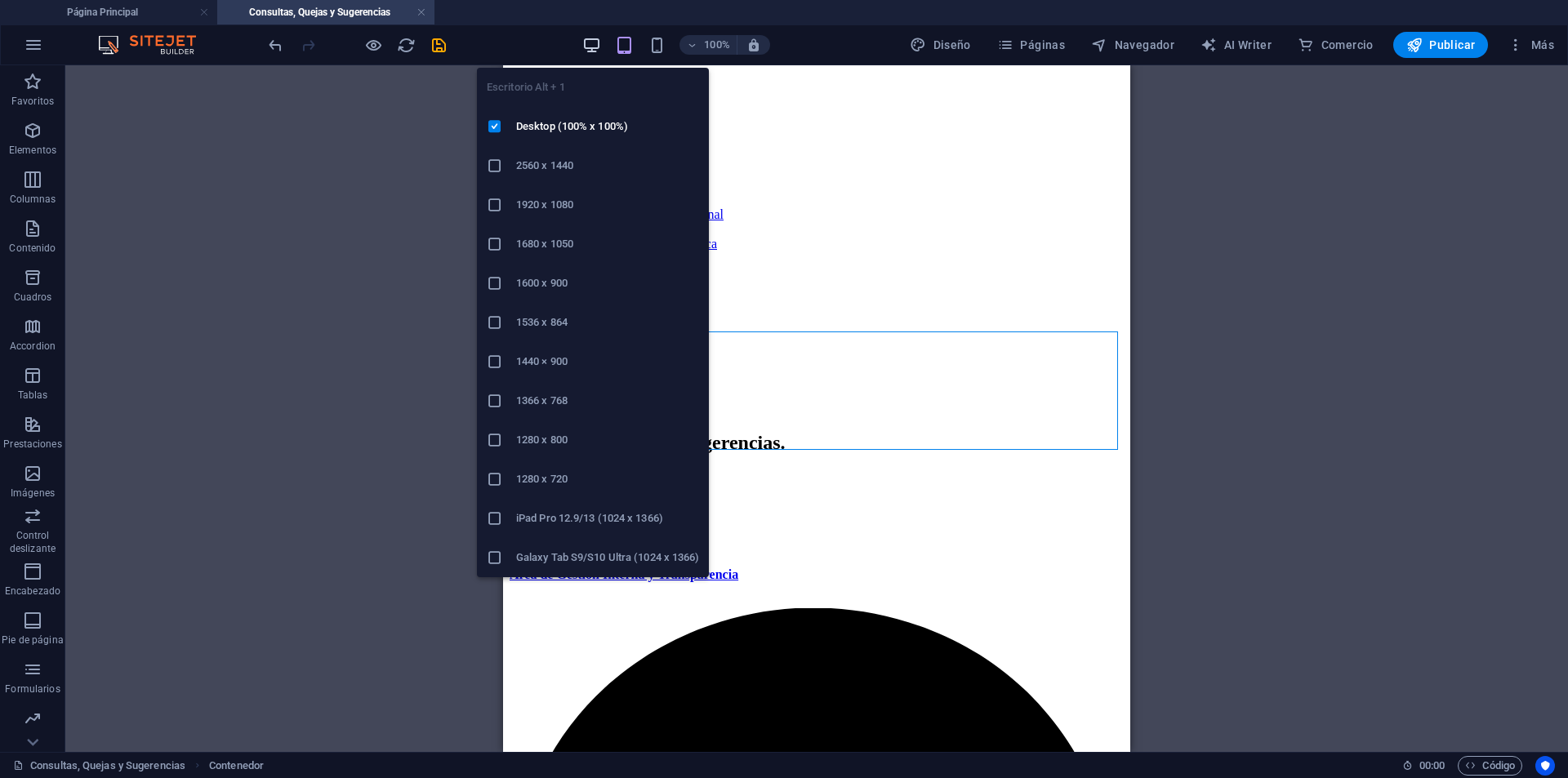
click at [598, 47] on icon "button" at bounding box center [592, 46] width 19 height 19
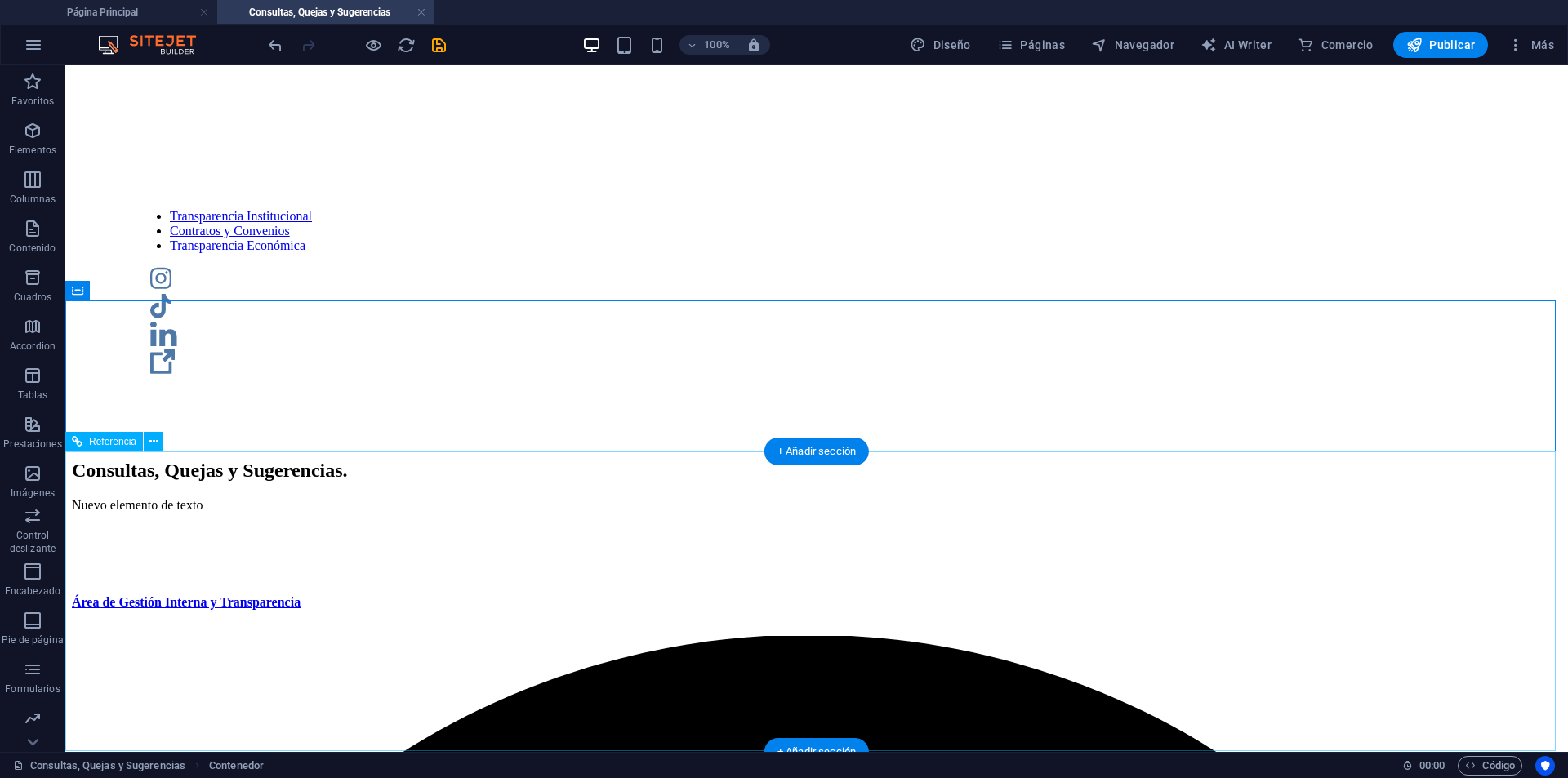
scroll to position [31, 0]
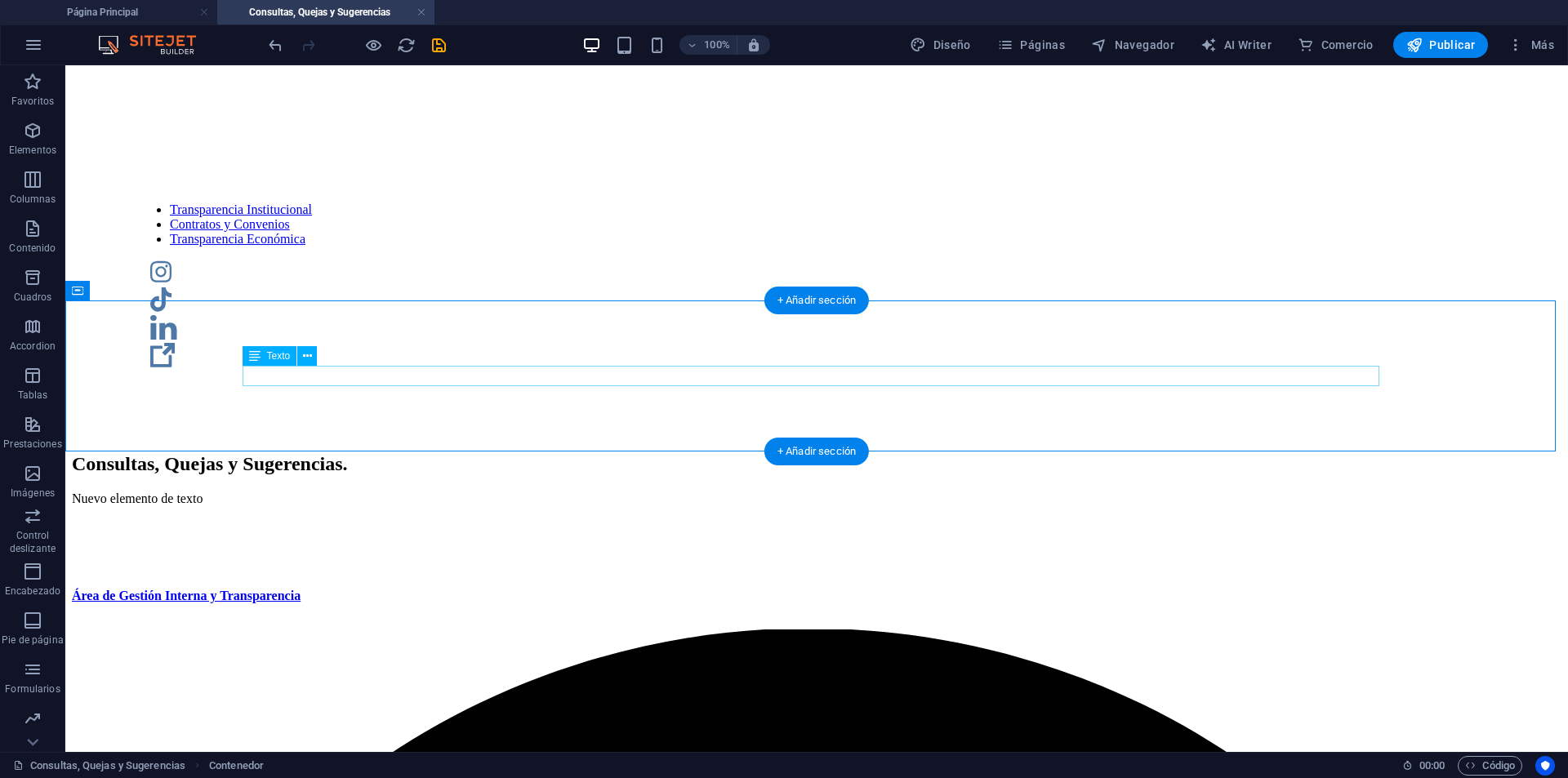
click at [349, 491] on div "Nuevo elemento de texto" at bounding box center [816, 498] width 1490 height 14
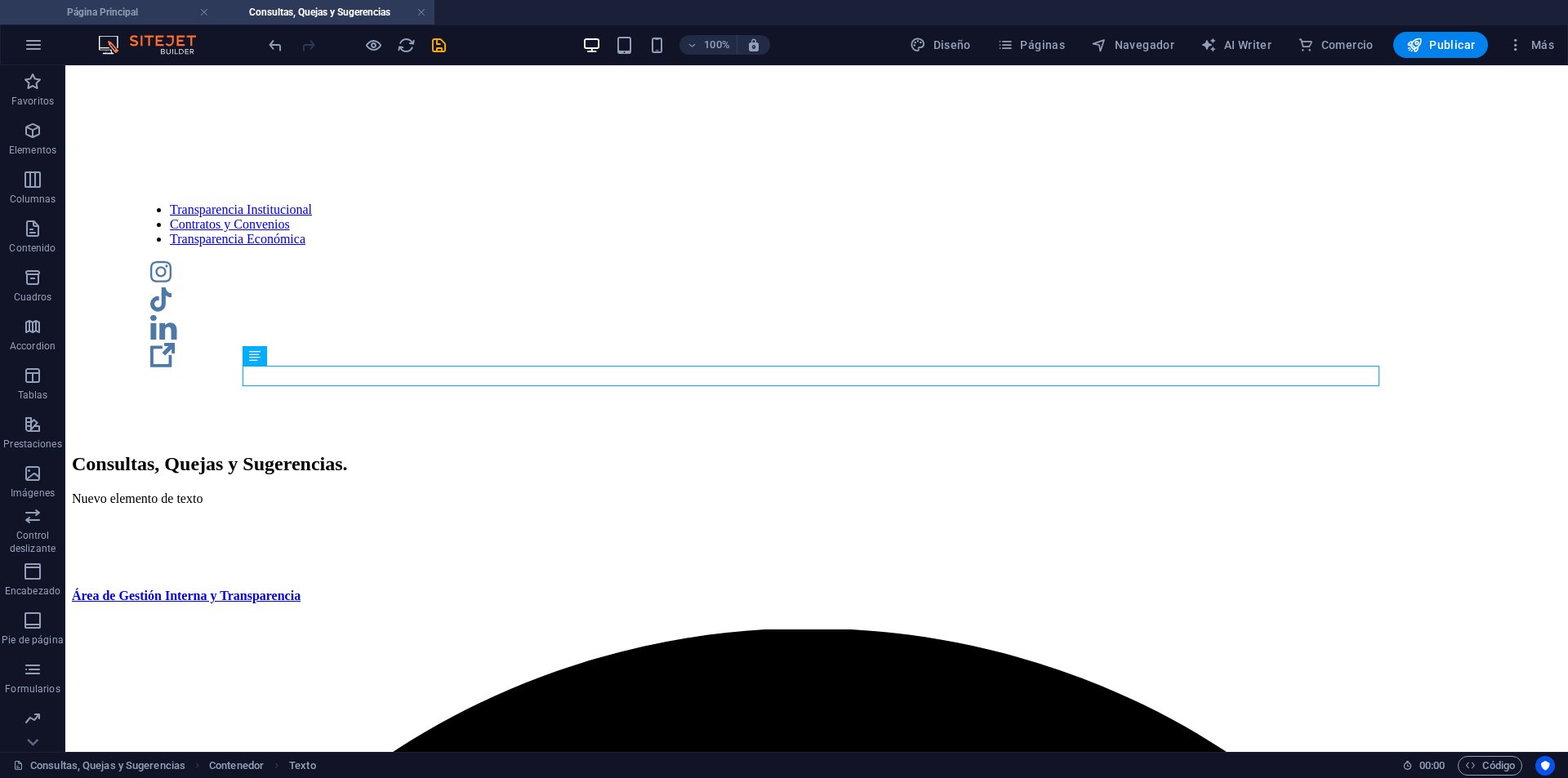
click at [141, 8] on h4 "Página Principal" at bounding box center [109, 11] width 217 height 18
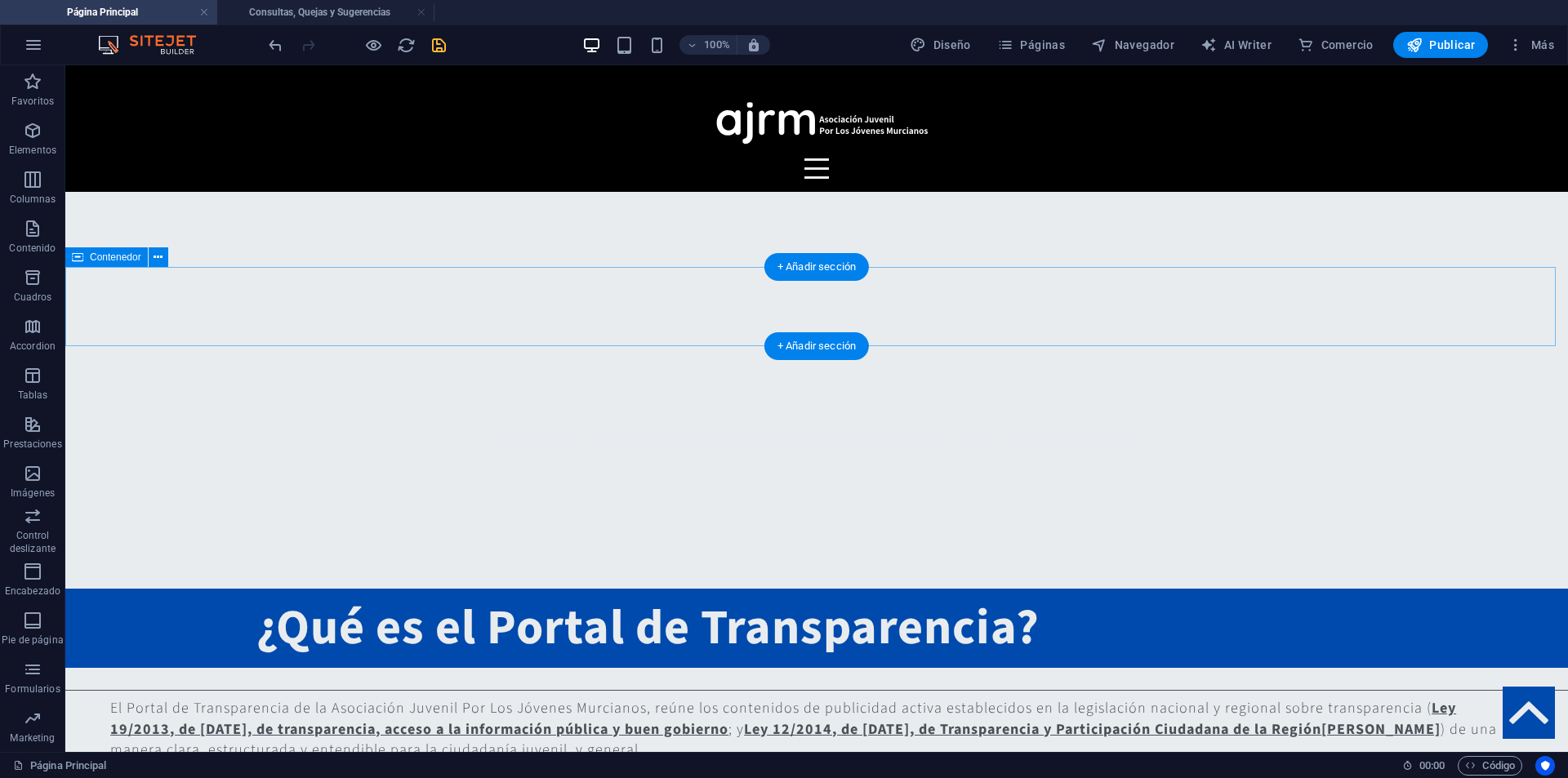
scroll to position [327, 0]
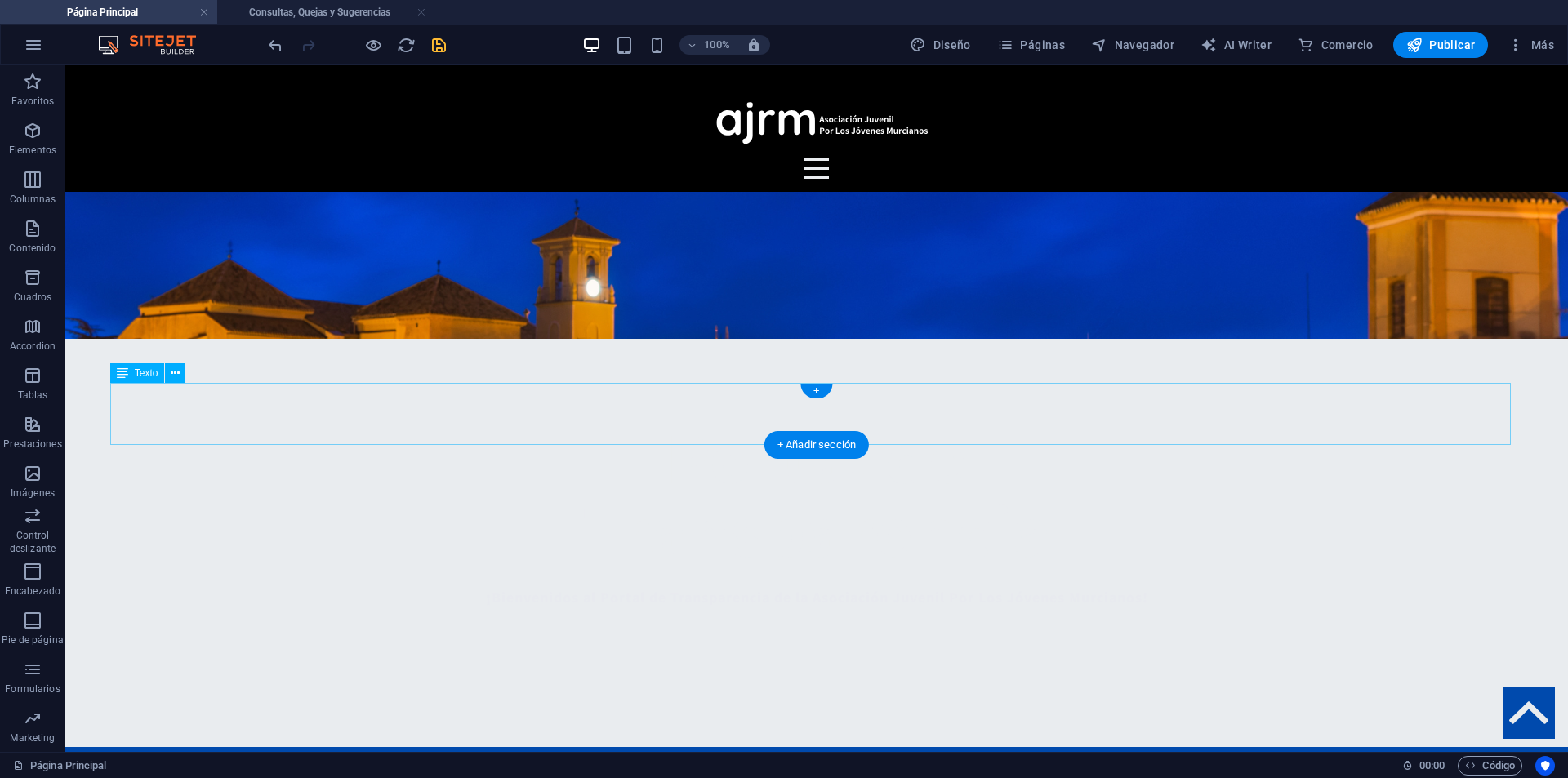
click at [44, 131] on span "Elementos" at bounding box center [32, 140] width 66 height 39
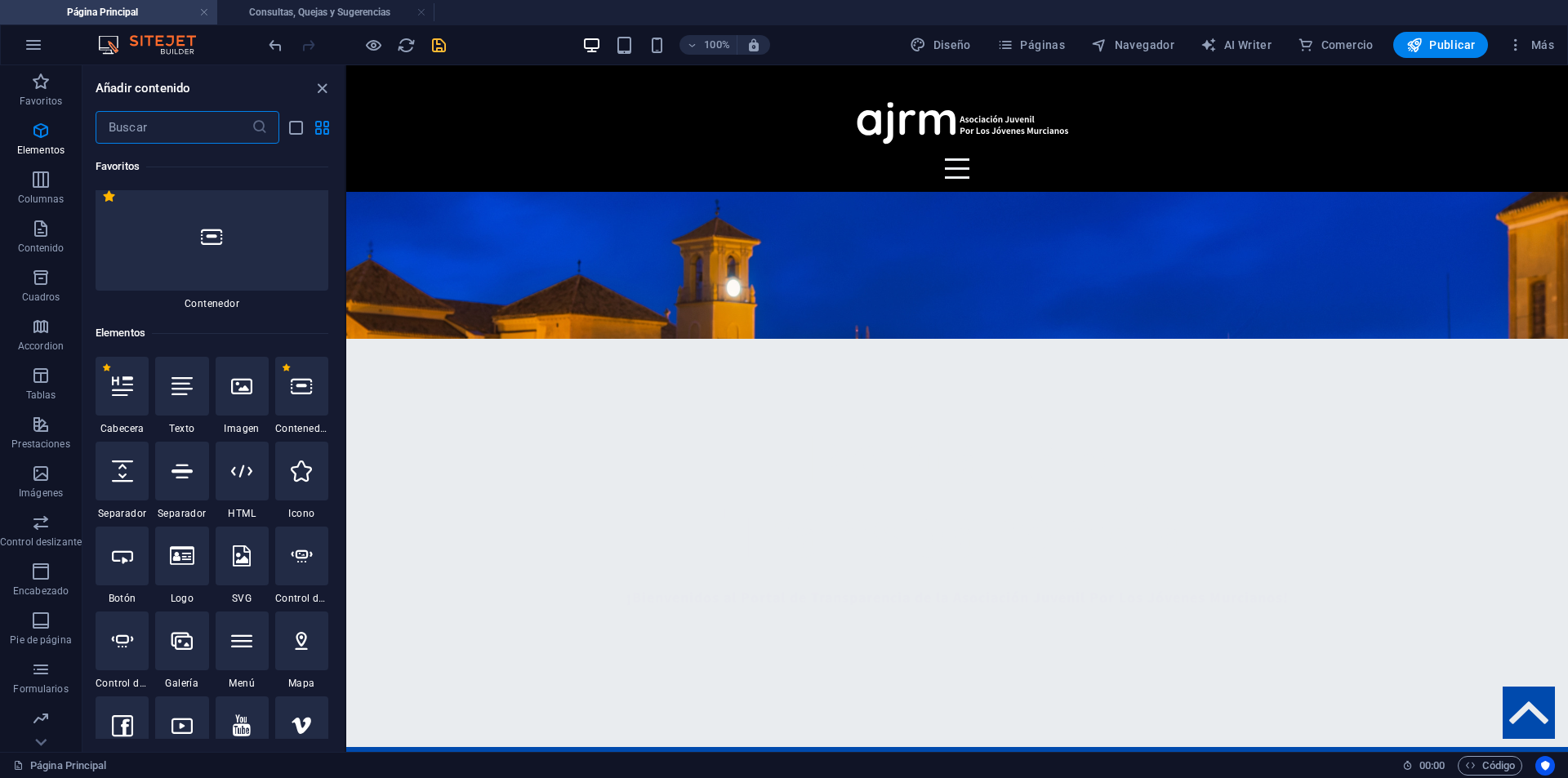
scroll to position [0, 0]
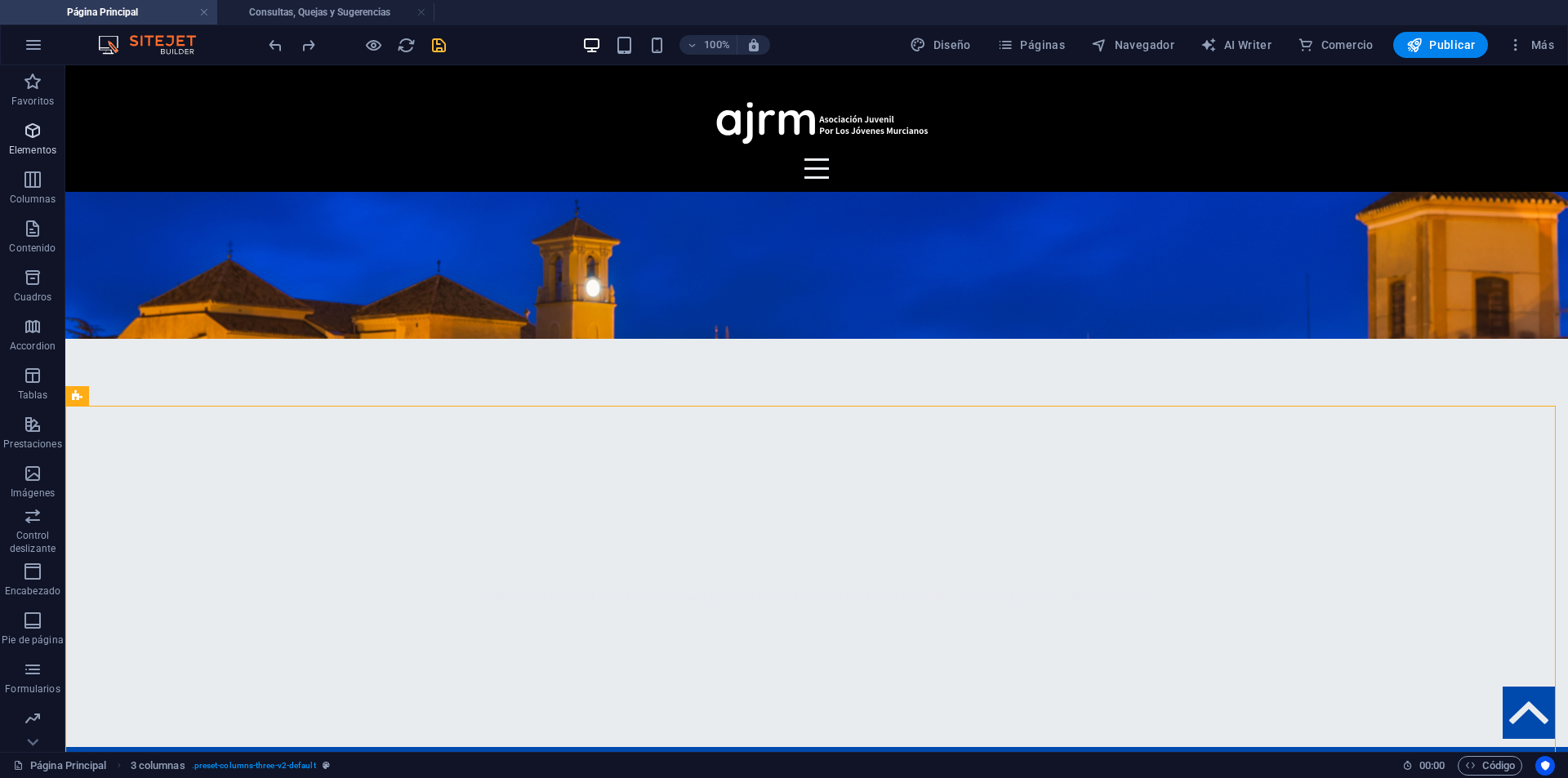
click at [37, 129] on icon "button" at bounding box center [32, 130] width 20 height 20
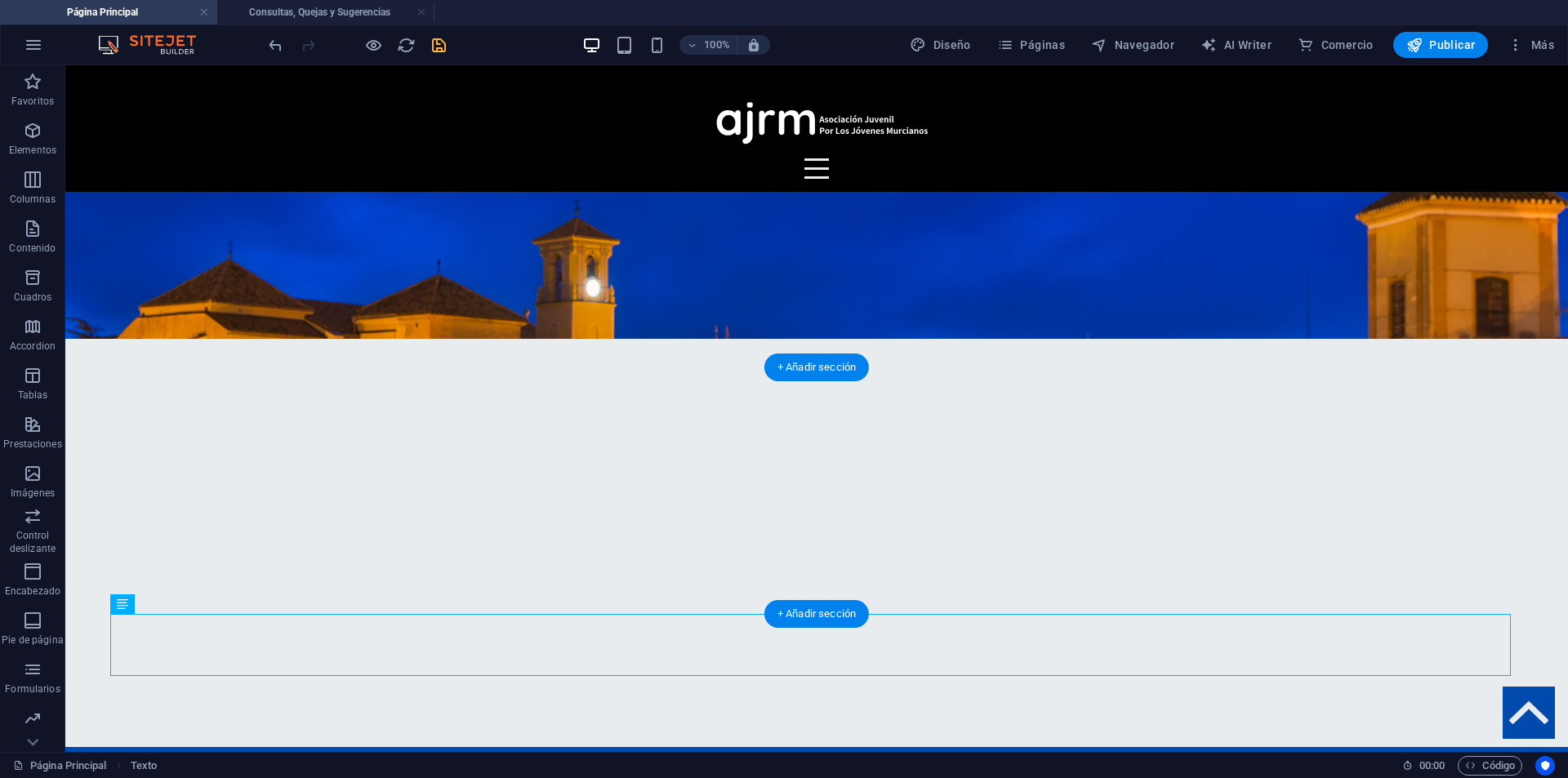
drag, startPoint x: 569, startPoint y: 637, endPoint x: 656, endPoint y: 477, distance: 182.1
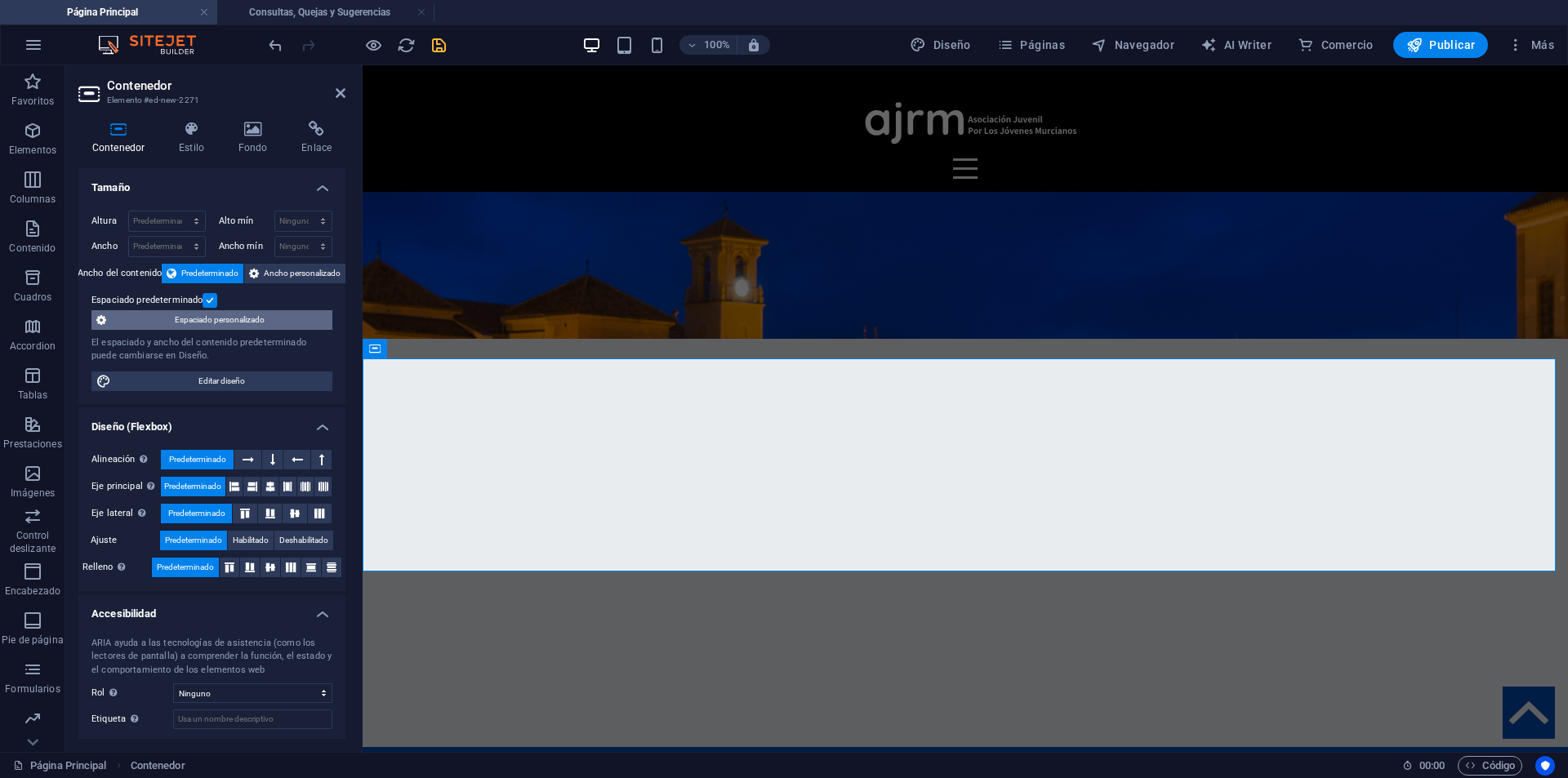
click at [210, 319] on span "Espaciado personalizado" at bounding box center [219, 320] width 216 height 20
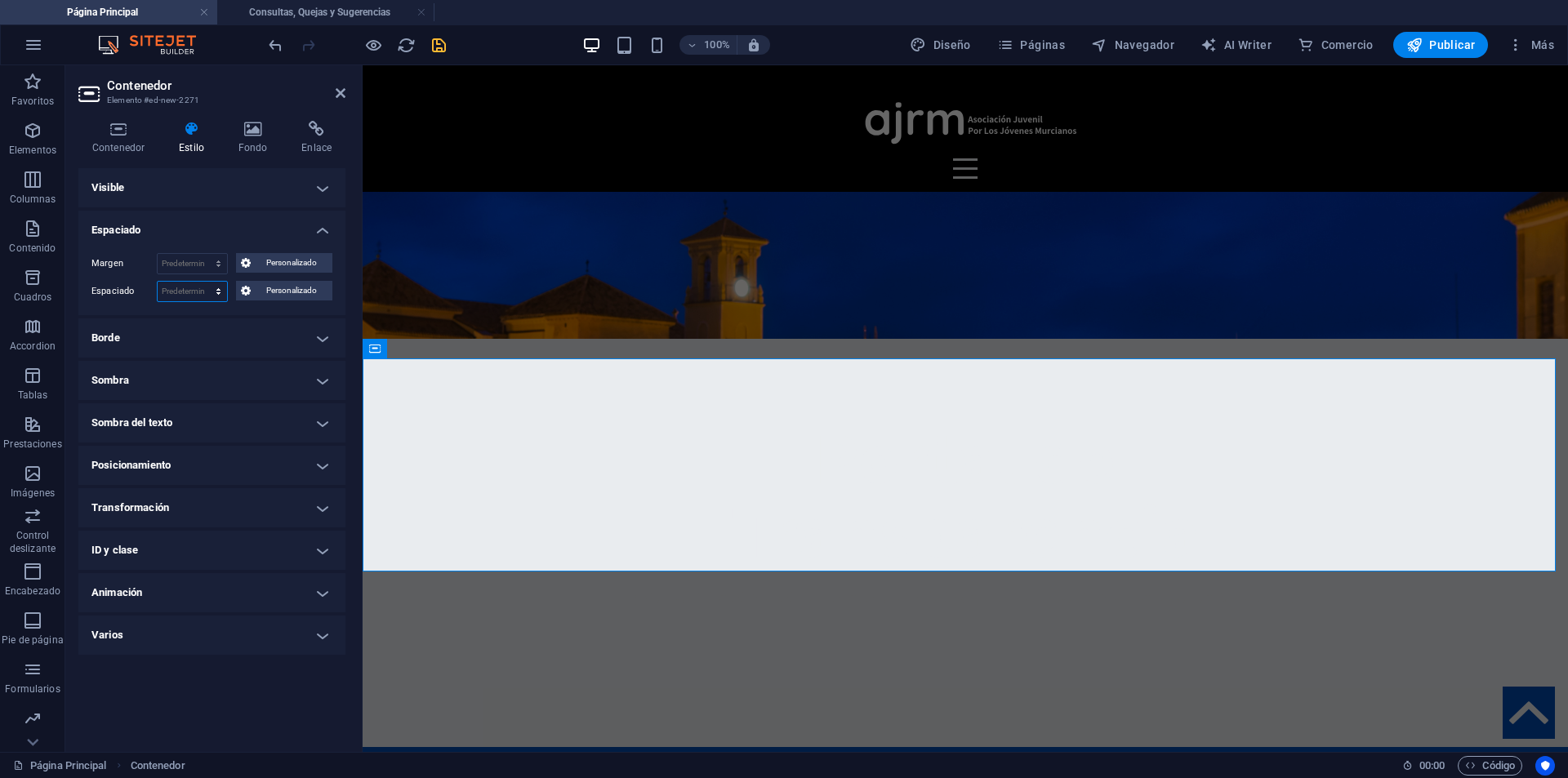
click at [219, 296] on select "Predeterminado px rem % vh vw Personalizado" at bounding box center [192, 291] width 69 height 20
select select "px"
click at [204, 282] on select "Predeterminado px rem % vh vw Personalizado" at bounding box center [192, 291] width 69 height 20
type input "0"
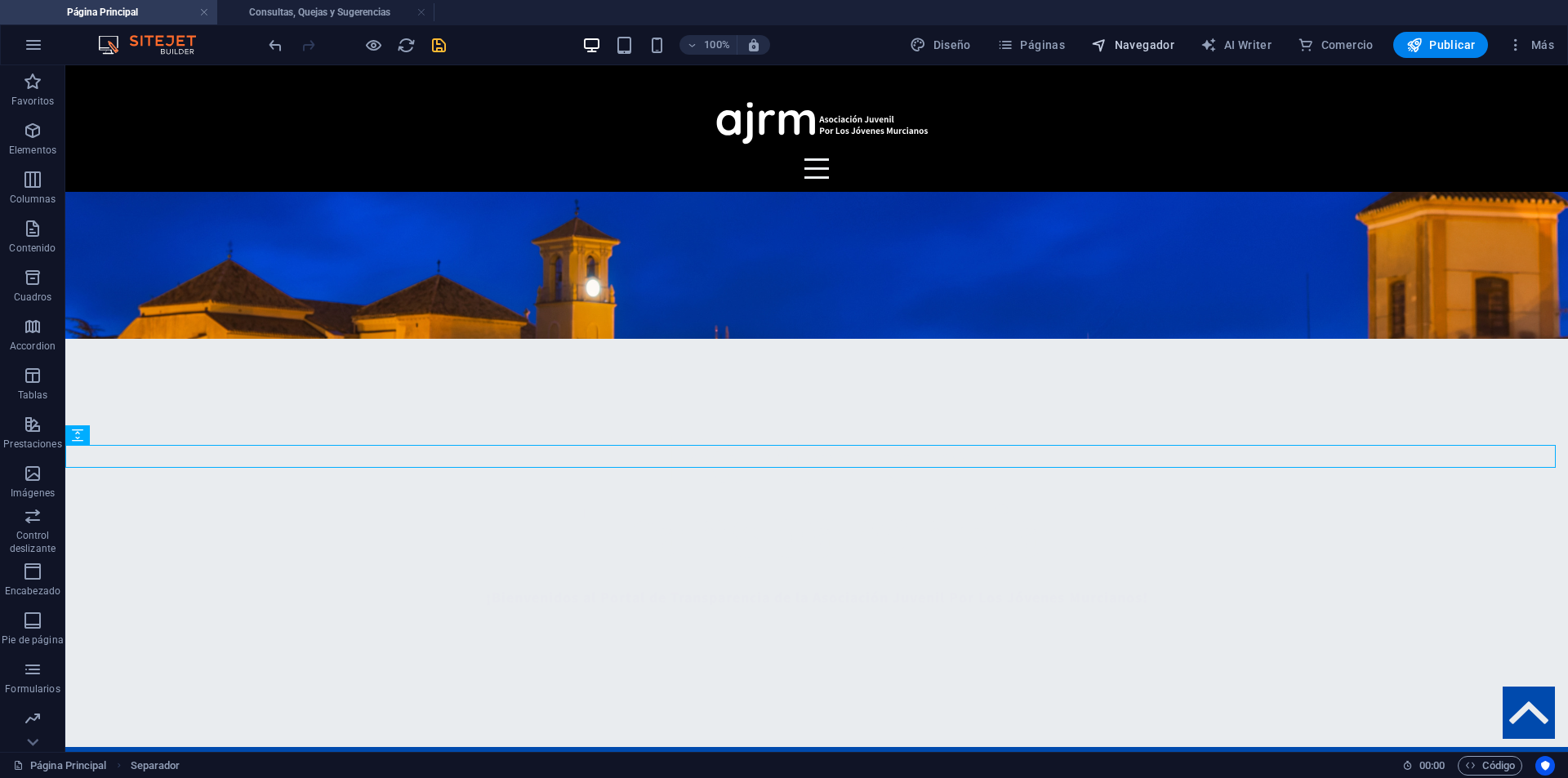
click at [1122, 41] on span "Navegador" at bounding box center [1132, 45] width 83 height 16
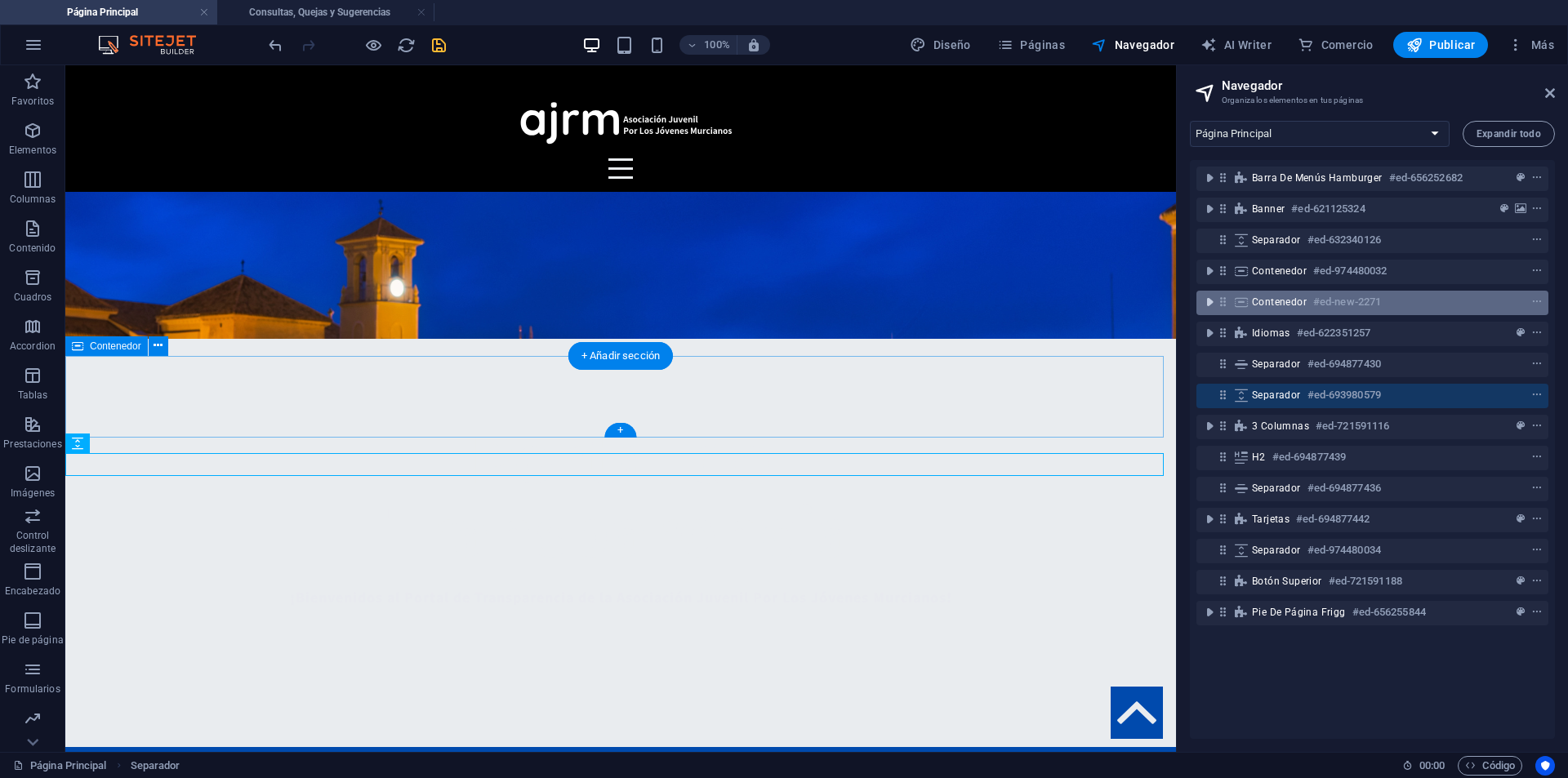
click at [1201, 303] on icon "toggle-expand" at bounding box center [1209, 302] width 16 height 16
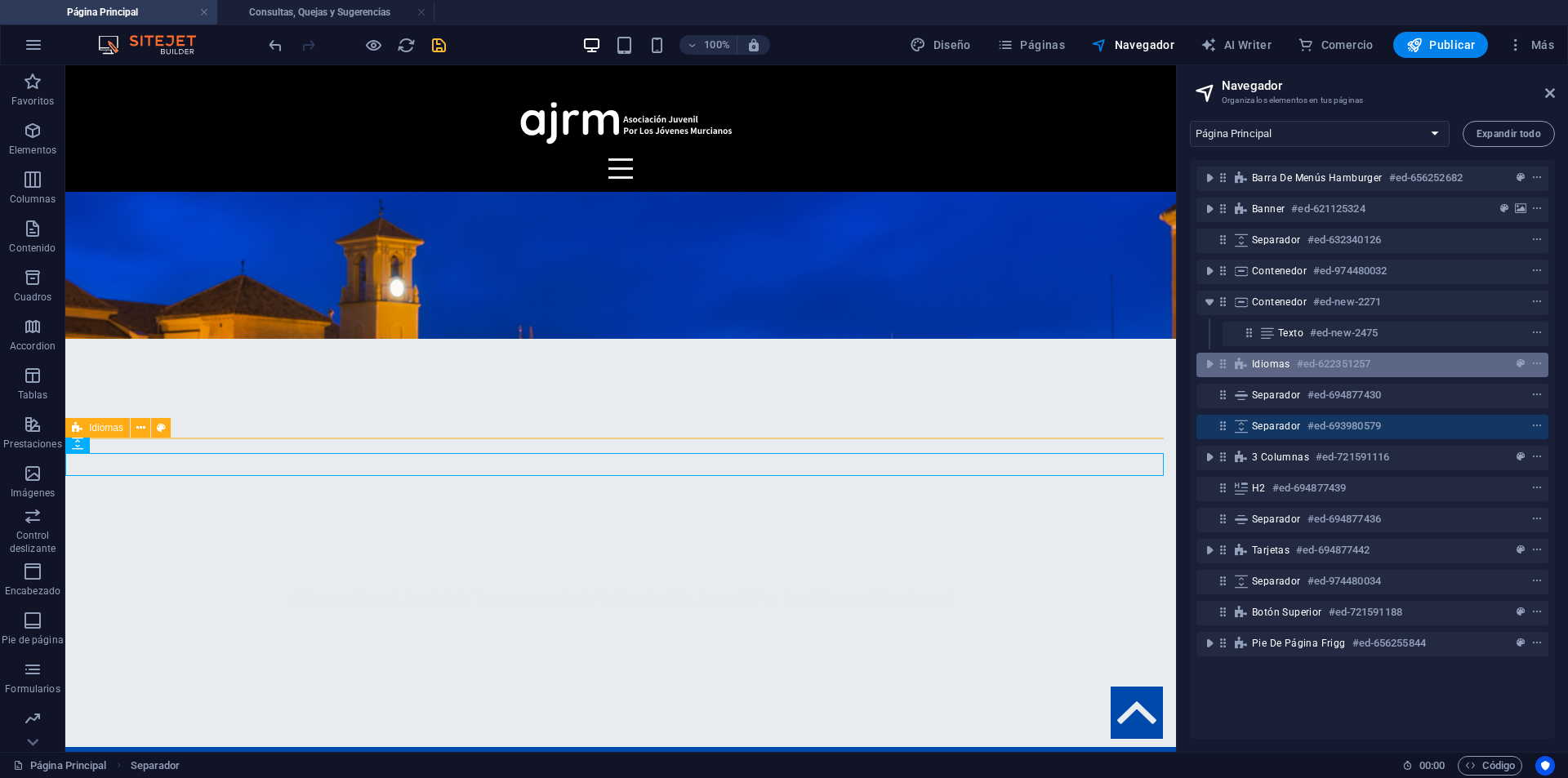
click at [1309, 366] on h6 "#ed-622351257" at bounding box center [1333, 364] width 73 height 20
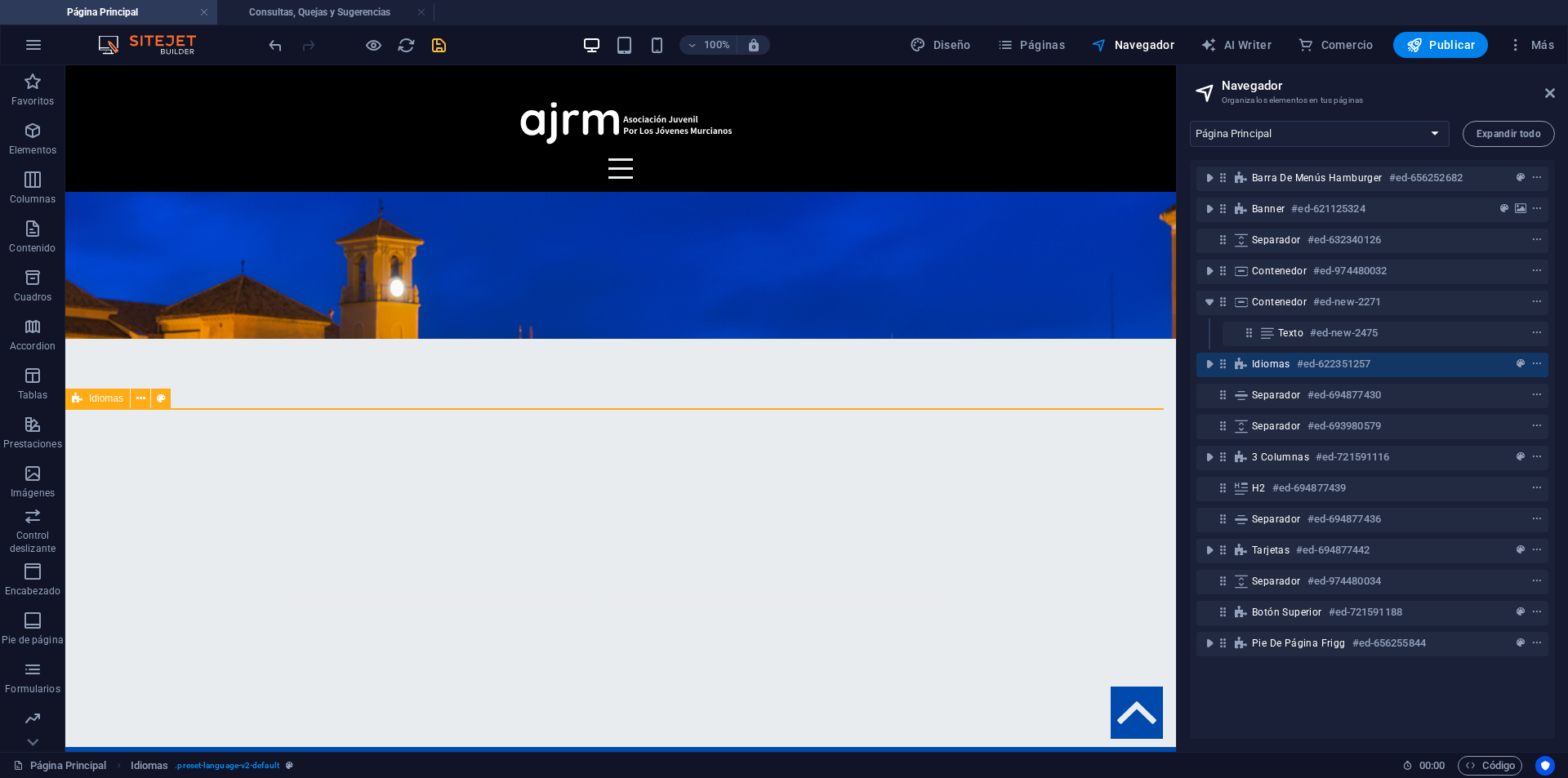
scroll to position [356, 0]
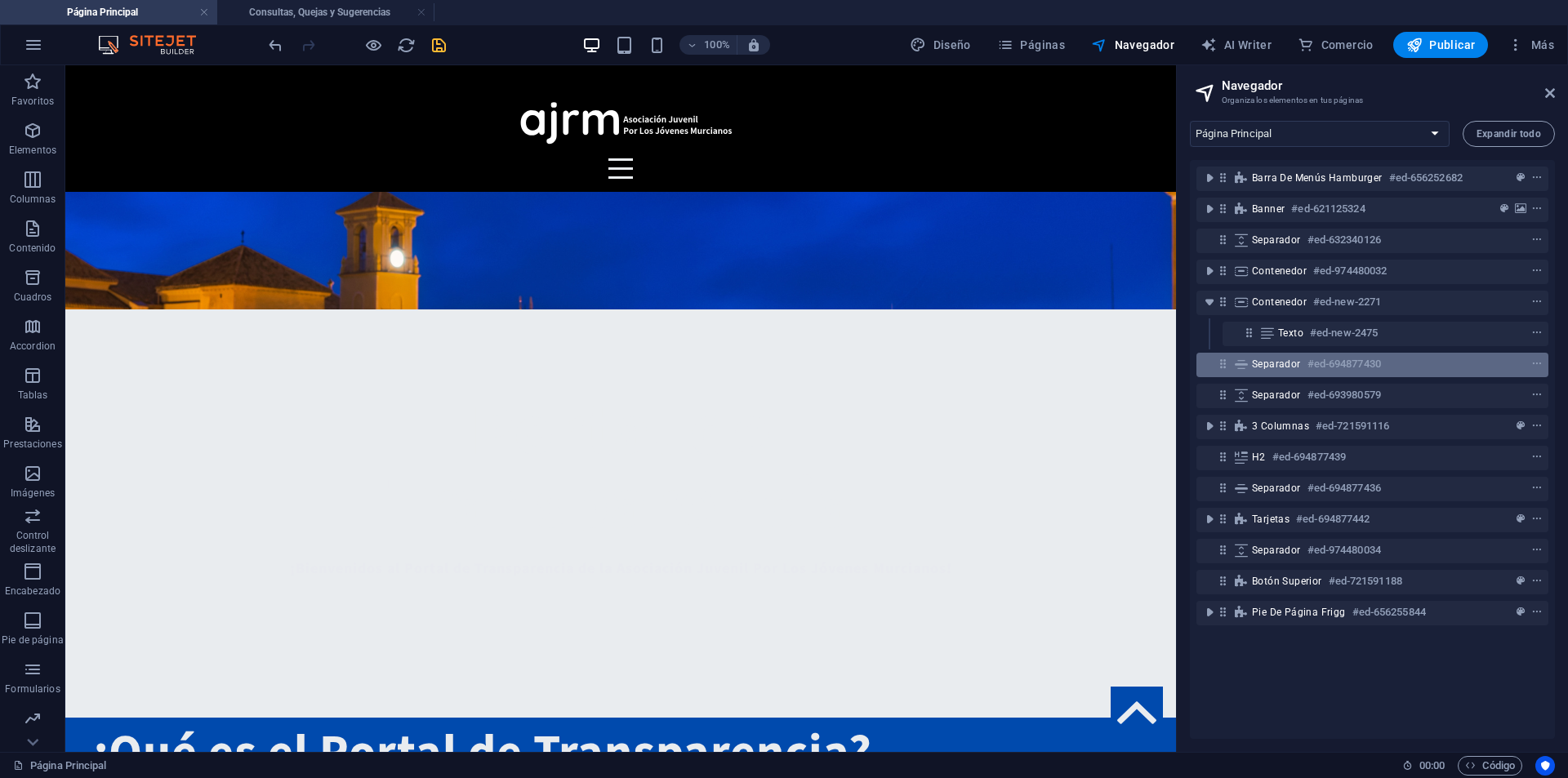
click at [1260, 368] on span "Separador" at bounding box center [1276, 365] width 49 height 13
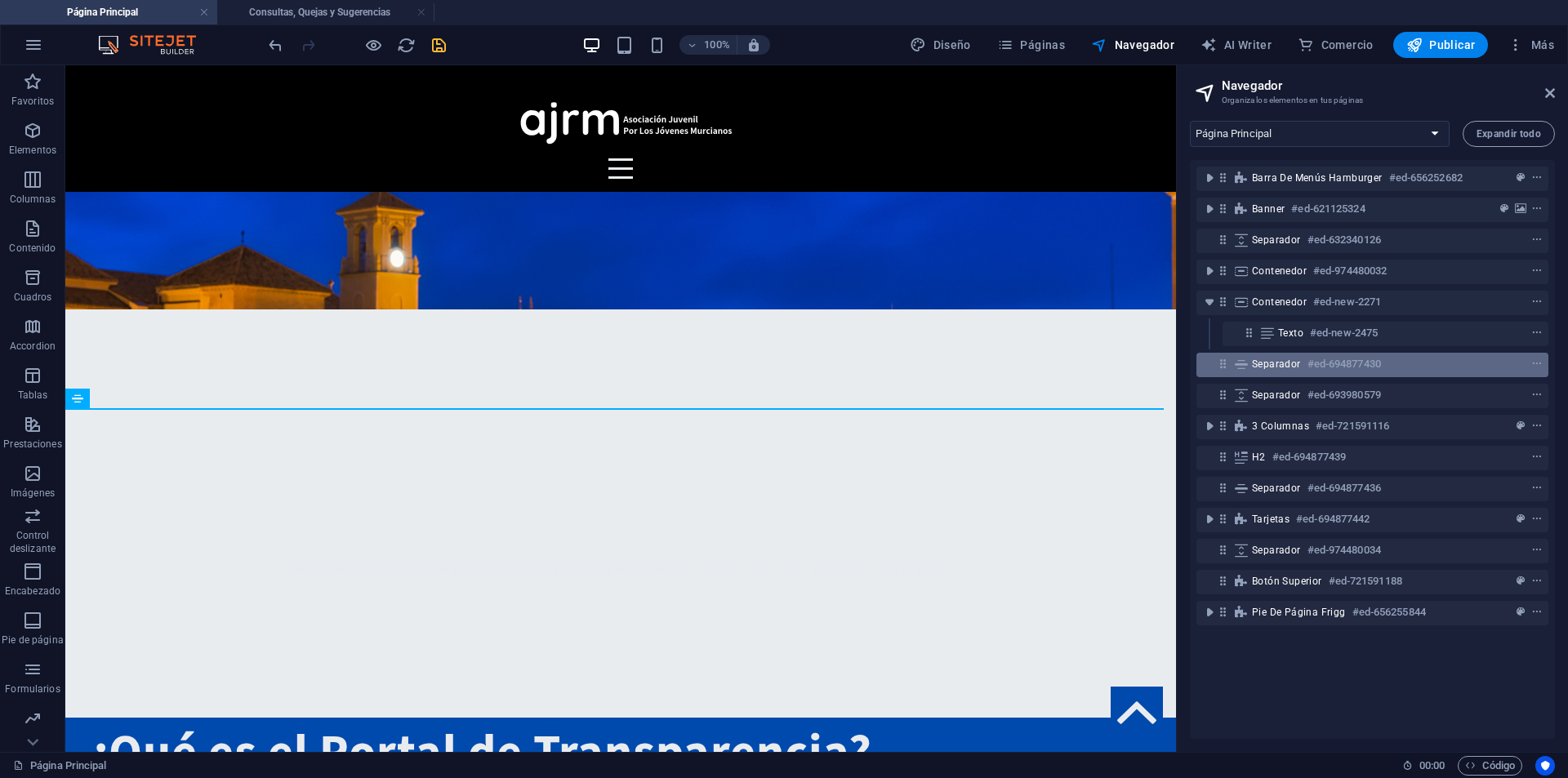
scroll to position [364, 0]
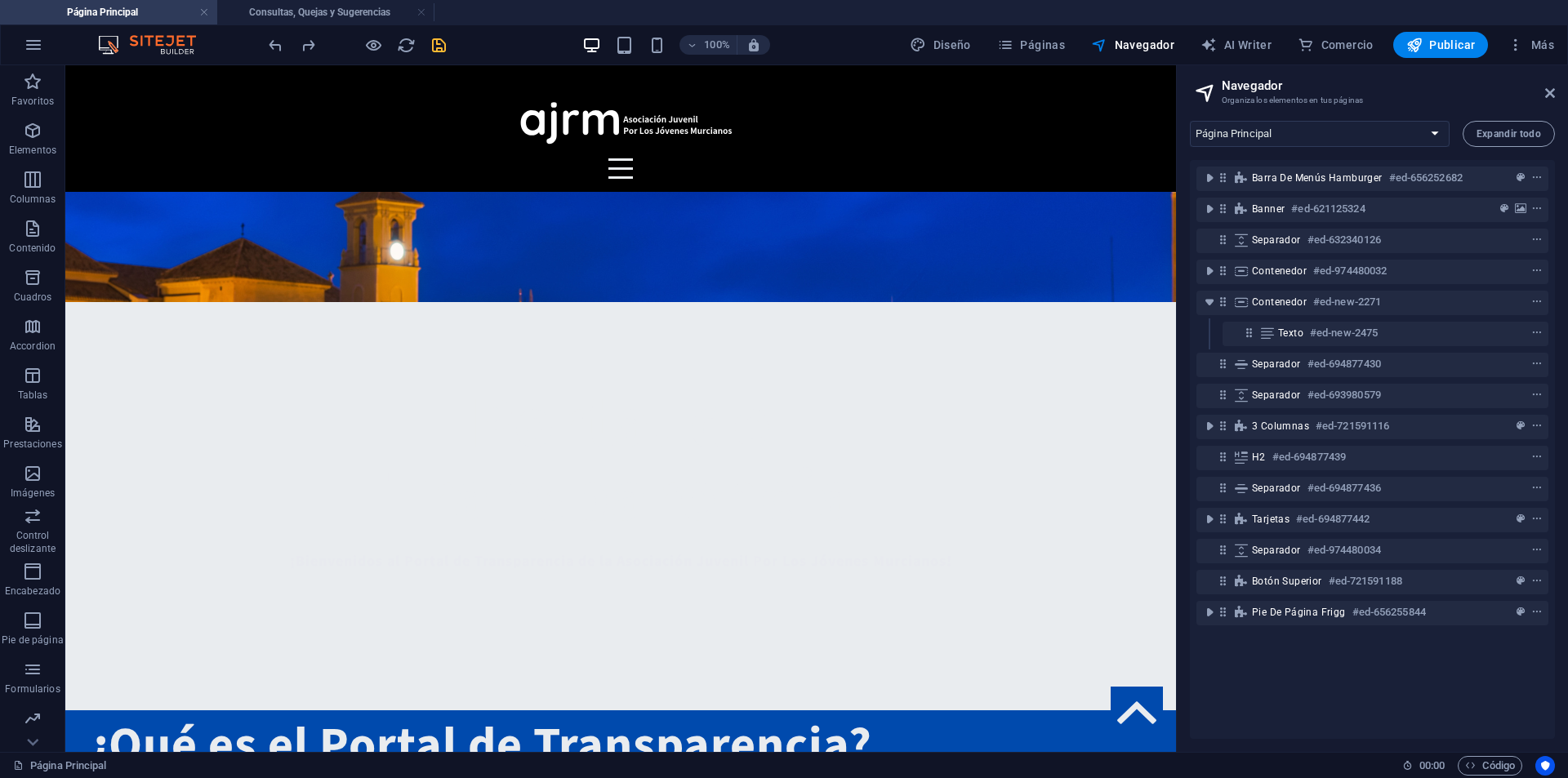
click at [1557, 89] on aside "Navegador Organiza los elementos en tus páginas Página Principal Transparencia …" at bounding box center [1372, 409] width 392 height 687
click at [1552, 89] on icon at bounding box center [1550, 93] width 10 height 13
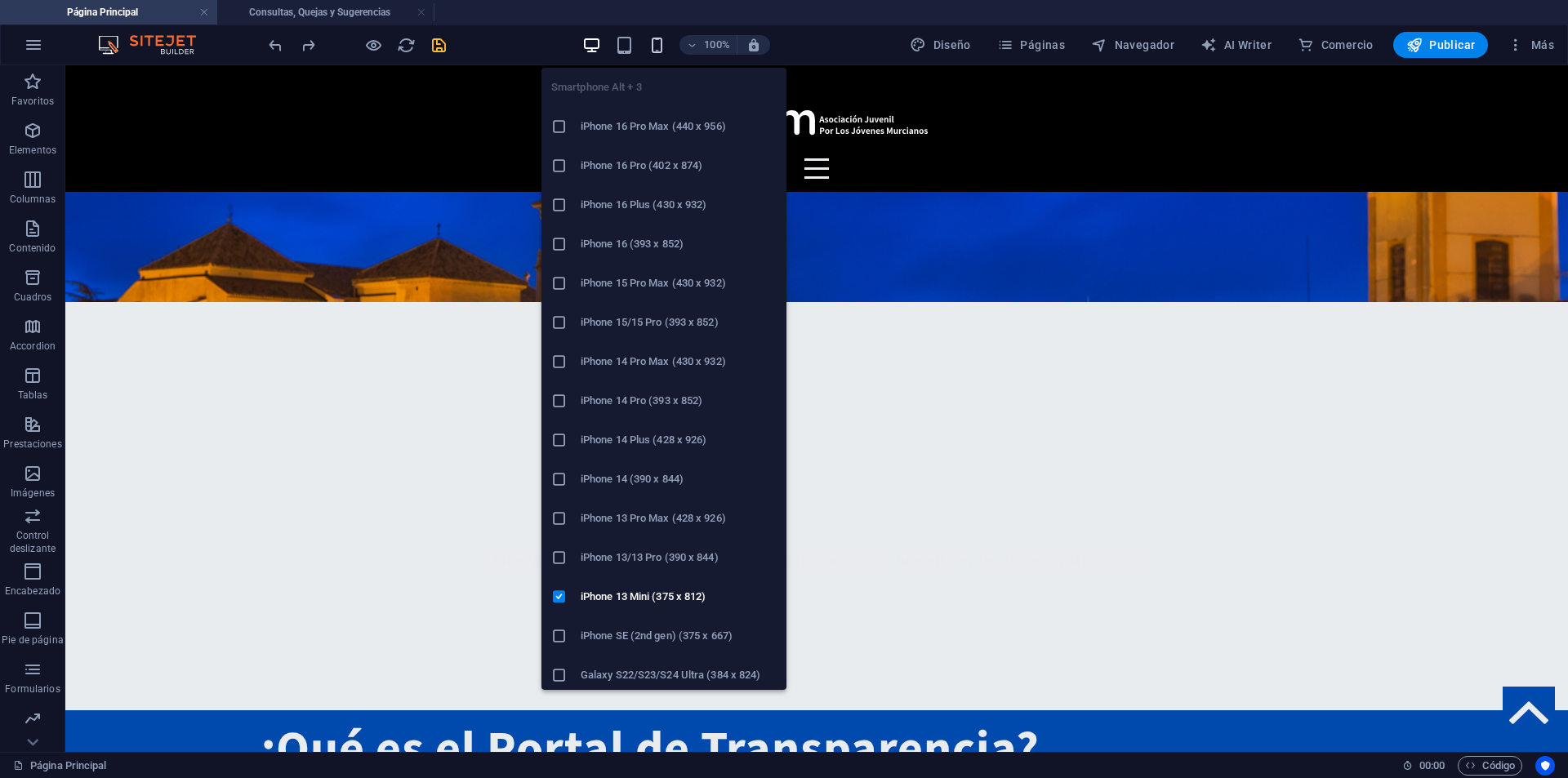
click at [655, 40] on icon "button" at bounding box center [657, 46] width 19 height 19
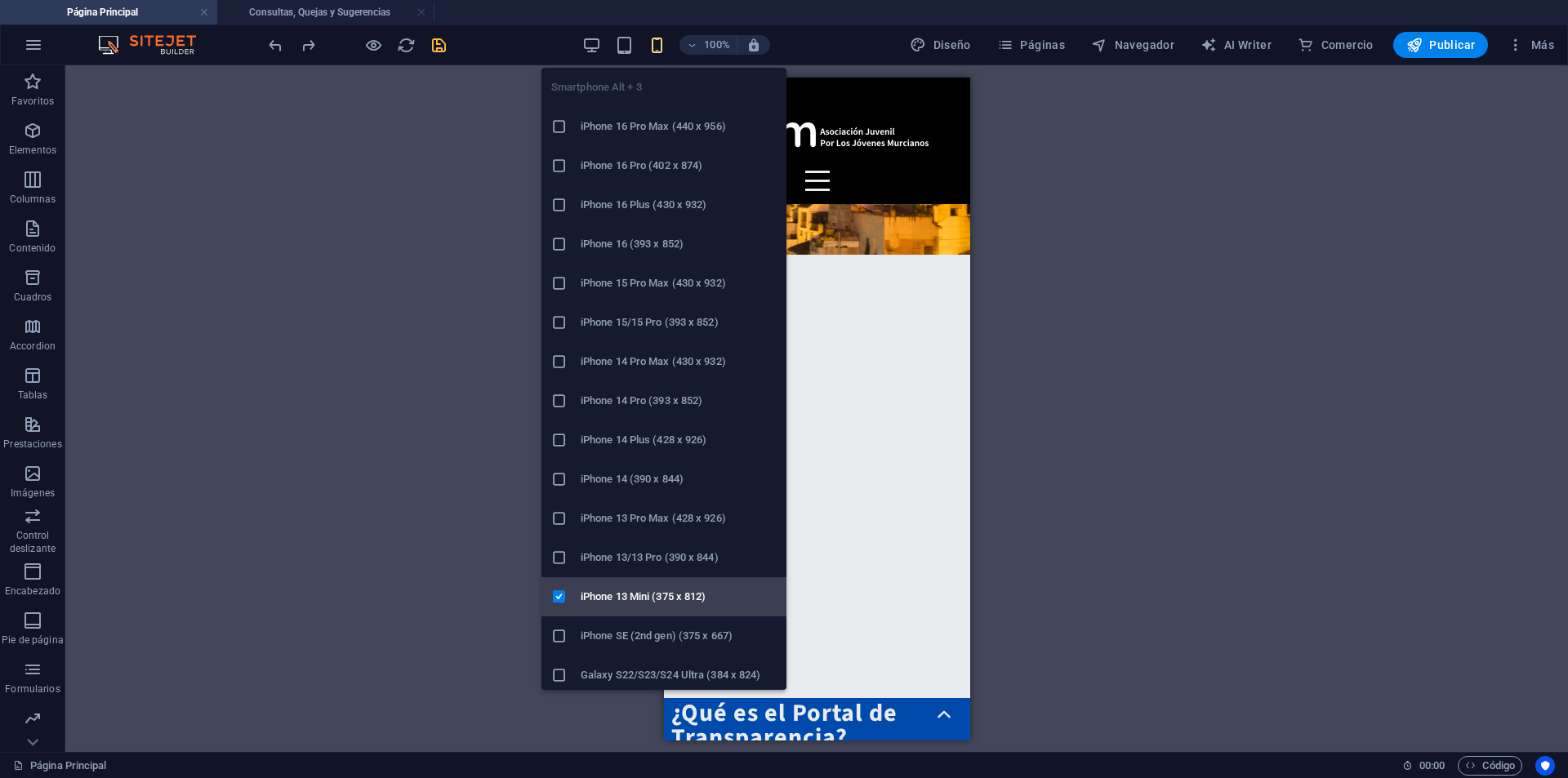
click at [595, 589] on h6 "iPhone 13 Mini (375 x 812)" at bounding box center [679, 597] width 196 height 20
click at [661, 42] on icon "button" at bounding box center [657, 46] width 19 height 19
click at [652, 175] on li "iPhone 16 Pro (402 x 874)" at bounding box center [664, 166] width 245 height 39
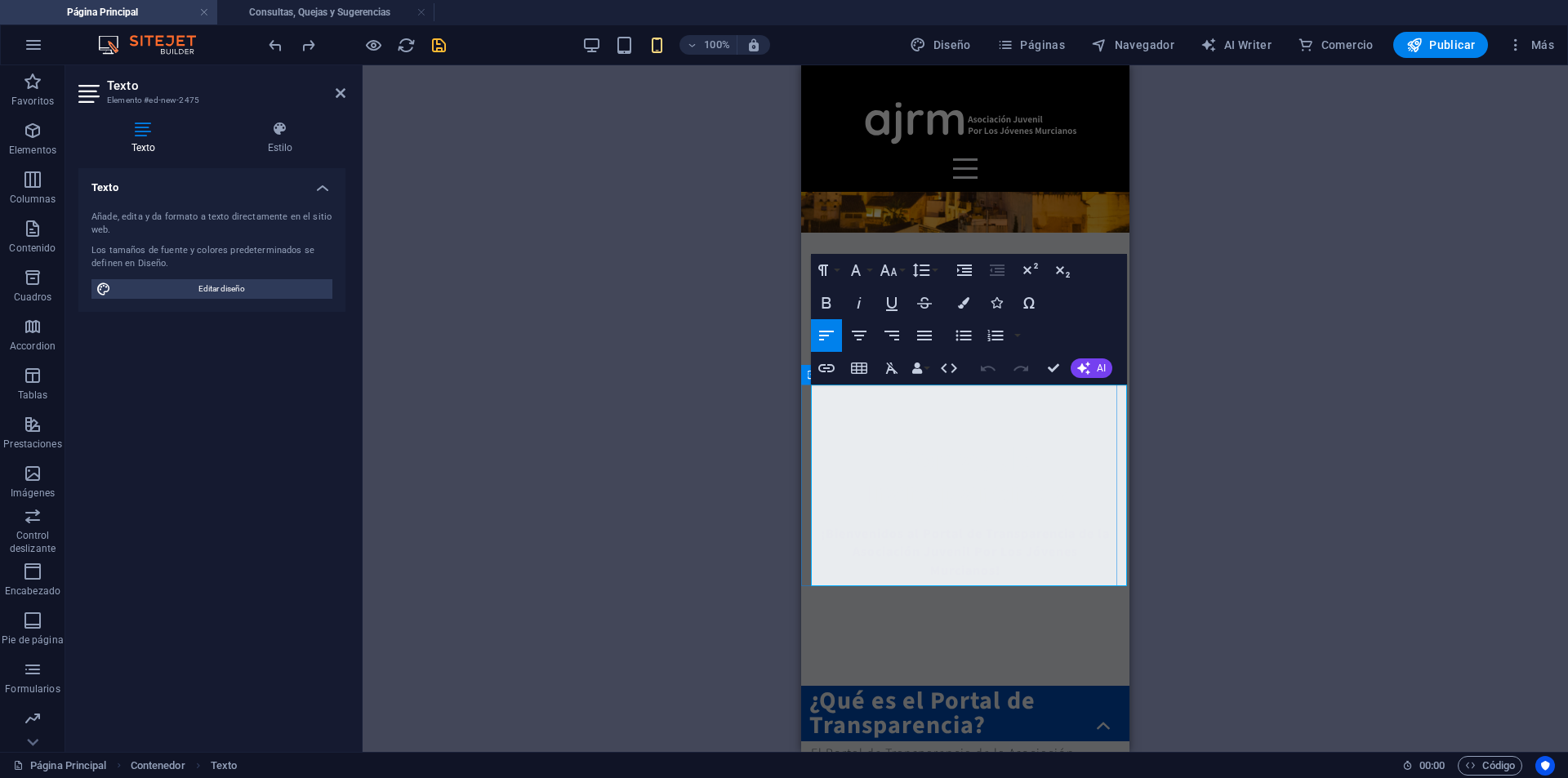
select select "px"
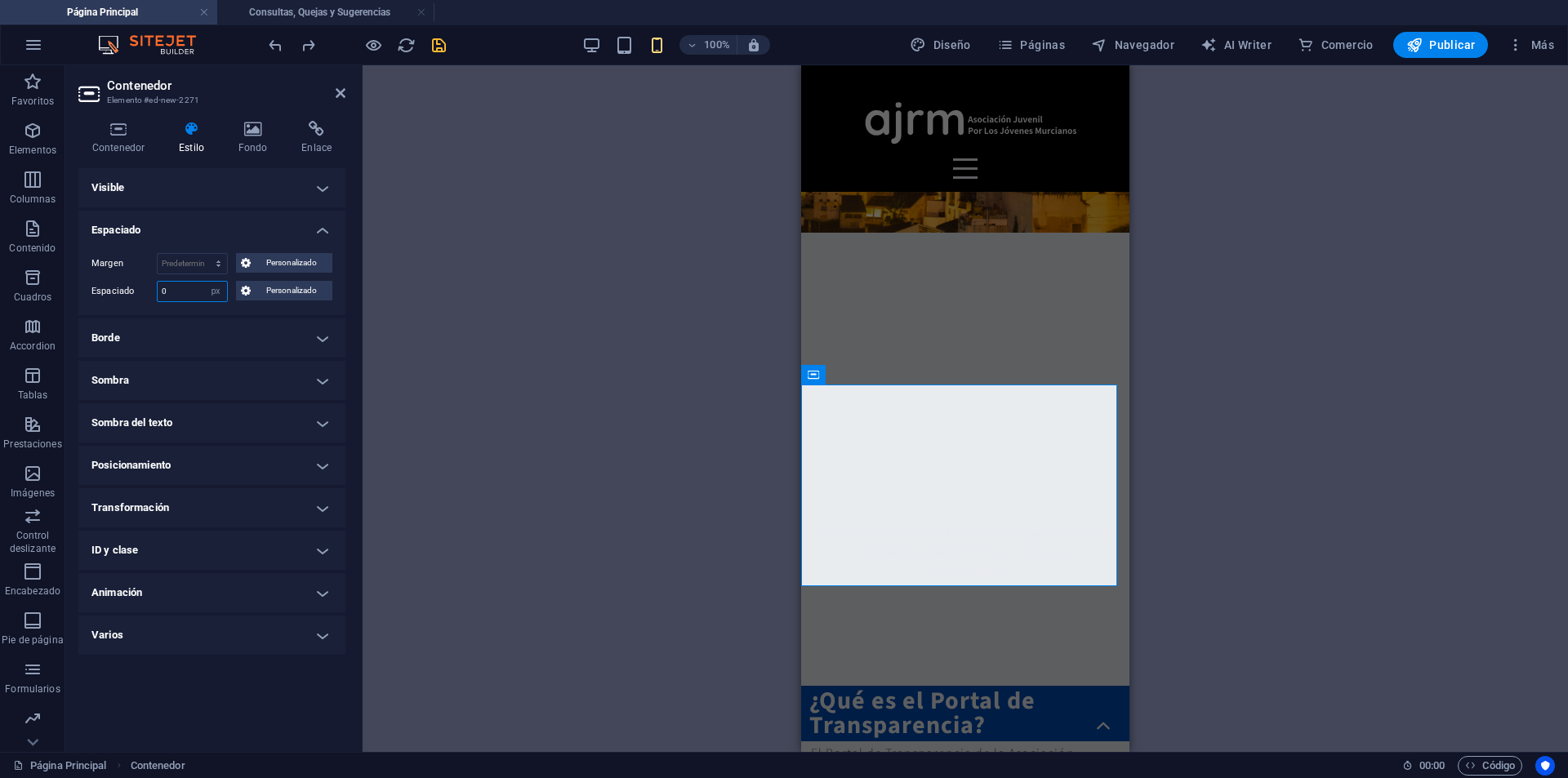
click at [192, 290] on input "0" at bounding box center [192, 291] width 69 height 20
click at [184, 266] on select "Predeterminado automático px % rem vw vh Personalizado" at bounding box center [192, 264] width 69 height 20
select select "px"
click at [204, 254] on select "Predeterminado automático px % rem vw vh Personalizado" at bounding box center [192, 264] width 69 height 20
type input "0"
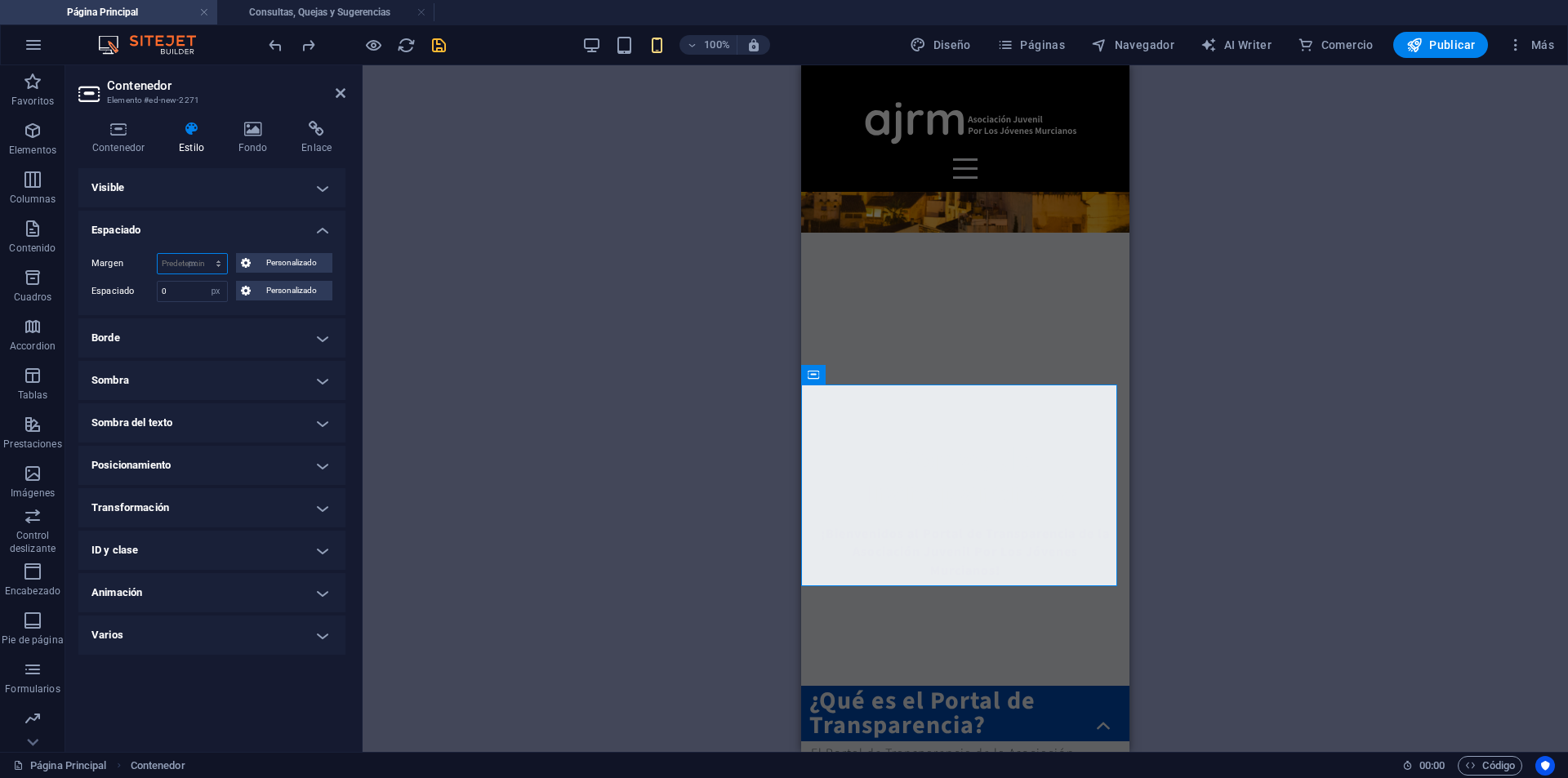
type input "0"
select select "px"
type input "0"
select select "px"
type input "0"
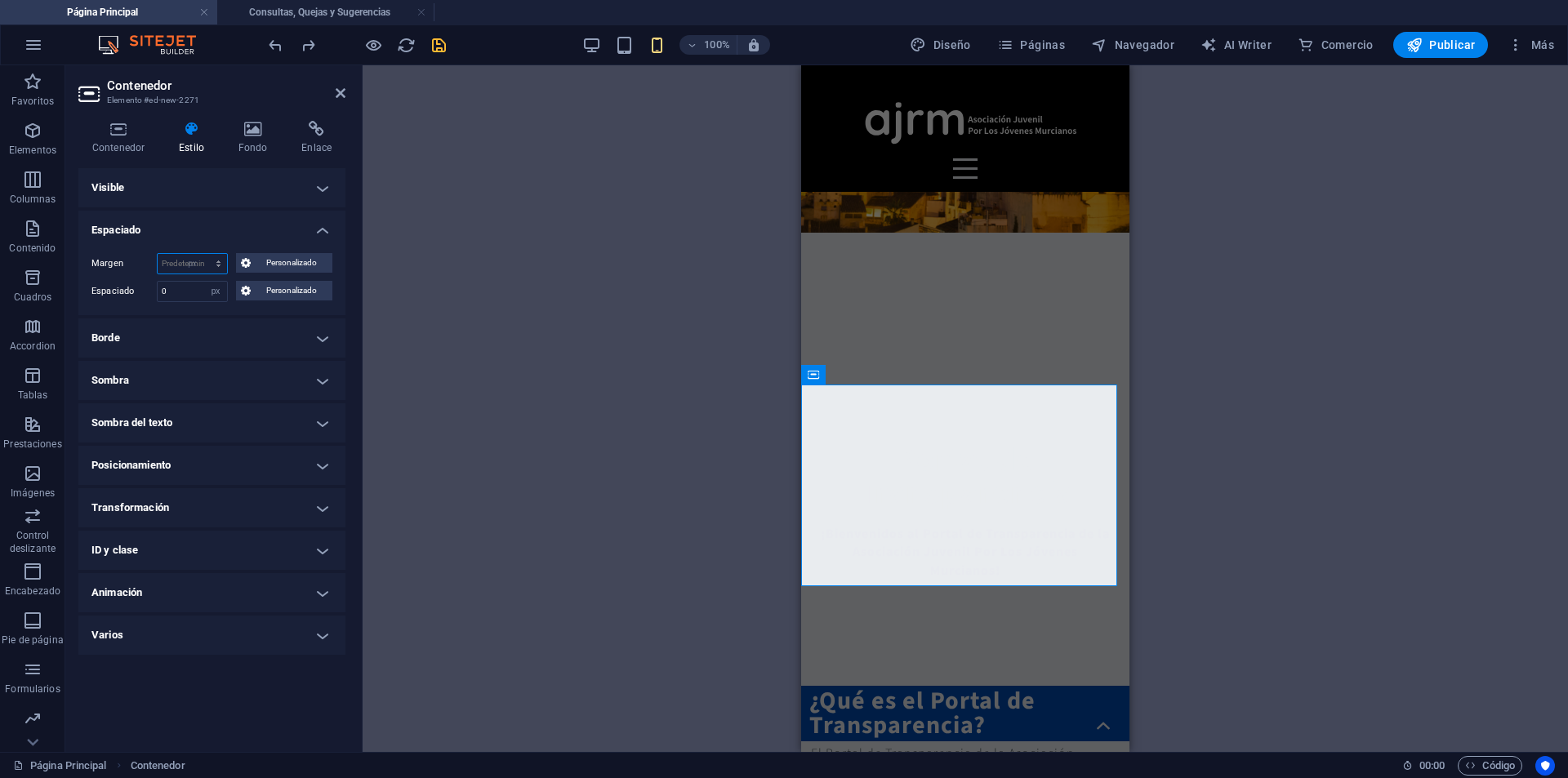
select select "px"
type input "0"
select select "px"
click at [258, 269] on span "Personalizado" at bounding box center [290, 263] width 71 height 20
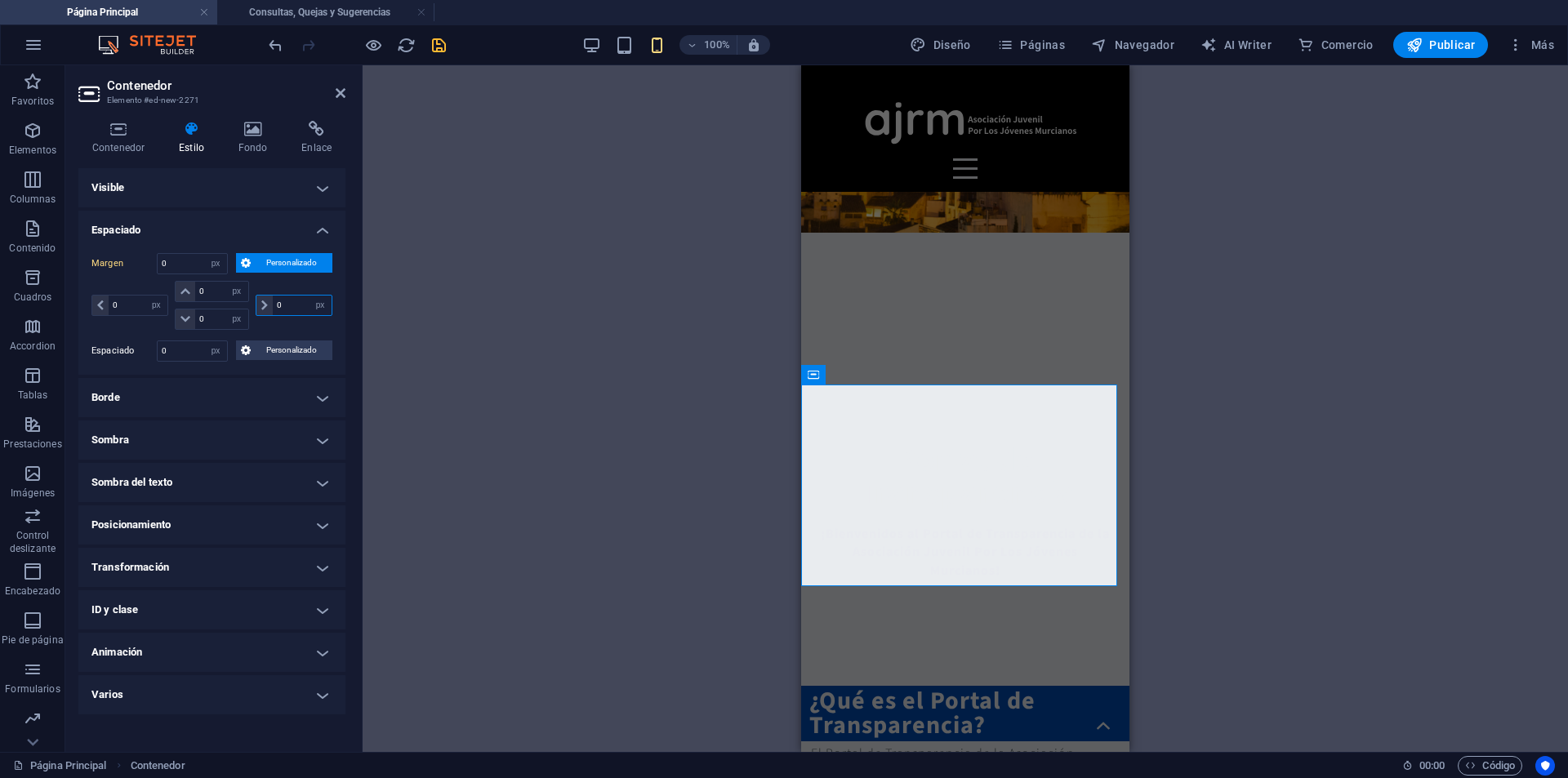
click at [281, 309] on input "0" at bounding box center [302, 306] width 59 height 20
type input "5"
select select "DISABLED_OPTION_VALUE"
click at [281, 309] on input "5" at bounding box center [302, 306] width 59 height 20
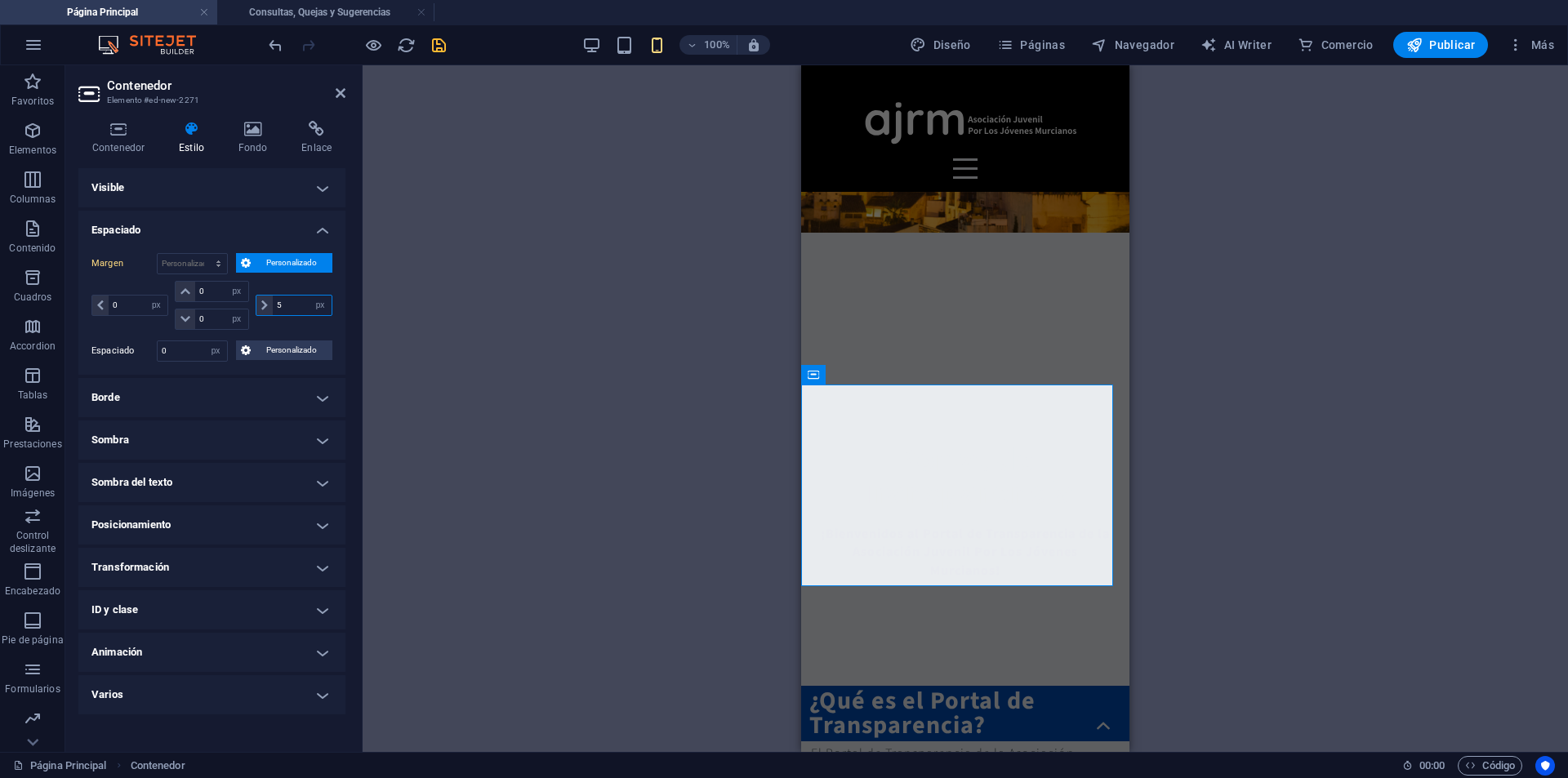
click at [281, 309] on input "5" at bounding box center [302, 306] width 59 height 20
click at [280, 299] on input "7" at bounding box center [302, 306] width 59 height 20
type input "0"
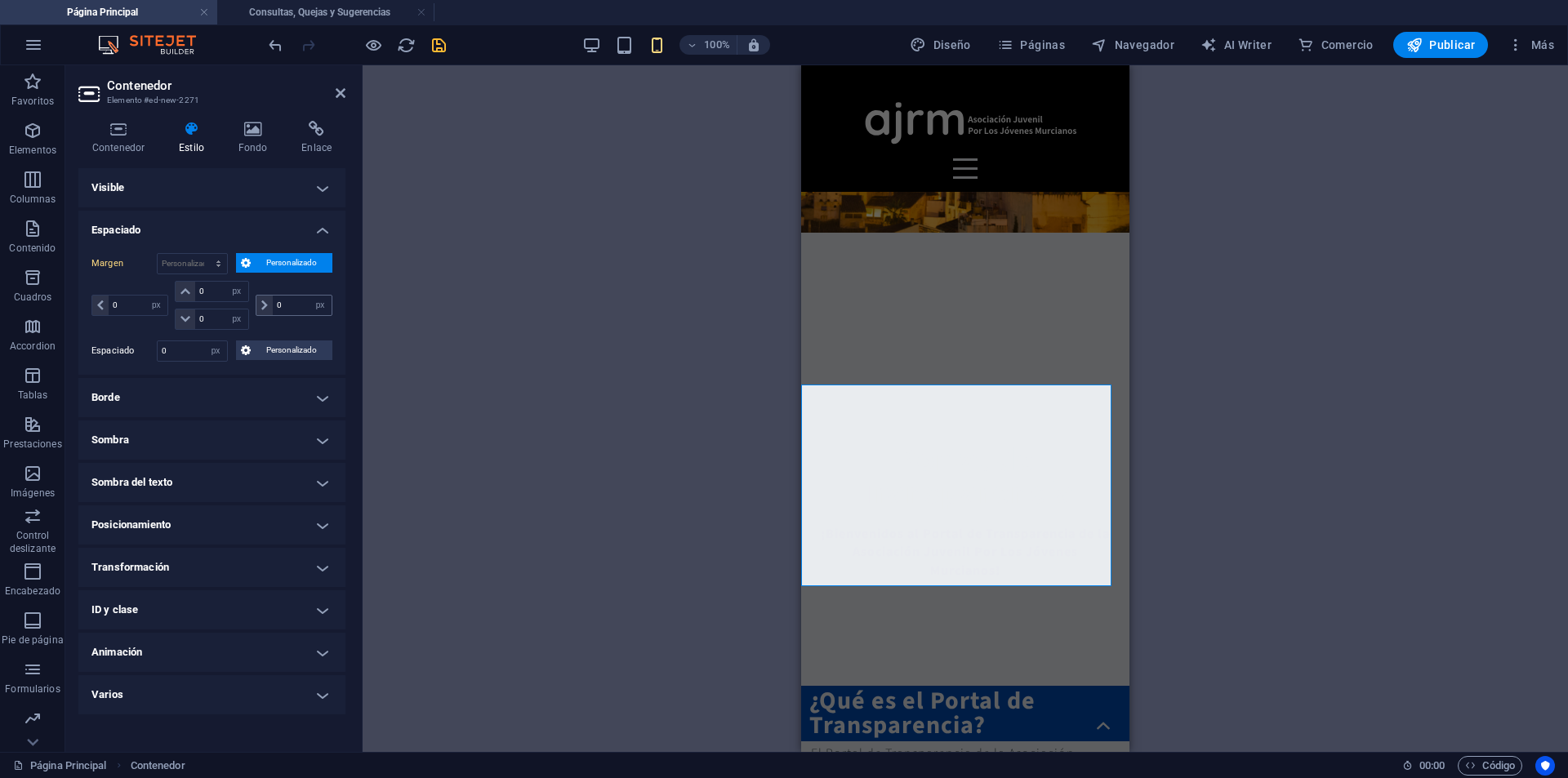
select select "px"
click at [277, 268] on span "Personalizado" at bounding box center [290, 263] width 71 height 20
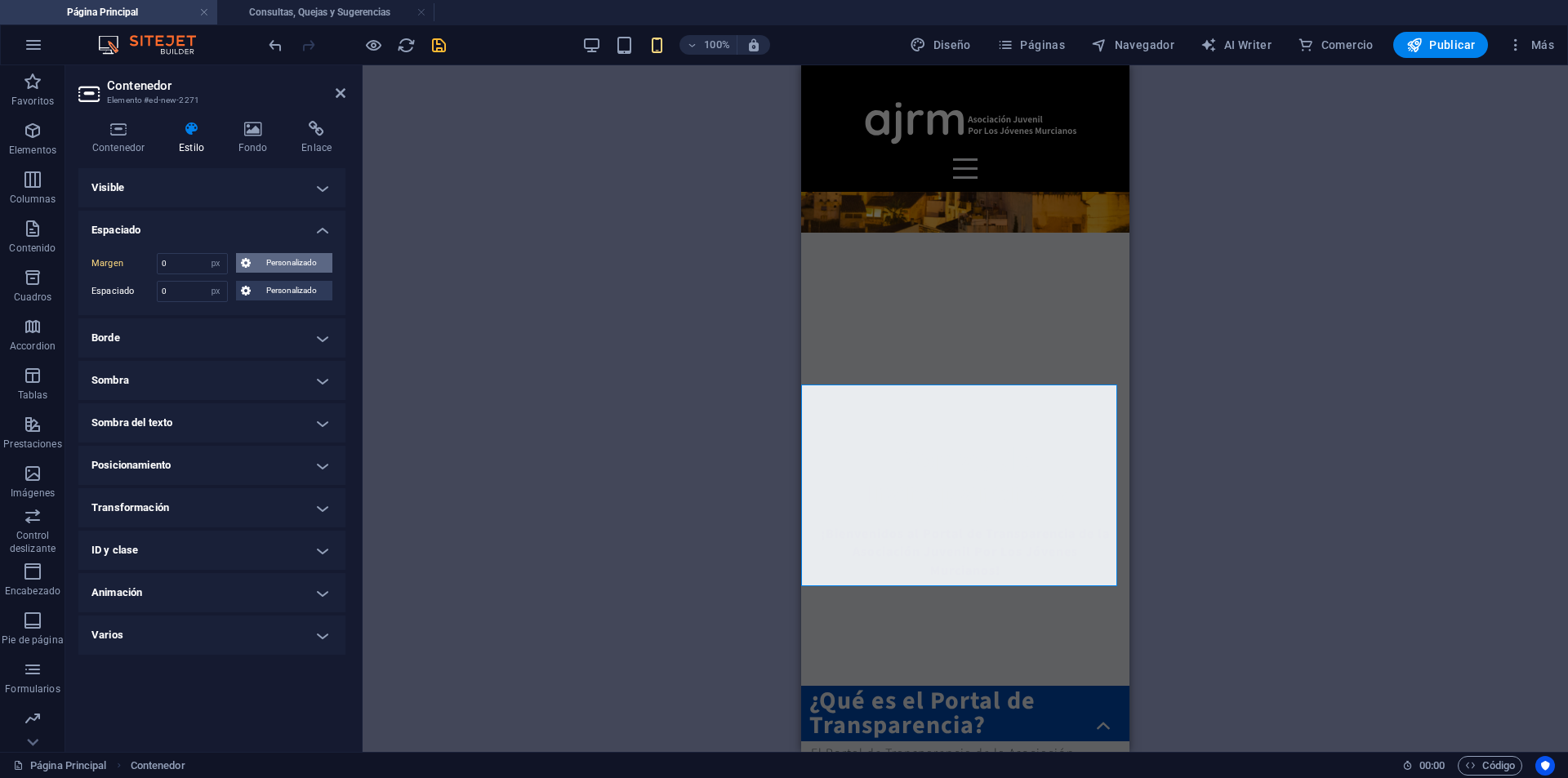
click at [276, 269] on span "Personalizado" at bounding box center [290, 263] width 71 height 20
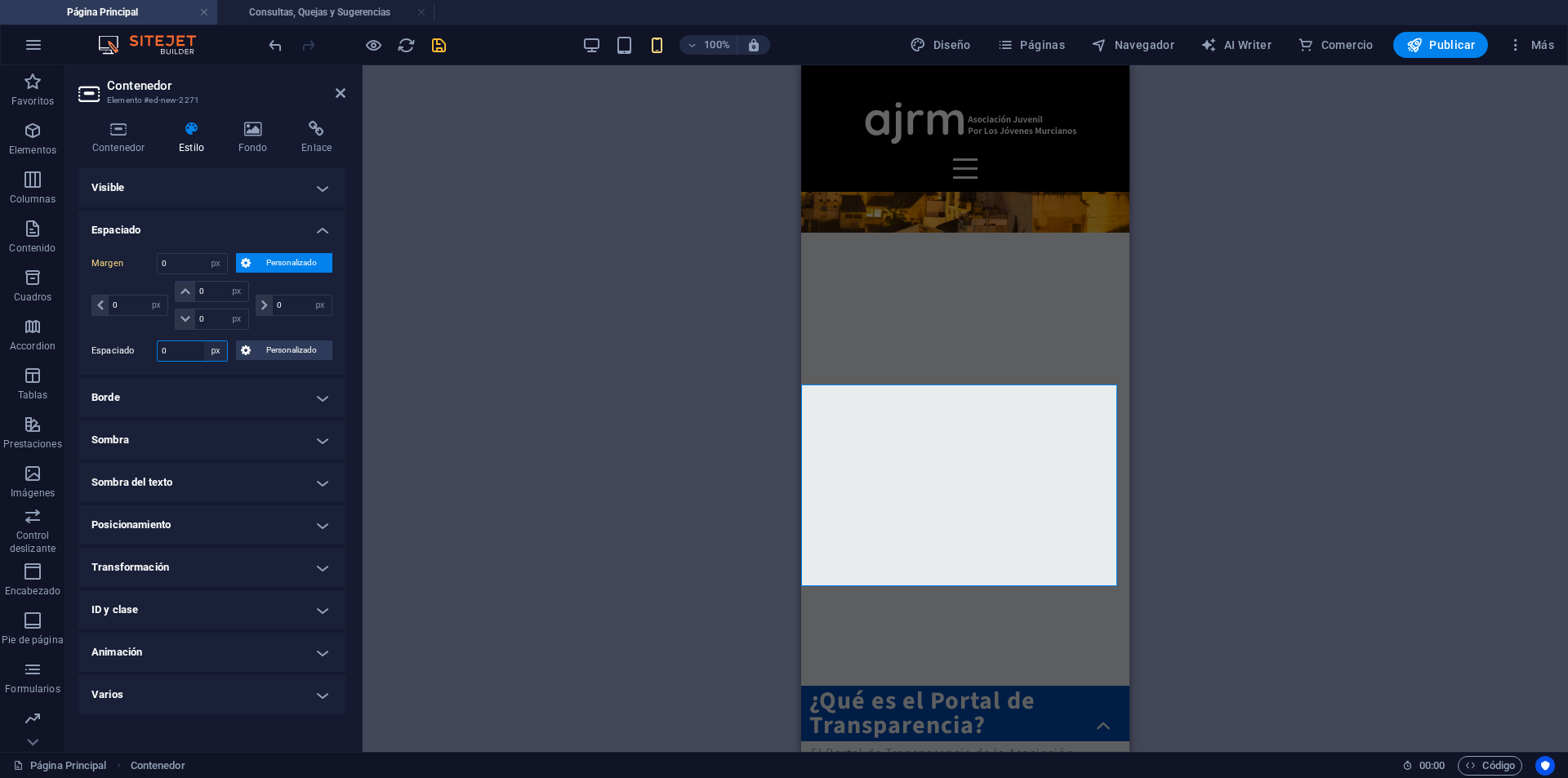
click at [209, 345] on select "Predeterminado px rem % vh vw Personalizado" at bounding box center [215, 351] width 23 height 20
click at [279, 353] on span "Personalizado" at bounding box center [290, 350] width 71 height 20
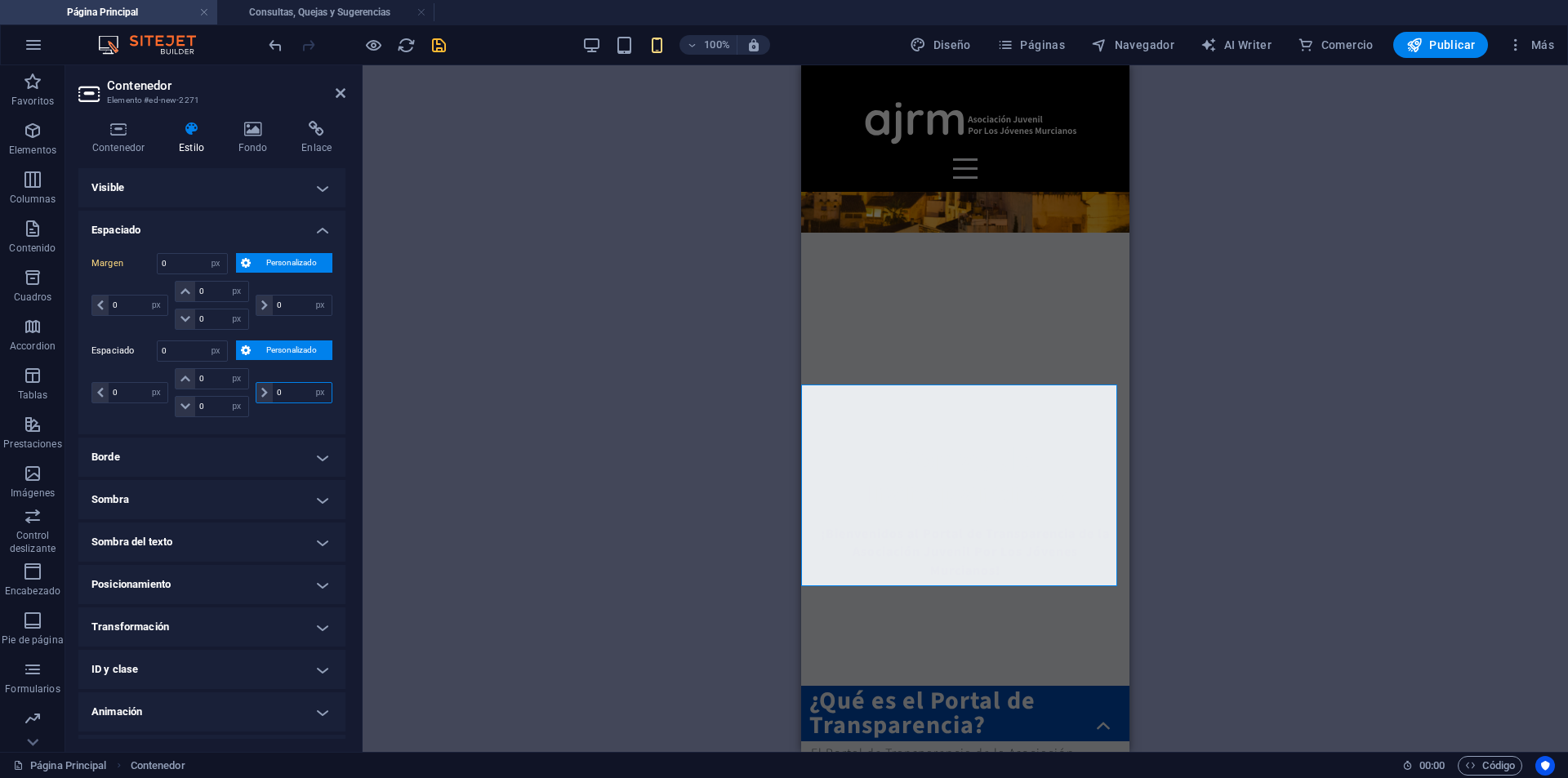
click at [283, 394] on input "0" at bounding box center [302, 392] width 59 height 20
type input "3"
select select "DISABLED_OPTION_VALUE"
click at [284, 392] on input "3" at bounding box center [302, 392] width 59 height 20
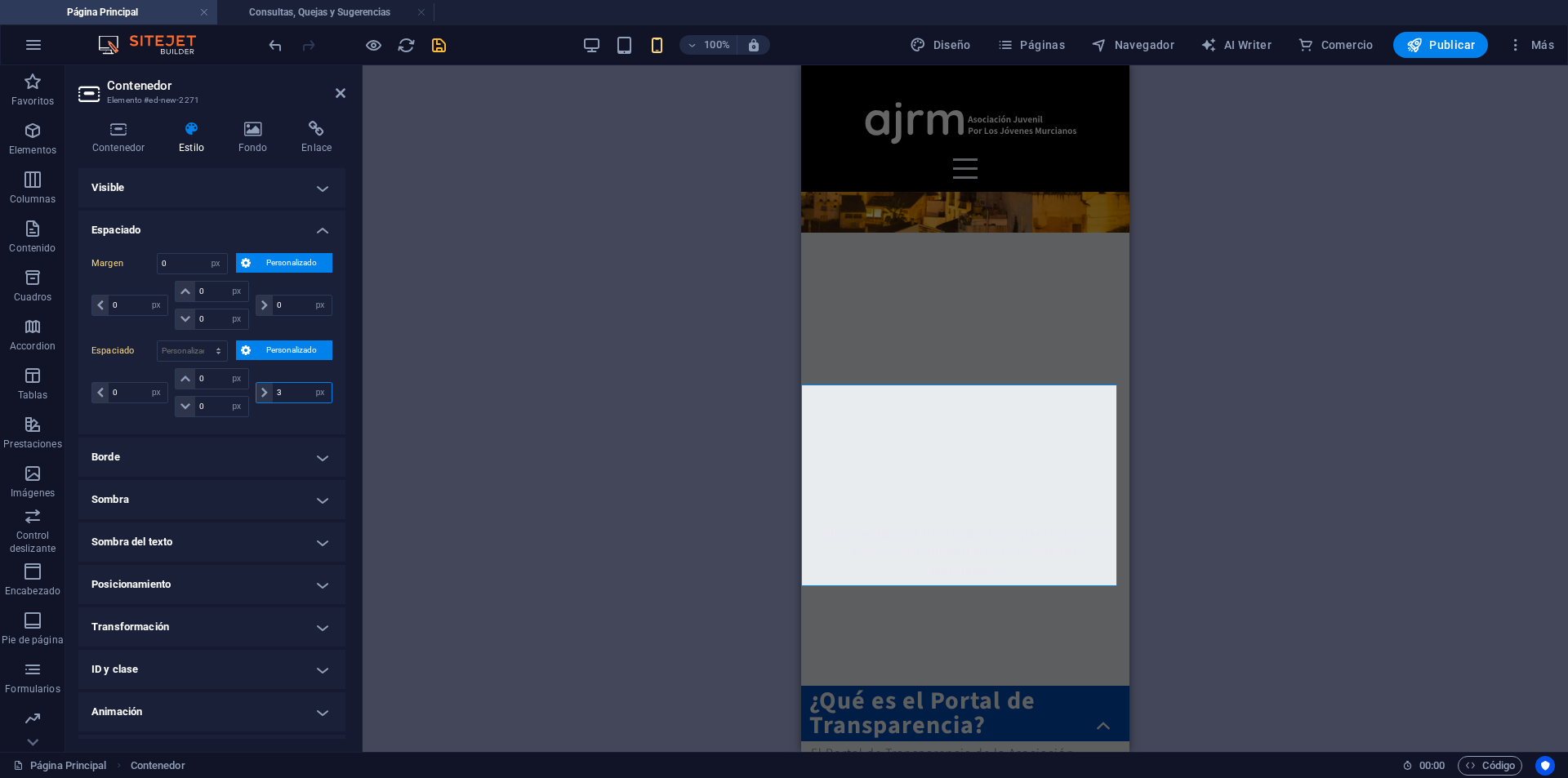
click at [284, 392] on input "3" at bounding box center [302, 392] width 59 height 20
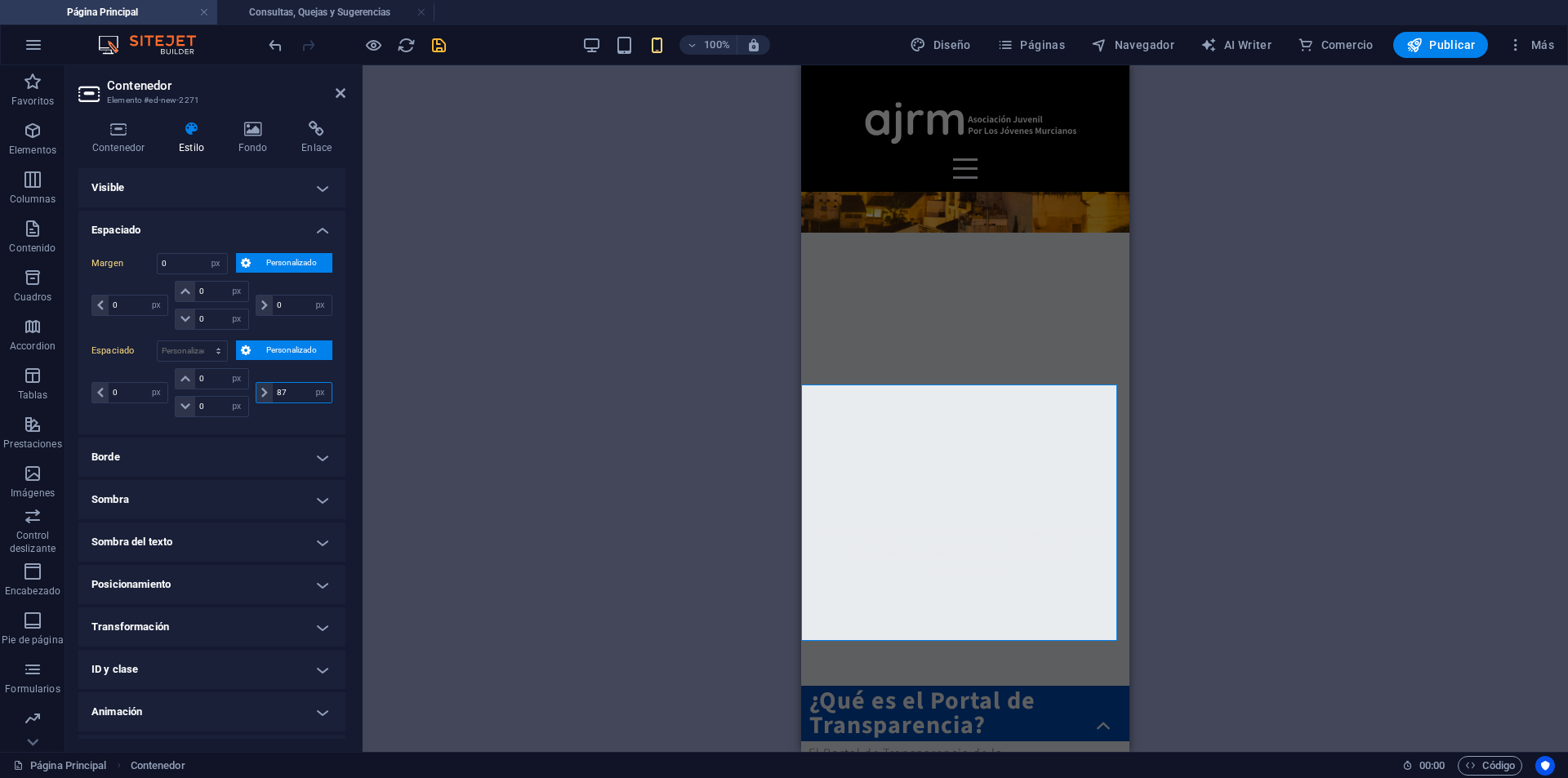
click at [284, 392] on input "87" at bounding box center [302, 392] width 59 height 20
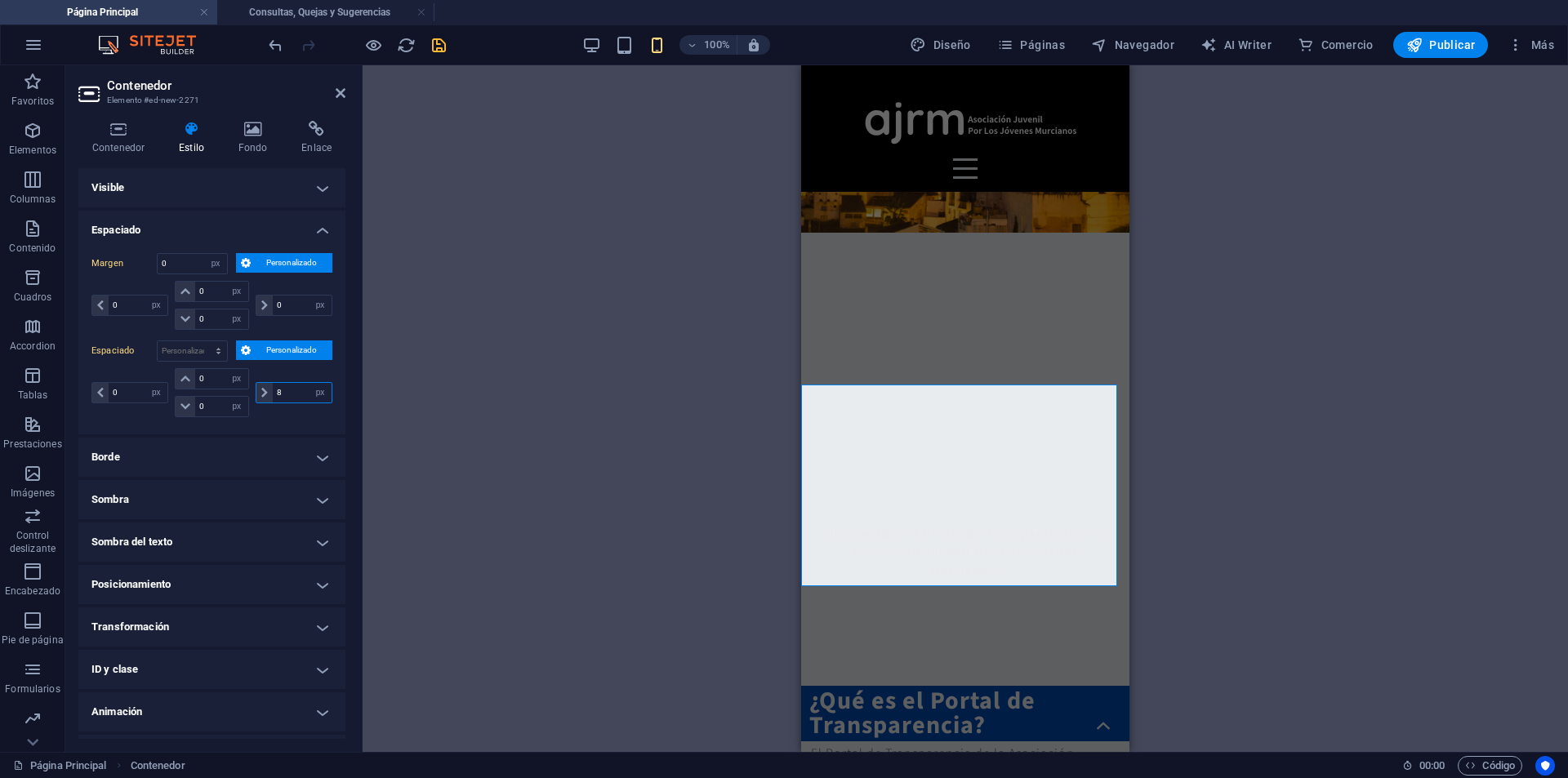
click at [284, 392] on input "8" at bounding box center [302, 392] width 59 height 20
type input "20"
click at [1343, 483] on div "Arrastra aquí para reemplazar el contenido existente. Si quieres crear un eleme…" at bounding box center [965, 409] width 1205 height 687
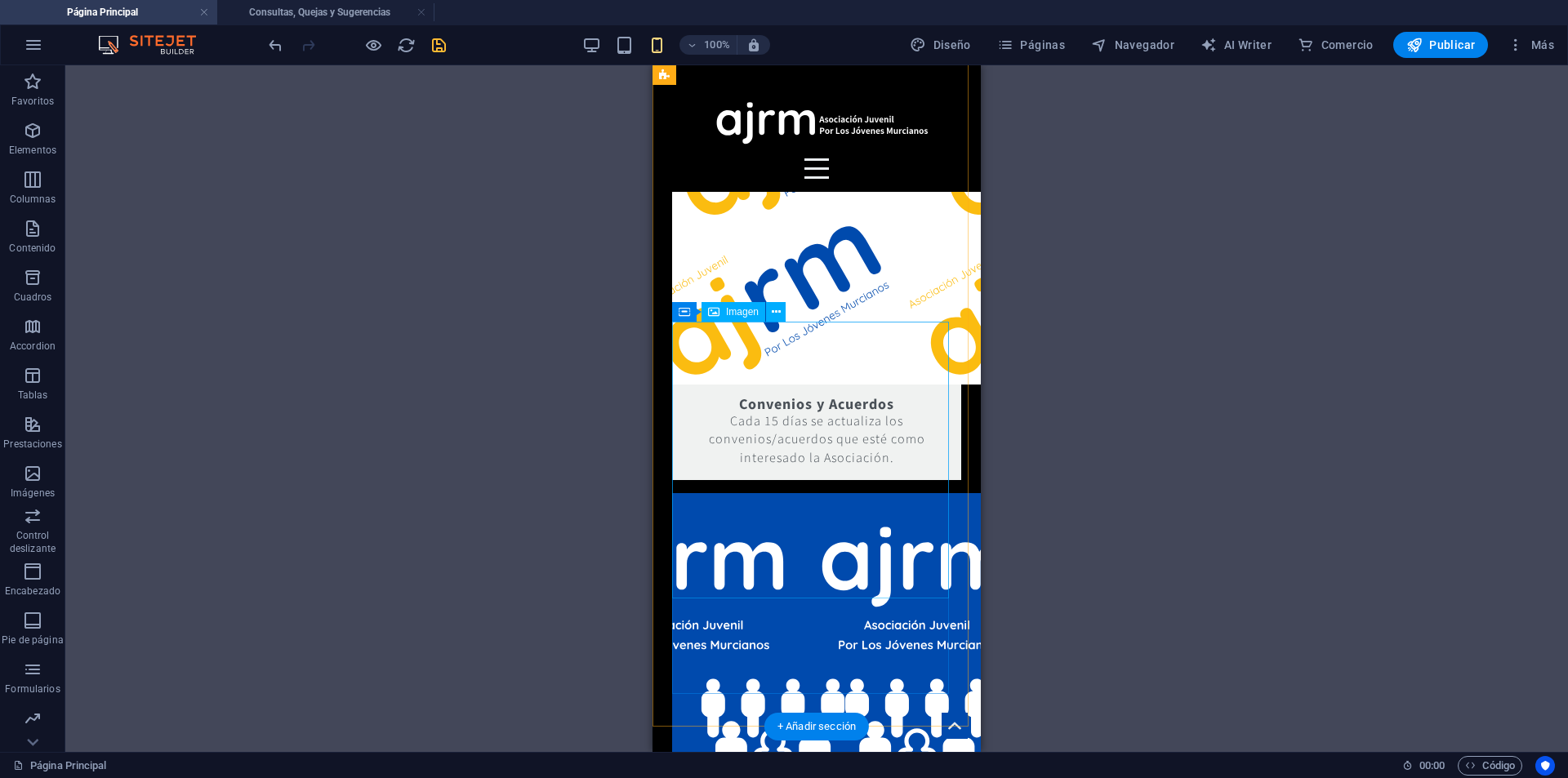
scroll to position [2650, 0]
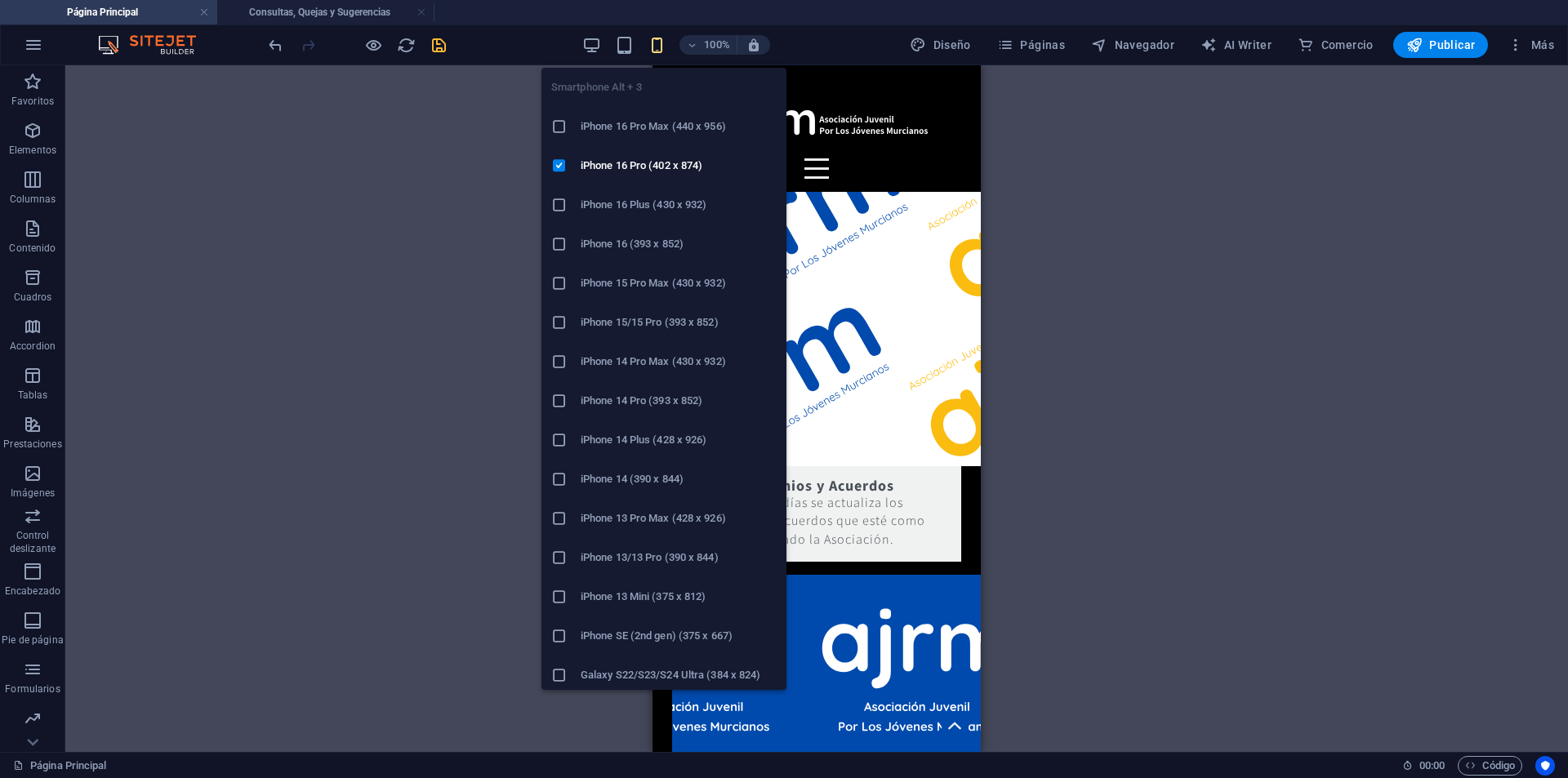
click at [650, 45] on icon "button" at bounding box center [657, 46] width 19 height 19
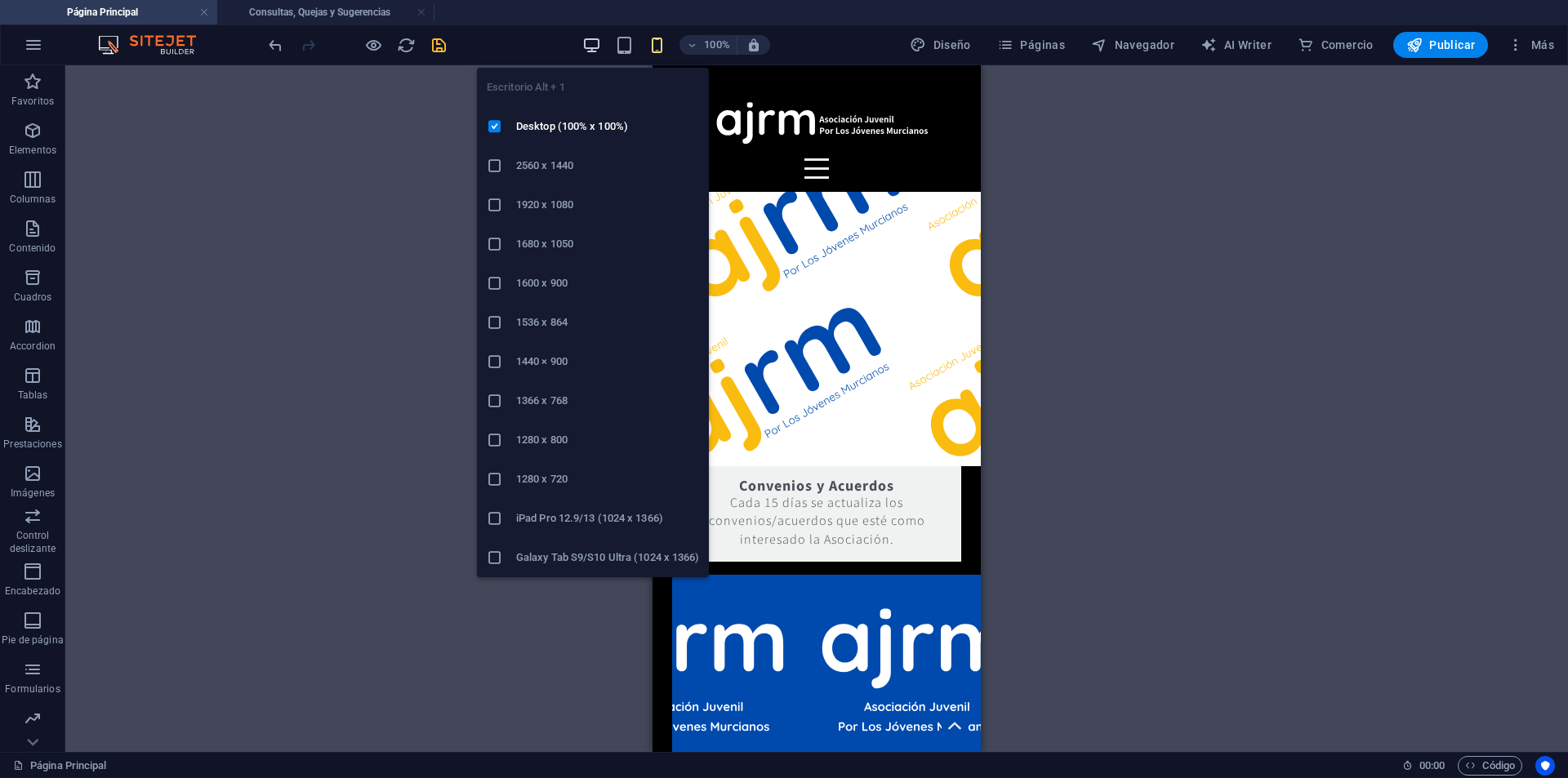
click at [600, 45] on icon "button" at bounding box center [592, 46] width 19 height 19
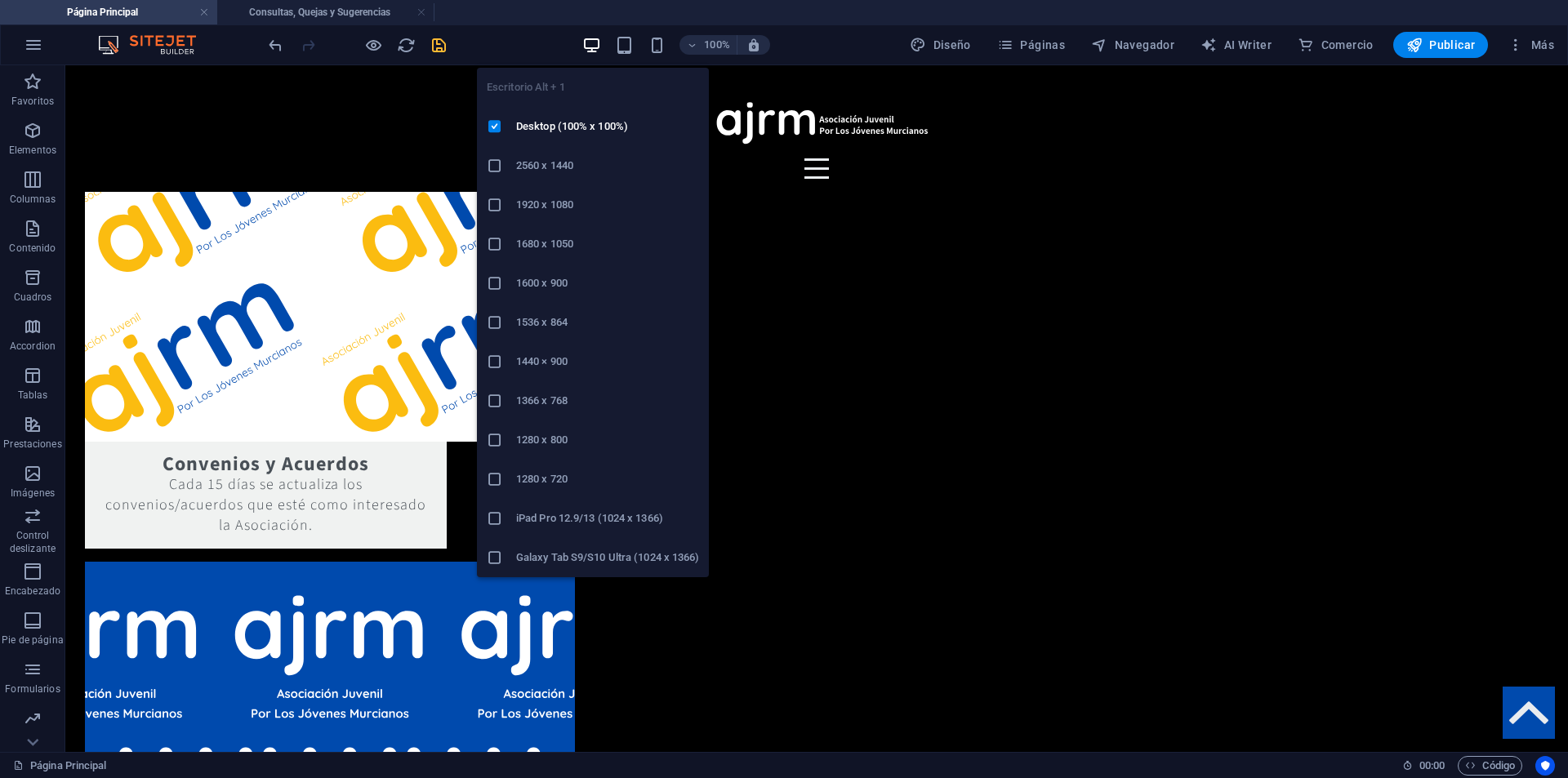
scroll to position [1586, 0]
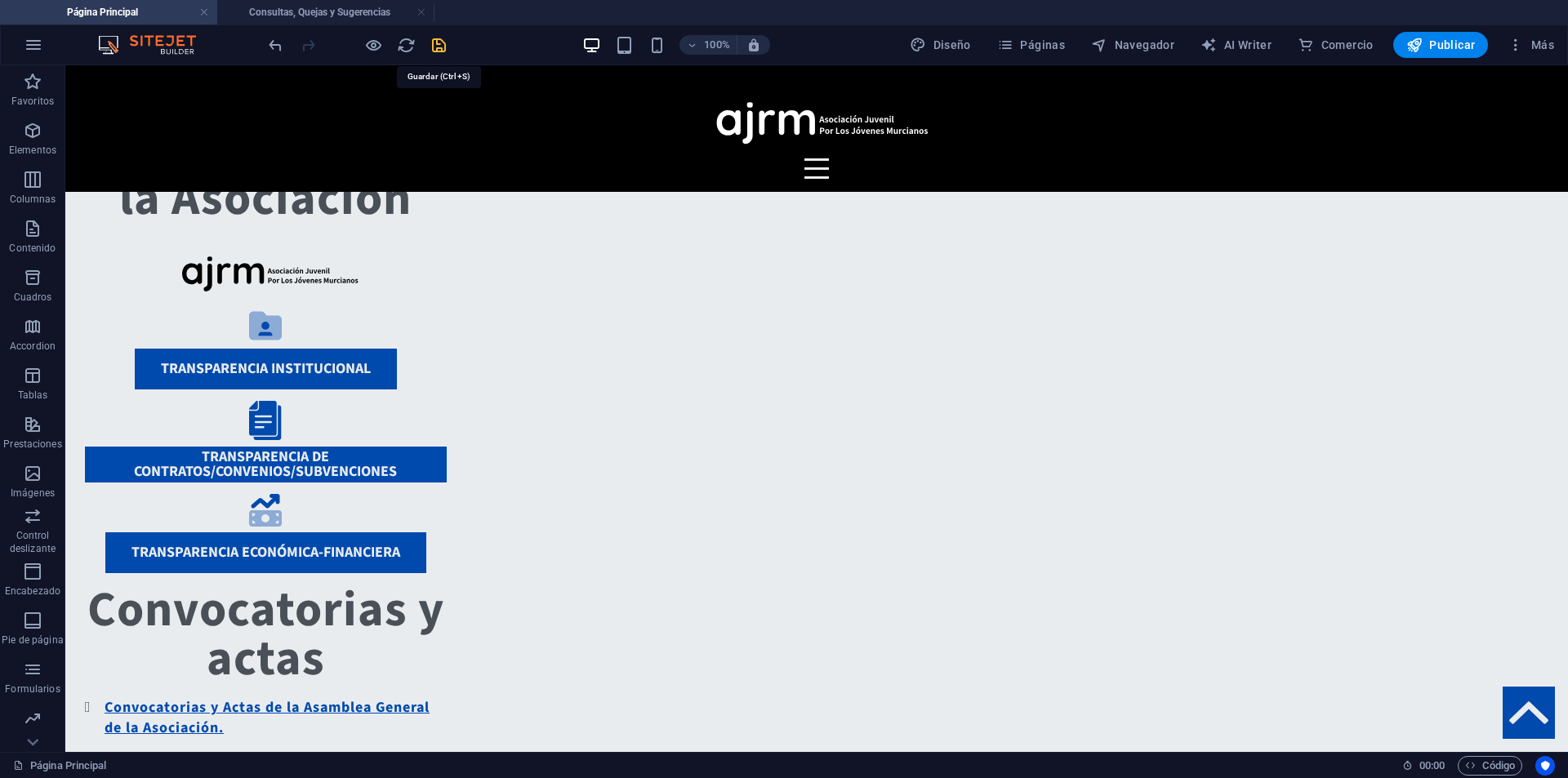
click at [434, 49] on icon "save" at bounding box center [439, 46] width 19 height 19
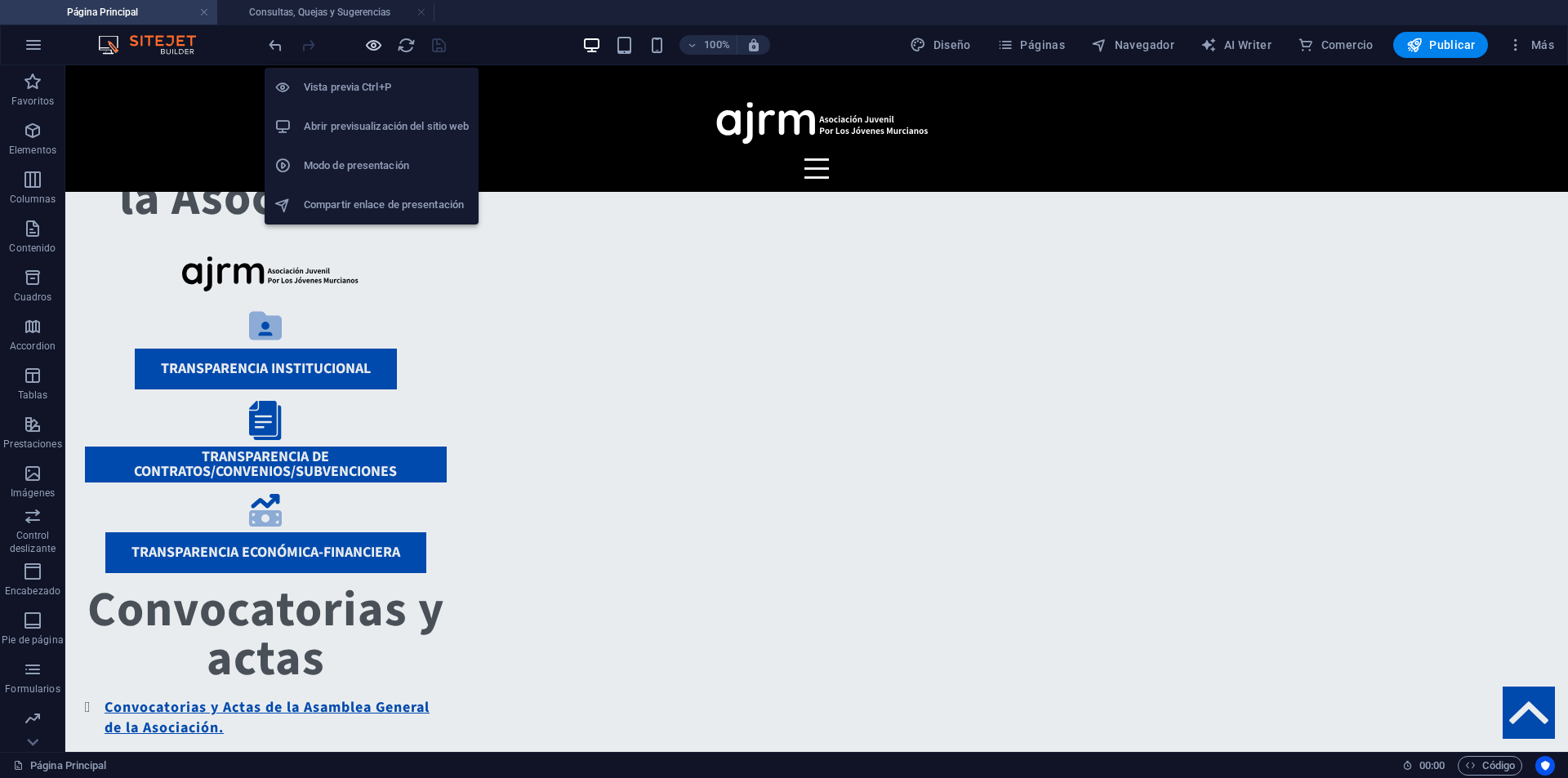
click at [370, 45] on icon "button" at bounding box center [374, 46] width 19 height 19
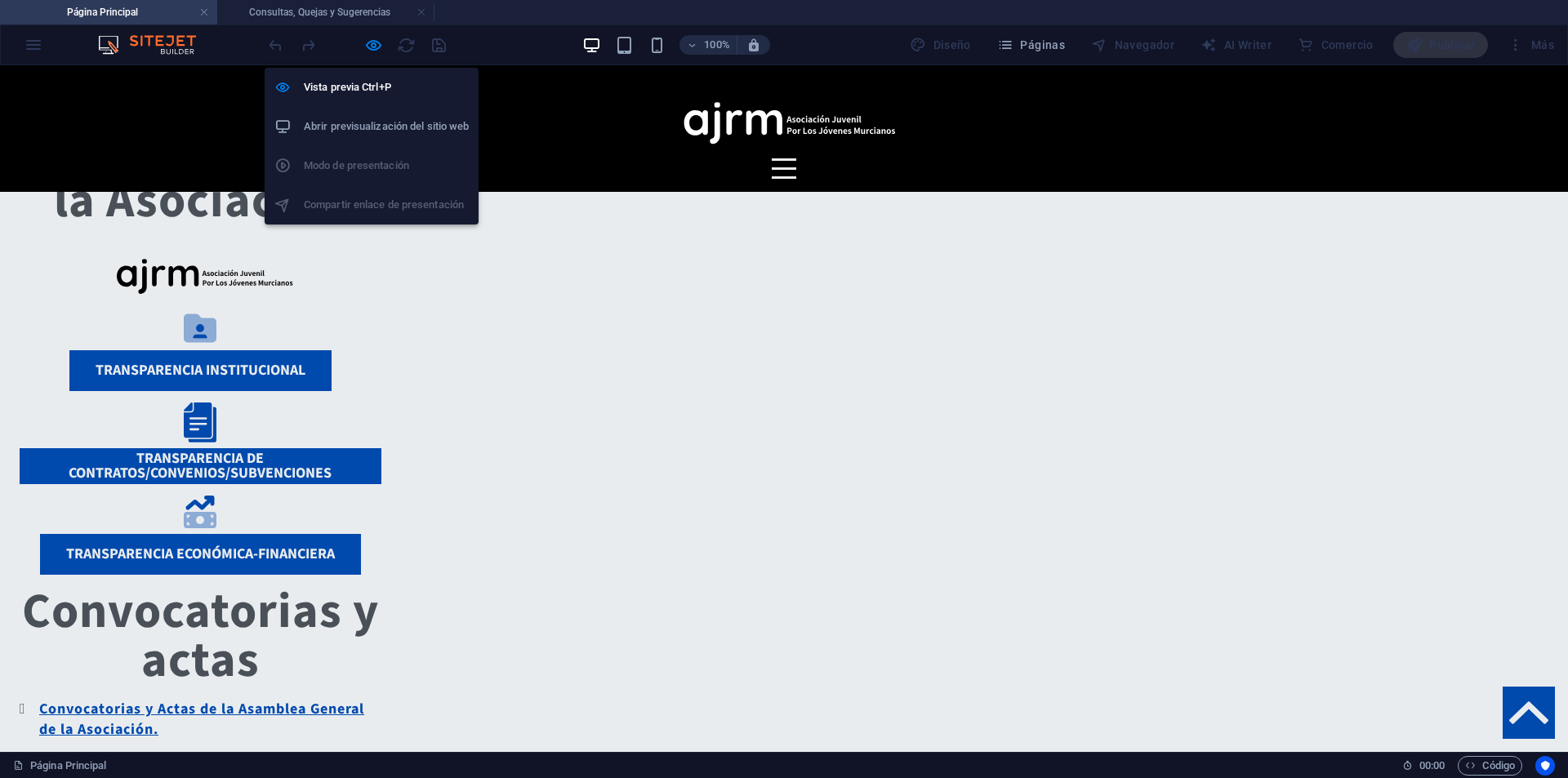
scroll to position [1588, 0]
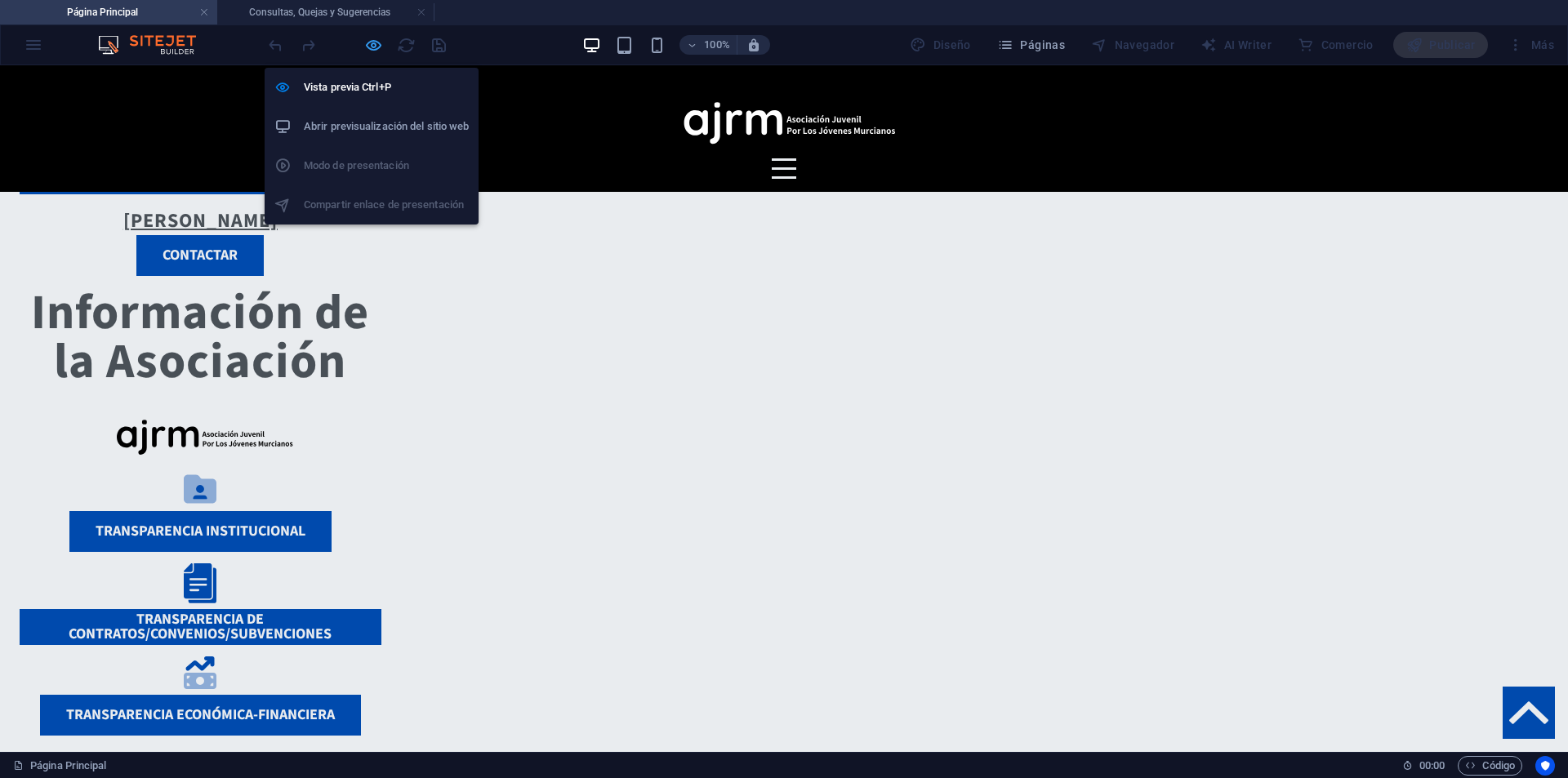
click at [377, 44] on icon "button" at bounding box center [374, 46] width 19 height 19
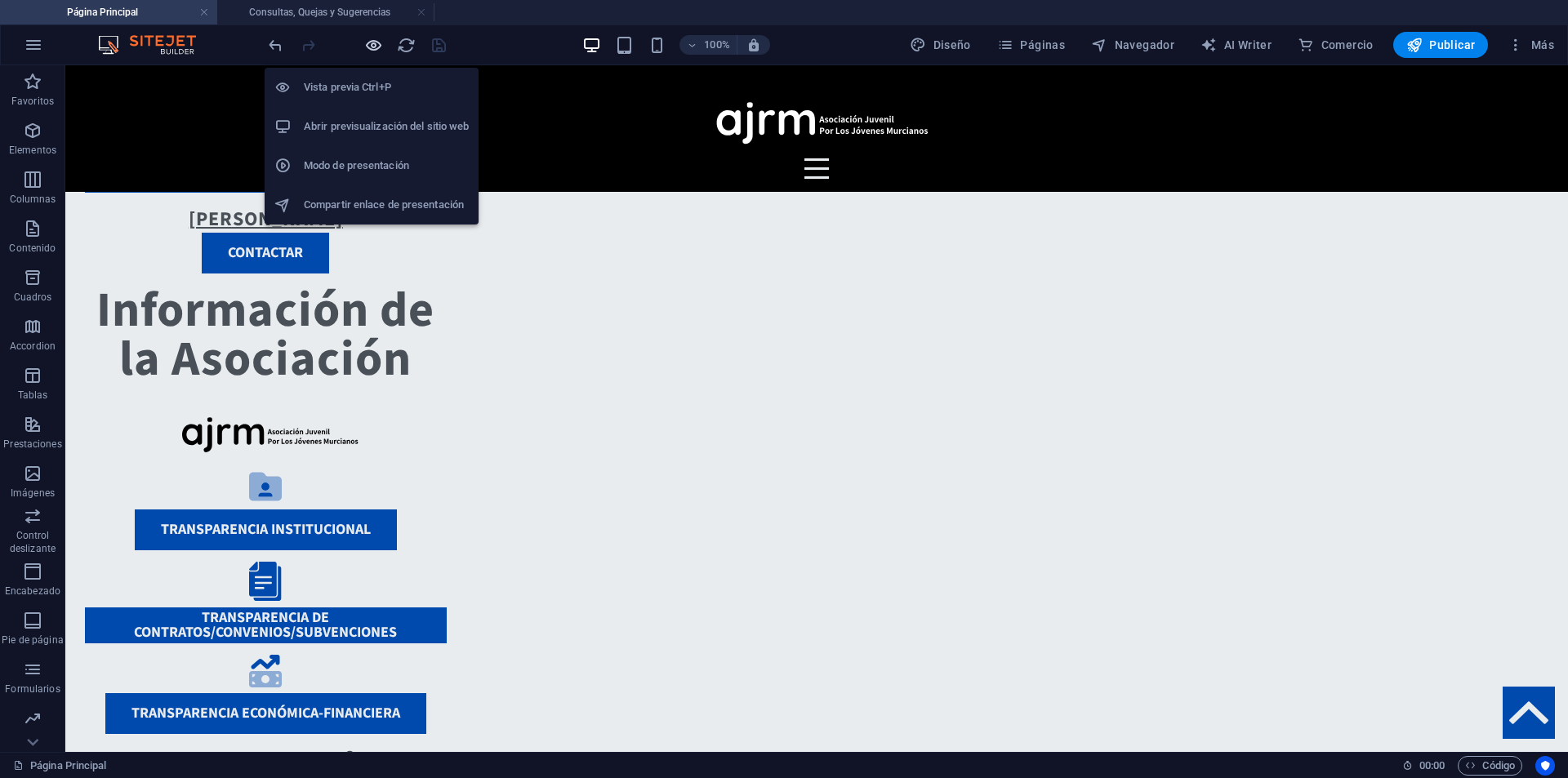
scroll to position [1423, 0]
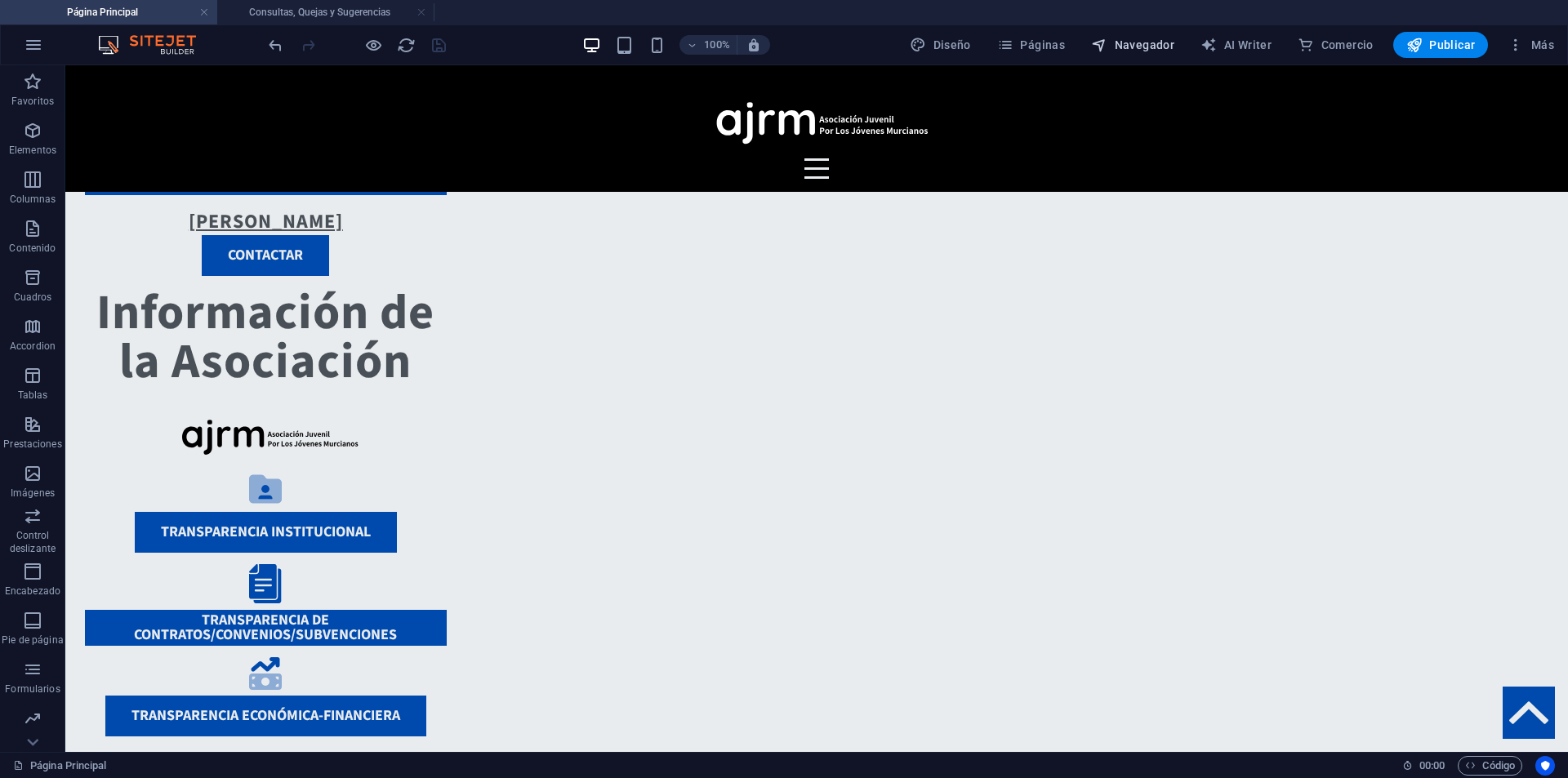
click at [1109, 32] on button "Navegador" at bounding box center [1132, 44] width 96 height 26
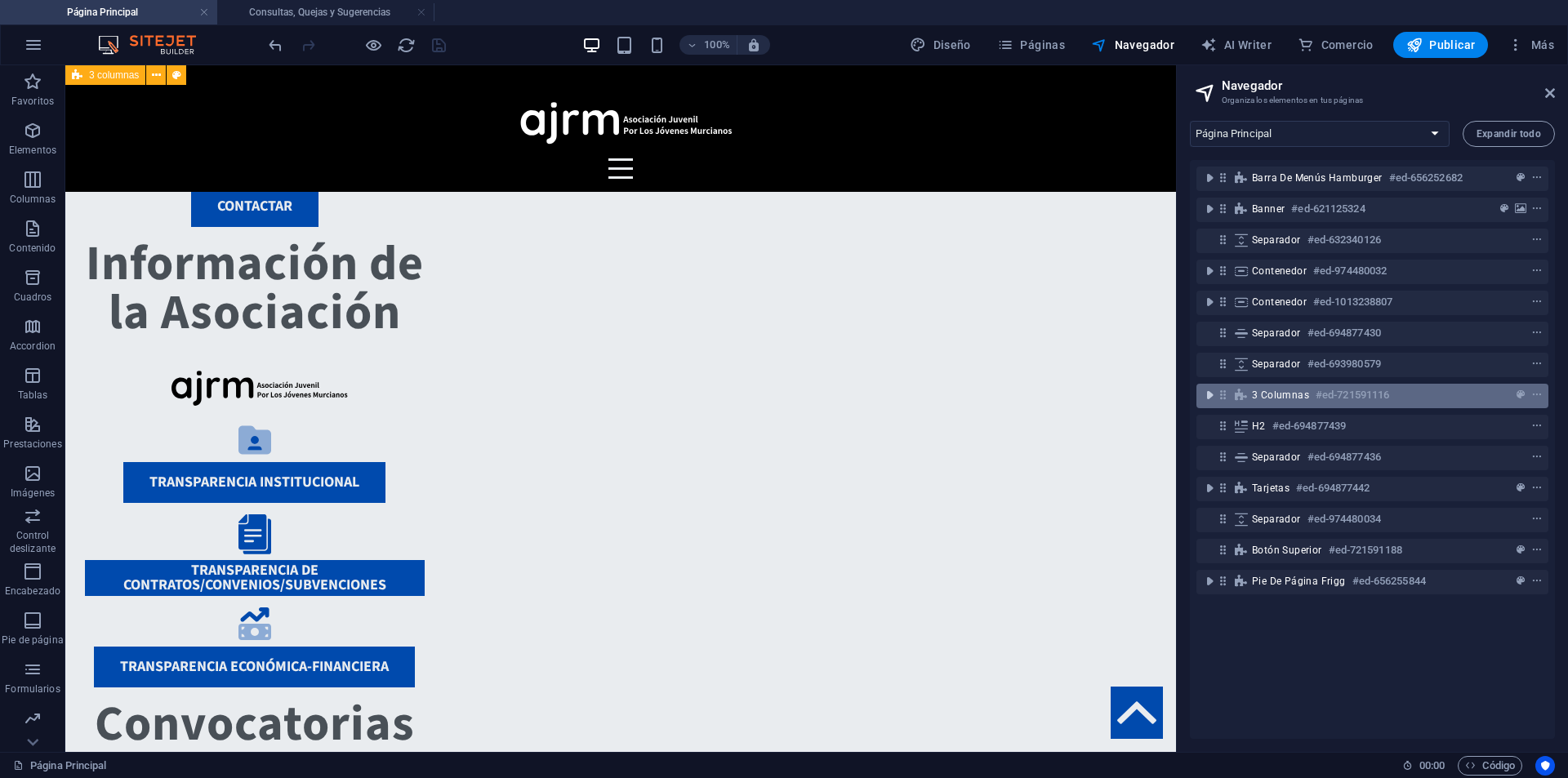
click at [1211, 399] on icon "toggle-expand" at bounding box center [1209, 395] width 16 height 16
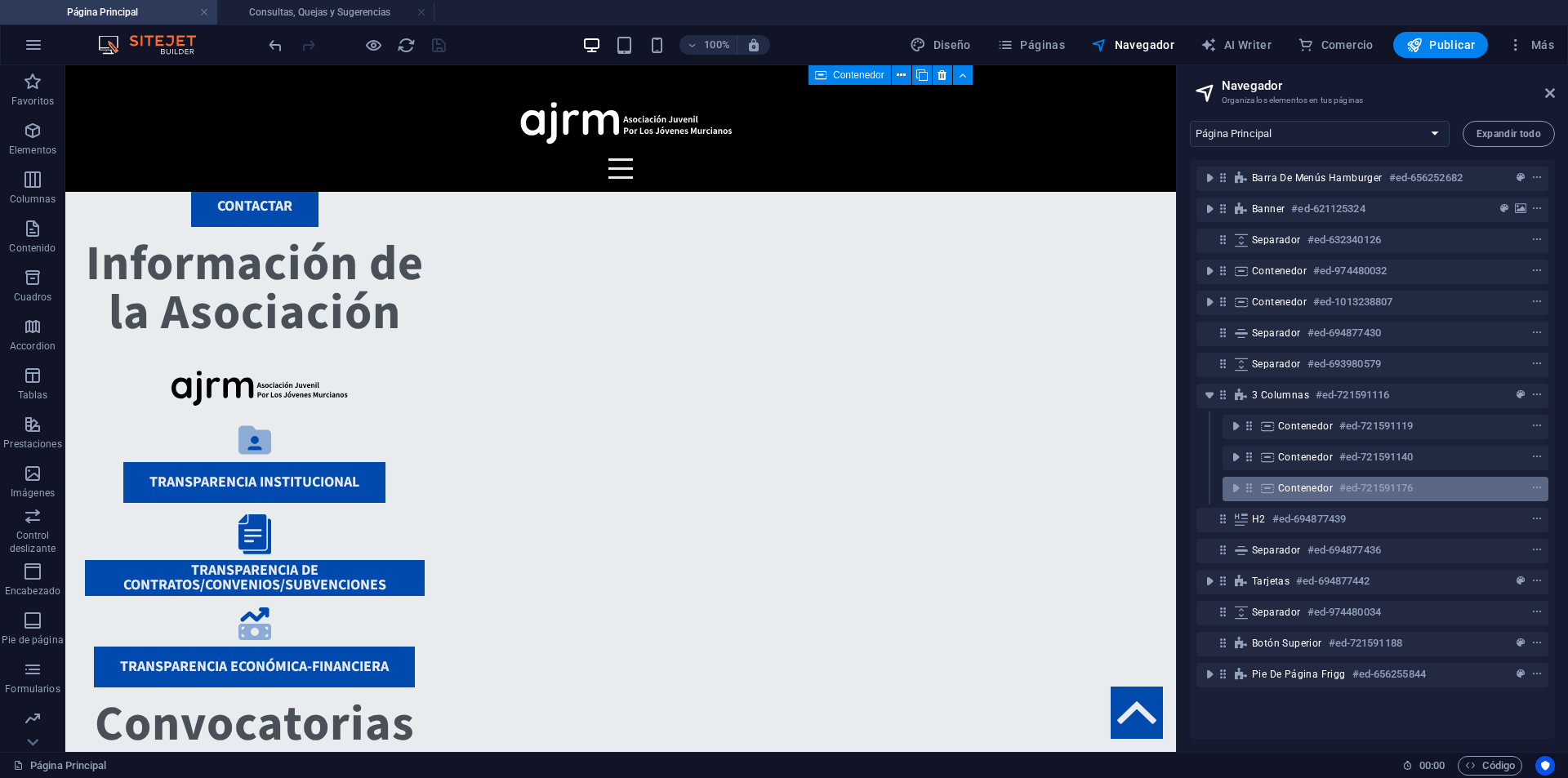
click at [1300, 491] on span "Contenedor" at bounding box center [1304, 489] width 54 height 13
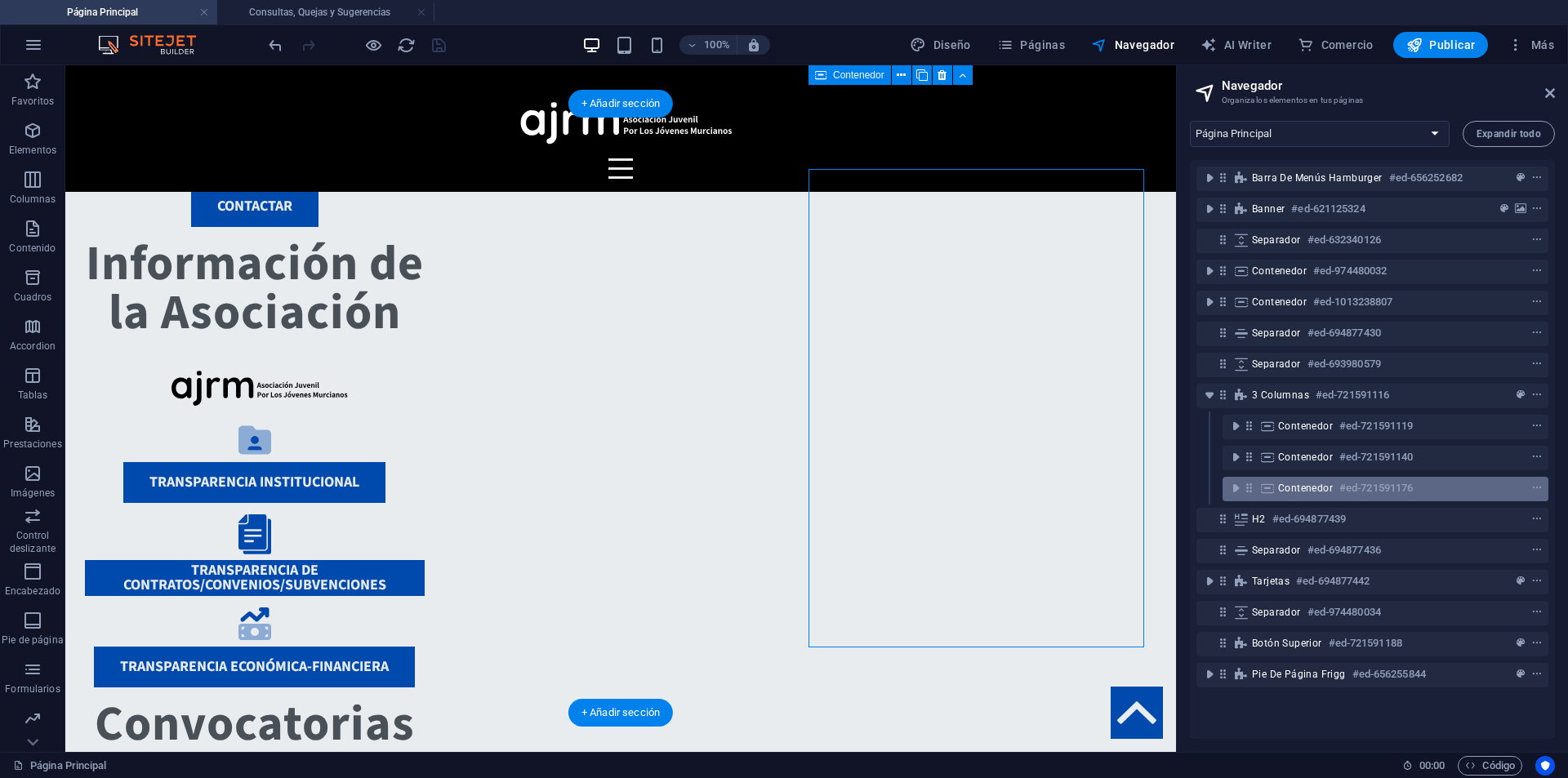
click at [1300, 491] on span "Contenedor" at bounding box center [1304, 489] width 54 height 13
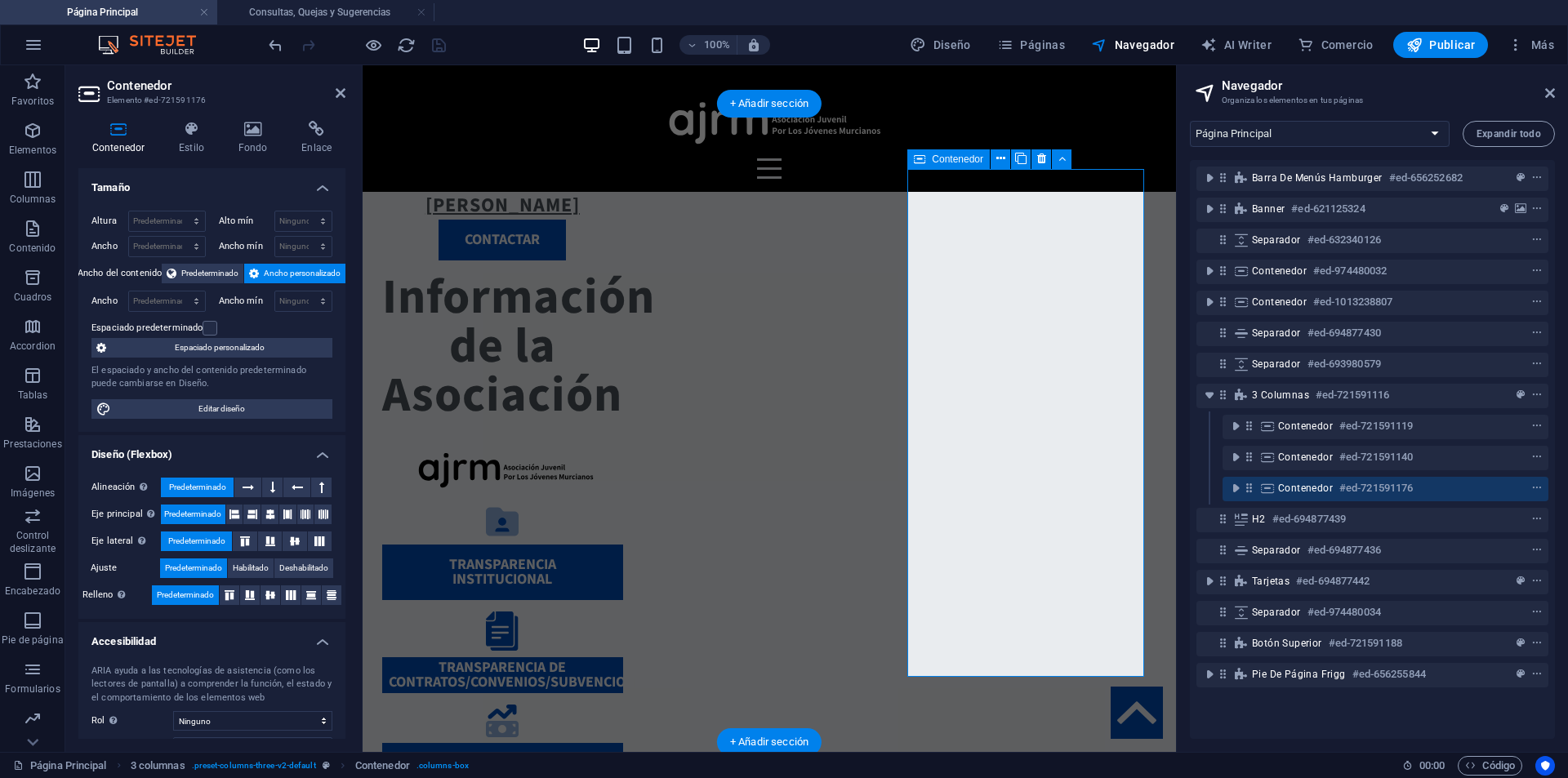
scroll to position [781, 0]
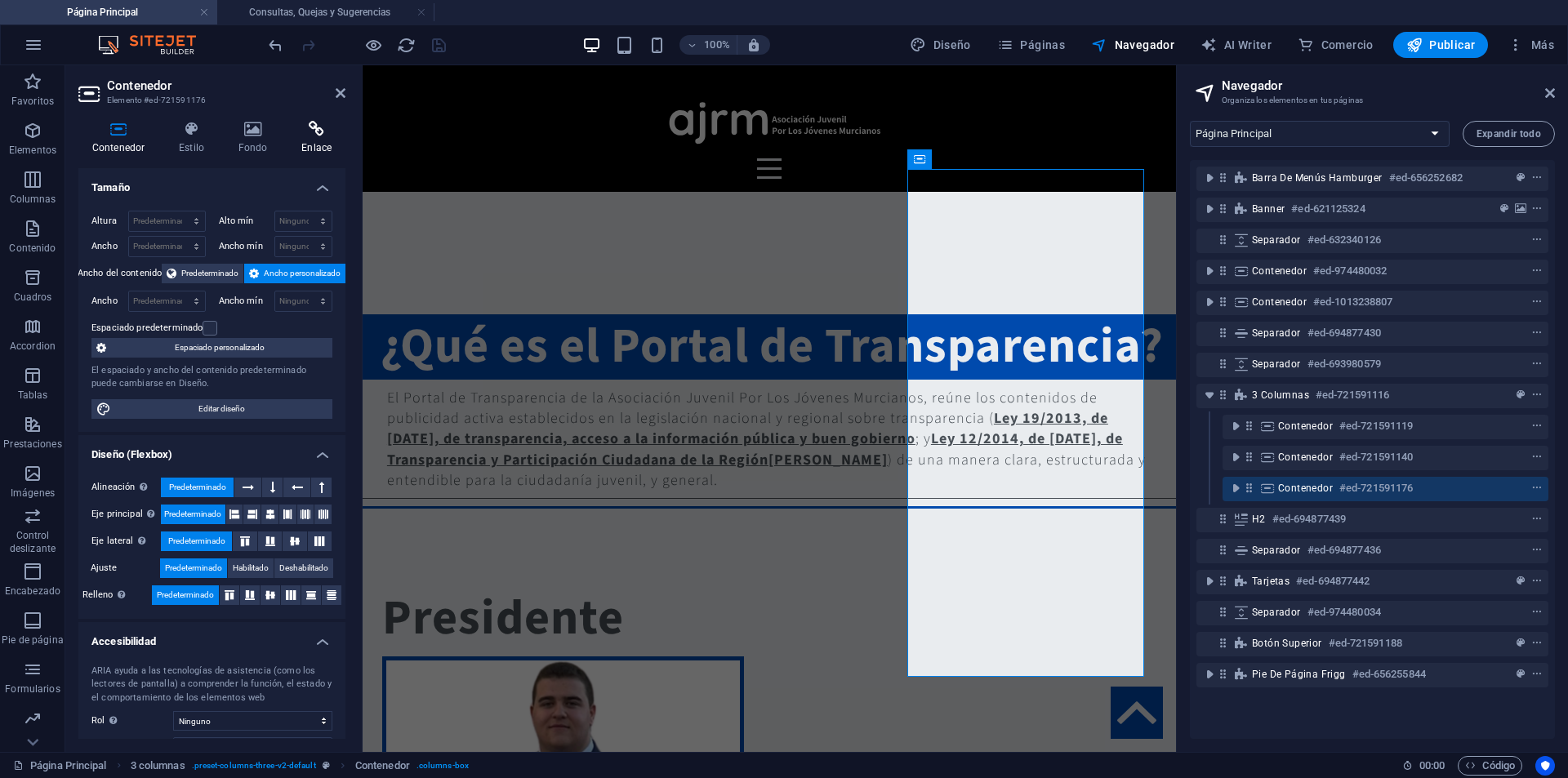
click at [310, 151] on h4 "Enlace" at bounding box center [316, 138] width 58 height 34
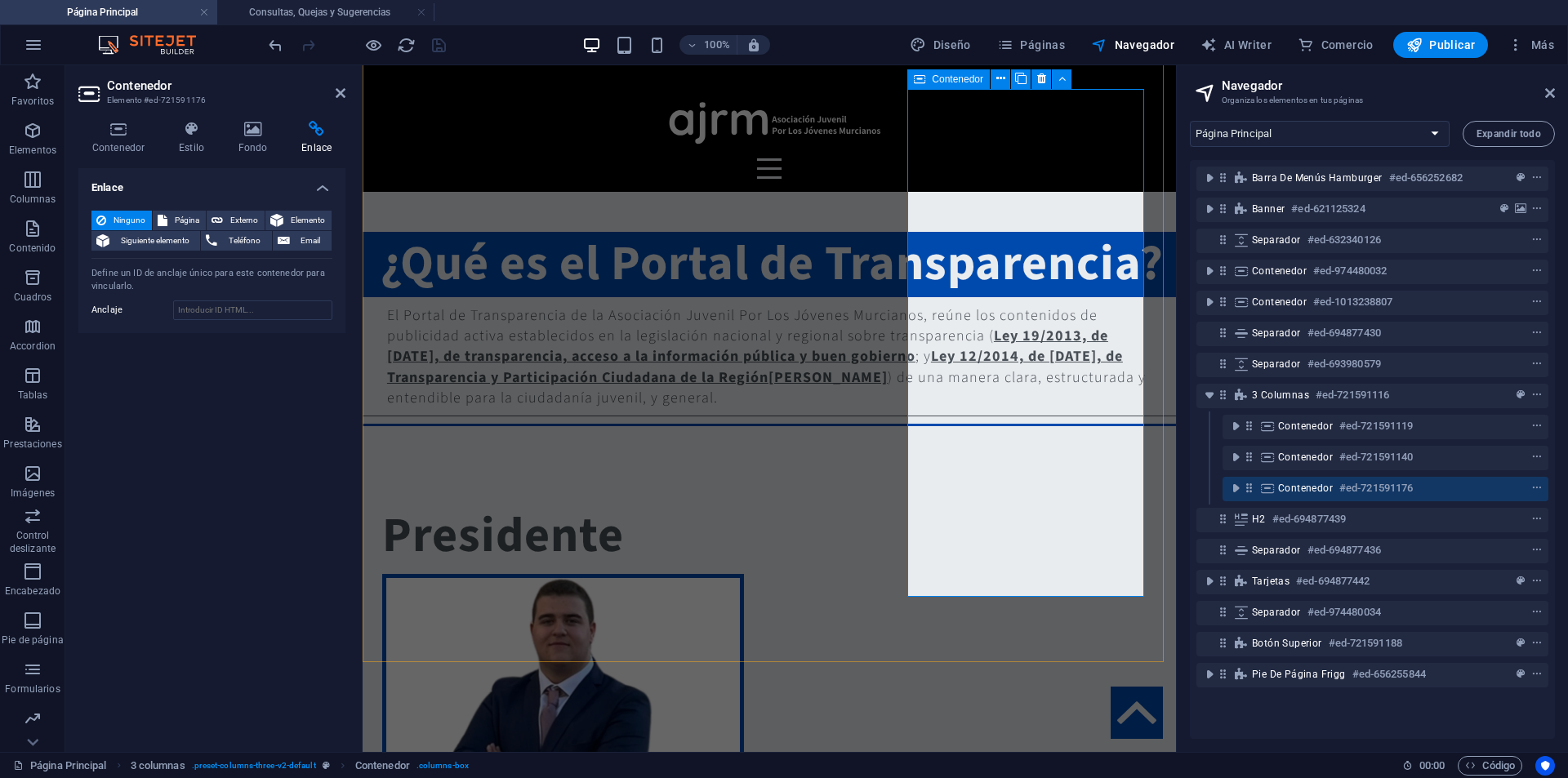
scroll to position [1271, 0]
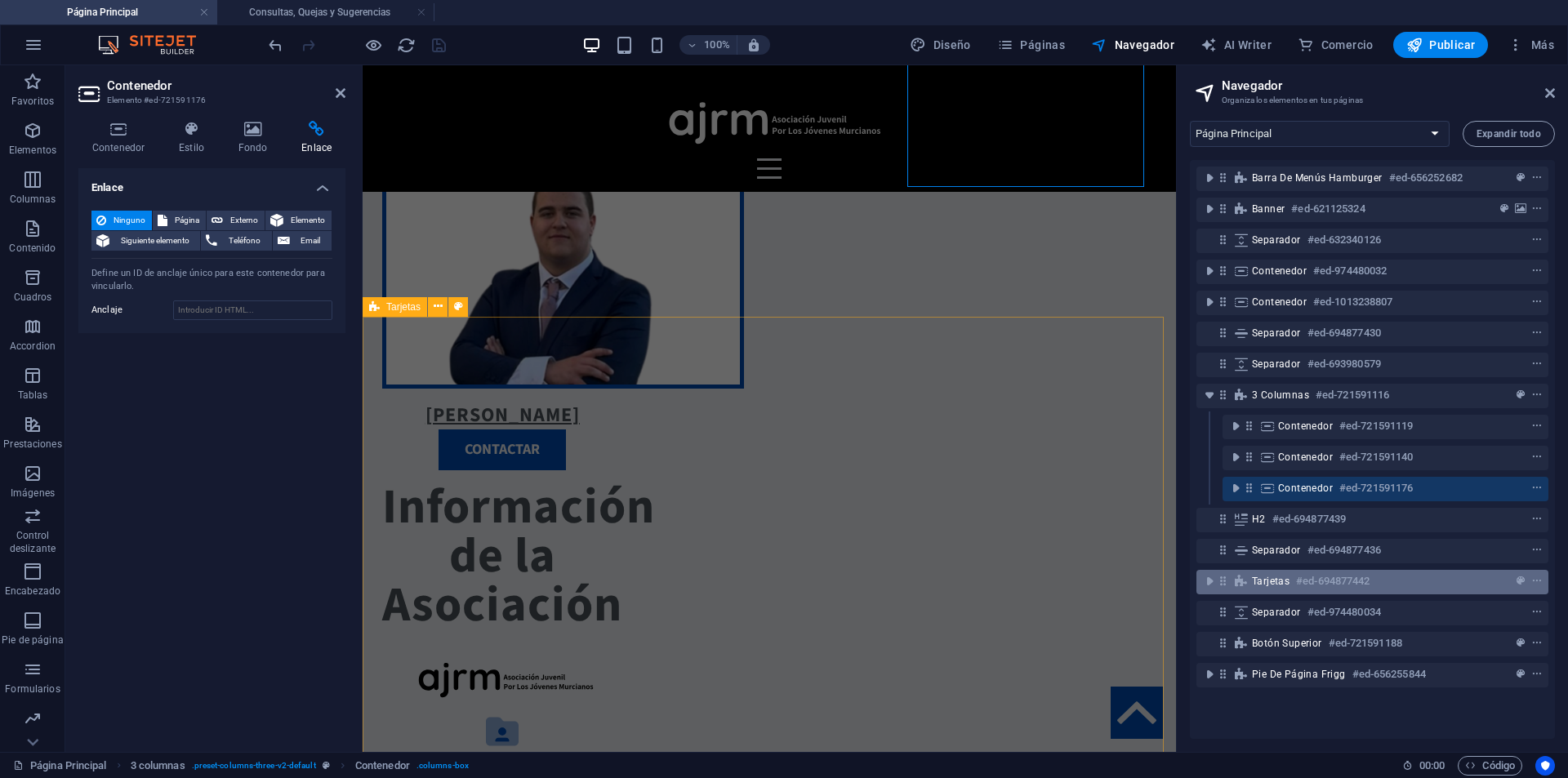
click at [1220, 586] on icon at bounding box center [1222, 581] width 14 height 14
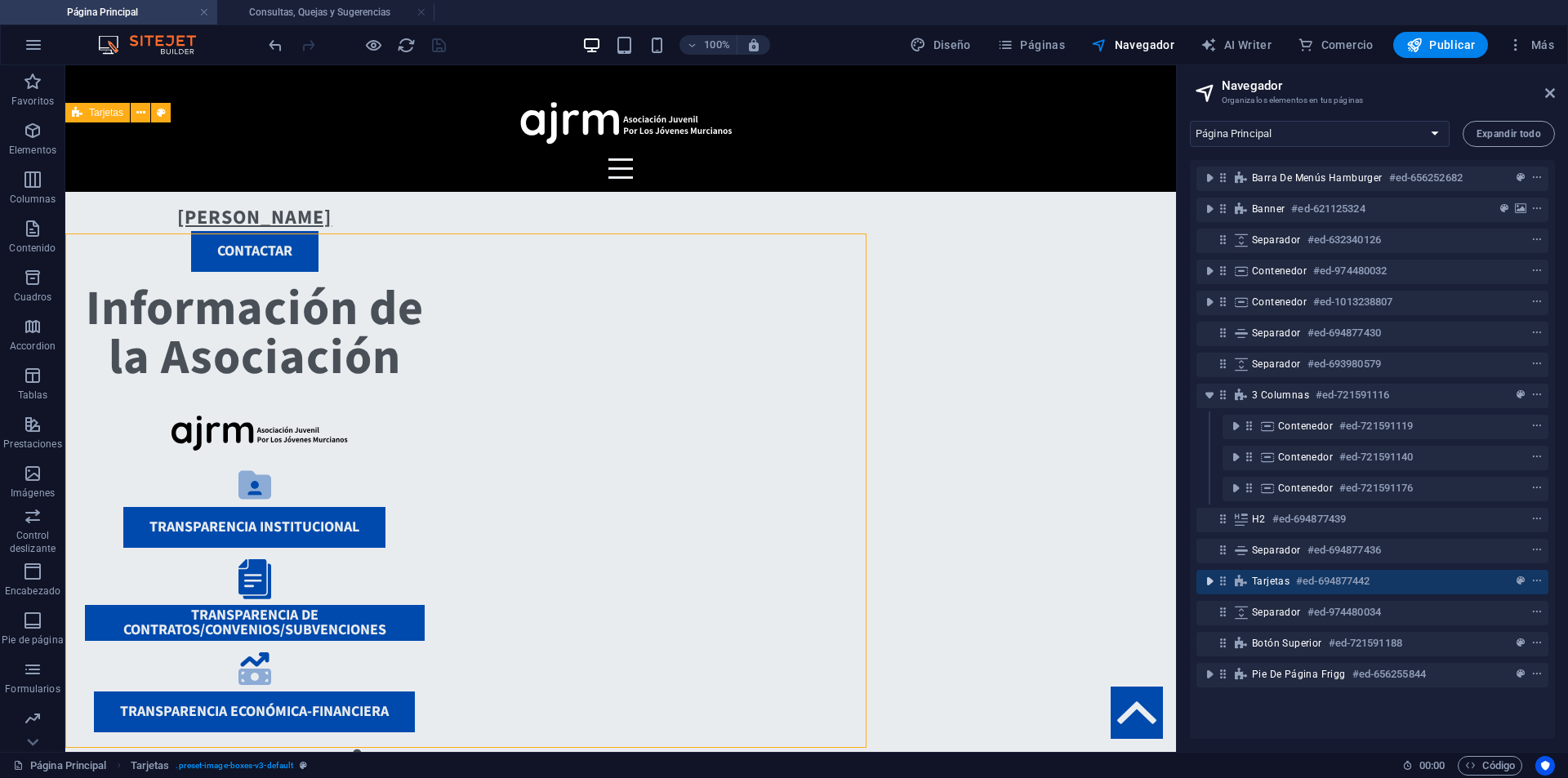
click at [1215, 586] on icon "toggle-expand" at bounding box center [1209, 581] width 16 height 16
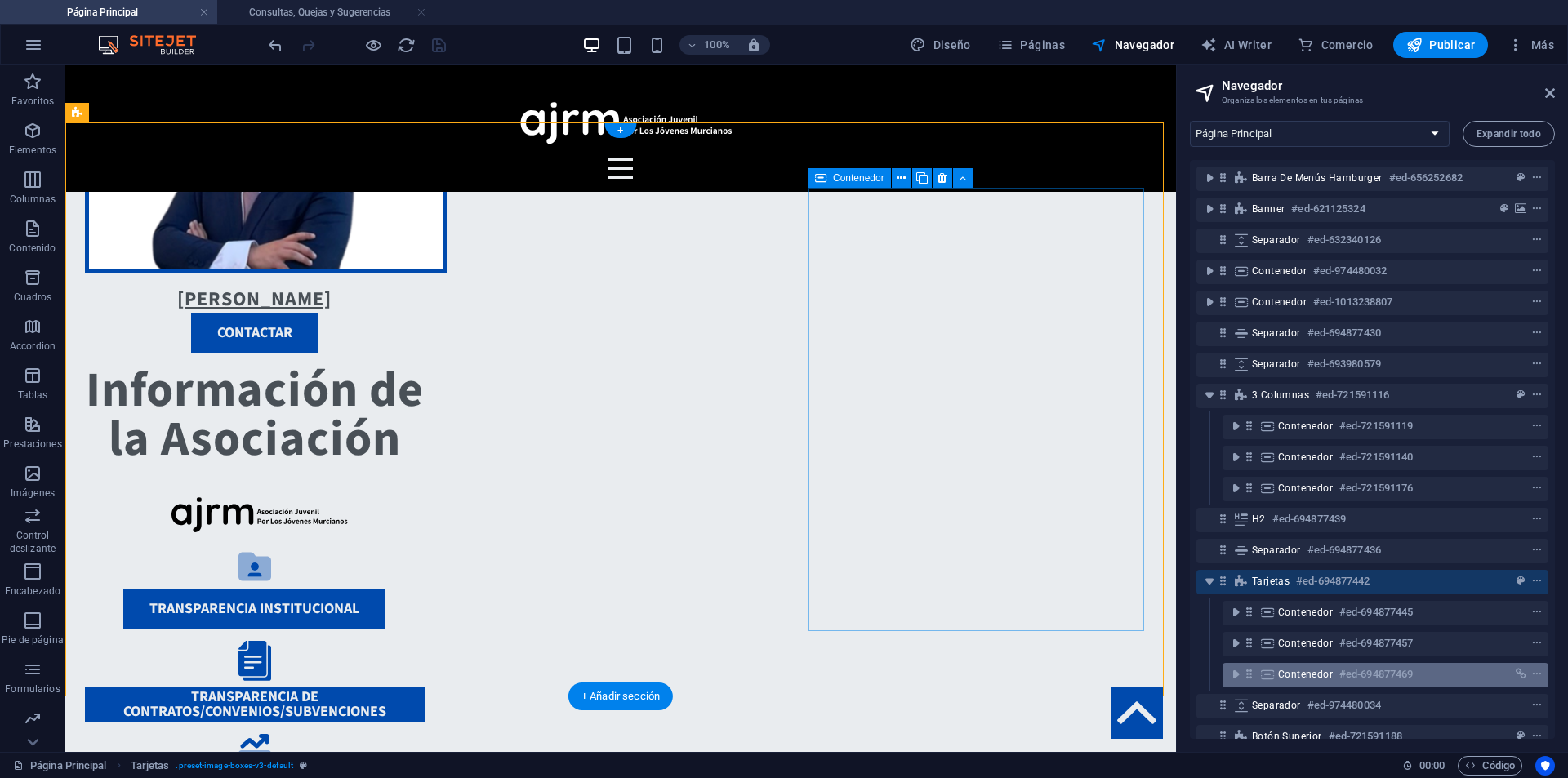
click at [1313, 678] on span "Contenedor" at bounding box center [1304, 675] width 54 height 13
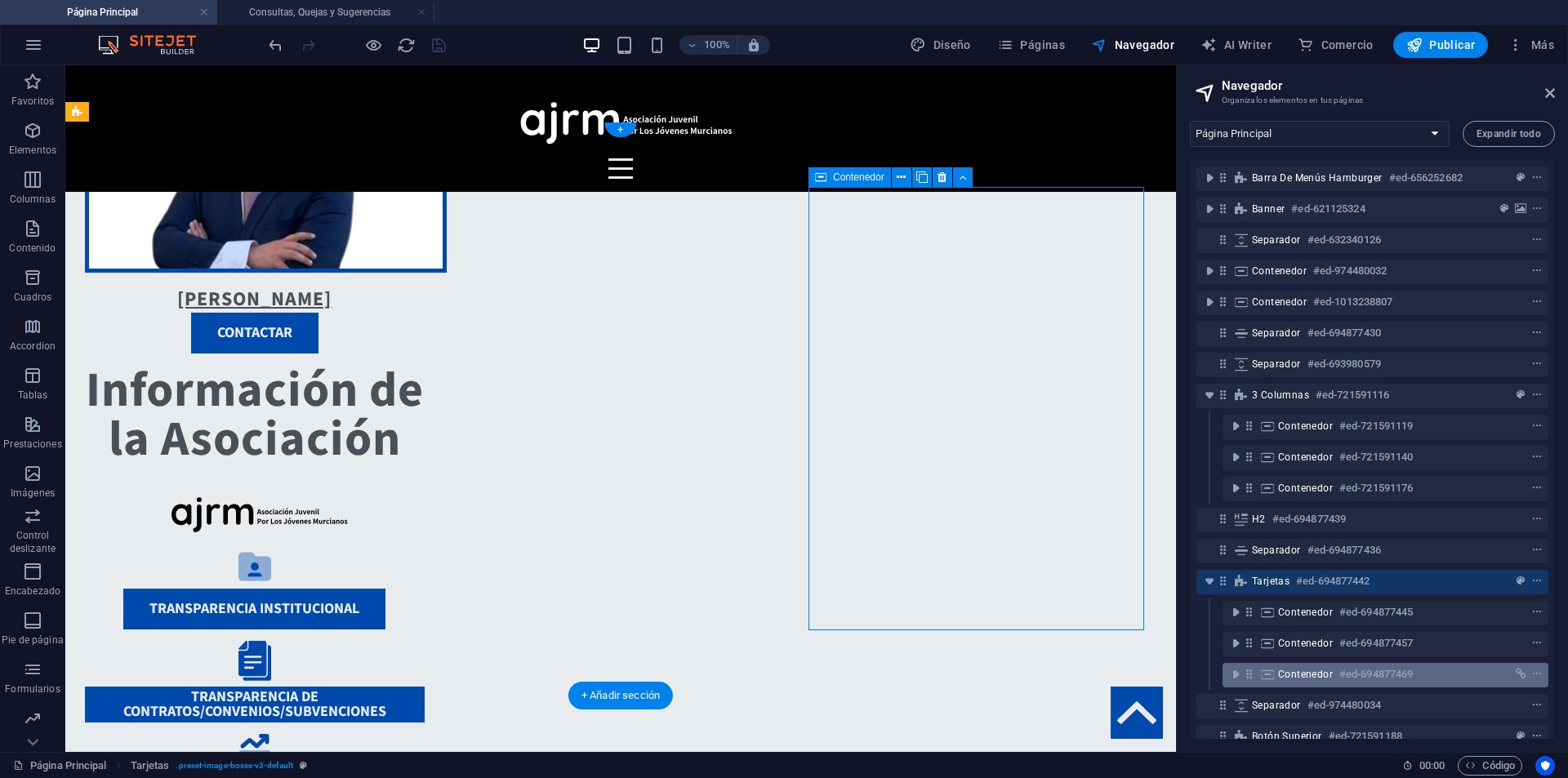
click at [1313, 678] on span "Contenedor" at bounding box center [1304, 675] width 54 height 13
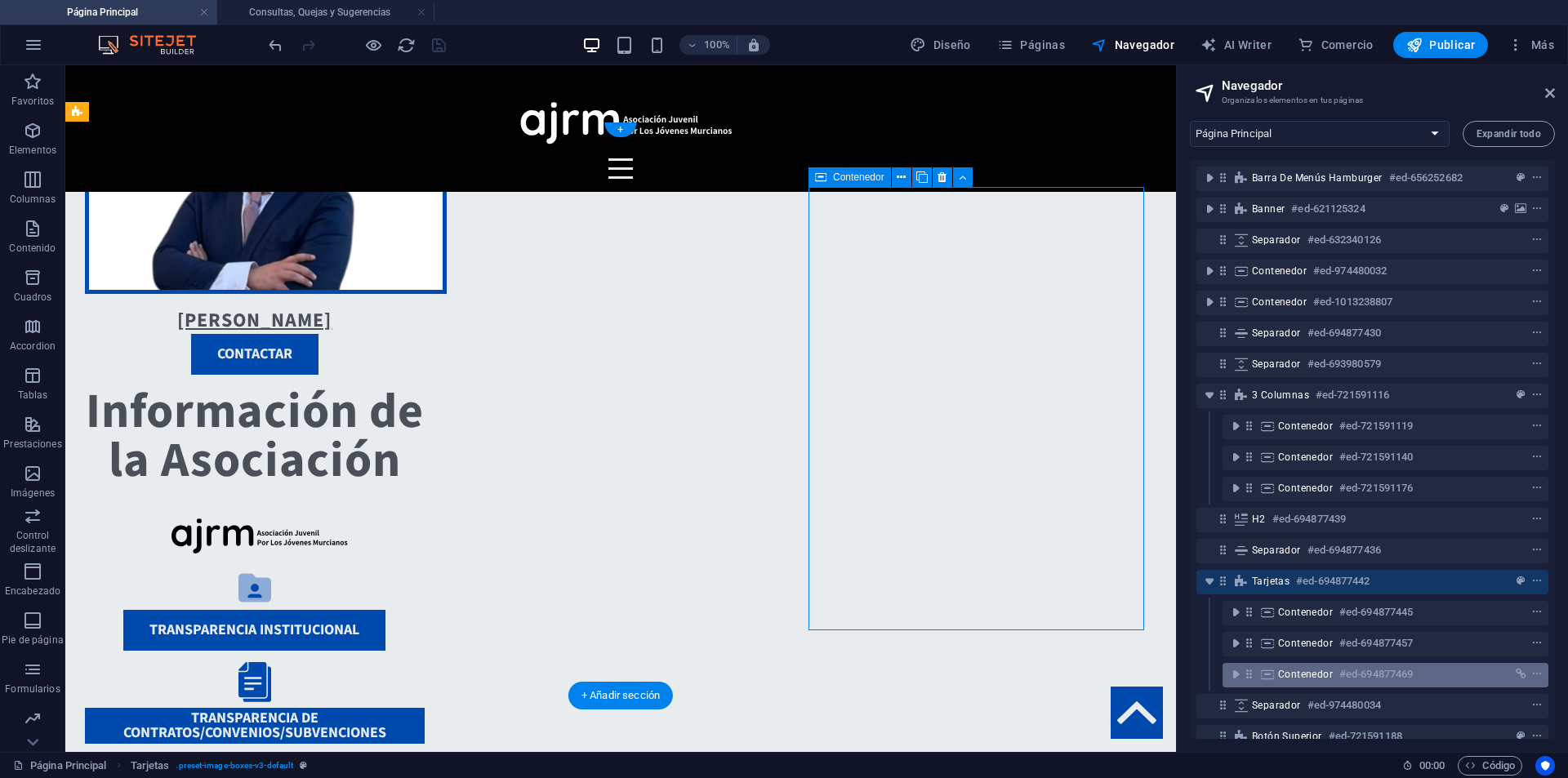
select select "10"
select select
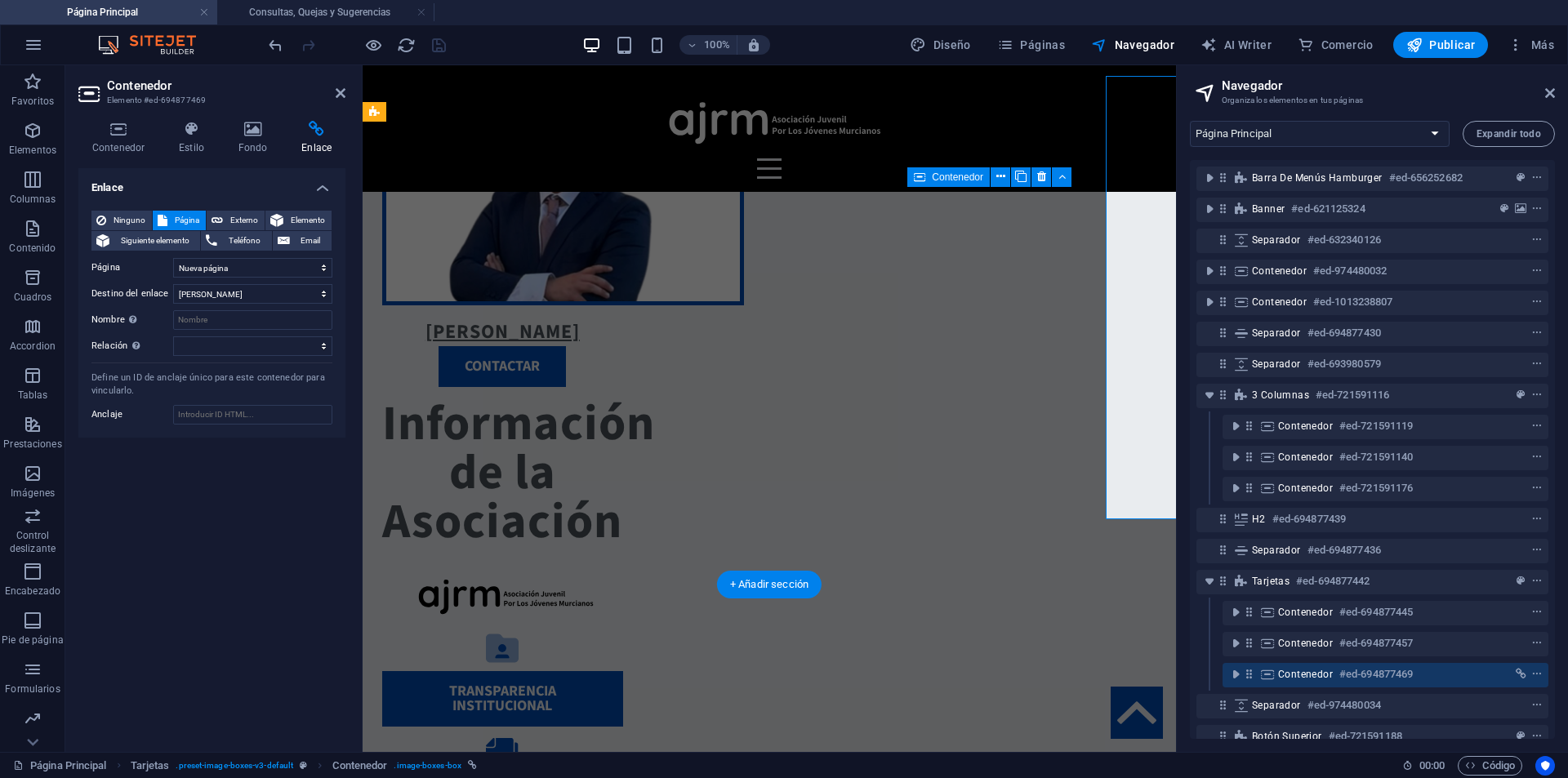
scroll to position [1466, 0]
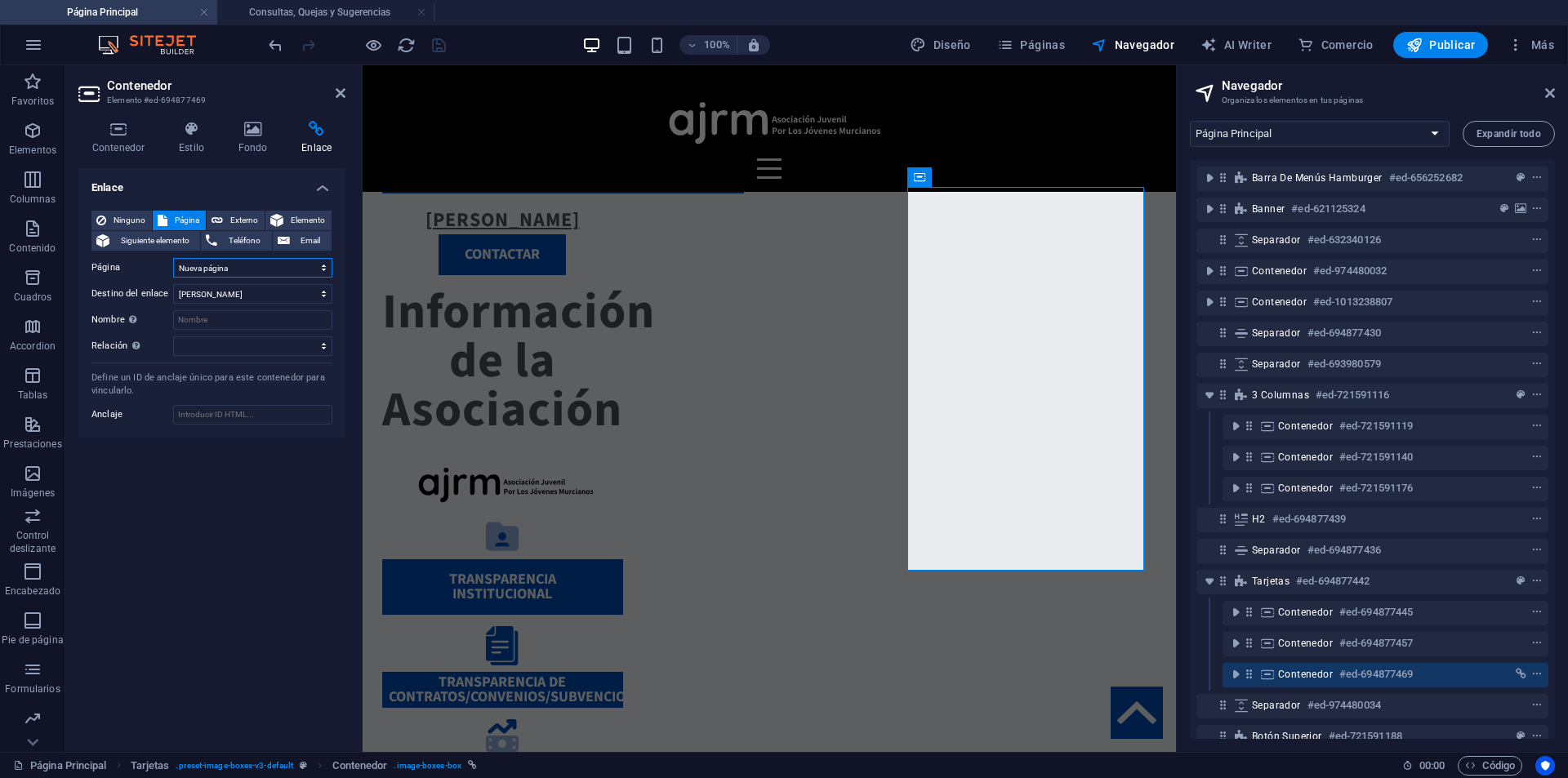
click at [215, 265] on select "Página Principal Transparencia Institucional Transparencia de Contratos, Conven…" at bounding box center [252, 268] width 159 height 20
select select "9"
click at [173, 258] on select "Página Principal Transparencia Institucional Transparencia de Contratos, Conven…" at bounding box center [252, 268] width 159 height 20
click at [429, 53] on icon "save" at bounding box center [439, 46] width 19 height 19
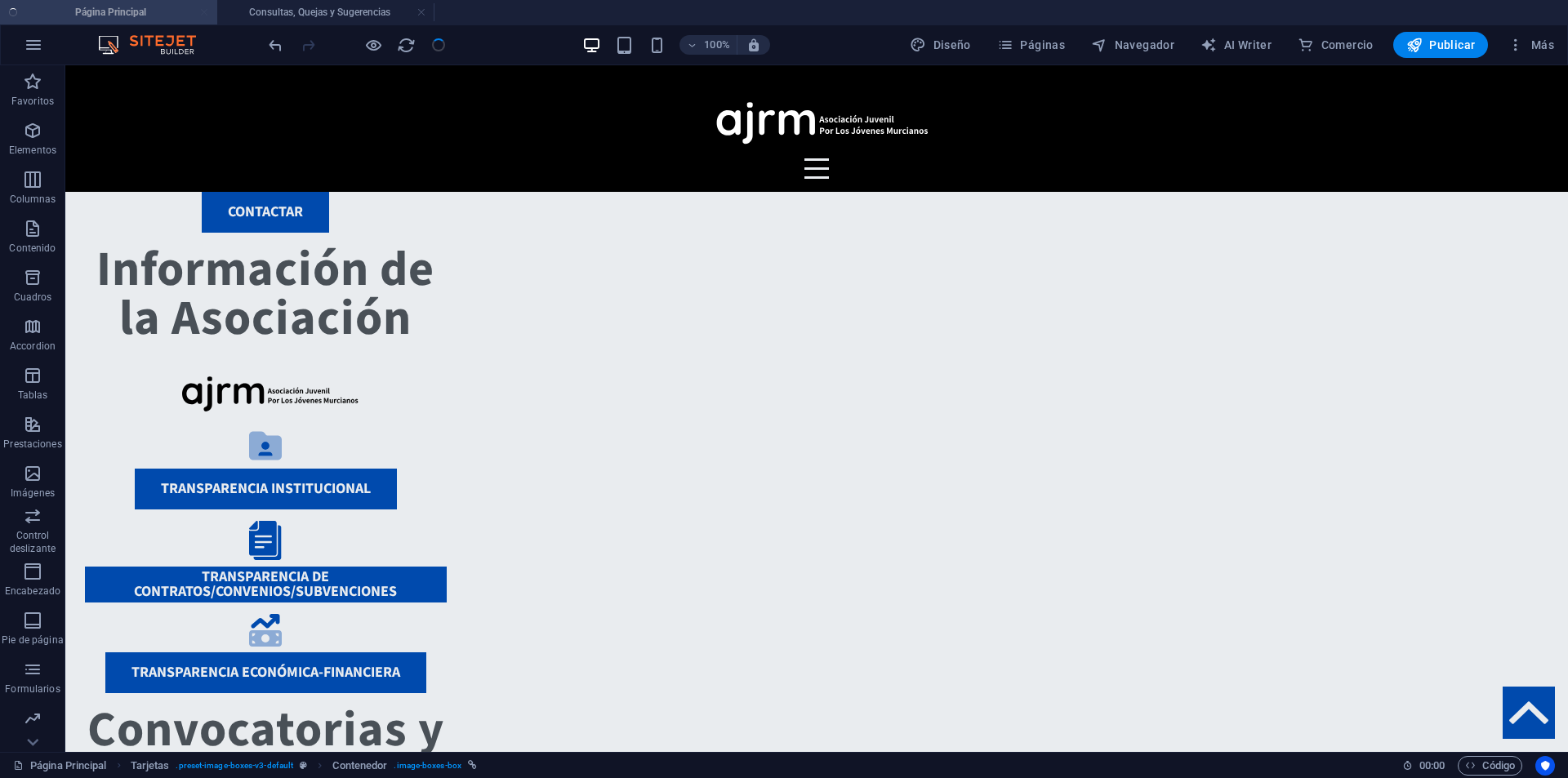
scroll to position [1297, 0]
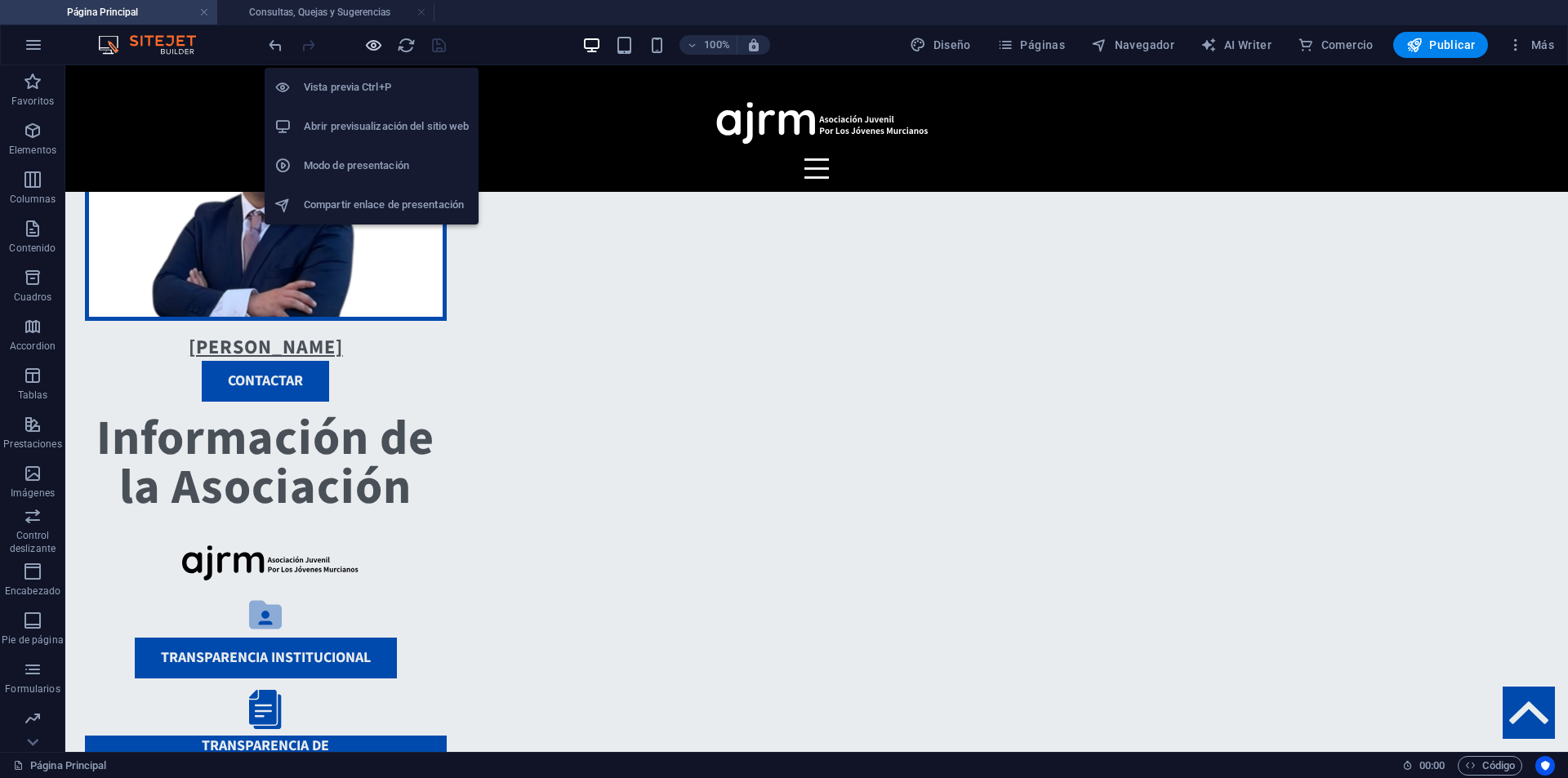
click at [369, 43] on icon "button" at bounding box center [374, 46] width 19 height 19
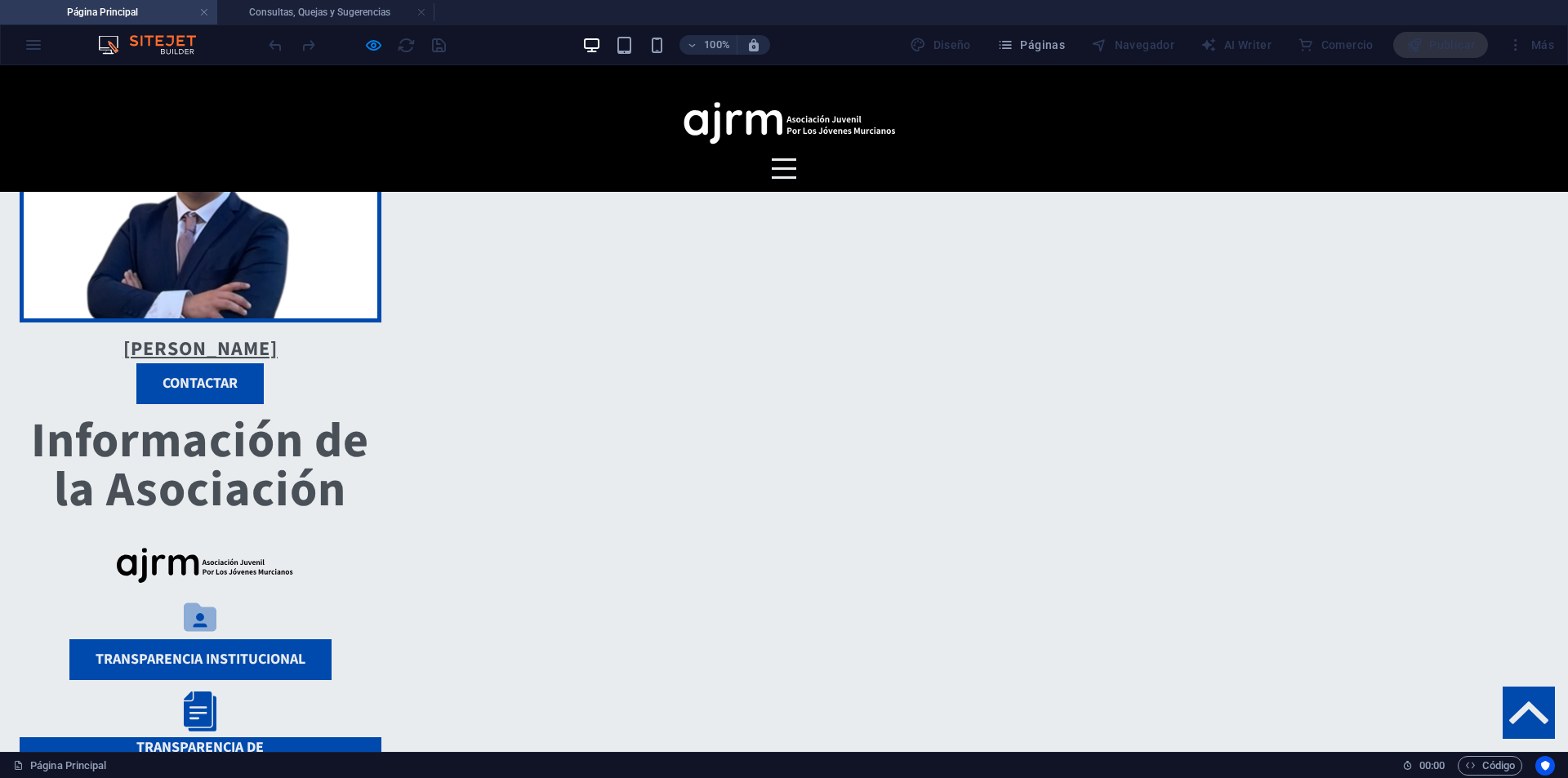
scroll to position [1300, 0]
